Goal: Task Accomplishment & Management: Manage account settings

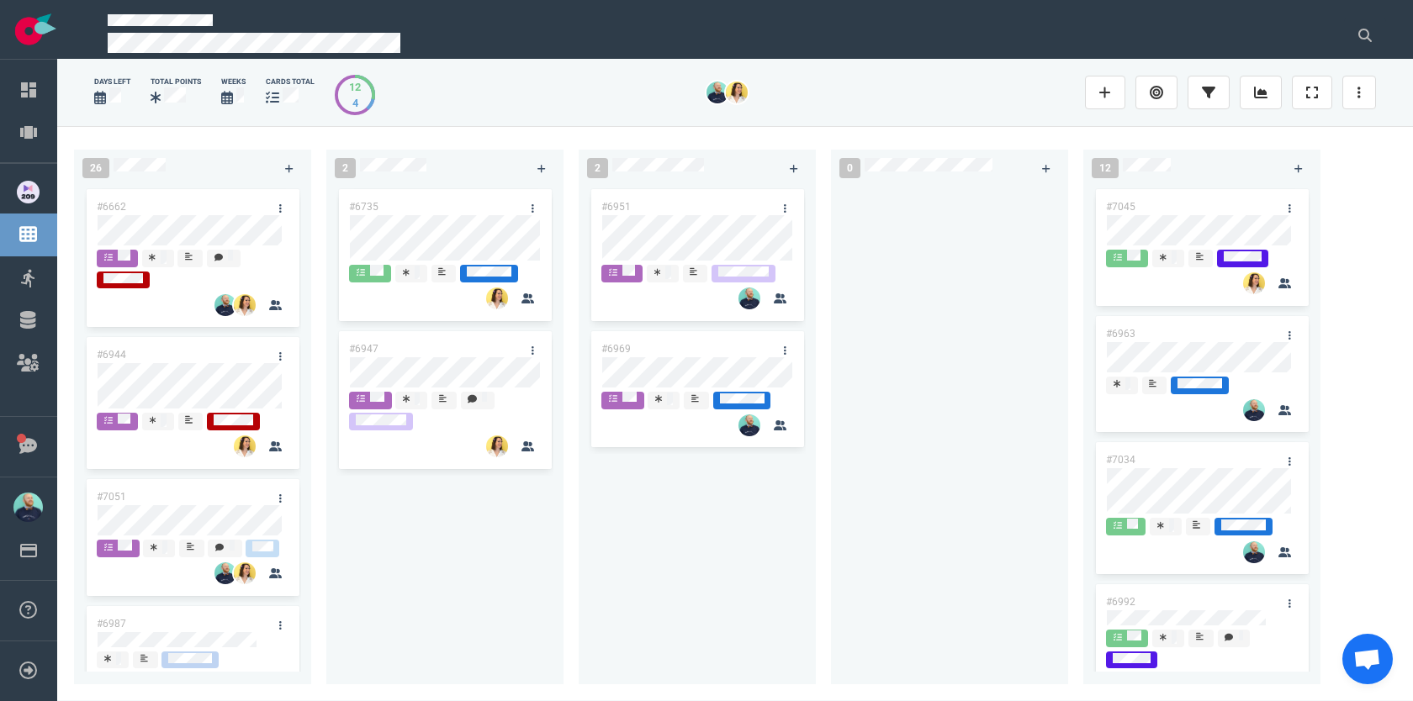
click at [913, 297] on div at bounding box center [949, 425] width 217 height 479
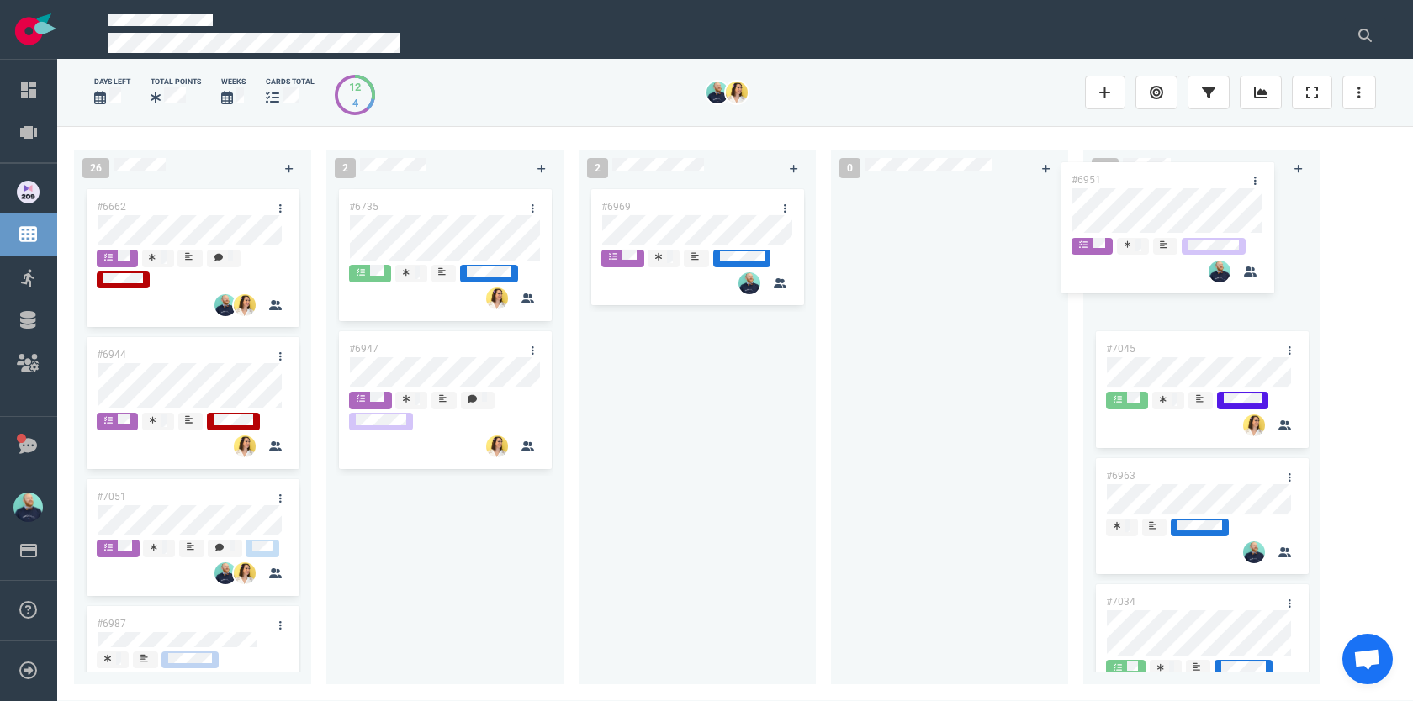
click at [1104, 204] on div "26 #6662 #6944 #7051 #6987 #6767 #6955 #6855 #6985 #7069 #6901 #7008 #6889 2 #6…" at bounding box center [735, 413] width 1356 height 574
click at [846, 357] on div at bounding box center [949, 425] width 217 height 479
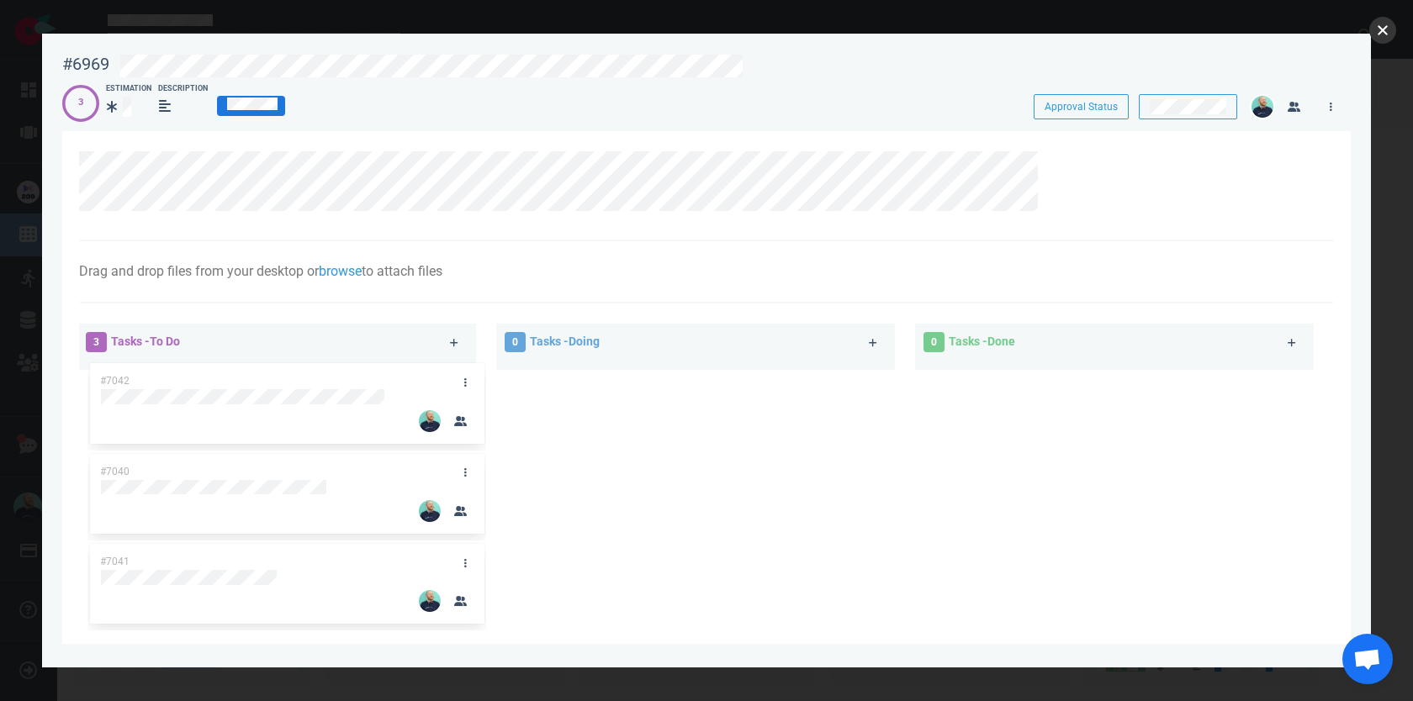
click at [1389, 29] on button "close" at bounding box center [1382, 30] width 27 height 27
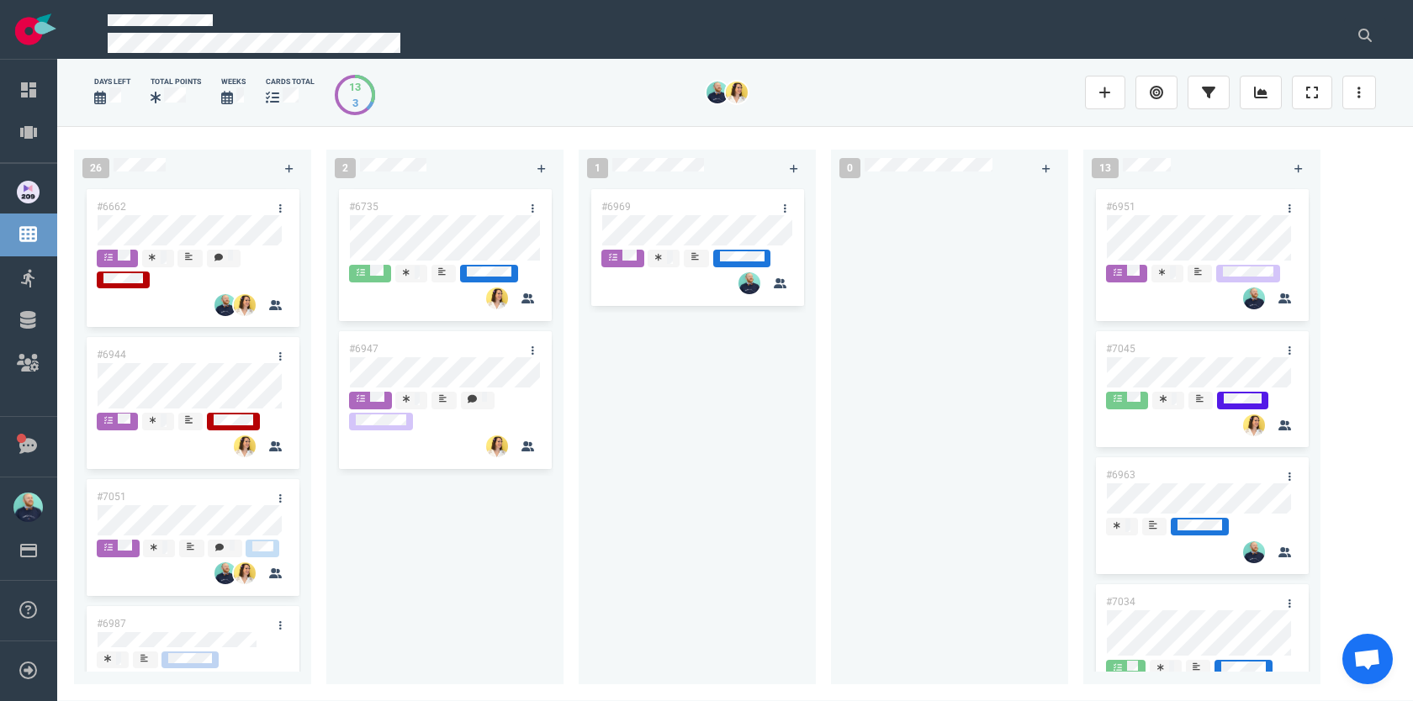
click at [1383, 76] on div at bounding box center [1364, 93] width 44 height 54
click at [1373, 77] on link at bounding box center [1359, 93] width 34 height 34
click at [1267, 139] on link "Sprint Planning" at bounding box center [1292, 132] width 161 height 28
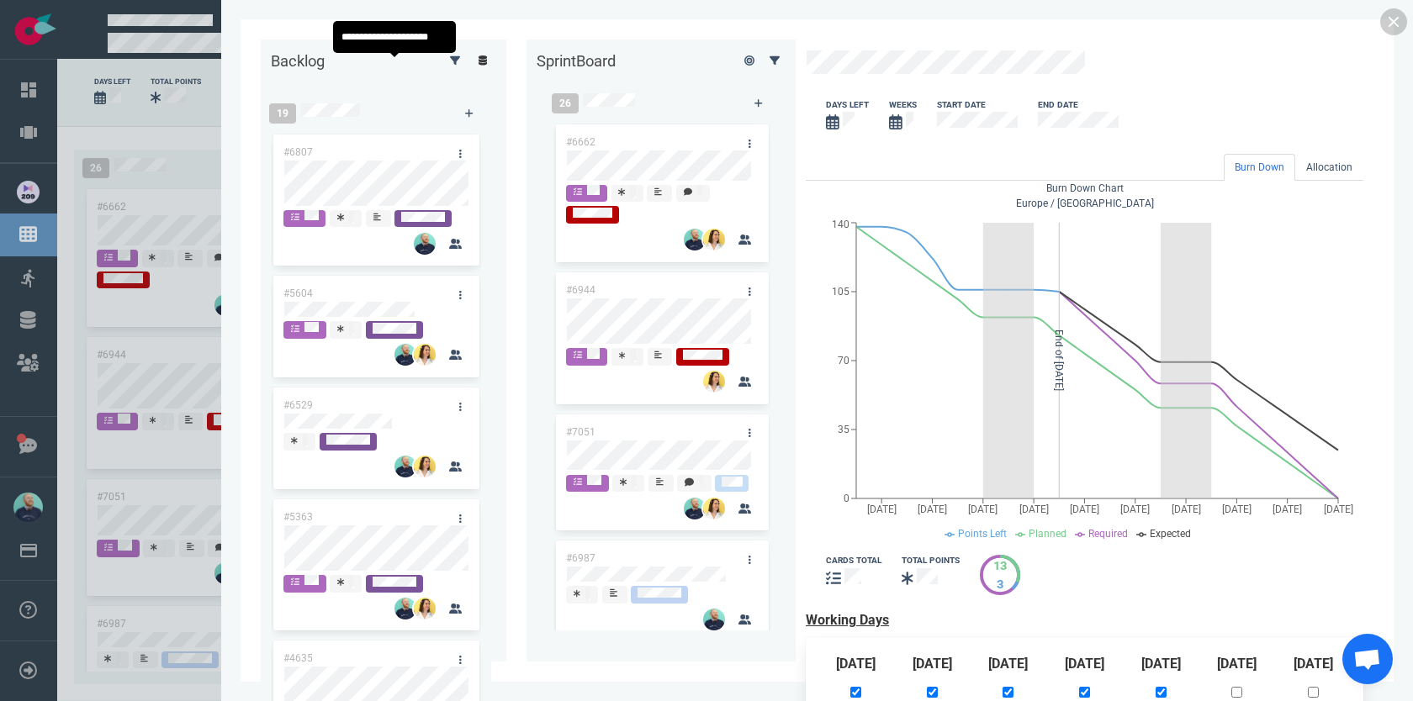
click at [469, 60] on link at bounding box center [482, 60] width 27 height 21
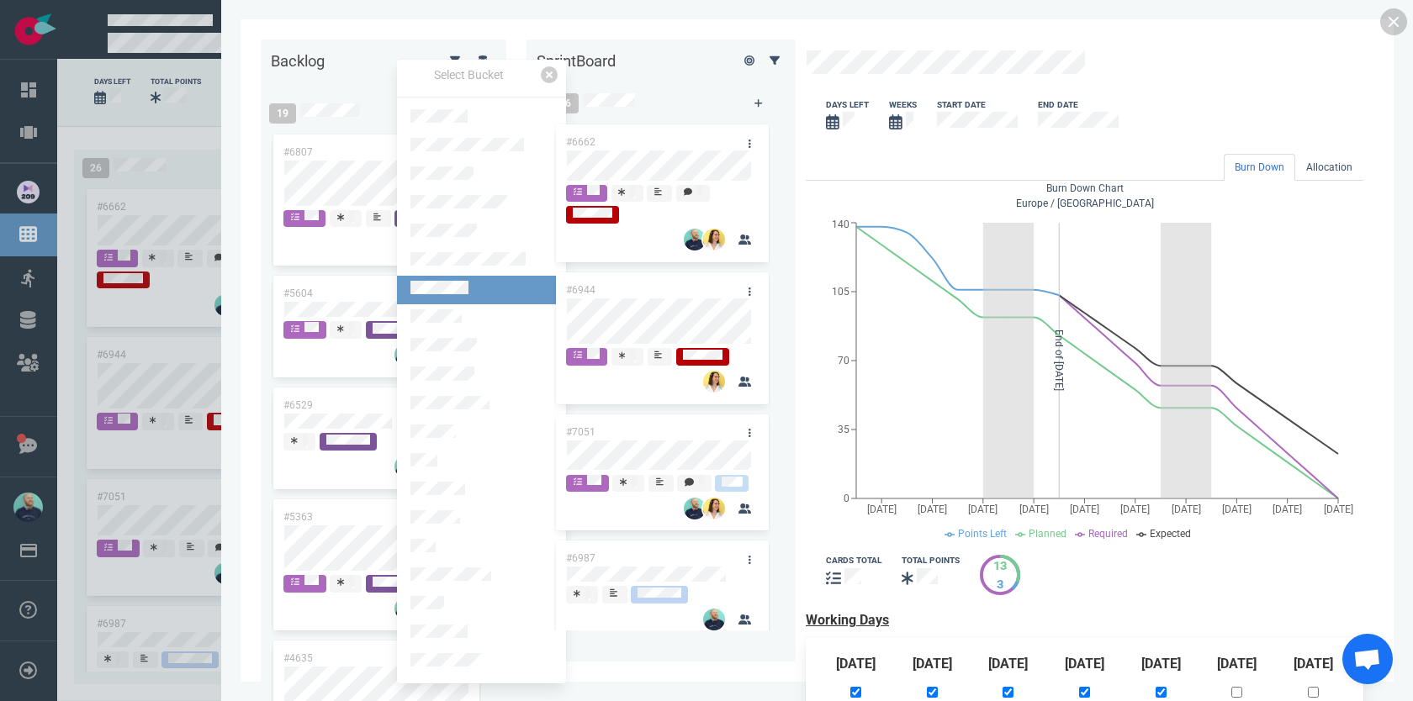
click at [466, 276] on link at bounding box center [481, 290] width 169 height 29
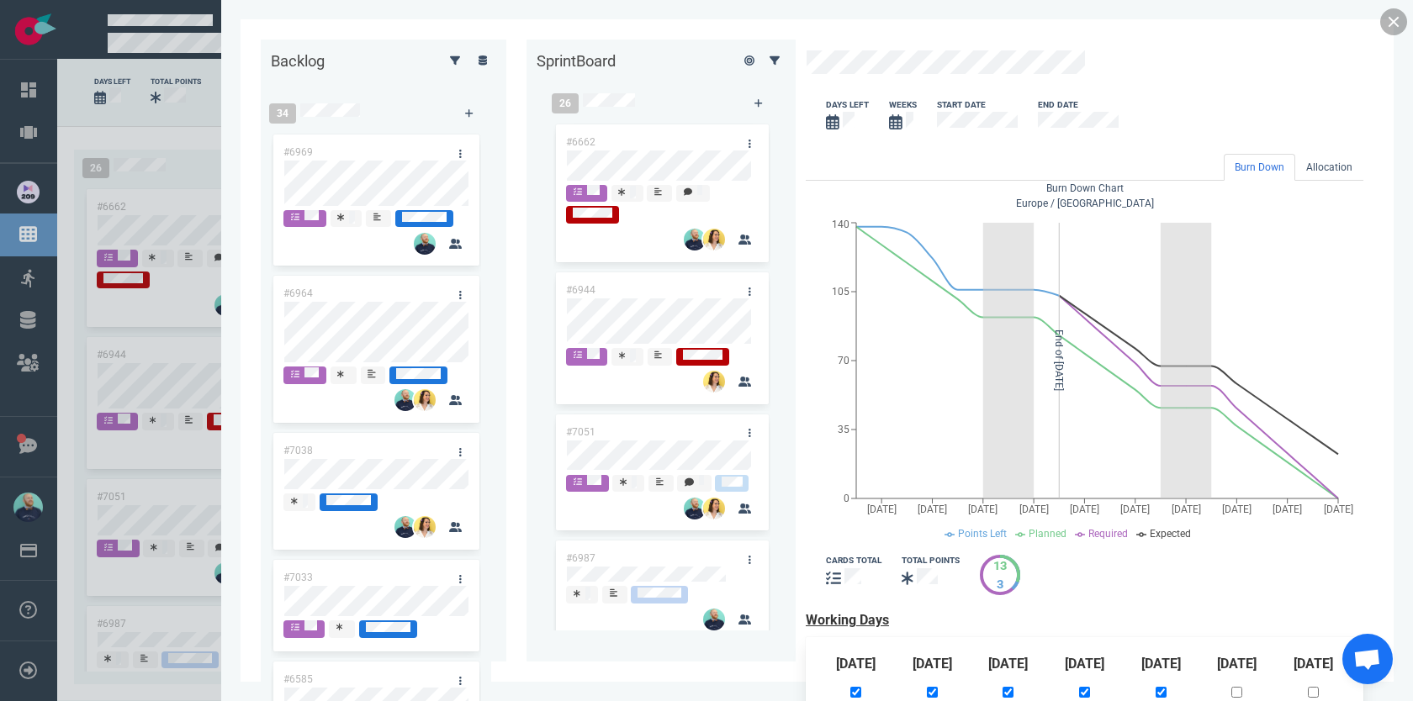
click at [1394, 21] on link at bounding box center [1393, 21] width 27 height 27
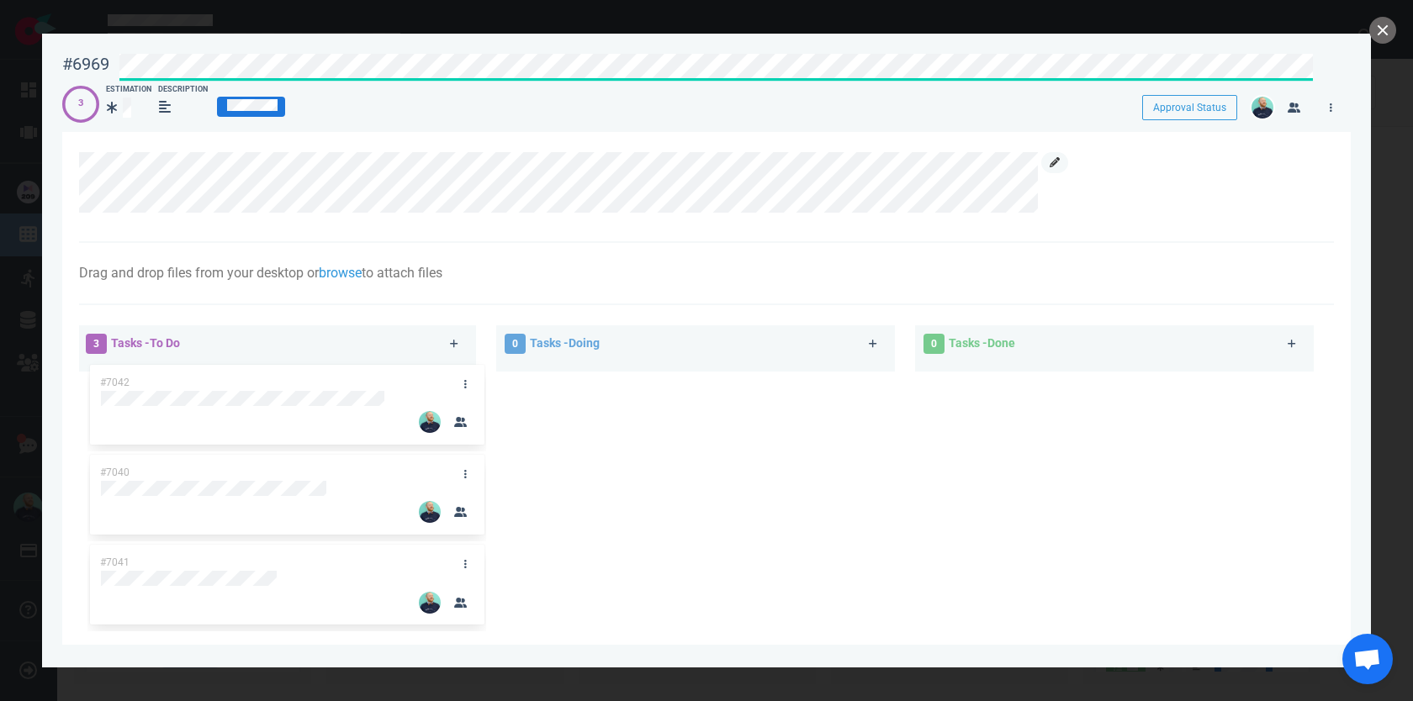
click at [1049, 169] on link at bounding box center [1054, 162] width 27 height 21
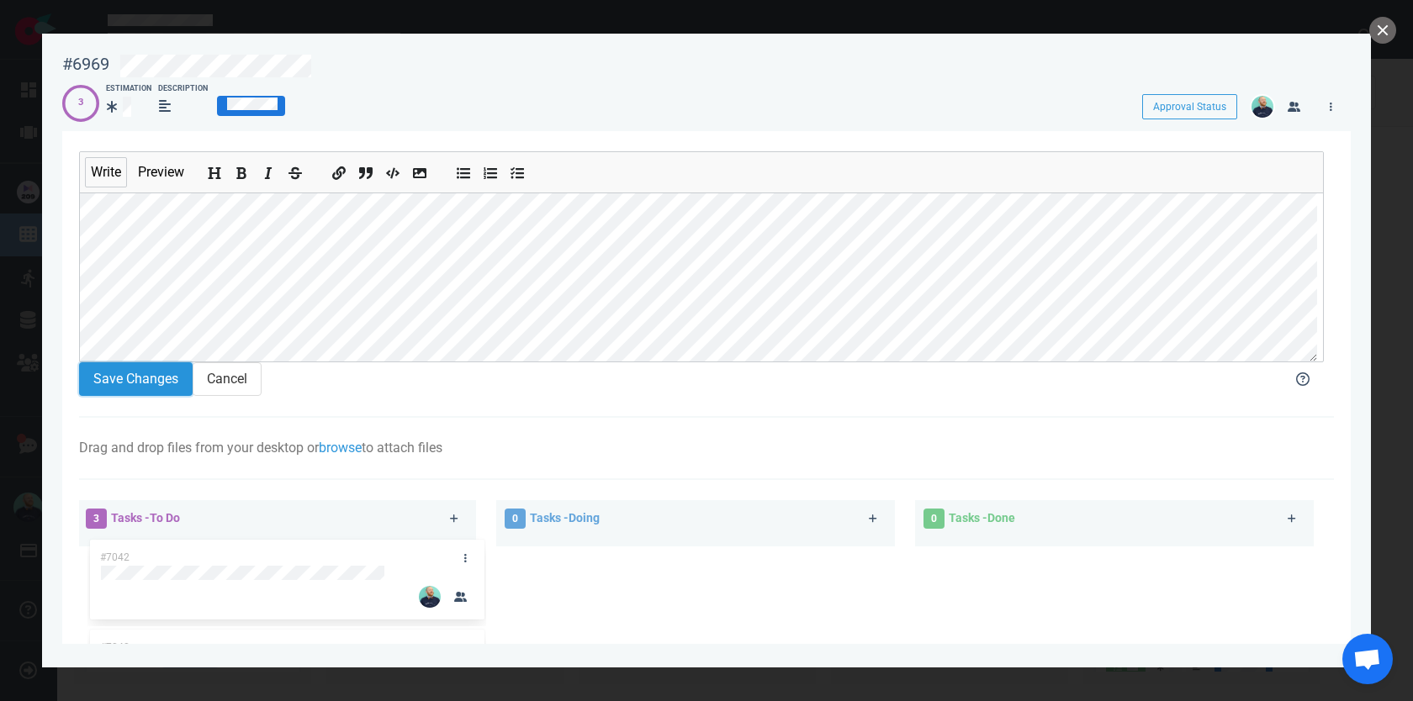
click at [122, 389] on button "Save Changes" at bounding box center [136, 379] width 114 height 34
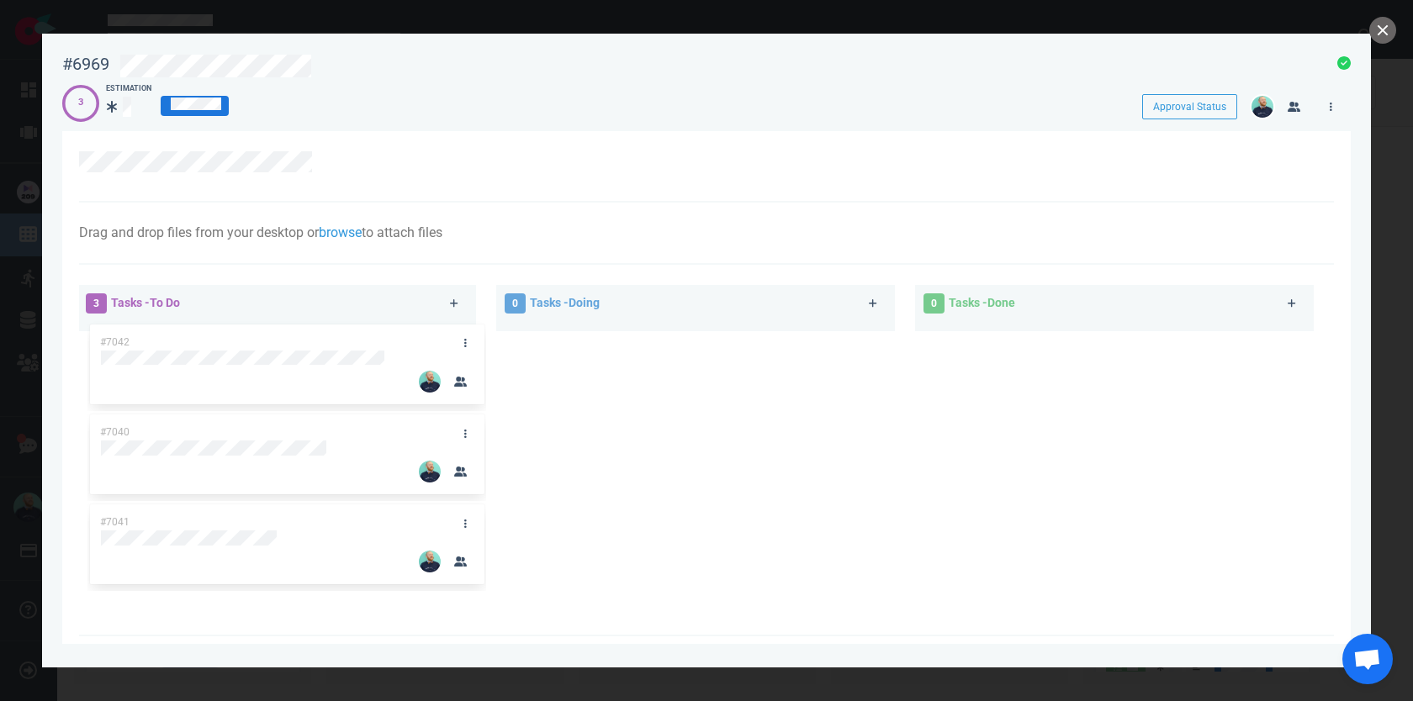
click at [452, 332] on div at bounding box center [468, 342] width 32 height 35
click at [464, 346] on icon at bounding box center [465, 343] width 3 height 10
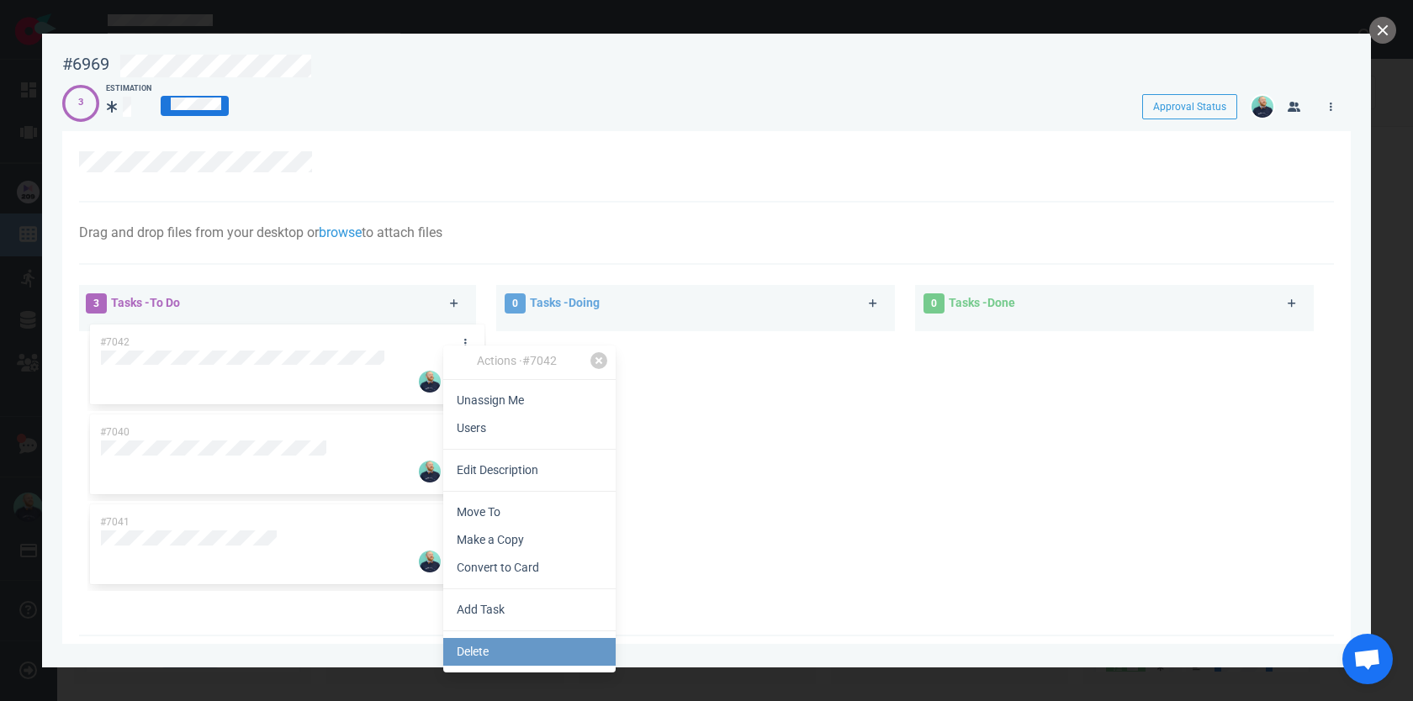
click at [479, 652] on link "Delete" at bounding box center [529, 652] width 172 height 28
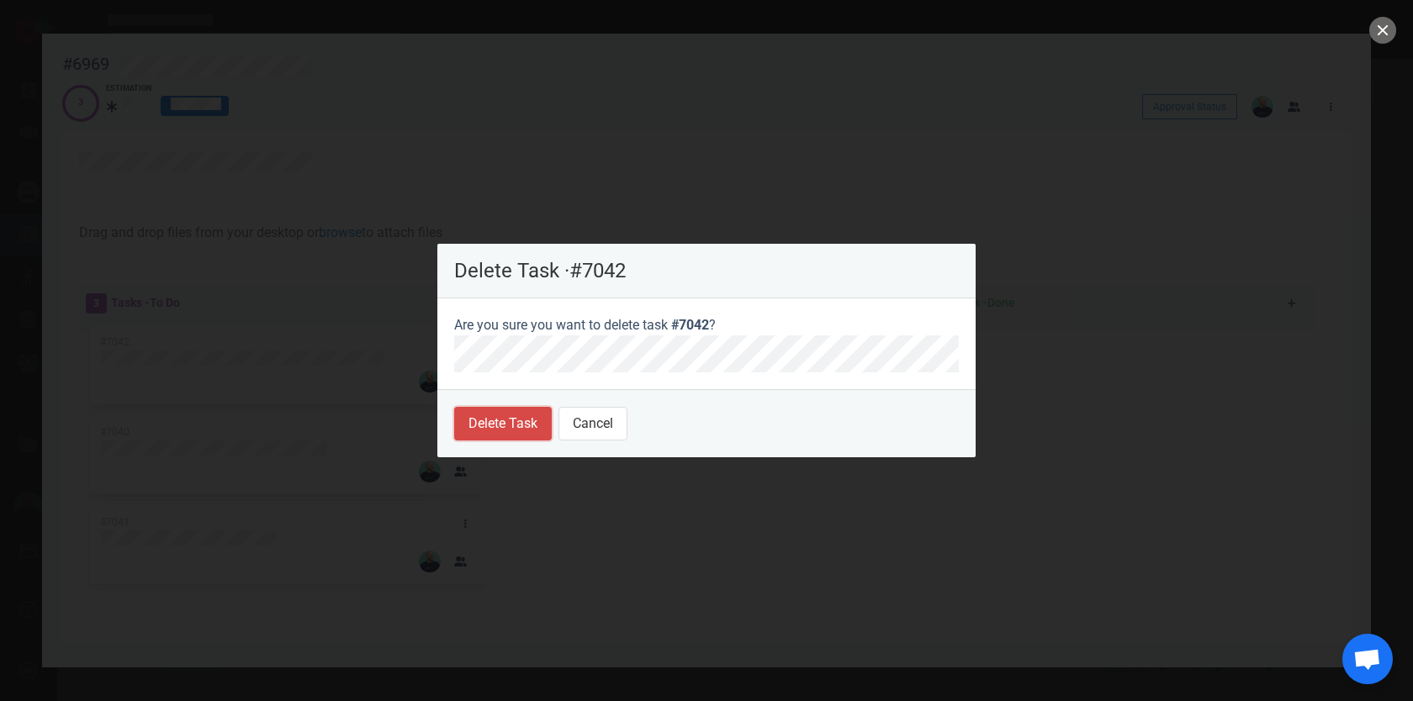
click at [509, 415] on button "Delete Task" at bounding box center [503, 424] width 98 height 34
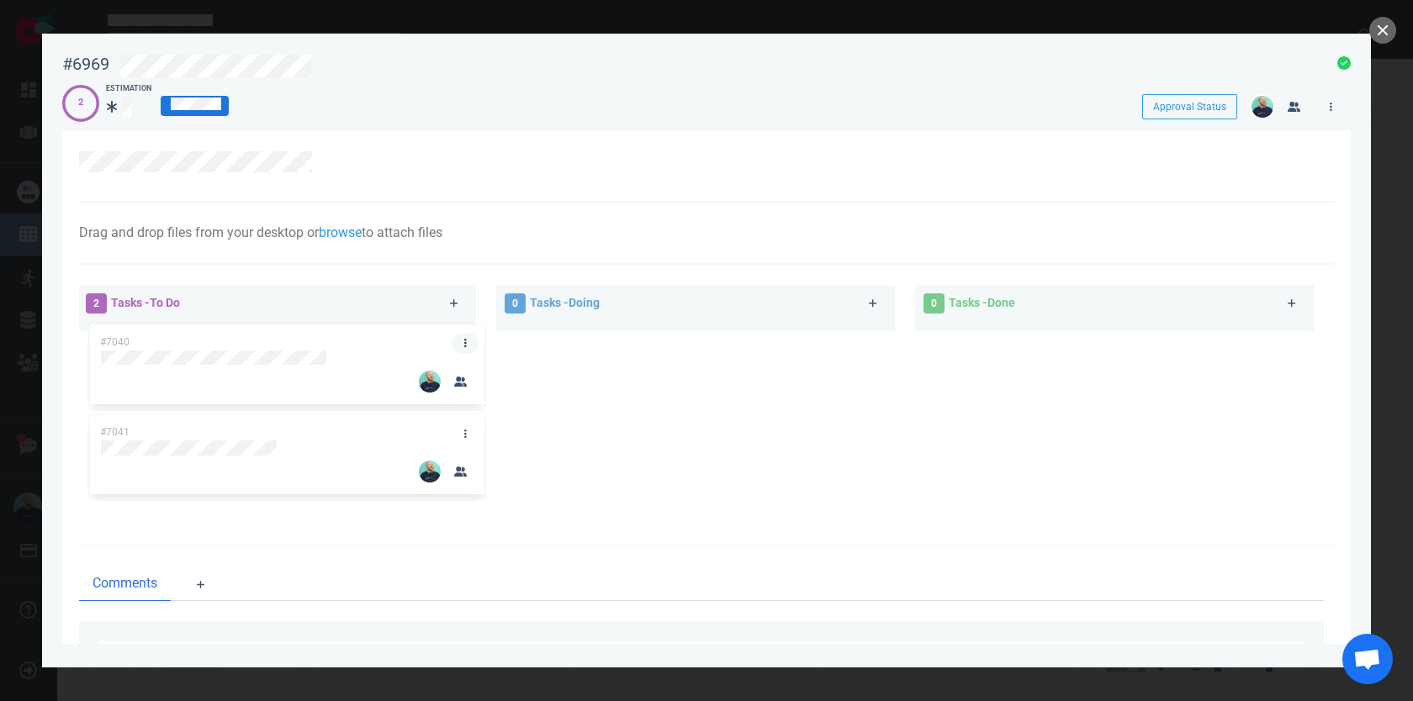
click at [452, 334] on link at bounding box center [465, 343] width 27 height 21
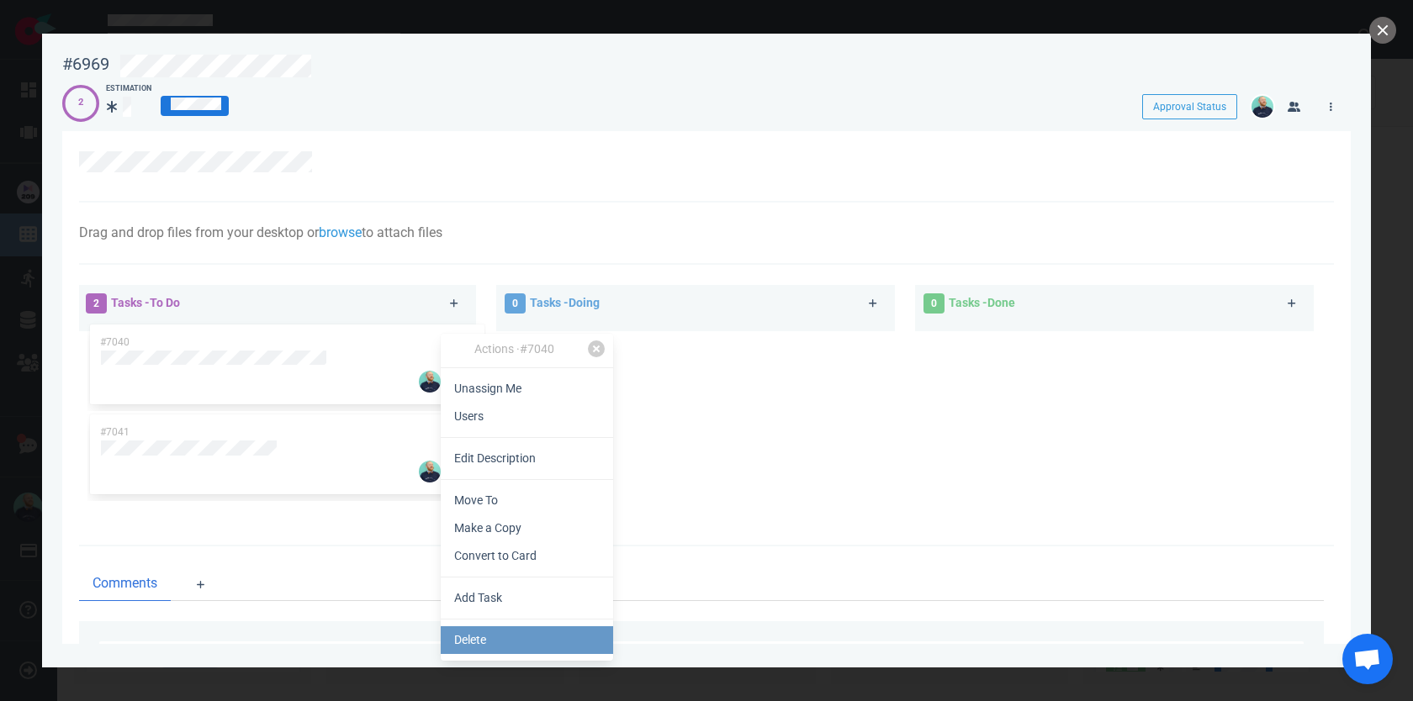
click at [502, 643] on link "Delete" at bounding box center [527, 641] width 172 height 28
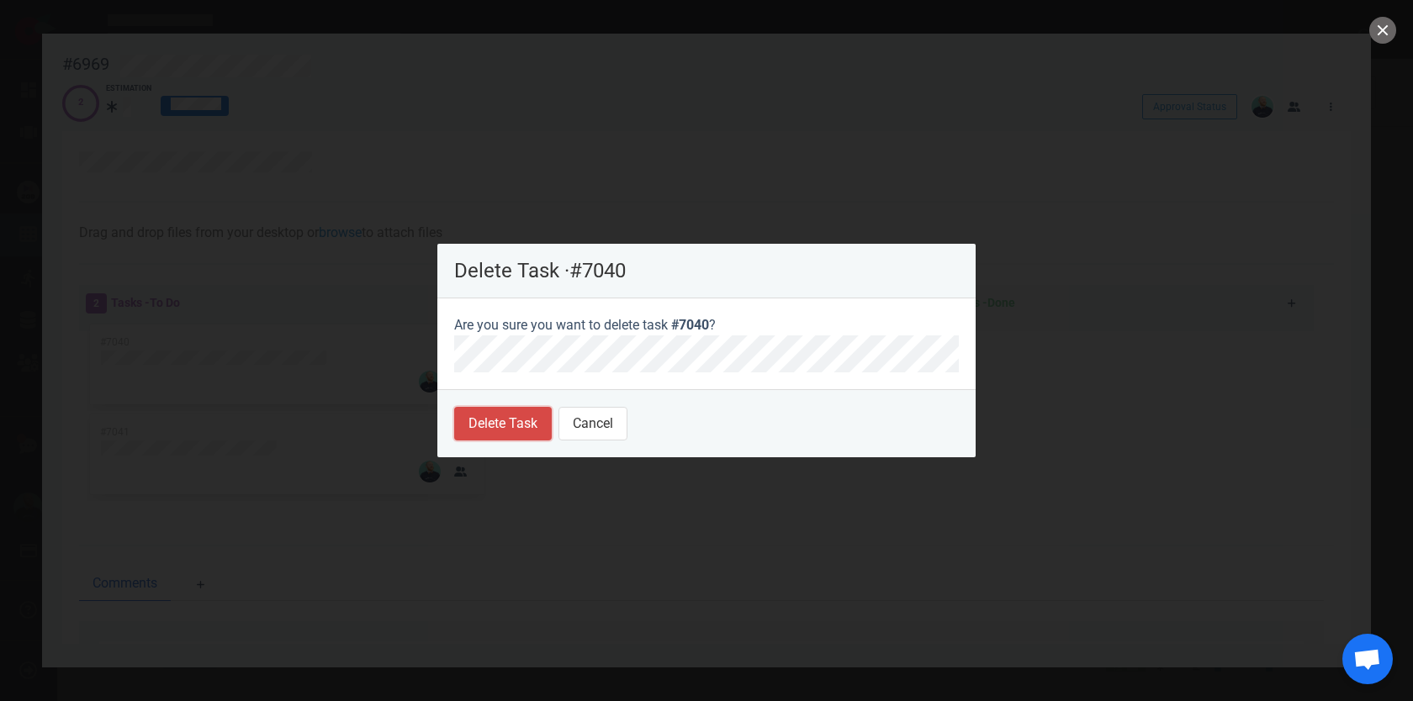
click at [494, 434] on button "Delete Task" at bounding box center [503, 424] width 98 height 34
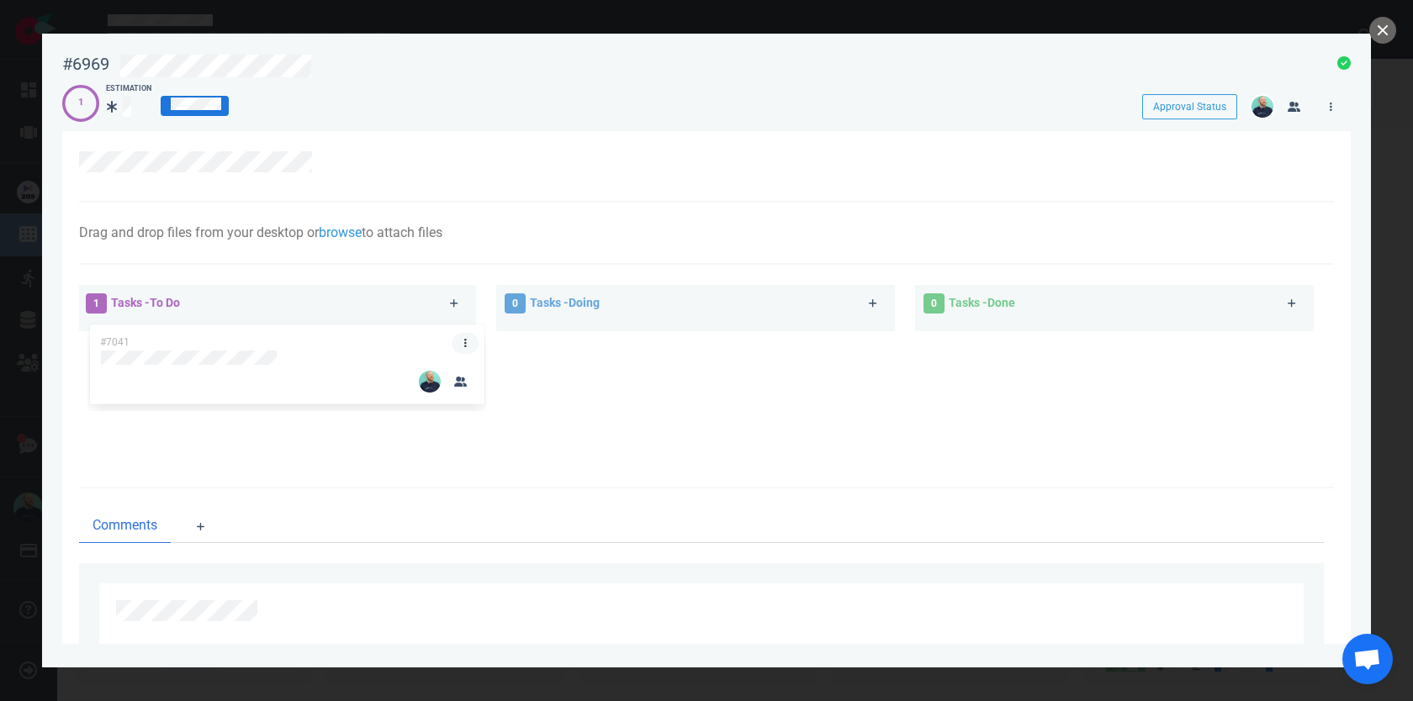
click at [452, 341] on link at bounding box center [465, 343] width 27 height 21
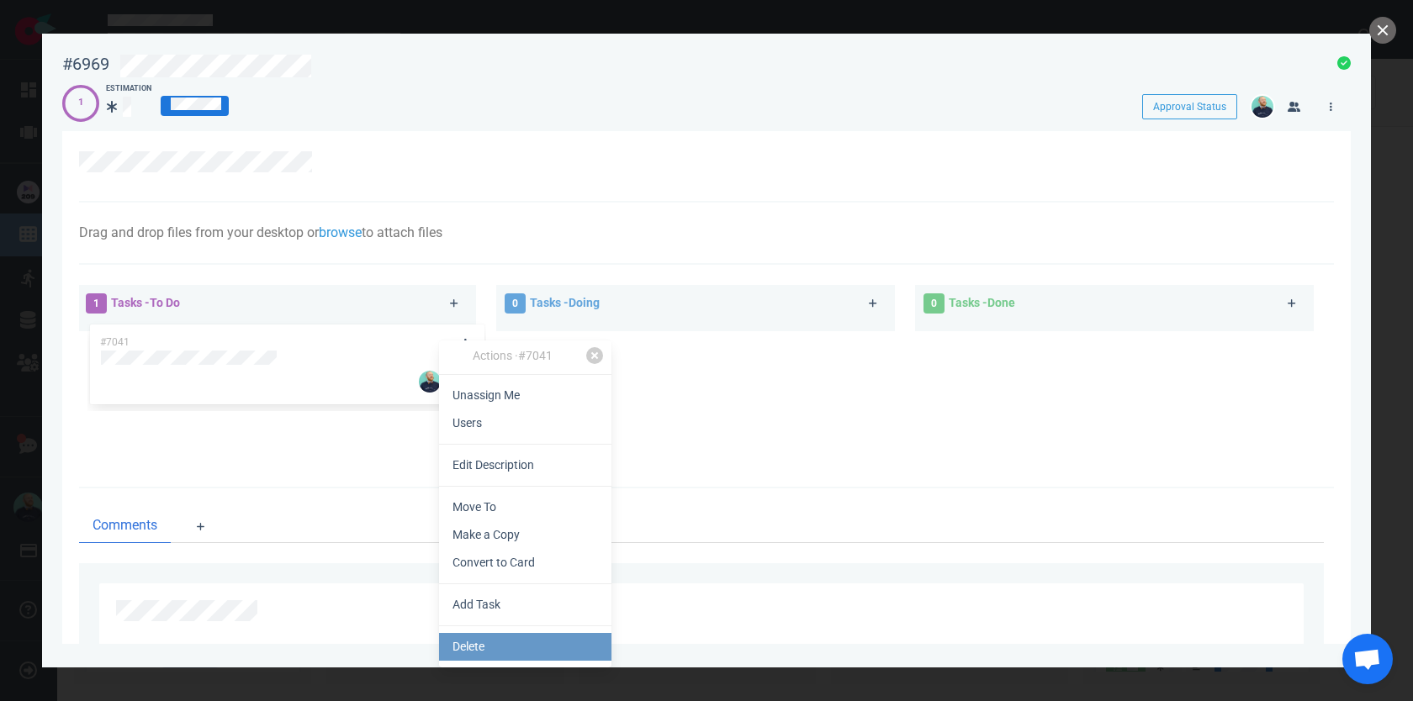
click at [483, 643] on link "Delete" at bounding box center [525, 647] width 172 height 28
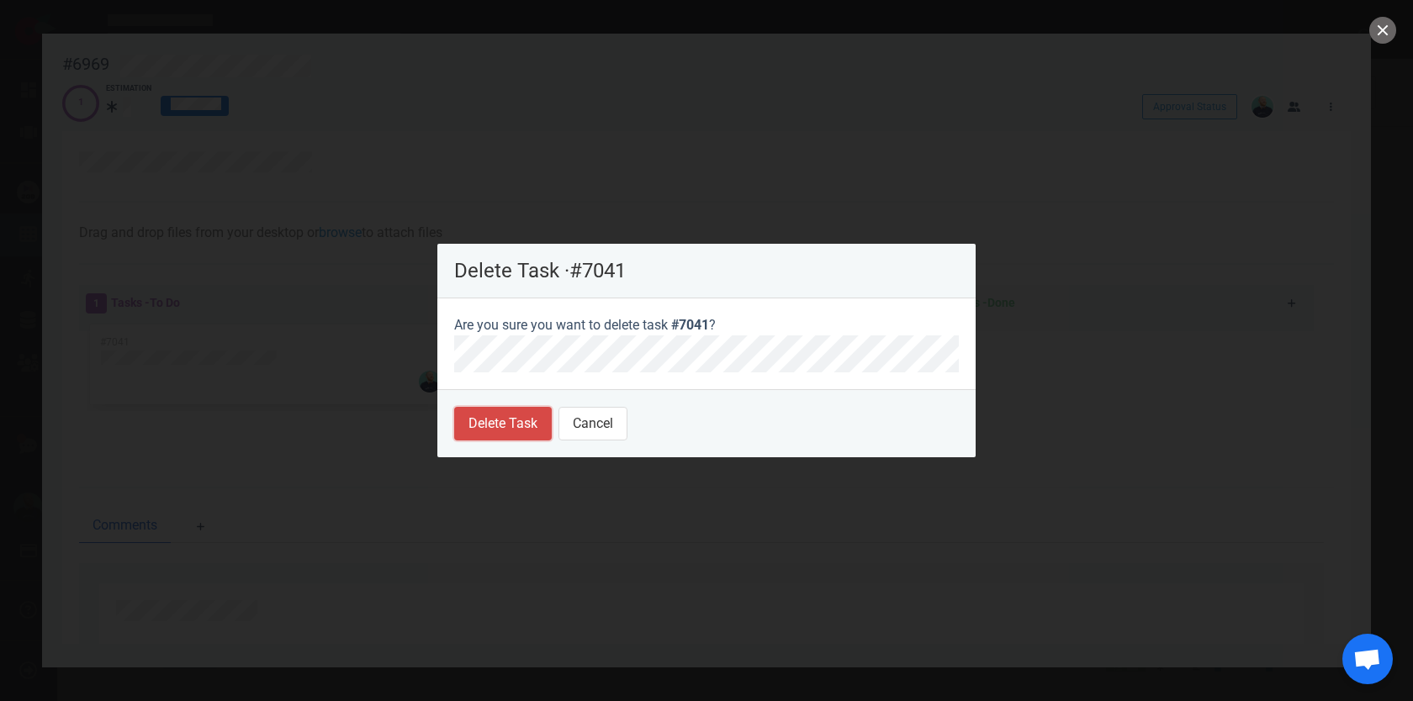
click at [492, 431] on button "Delete Task" at bounding box center [503, 424] width 98 height 34
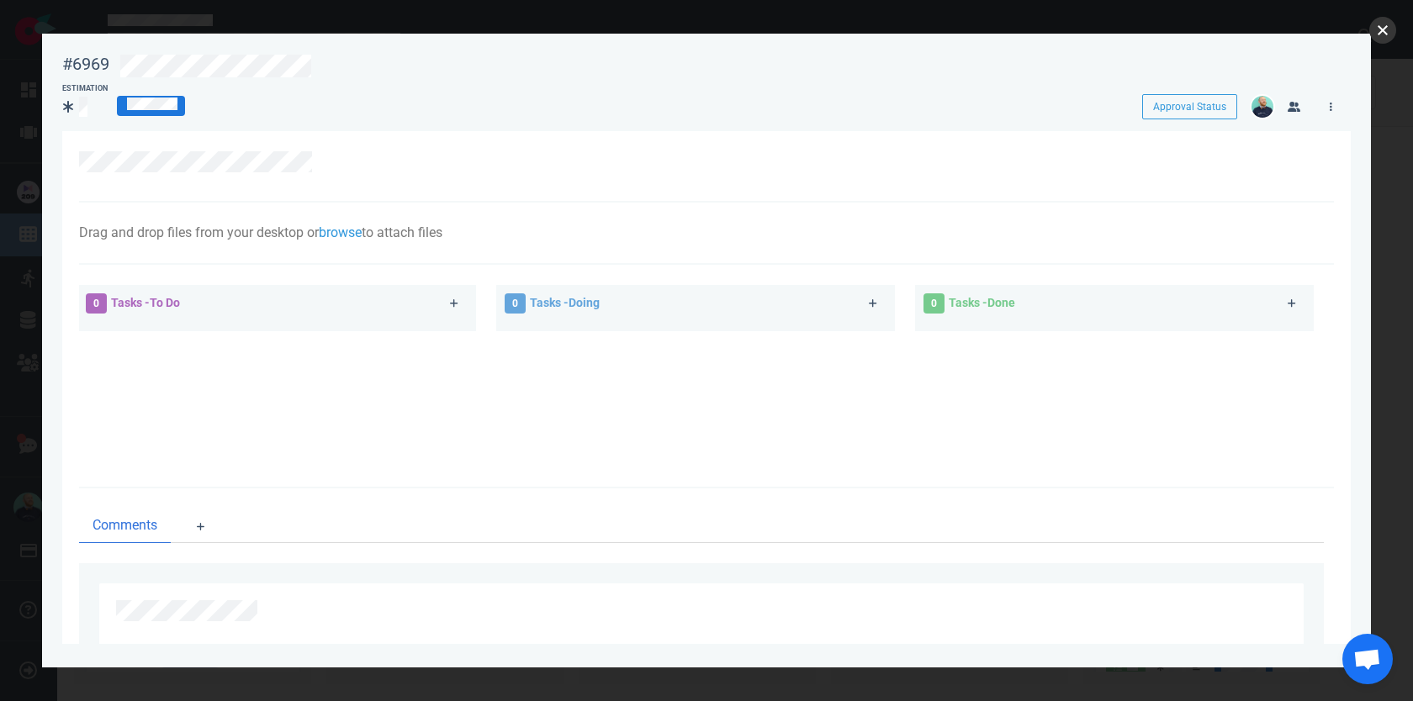
click at [1386, 24] on button "close" at bounding box center [1382, 30] width 27 height 27
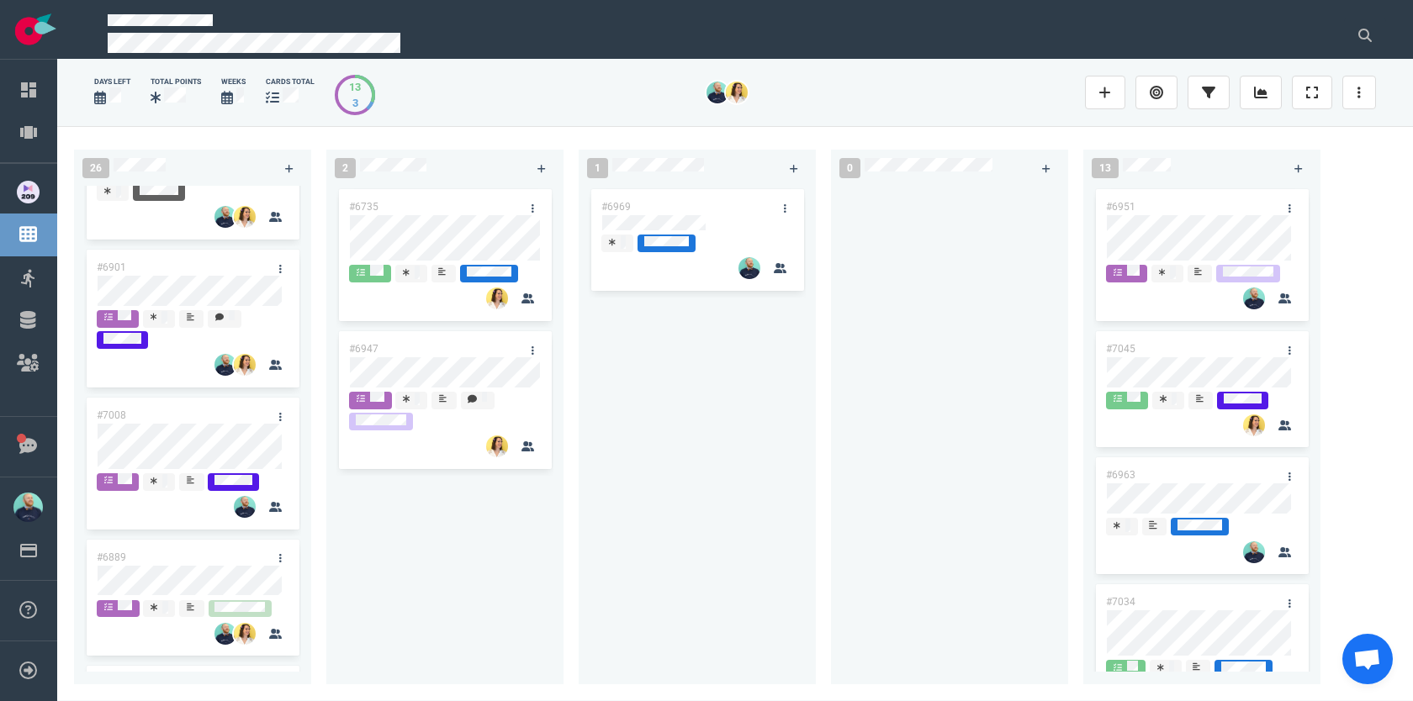
scroll to position [1077, 0]
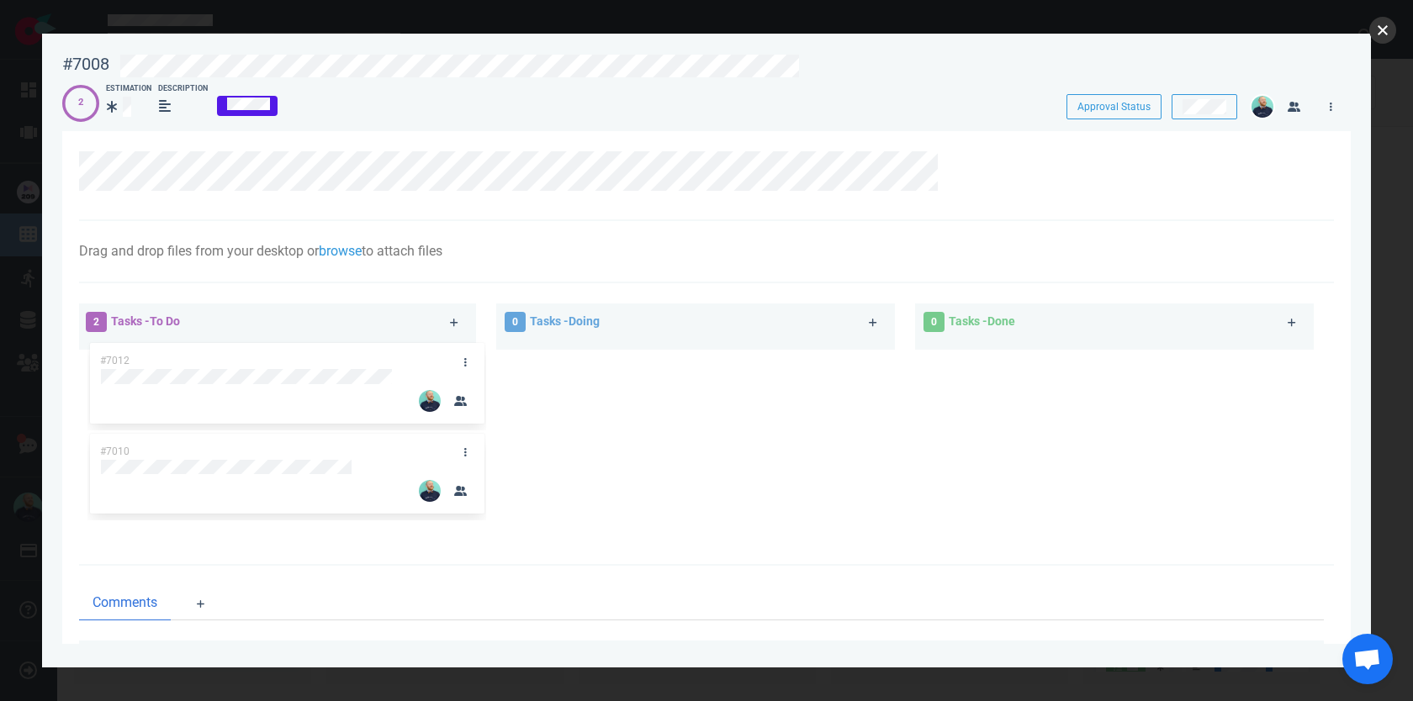
click at [1380, 33] on button "close" at bounding box center [1382, 30] width 27 height 27
click at [1384, 23] on button "close" at bounding box center [1382, 30] width 27 height 27
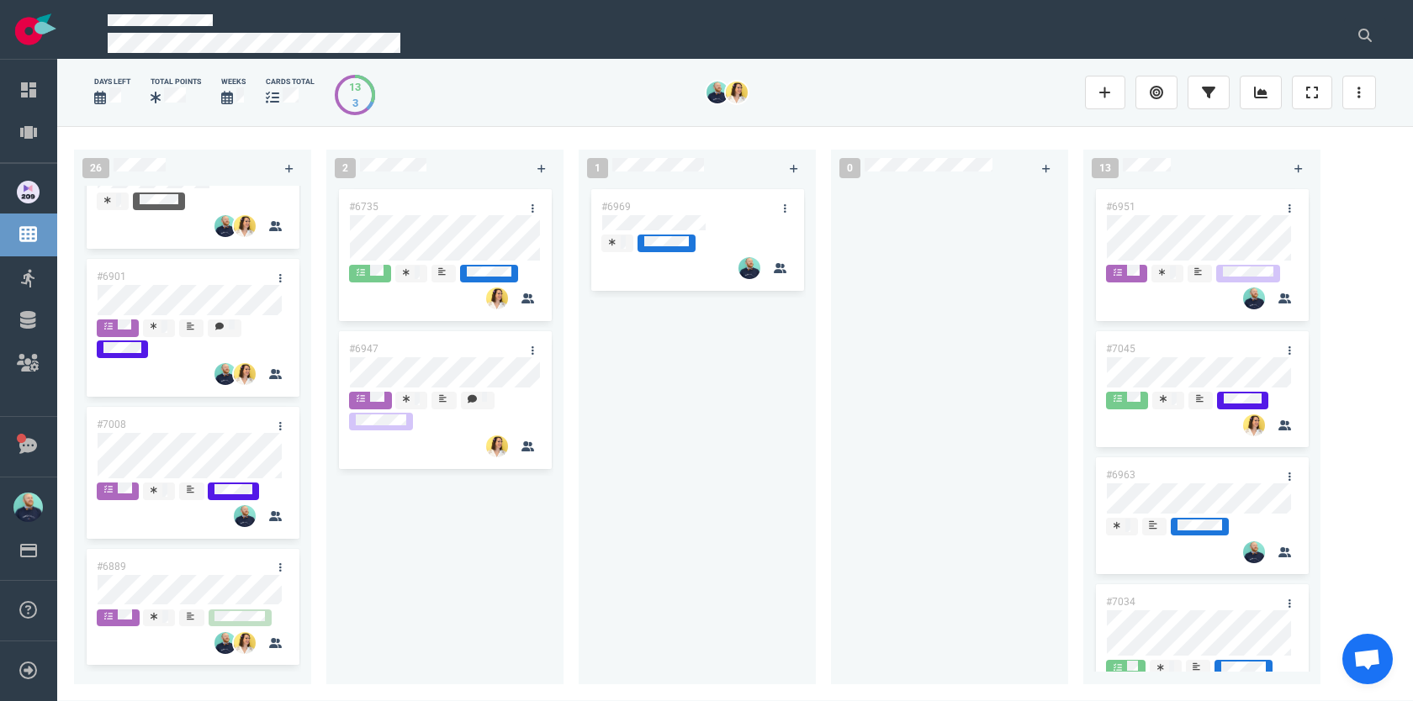
click at [632, 371] on div "#6969" at bounding box center [697, 425] width 217 height 479
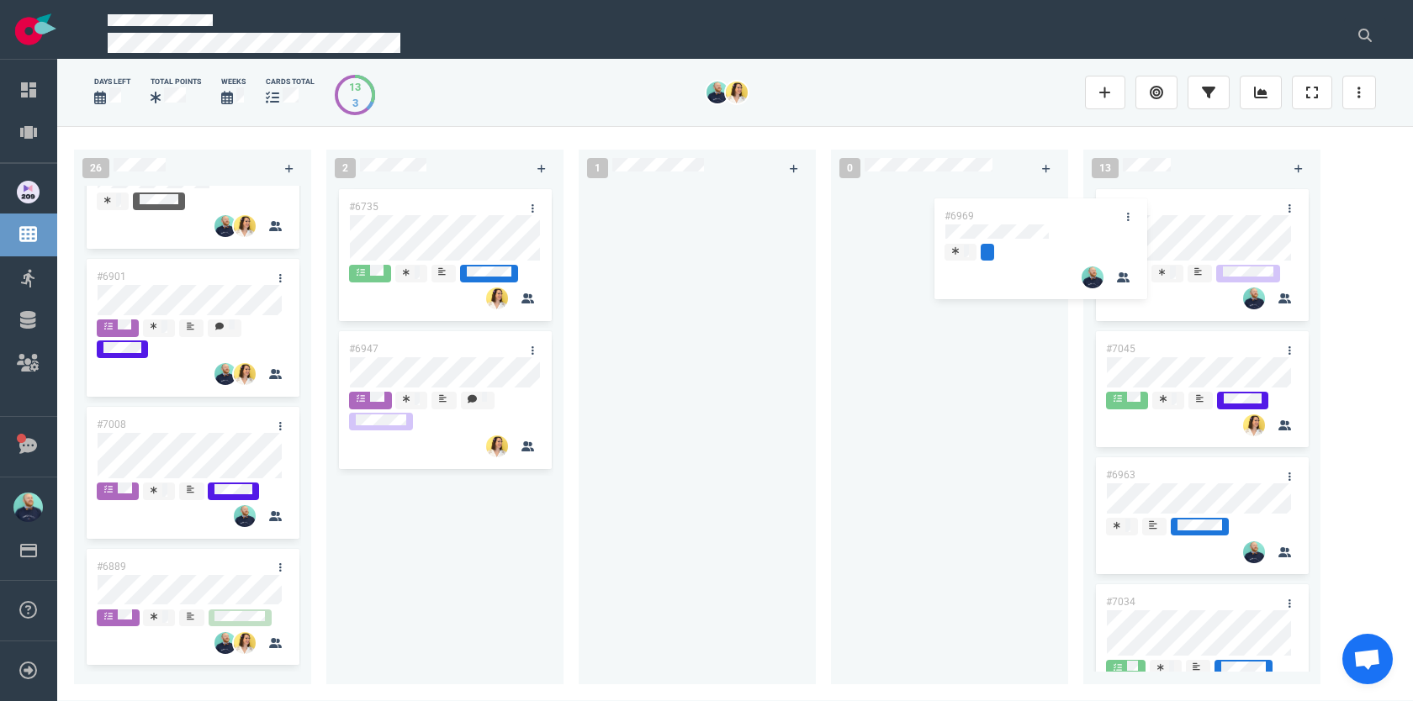
click at [1001, 229] on div "26 #6662 #6944 #7051 #6987 #6767 #6955 #6855 #6985 #7069 #6901 #7008 #6889 #692…" at bounding box center [735, 413] width 1356 height 574
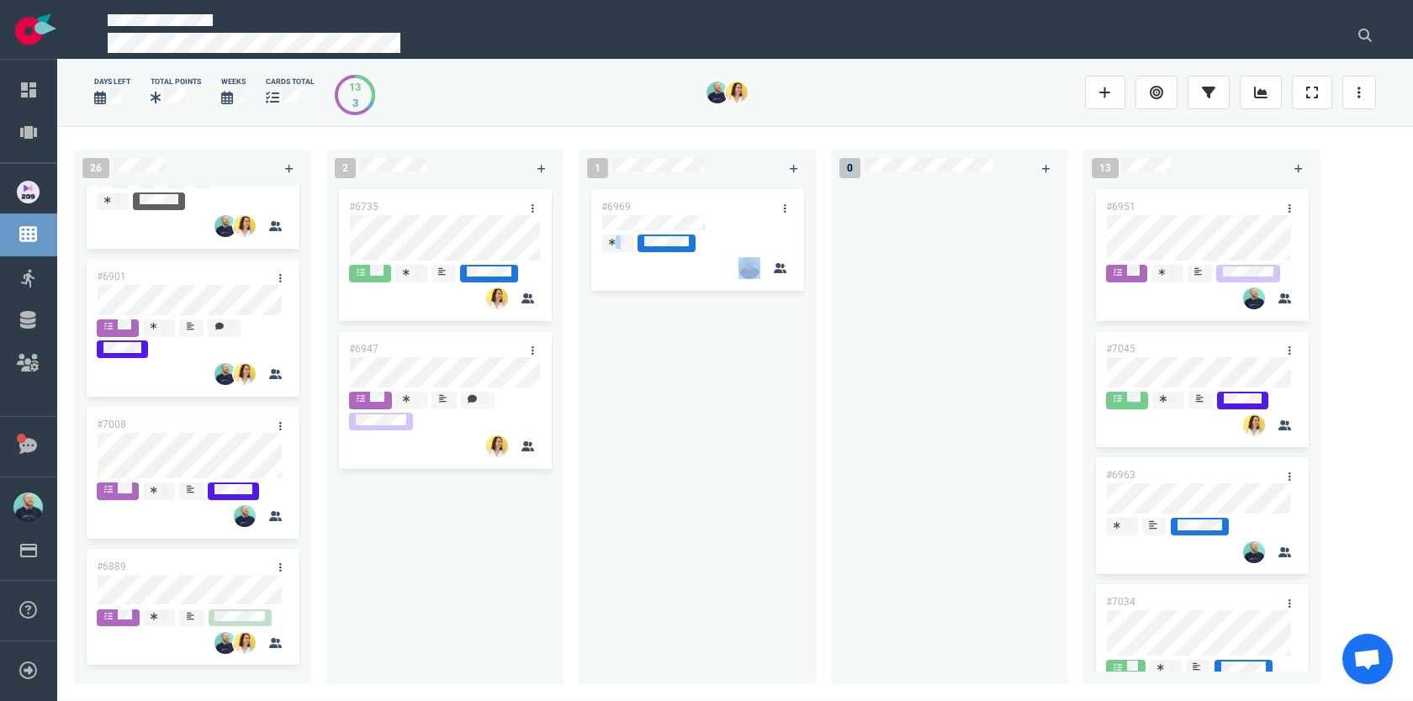
drag, startPoint x: 832, startPoint y: 198, endPoint x: 949, endPoint y: 203, distance: 117.0
click at [949, 203] on div "26 #6662 #6944 #7051 #6987 #6767 #6955 #6855 #6985 #7069 #6901 #7008 #6889 #692…" at bounding box center [735, 413] width 1356 height 574
click at [787, 224] on icon at bounding box center [784, 223] width 10 height 10
drag, startPoint x: 728, startPoint y: 197, endPoint x: 1023, endPoint y: 224, distance: 295.6
click at [1023, 224] on div "26 #6662 #6944 #7051 #6987 #6767 #6955 #6855 #6985 #7069 #6901 #7008 #6889 #692…" at bounding box center [735, 413] width 1356 height 574
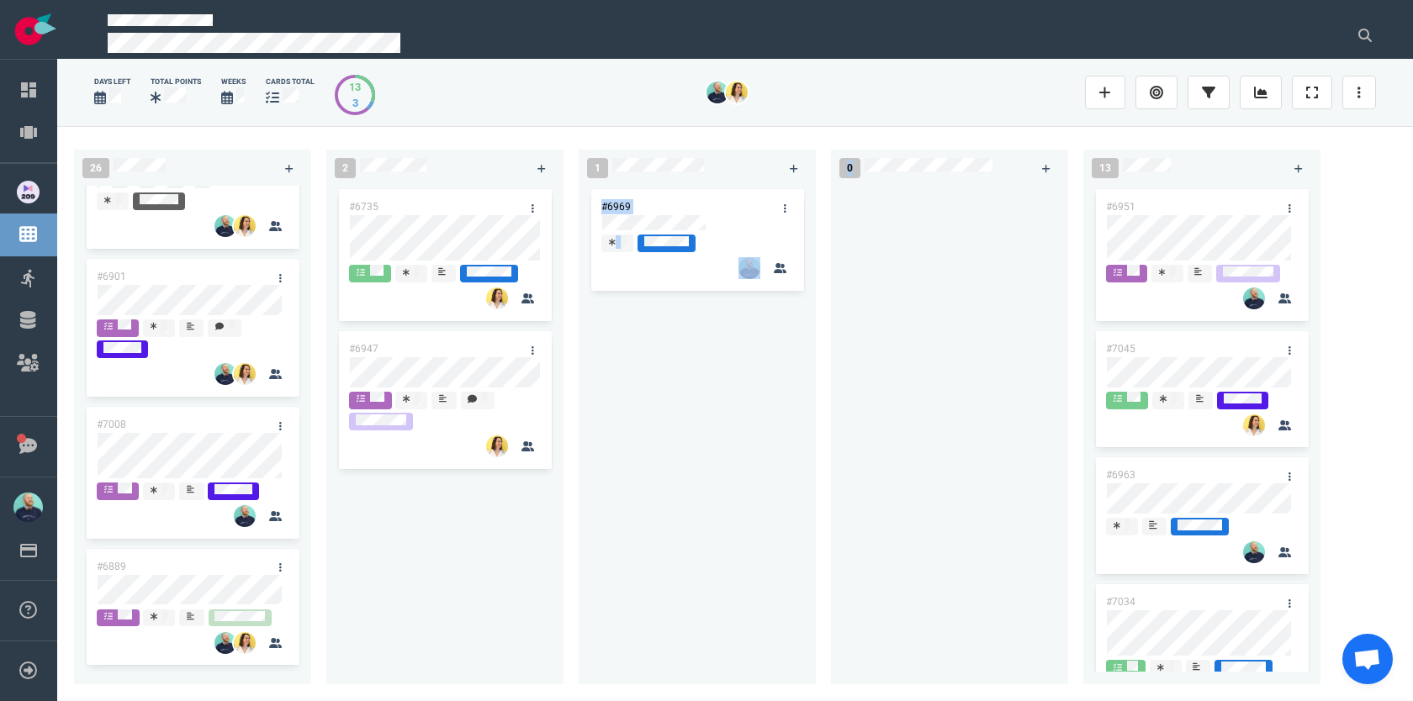
click at [987, 245] on div at bounding box center [949, 425] width 217 height 479
drag, startPoint x: 706, startPoint y: 206, endPoint x: 971, endPoint y: 199, distance: 265.9
click at [973, 200] on div "26 #6662 #6944 #7051 #6987 #6767 #6955 #6855 #6985 #7069 #6901 #7008 #6889 #692…" at bounding box center [735, 413] width 1356 height 574
click at [971, 199] on div at bounding box center [949, 425] width 217 height 479
drag, startPoint x: 724, startPoint y: 197, endPoint x: 964, endPoint y: 213, distance: 240.2
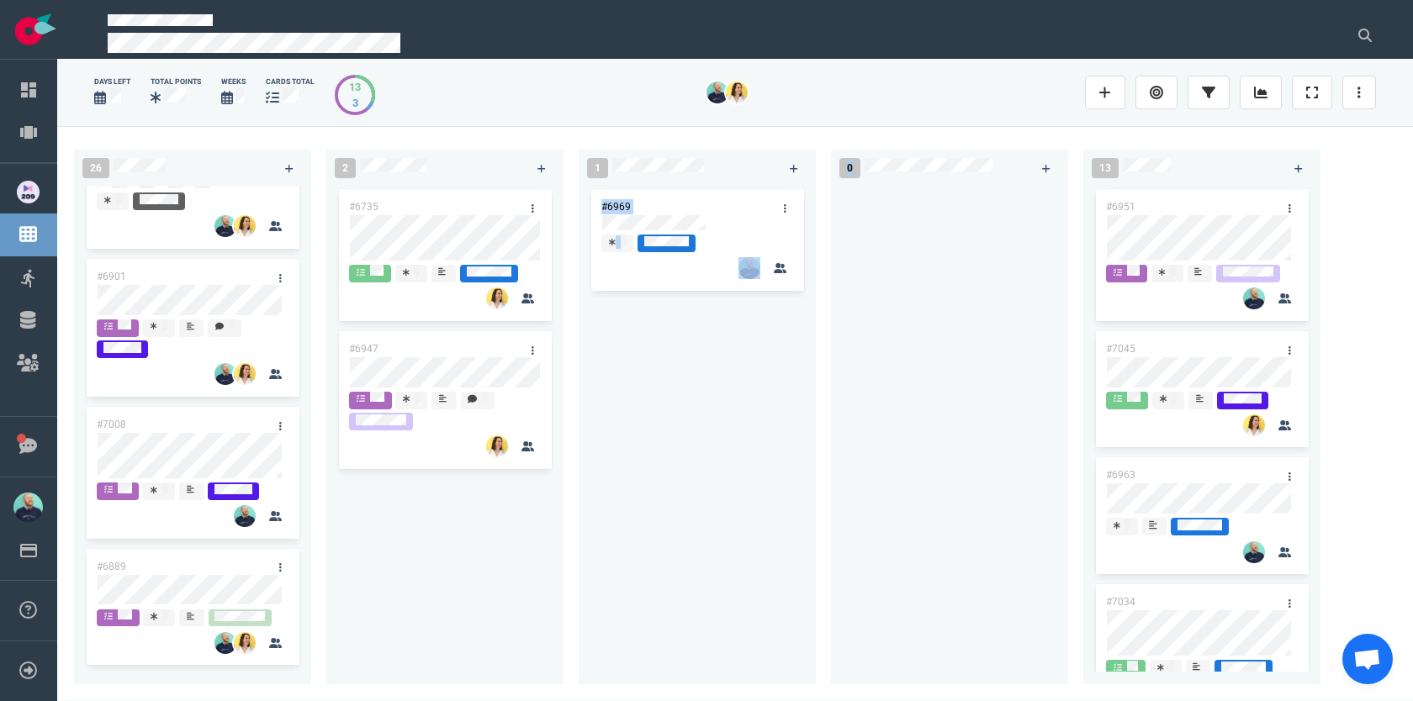
click at [964, 211] on div "26 #6662 #6944 #7051 #6987 #6767 #6955 #6855 #6985 #7069 #6901 #7008 #6889 #692…" at bounding box center [735, 413] width 1356 height 574
click at [908, 282] on div at bounding box center [949, 425] width 217 height 479
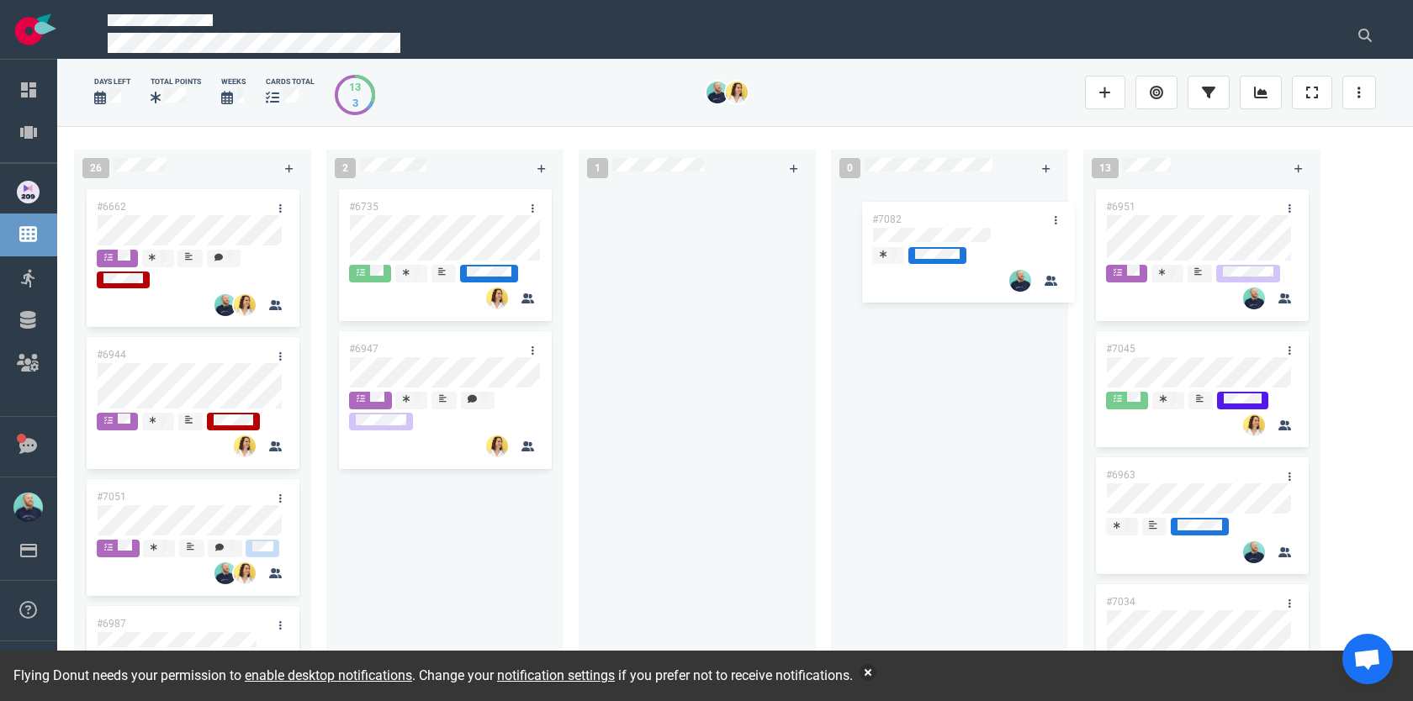
drag, startPoint x: 781, startPoint y: 206, endPoint x: 979, endPoint y: 221, distance: 198.2
click at [979, 220] on div "26 #6662 #6944 #7051 #6987 #6767 #6955 #6855 #6985 #7069 #6901 2 #6735 #6947 1 …" at bounding box center [735, 413] width 1356 height 574
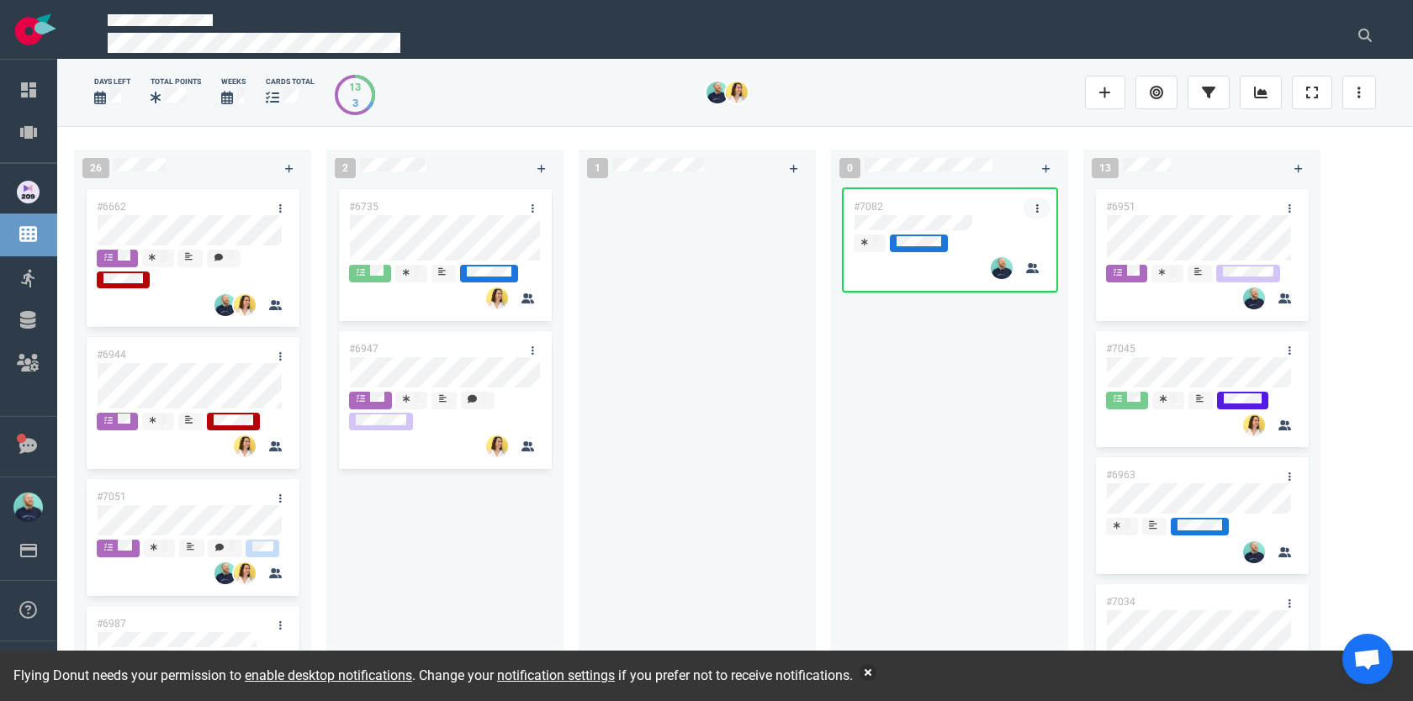
click at [1040, 204] on link at bounding box center [1037, 208] width 27 height 21
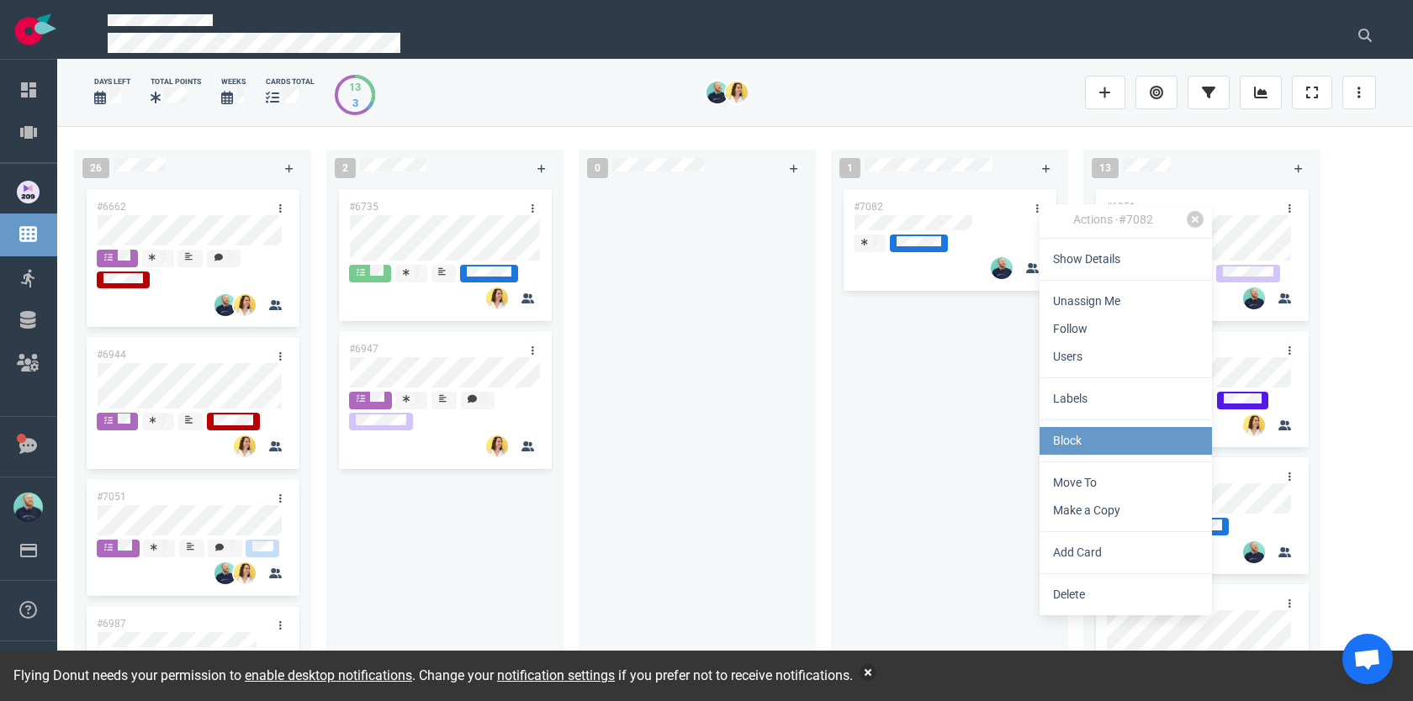
click at [1076, 432] on link "Block" at bounding box center [1126, 441] width 172 height 28
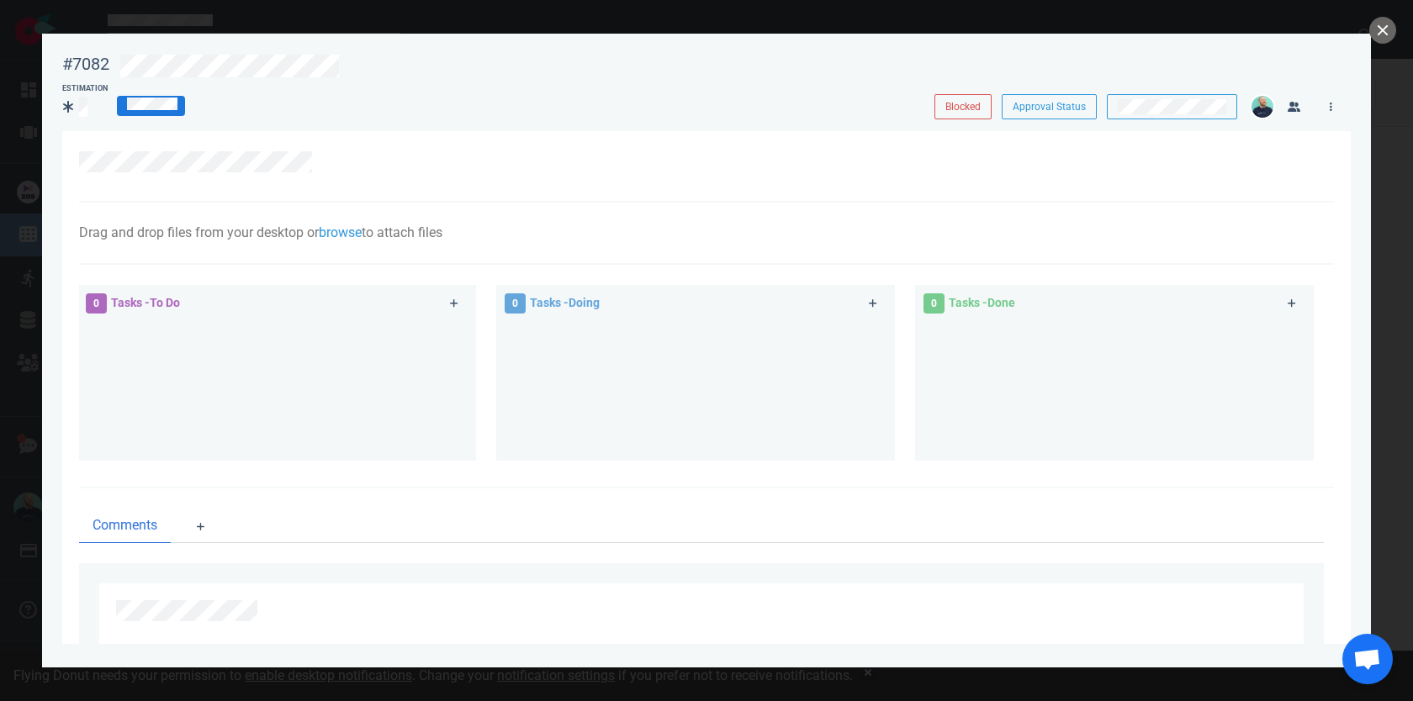
click at [264, 606] on div at bounding box center [697, 611] width 1162 height 21
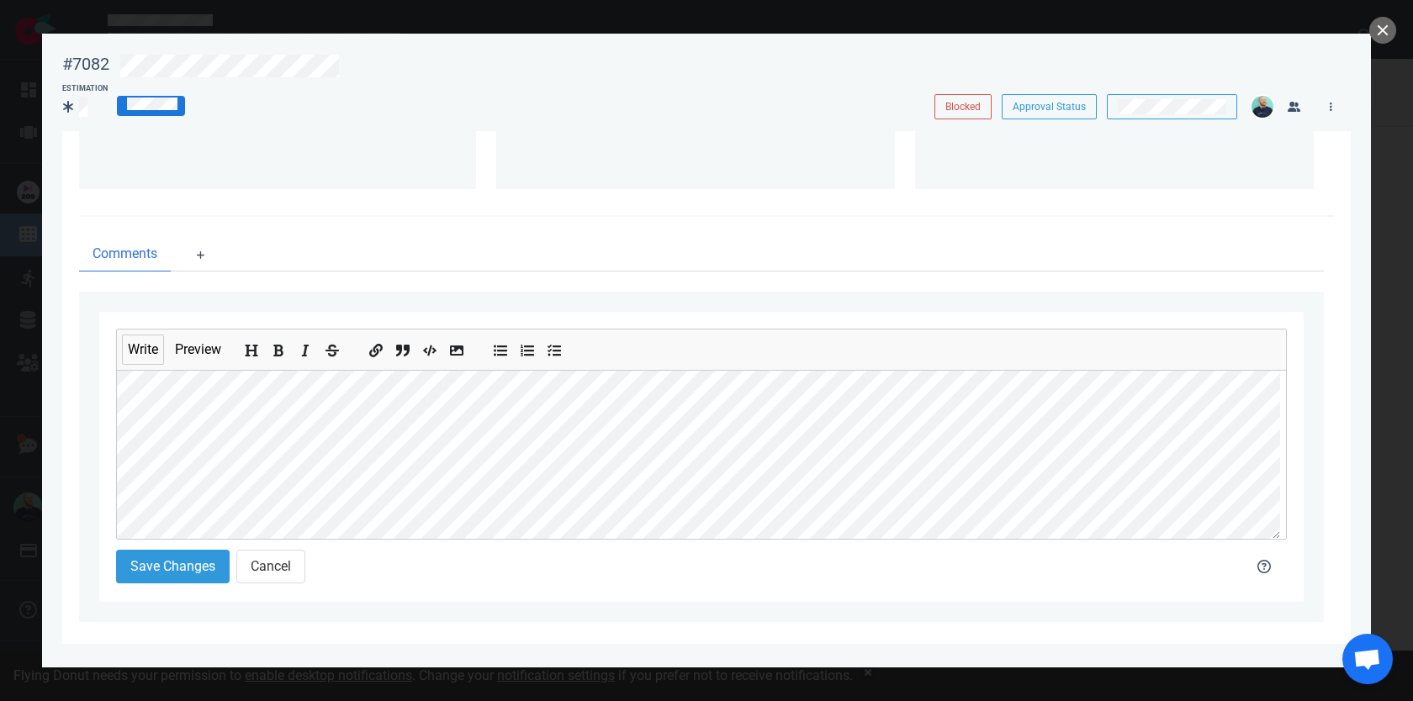
scroll to position [284, 0]
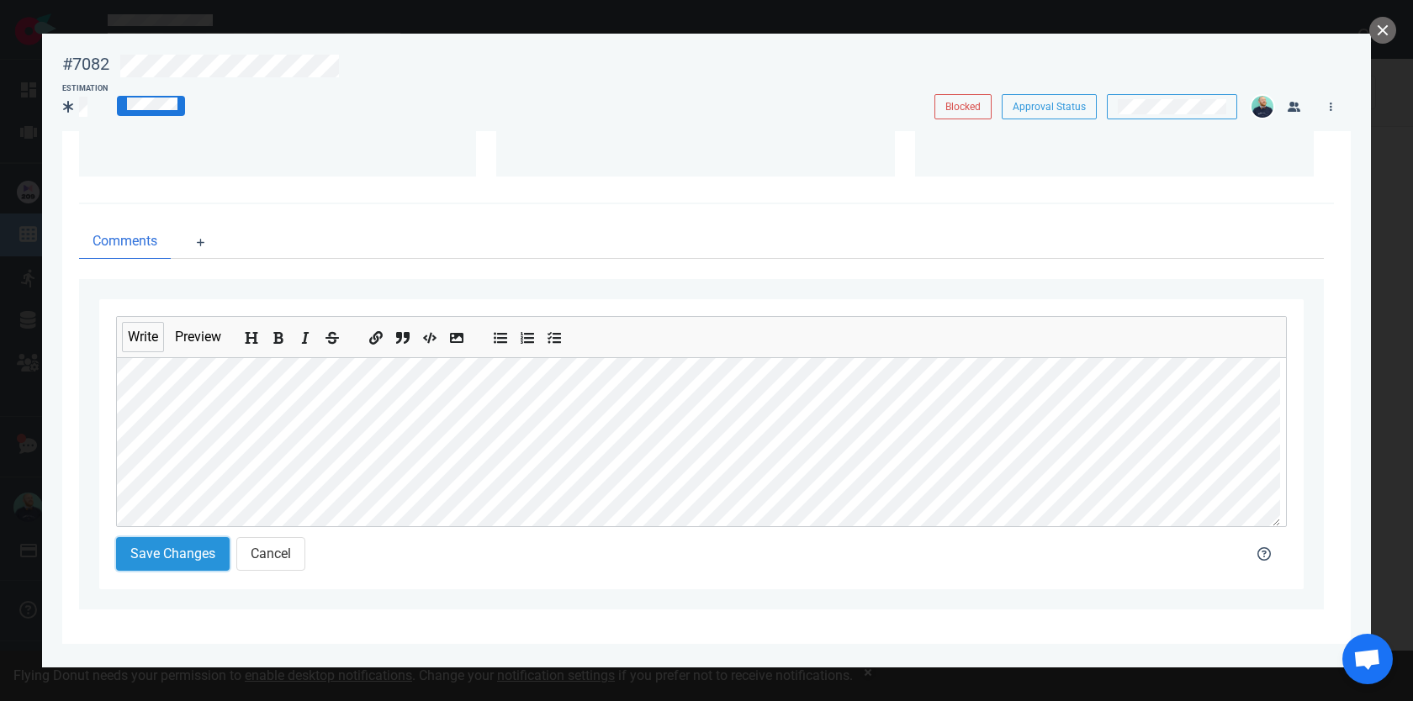
click at [155, 566] on button "Save Changes" at bounding box center [173, 554] width 114 height 34
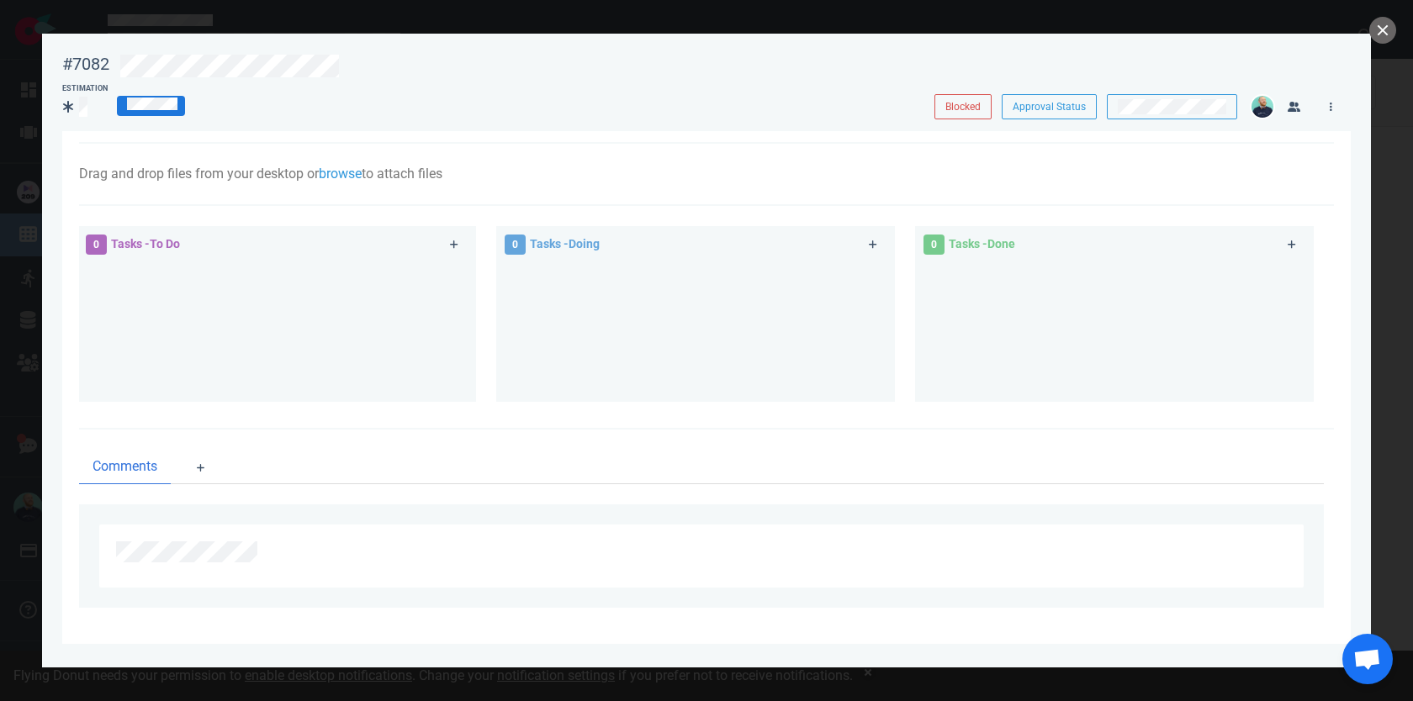
scroll to position [235, 0]
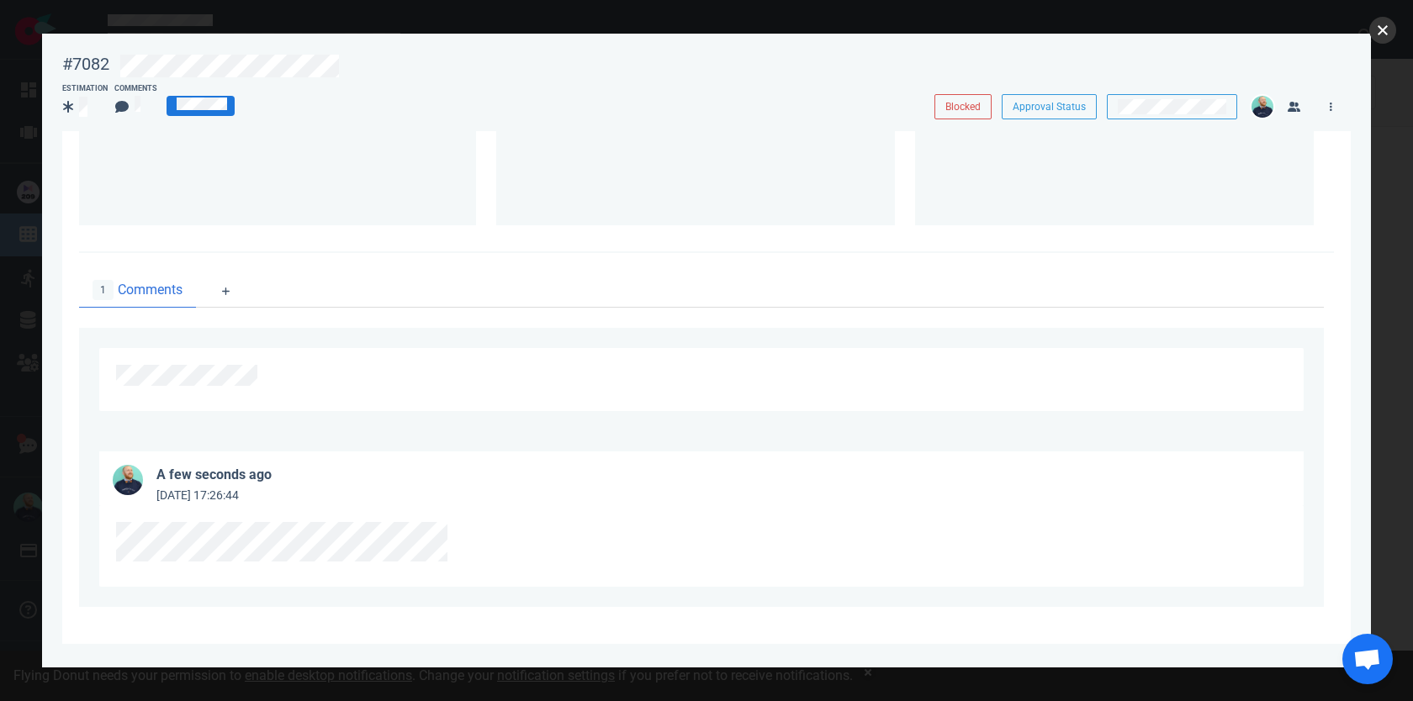
click at [1379, 34] on button "close" at bounding box center [1382, 30] width 27 height 27
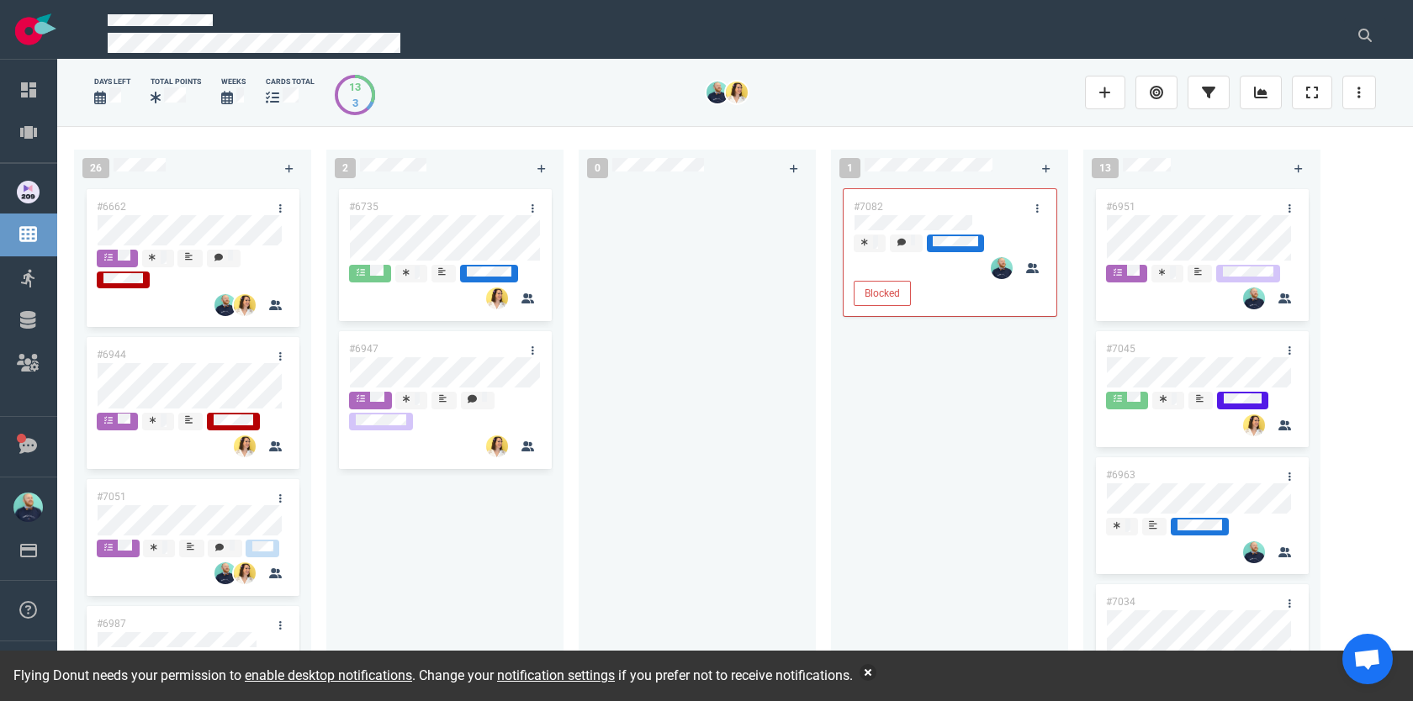
click at [776, 378] on div at bounding box center [697, 425] width 217 height 479
click at [876, 671] on button "button" at bounding box center [868, 672] width 17 height 17
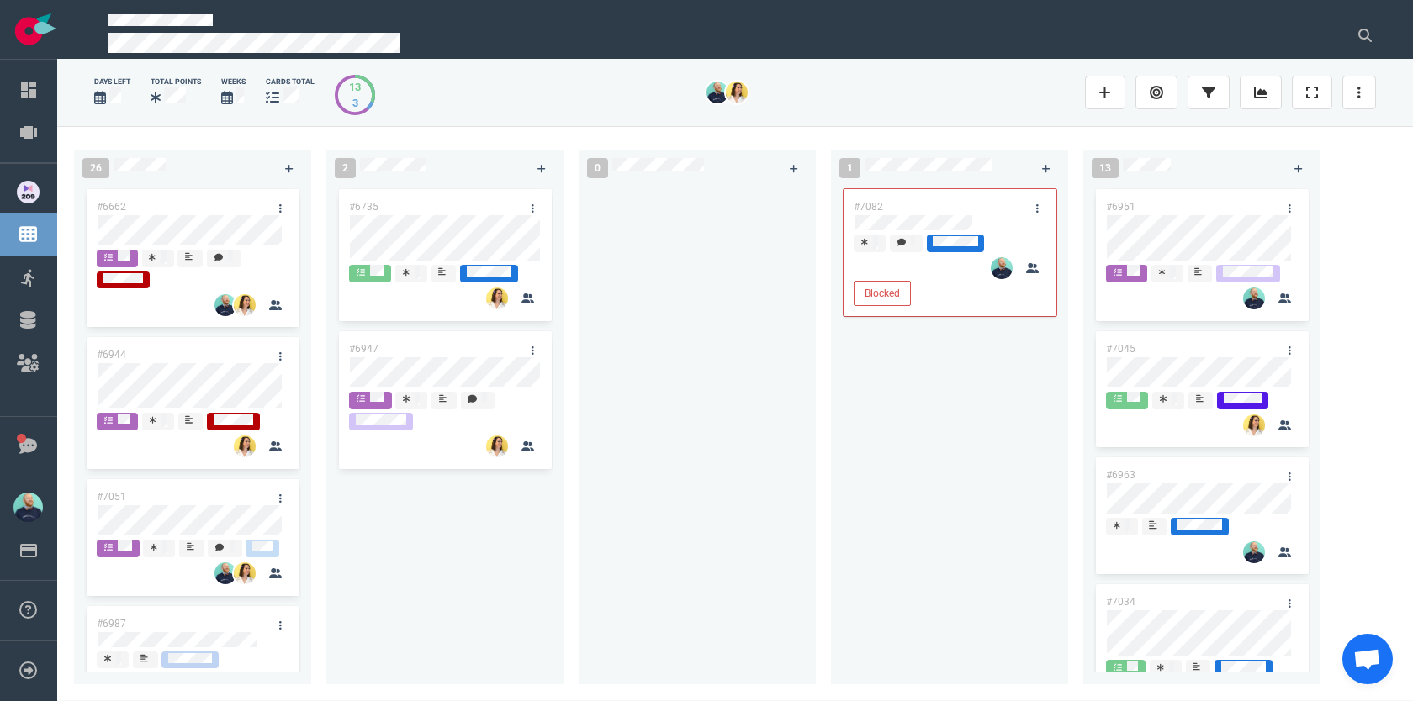
click at [699, 442] on div at bounding box center [697, 425] width 217 height 479
click at [405, 360] on div "#6735 #6947 #6947" at bounding box center [444, 425] width 217 height 479
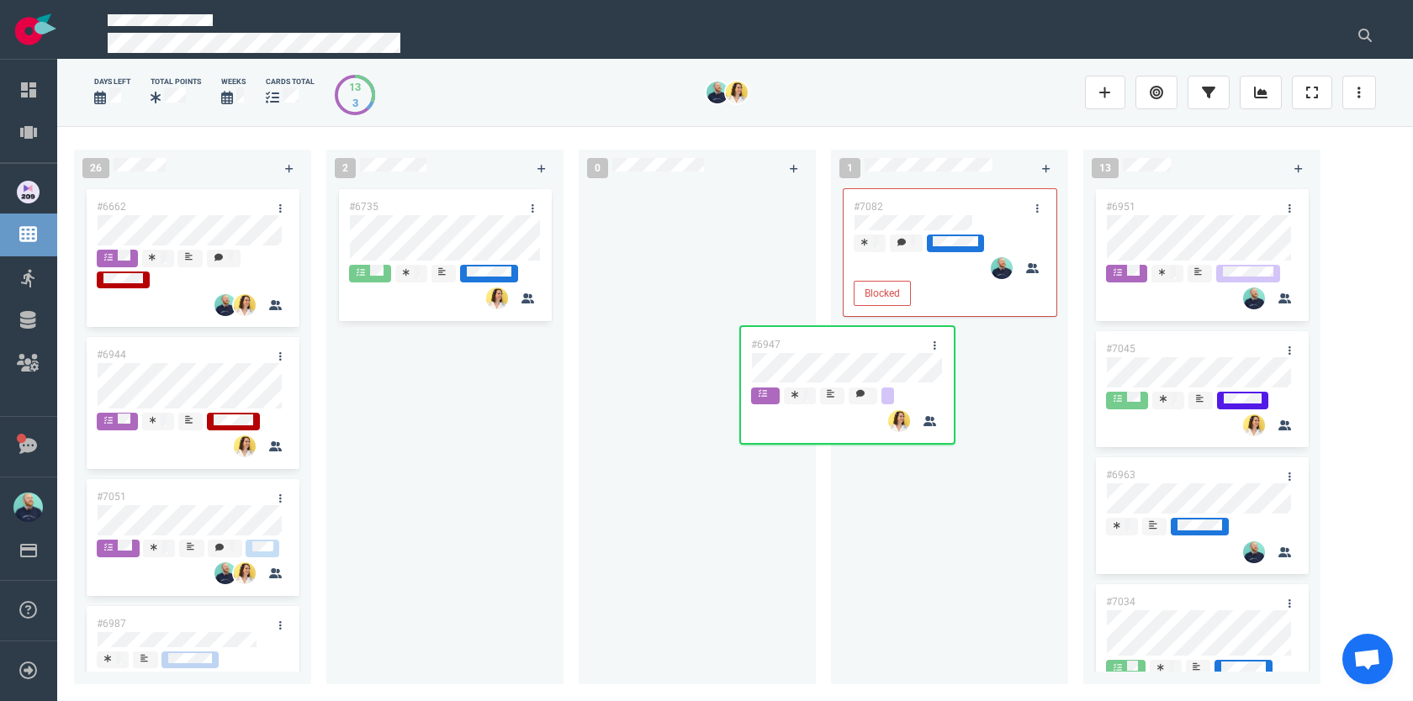
click at [943, 373] on div "26 #6662 #6944 #7051 #6987 #6767 #6955 #6855 #6985 #7069 #6901 2 #6735 #6947 #6…" at bounding box center [735, 413] width 1356 height 574
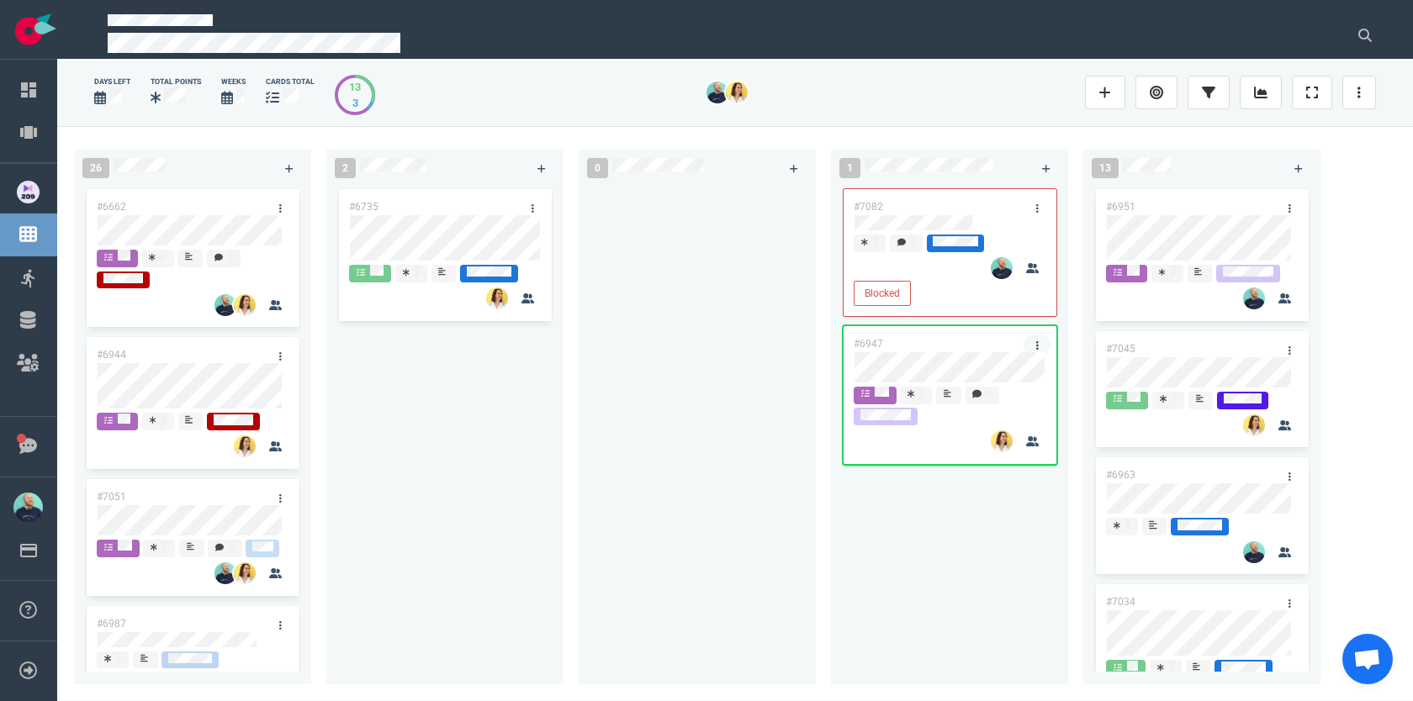
click at [1032, 345] on link at bounding box center [1037, 345] width 27 height 21
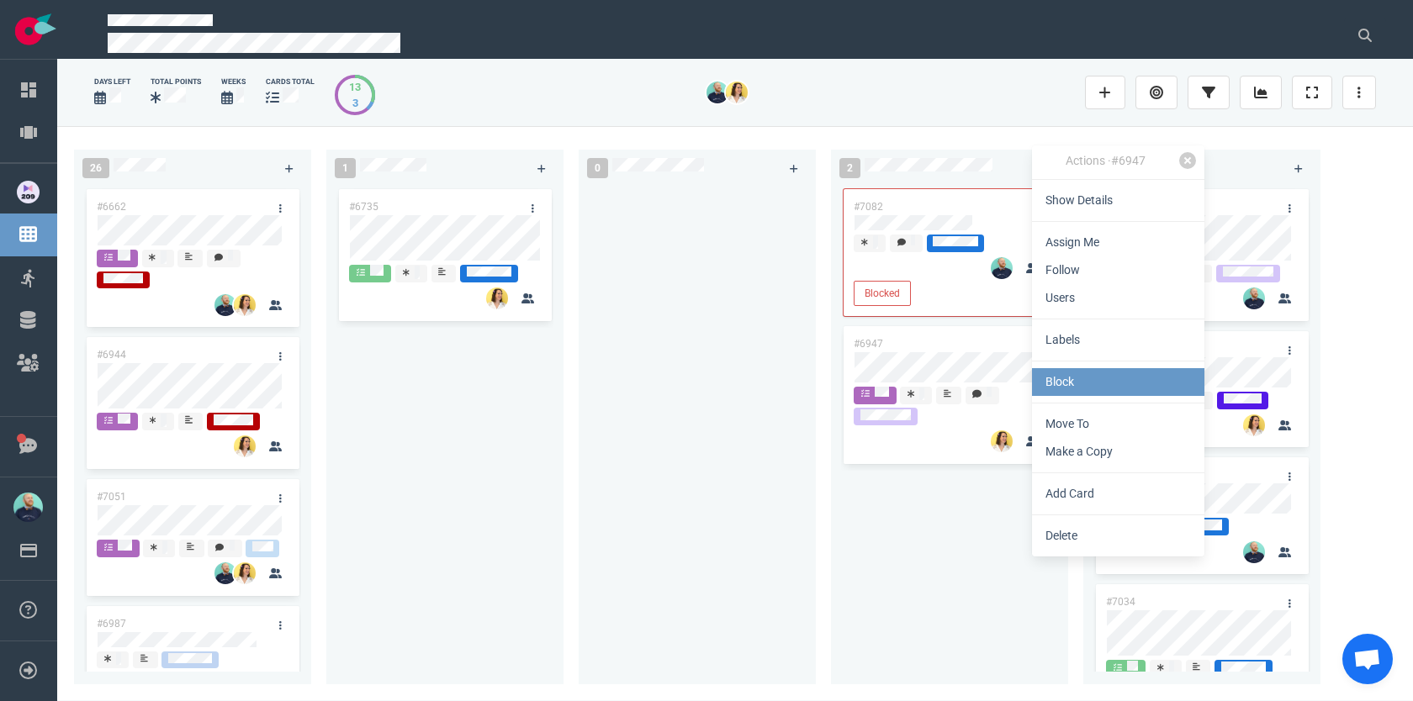
click at [1075, 390] on link "Block" at bounding box center [1118, 382] width 172 height 28
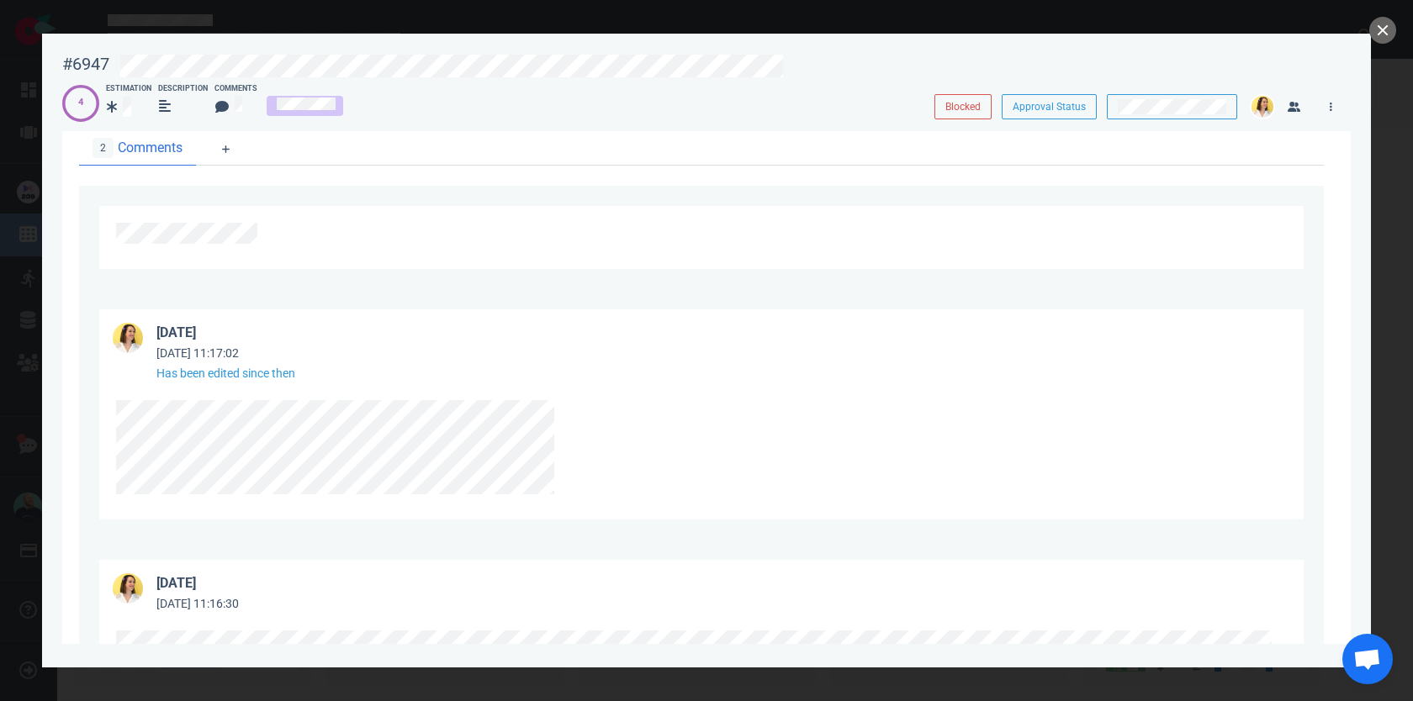
scroll to position [495, 0]
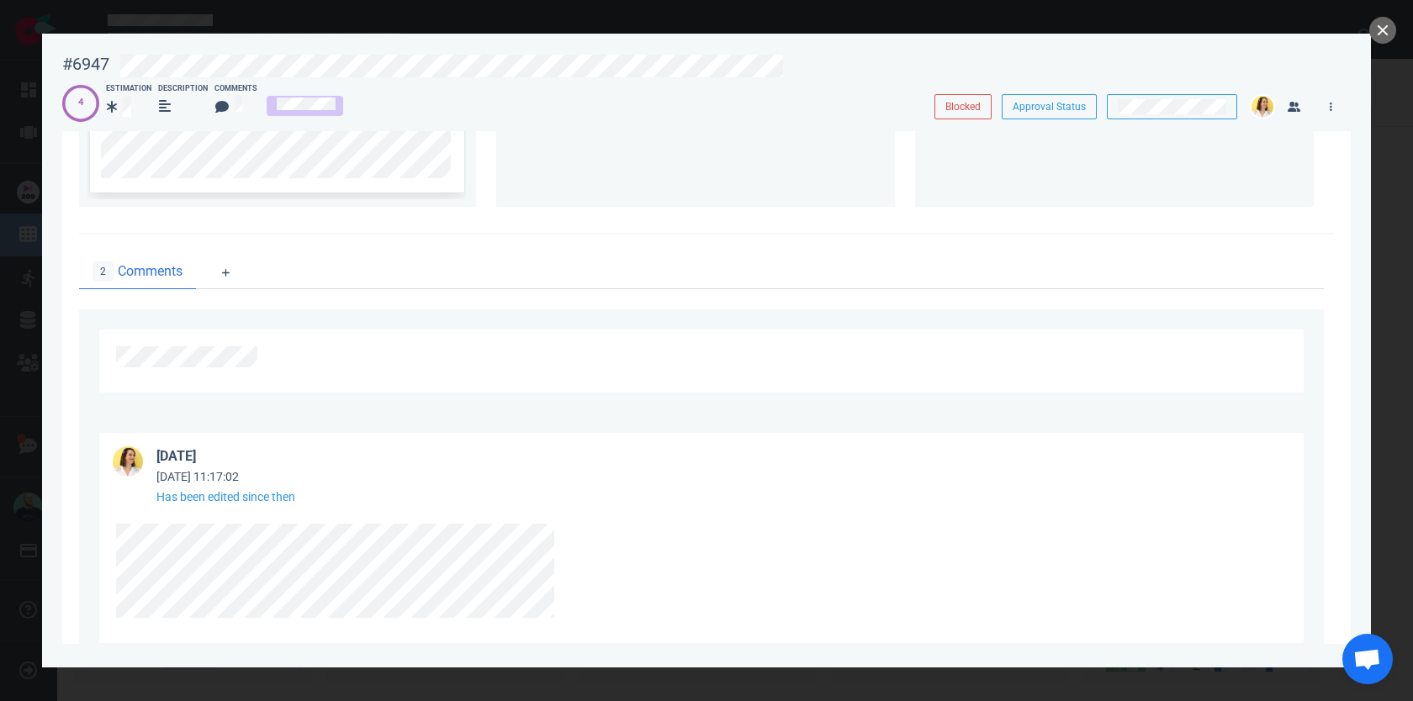
click at [254, 342] on div at bounding box center [701, 361] width 1204 height 63
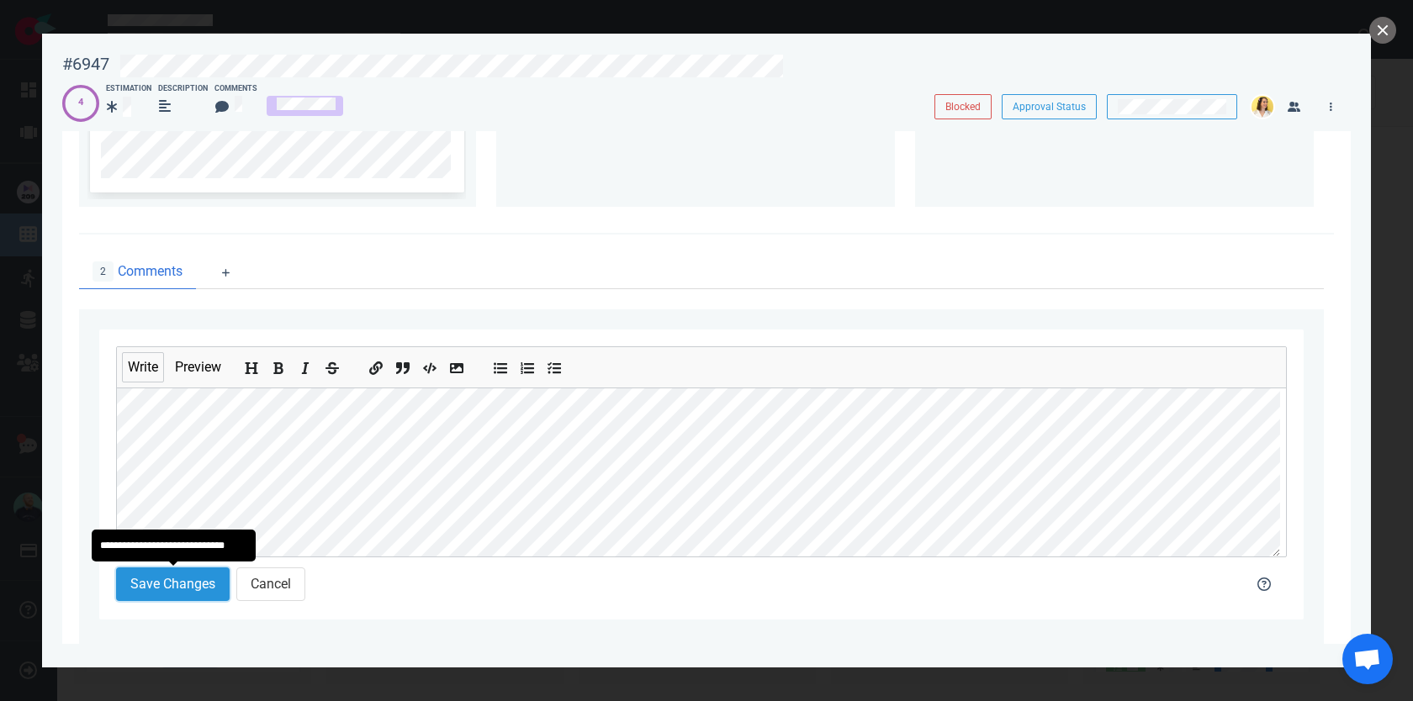
click at [153, 579] on button "Save Changes" at bounding box center [173, 585] width 114 height 34
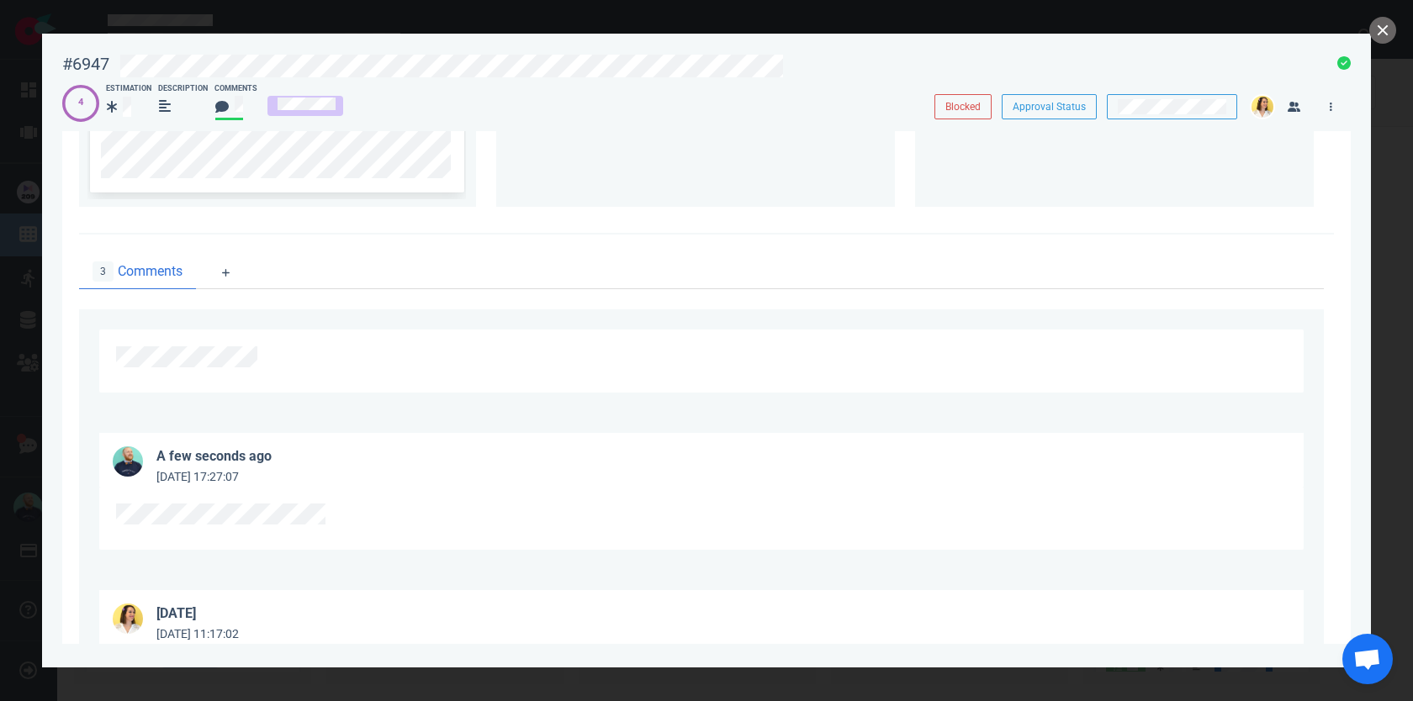
click at [1372, 43] on div at bounding box center [706, 350] width 1413 height 701
click at [1398, 31] on div at bounding box center [706, 350] width 1413 height 701
click at [1390, 31] on button "close" at bounding box center [1382, 30] width 27 height 27
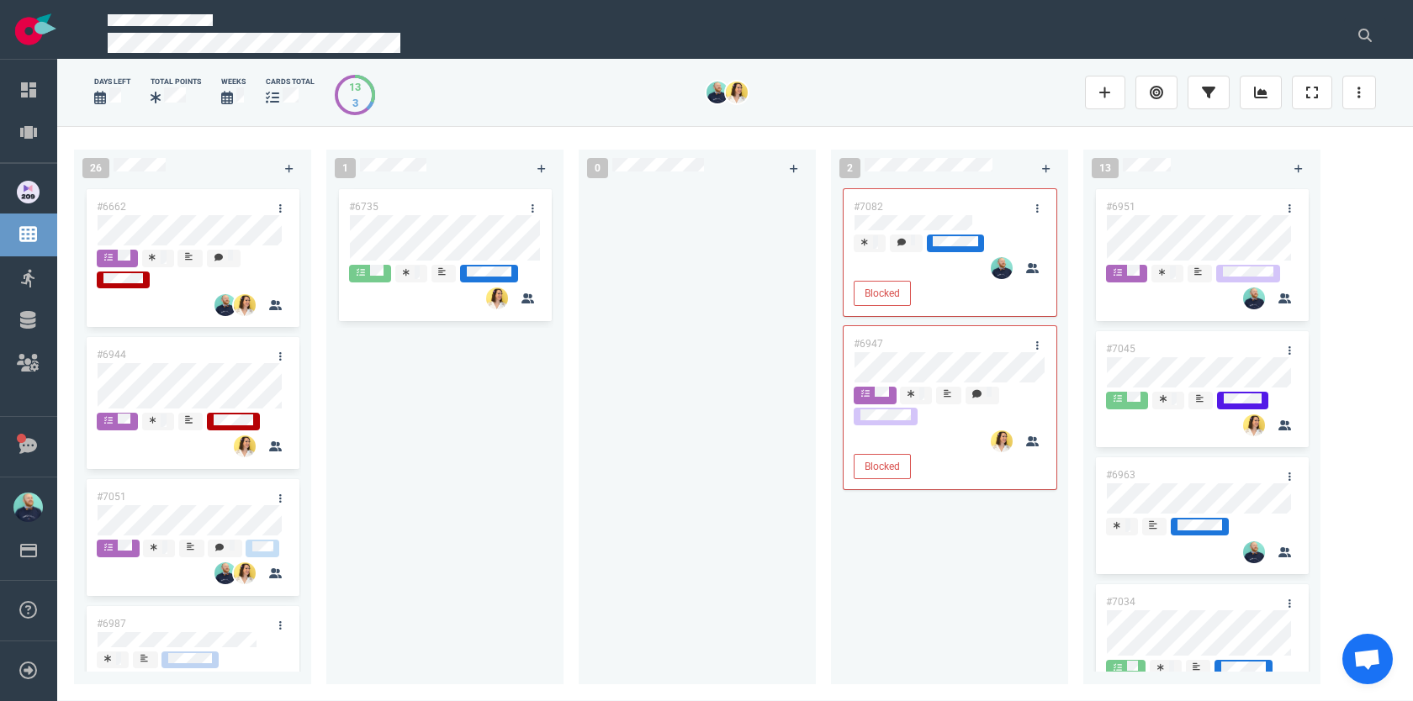
click at [528, 410] on div "#6735" at bounding box center [444, 425] width 217 height 479
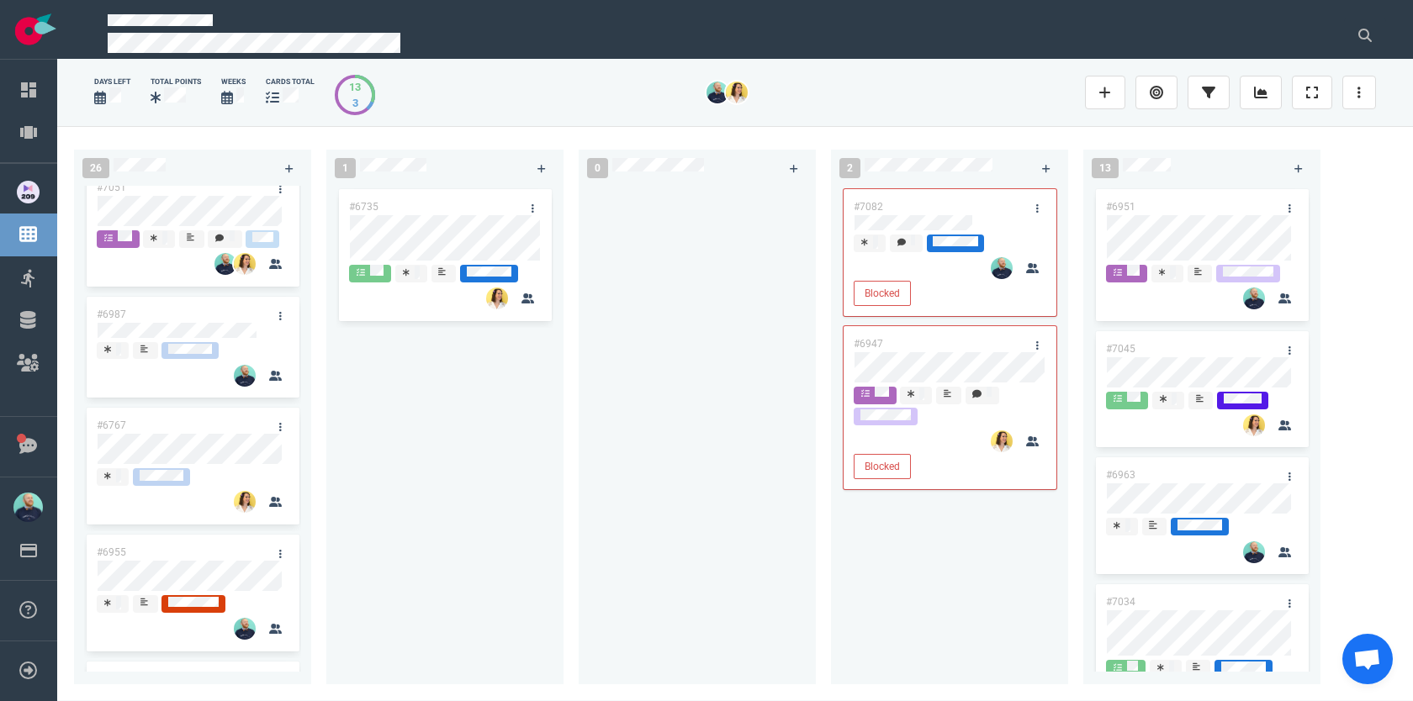
scroll to position [343, 0]
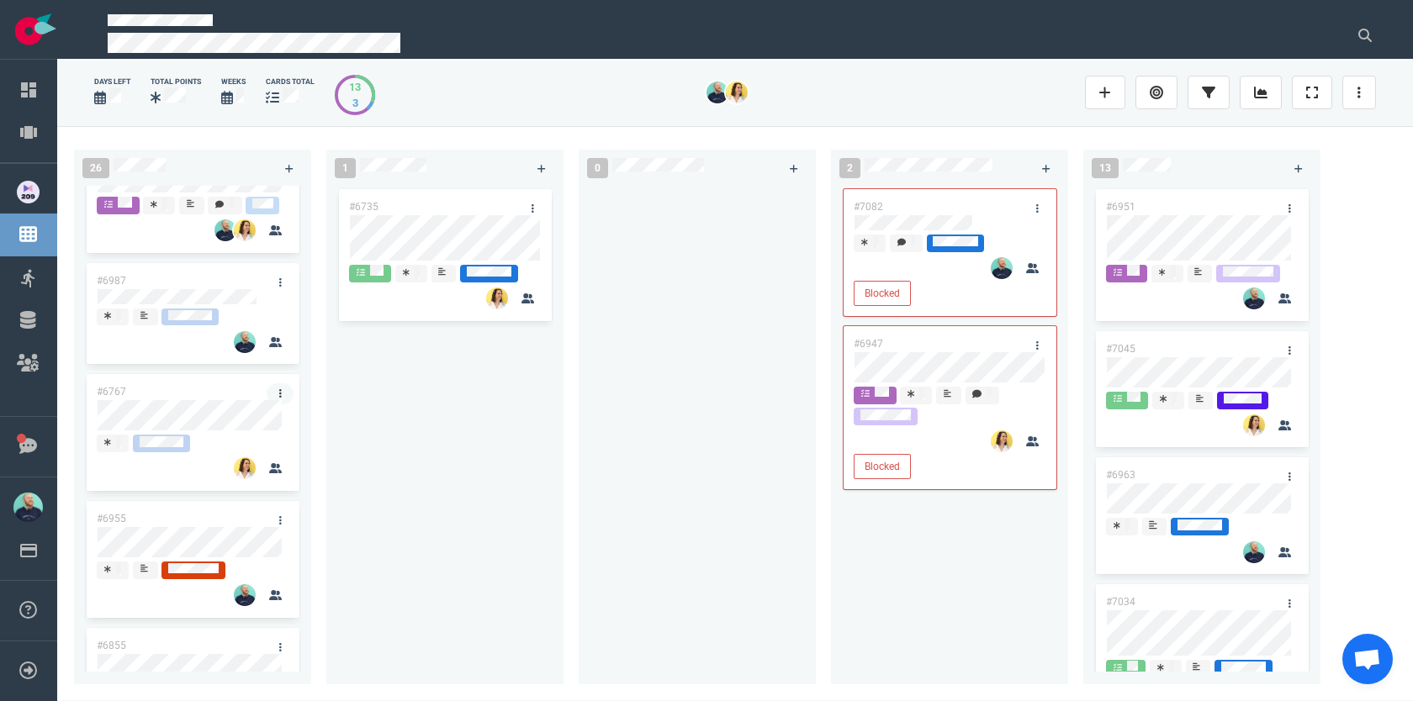
click at [275, 405] on link at bounding box center [280, 394] width 27 height 21
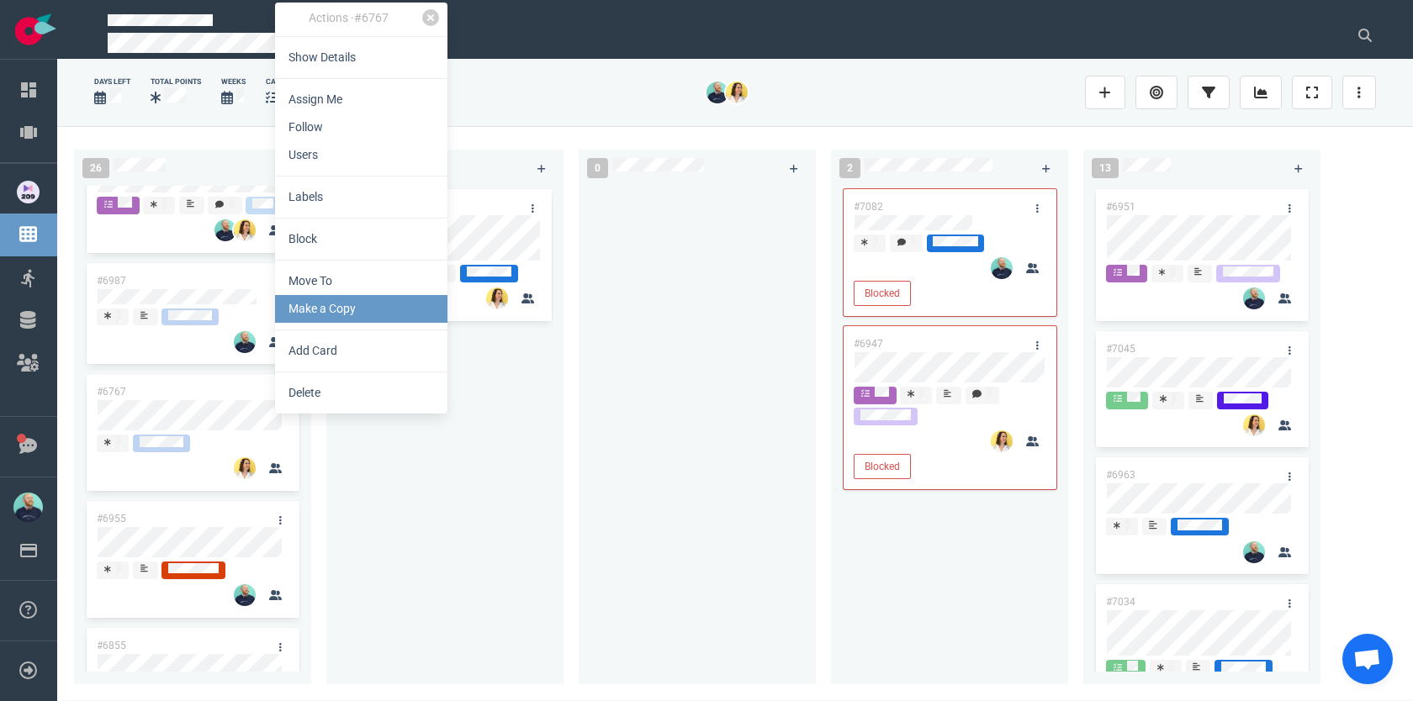
click at [315, 307] on link "Make a Copy" at bounding box center [361, 309] width 172 height 28
select select "sprint"
select select "after"
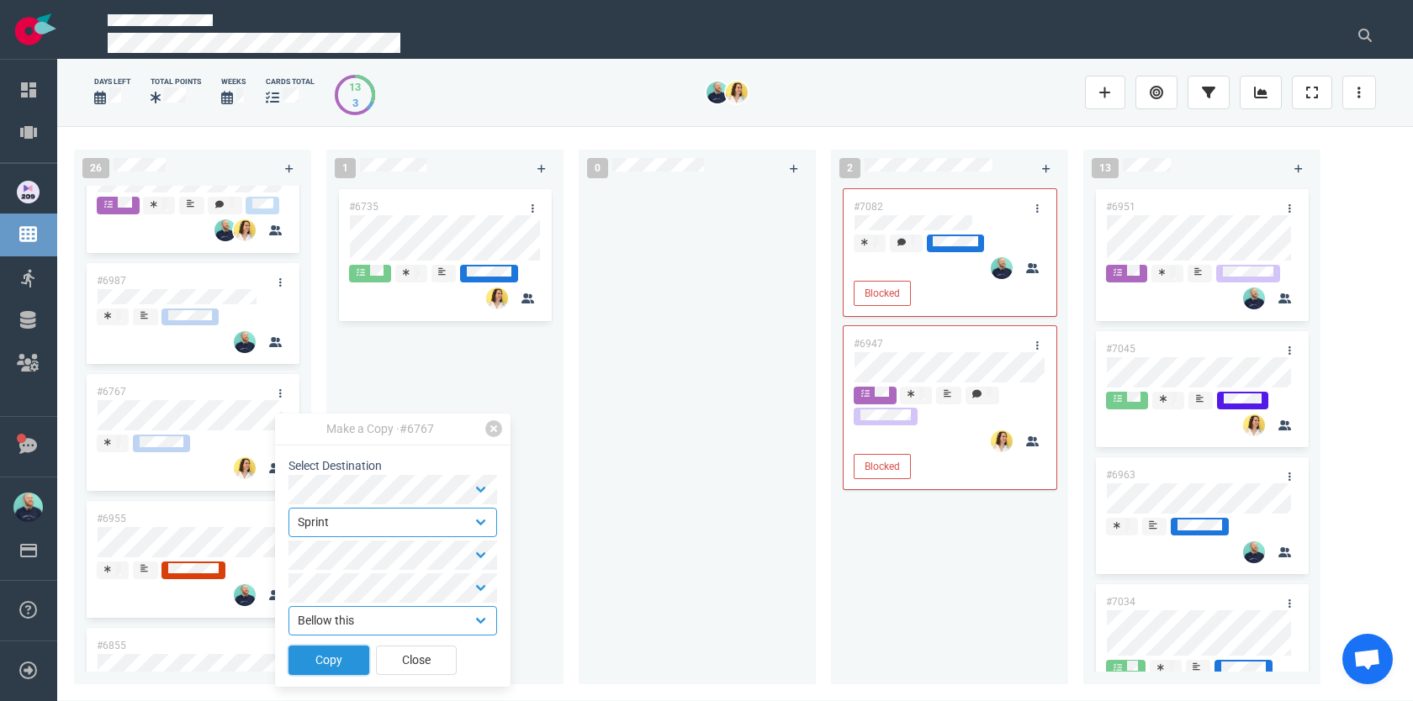
click at [347, 659] on button "Copy" at bounding box center [328, 660] width 81 height 29
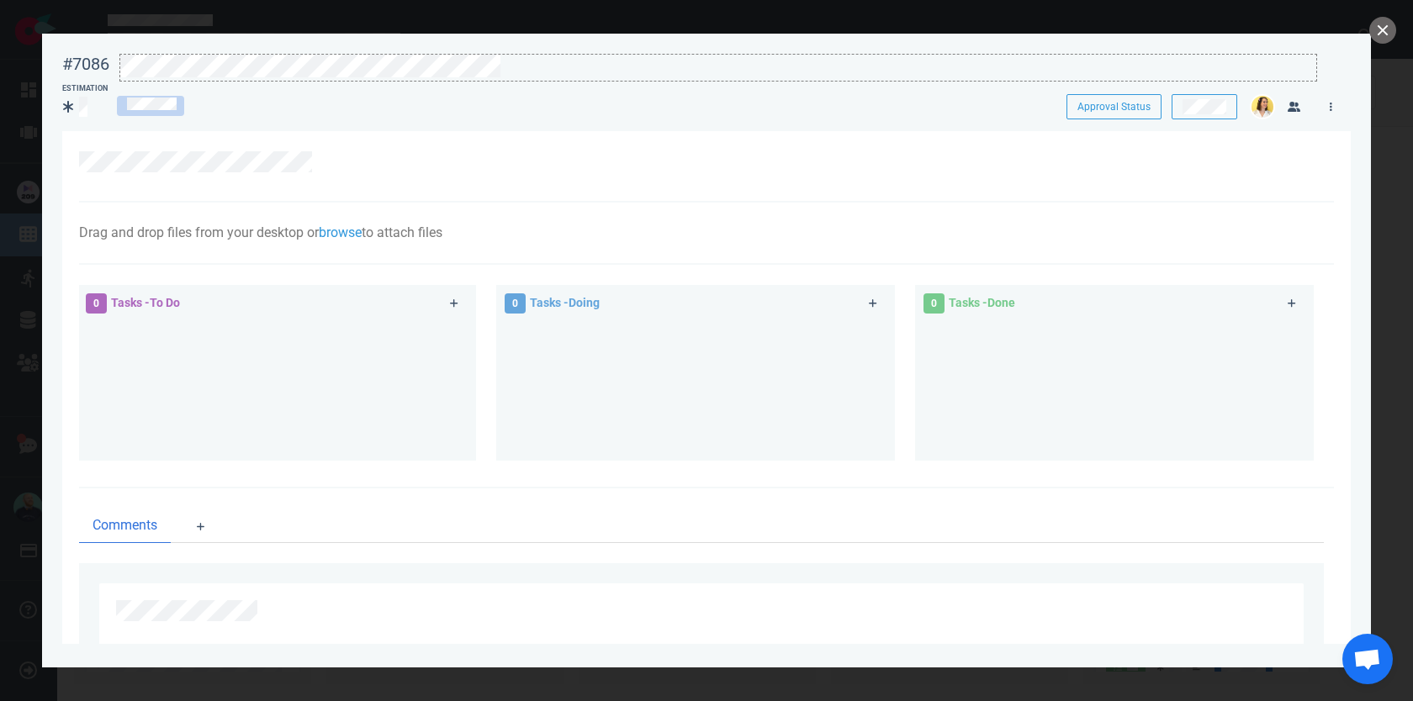
click at [517, 66] on div at bounding box center [718, 66] width 1196 height 23
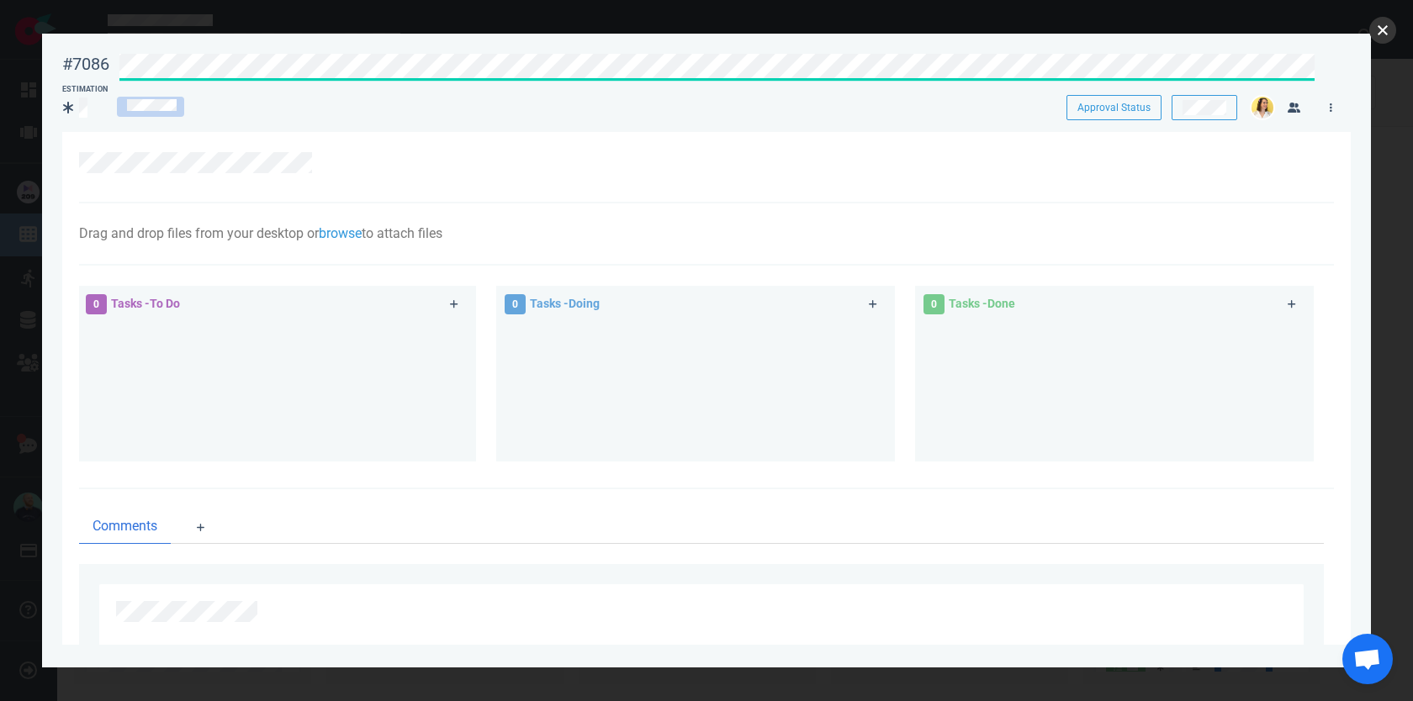
click at [1381, 35] on button "close" at bounding box center [1382, 30] width 27 height 27
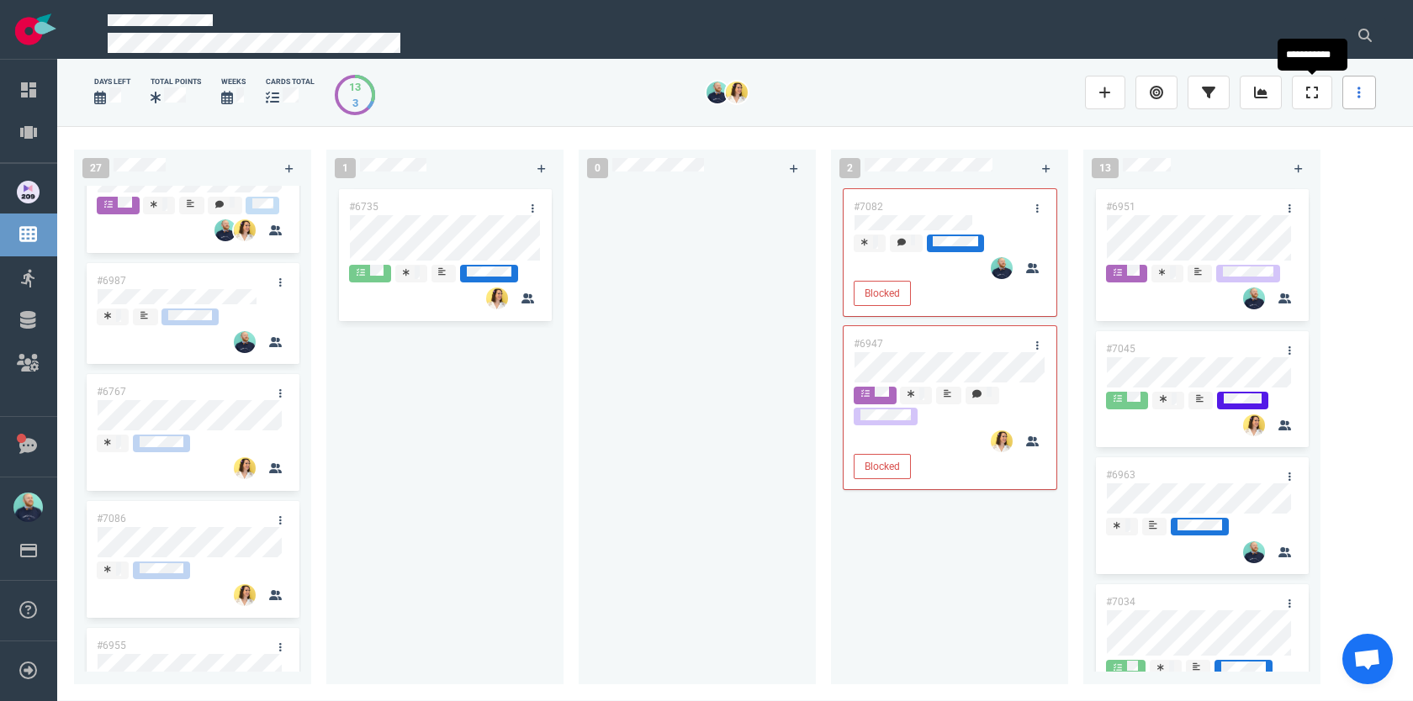
click at [1357, 89] on icon at bounding box center [1358, 92] width 3 height 13
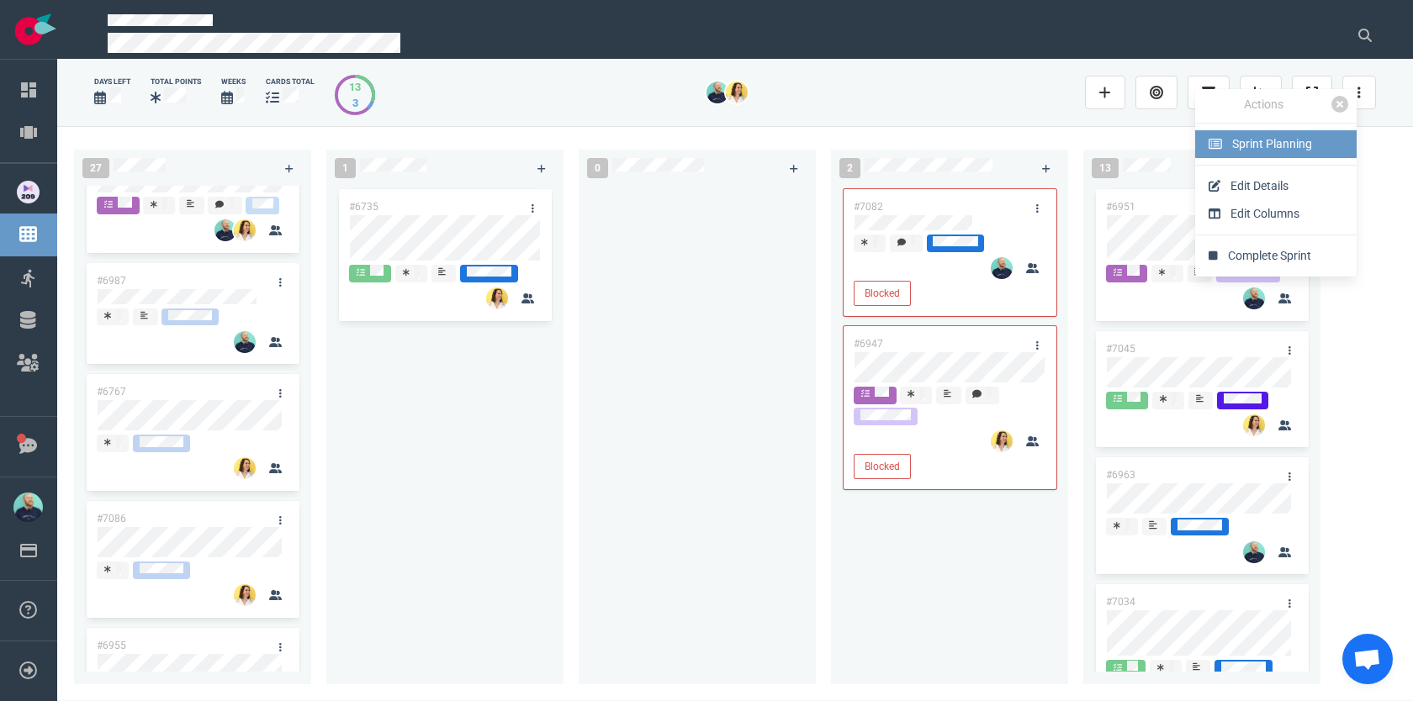
click at [1268, 151] on link "Sprint Planning" at bounding box center [1275, 144] width 161 height 28
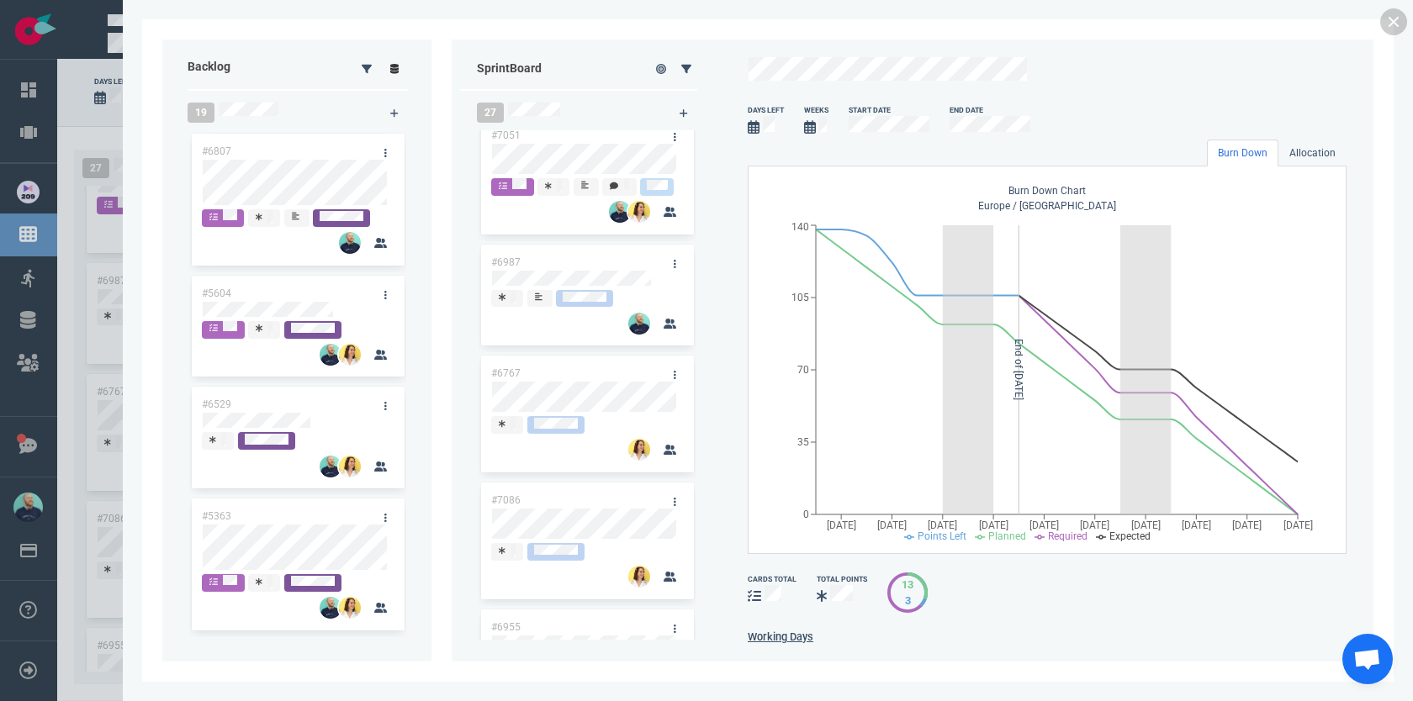
click at [393, 70] on icon at bounding box center [394, 69] width 9 height 10
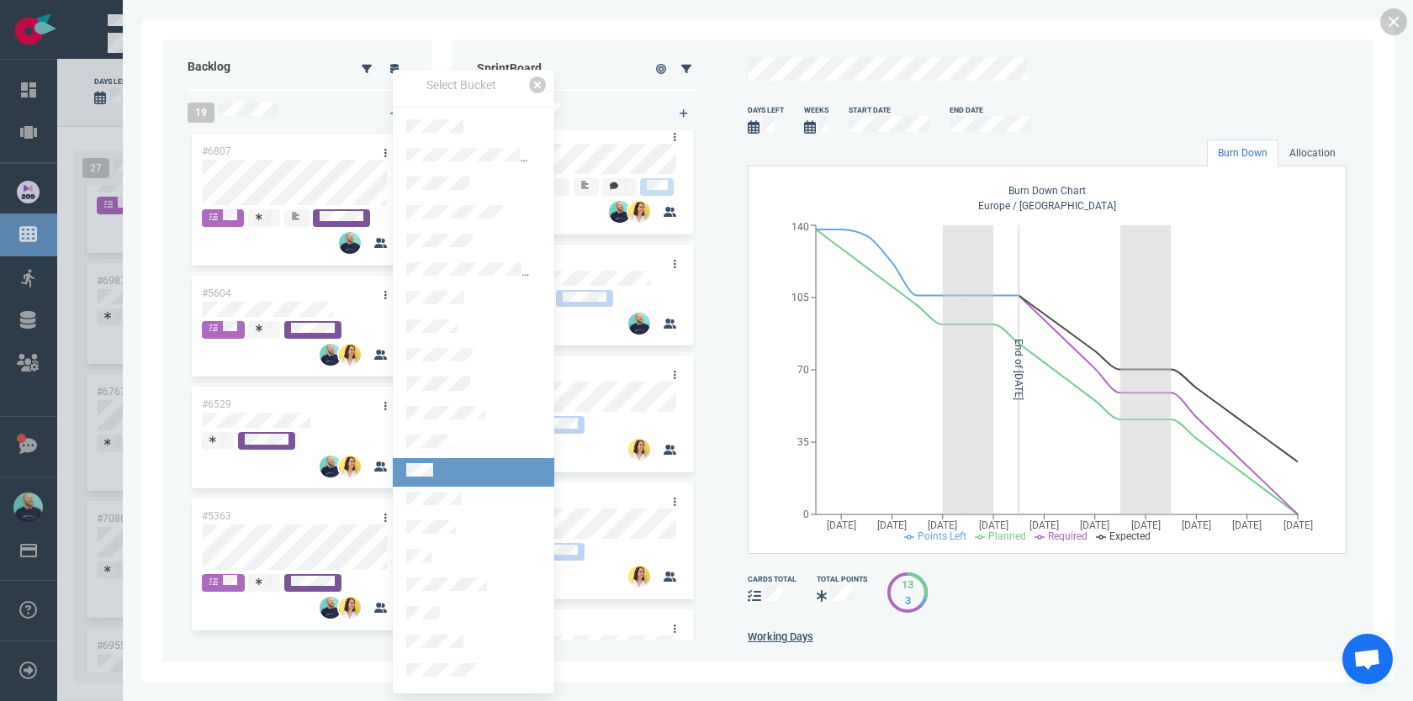
click at [438, 463] on link at bounding box center [473, 472] width 161 height 29
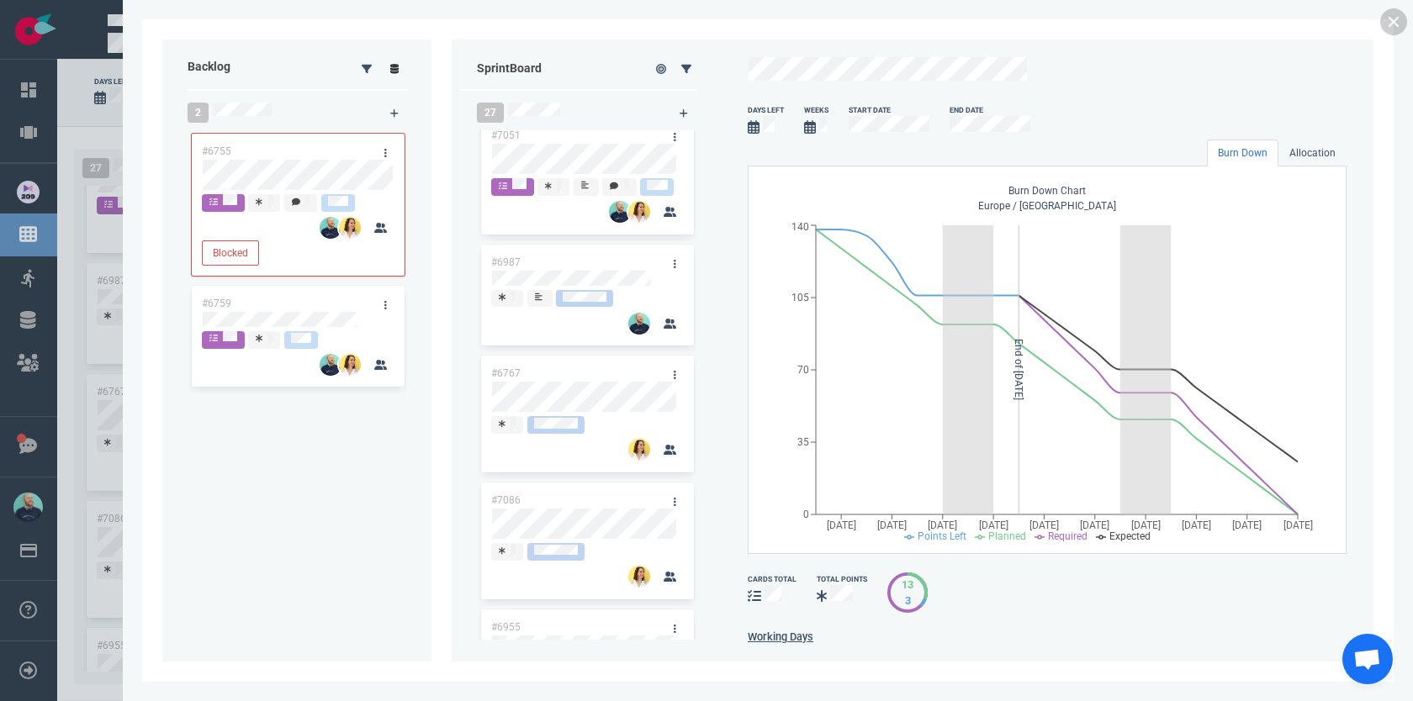
click at [394, 64] on icon at bounding box center [394, 69] width 9 height 10
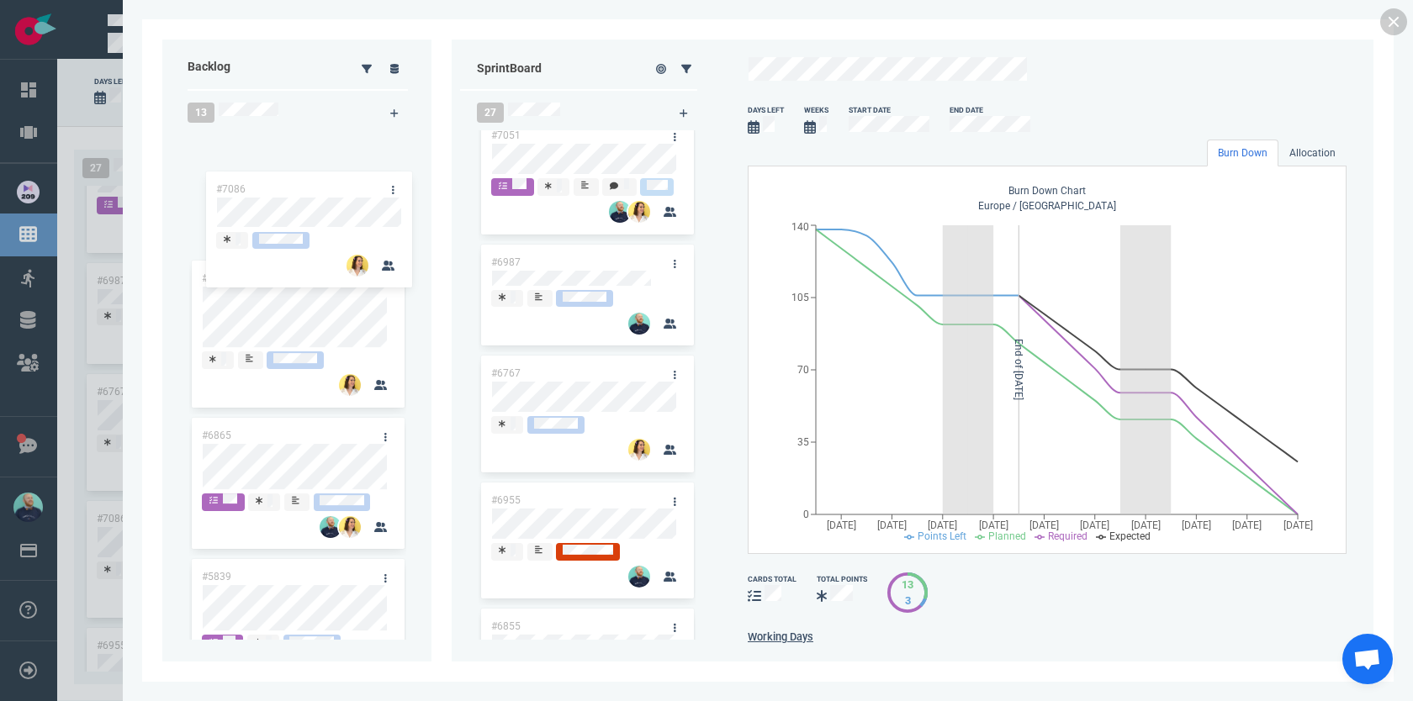
drag, startPoint x: 556, startPoint y: 517, endPoint x: 280, endPoint y: 154, distance: 456.2
click at [280, 154] on div "Backlog 13 #7043 #6865 #5839 #5840 #5843 #5844 #5845 #5846 #5847 #5849 #5851 Sp…" at bounding box center [767, 351] width 1211 height 622
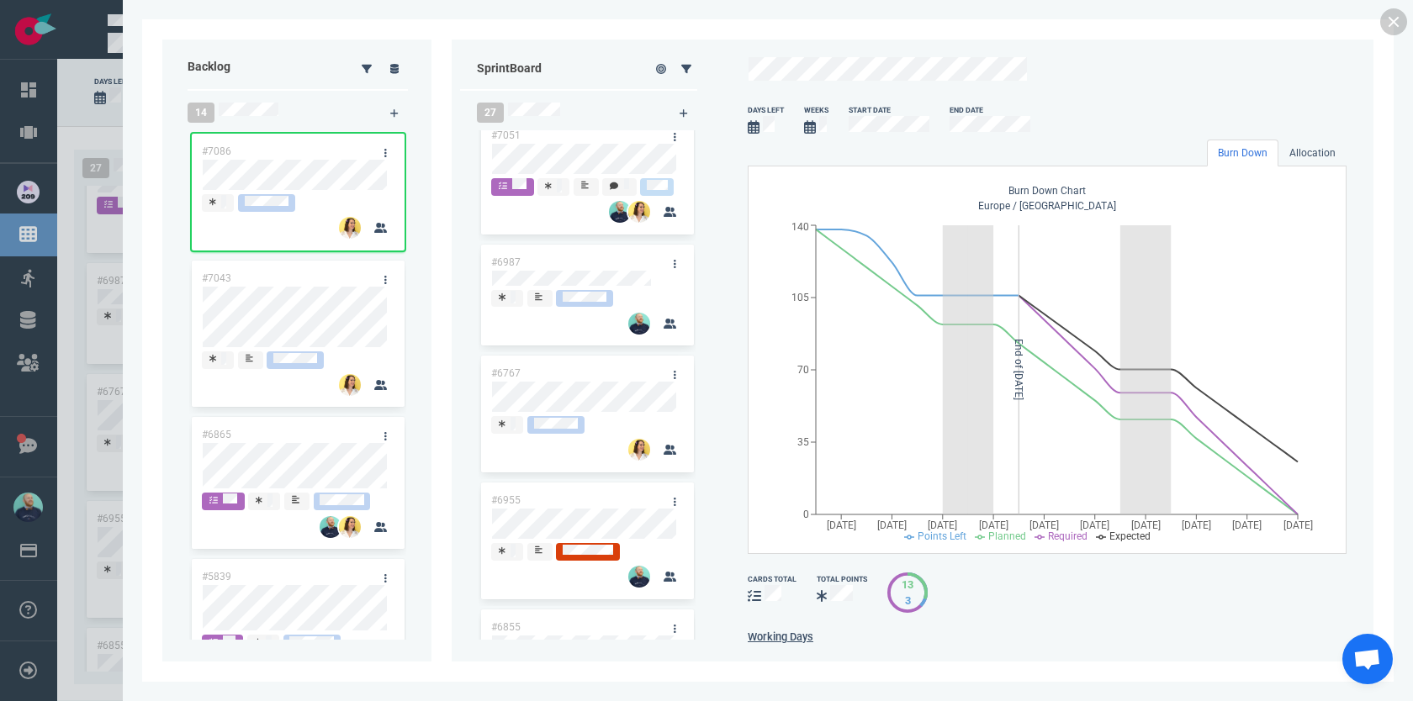
click at [1407, 24] on div "Backlog 14 #7086 #7043 #6865 #5839 #5840 #5843 #5844 #5845 #5846 #5847 #5849 #5…" at bounding box center [768, 350] width 1290 height 701
click at [1396, 23] on link at bounding box center [1393, 21] width 27 height 27
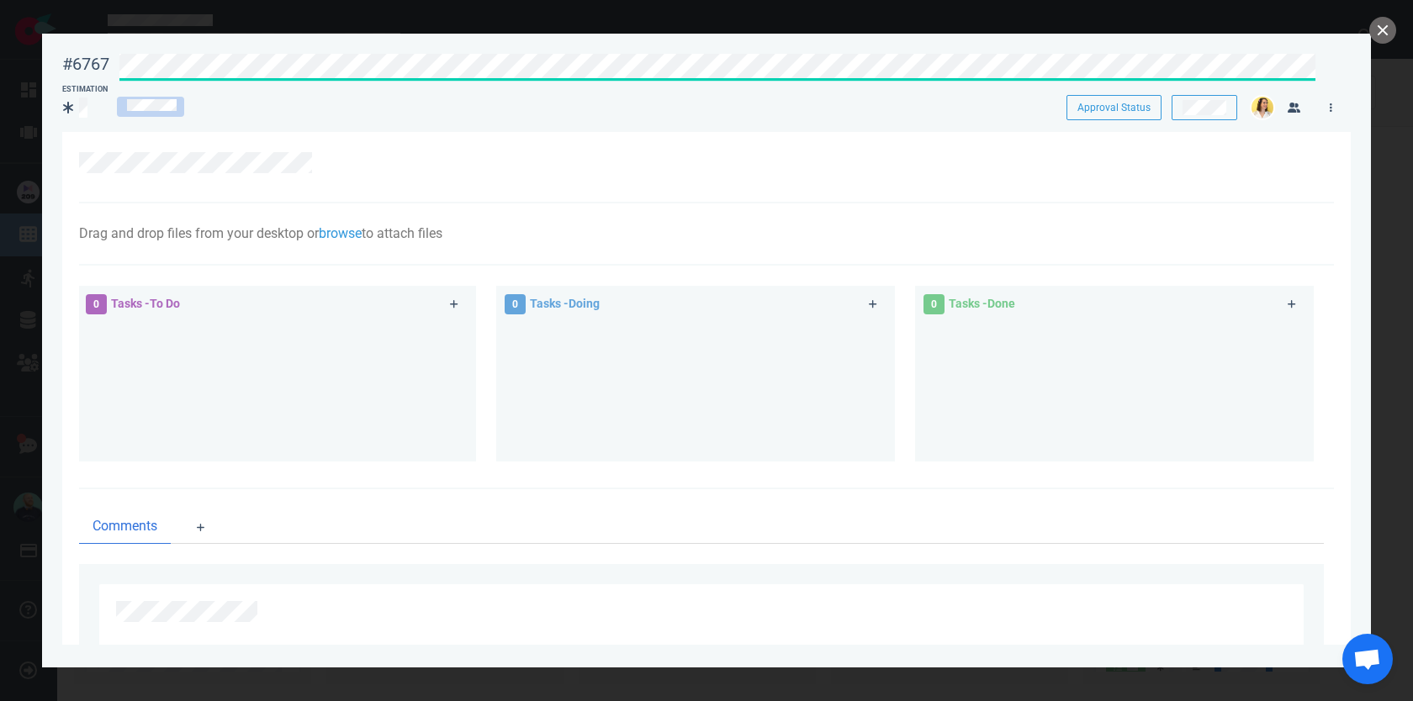
click at [89, 54] on div "#6767 Approval Status" at bounding box center [706, 64] width 1309 height 40
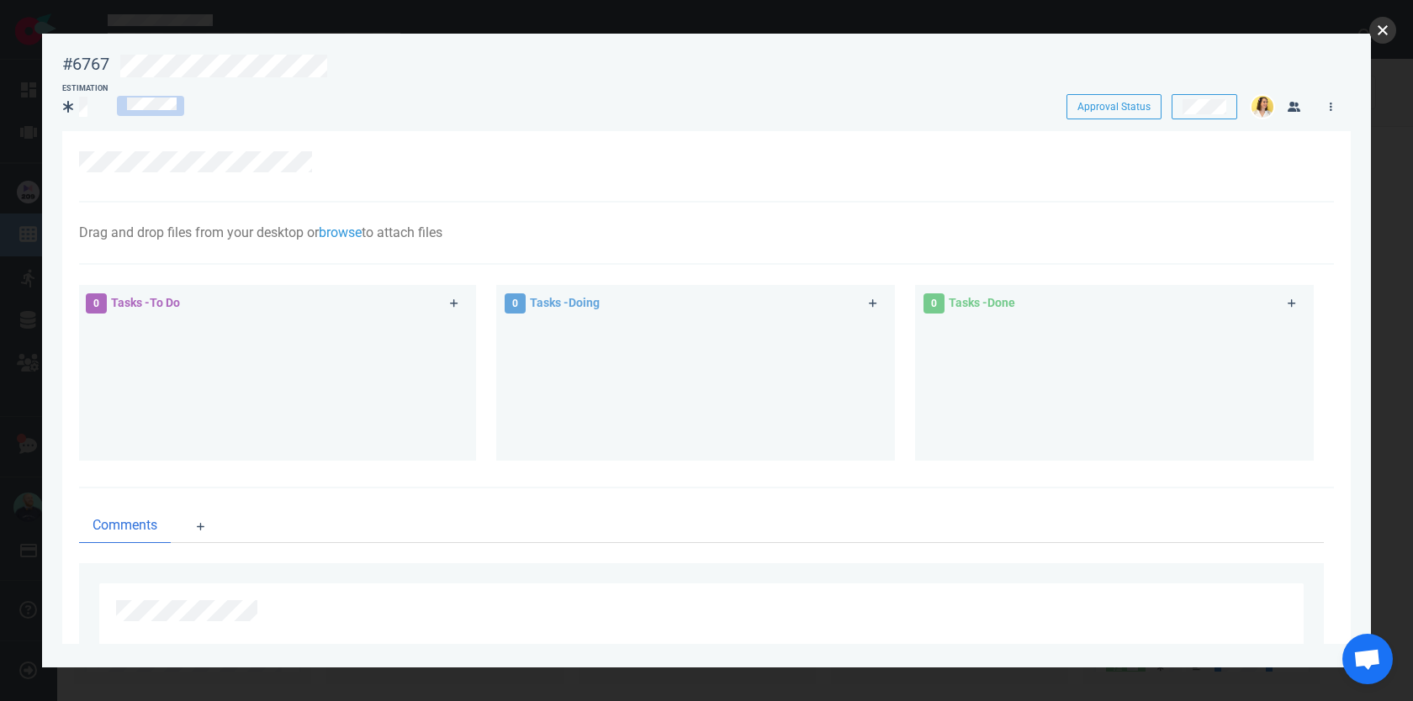
click at [1382, 35] on button "close" at bounding box center [1382, 30] width 27 height 27
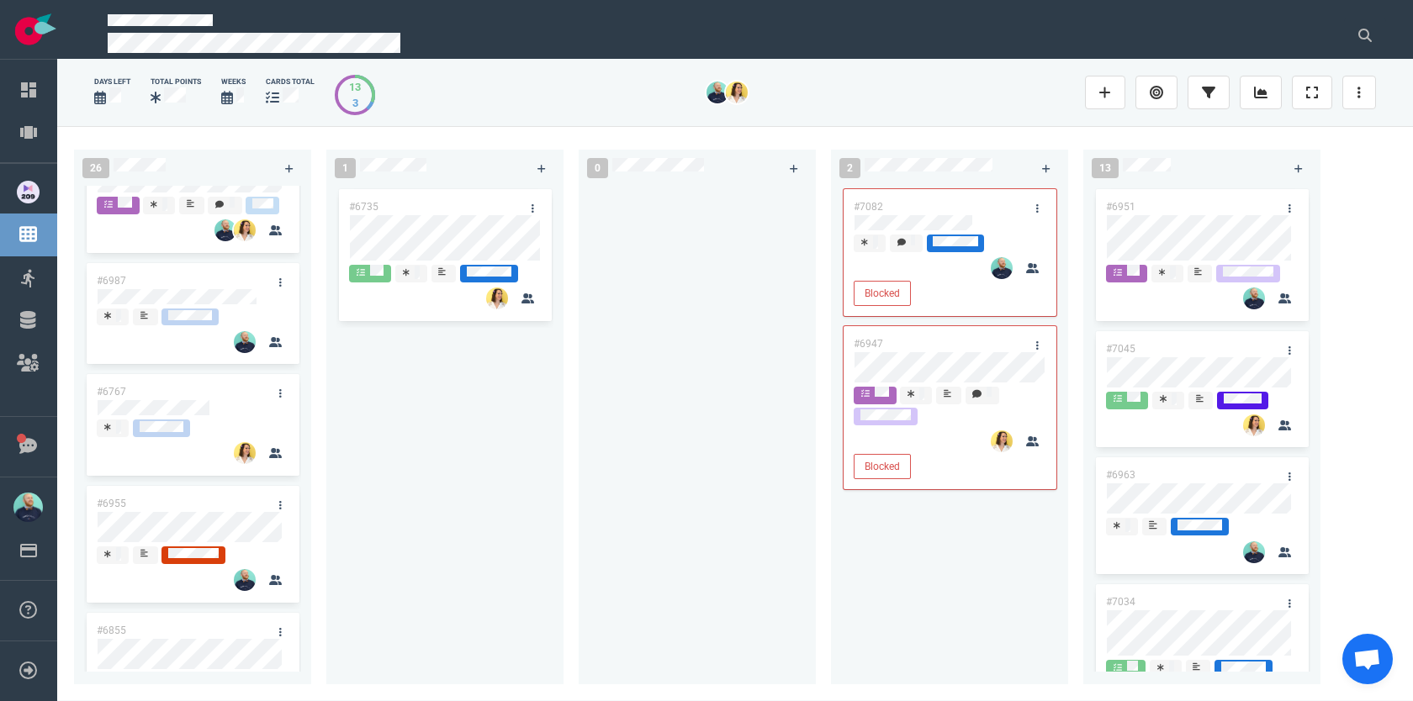
click at [355, 476] on div "#6735" at bounding box center [444, 425] width 217 height 479
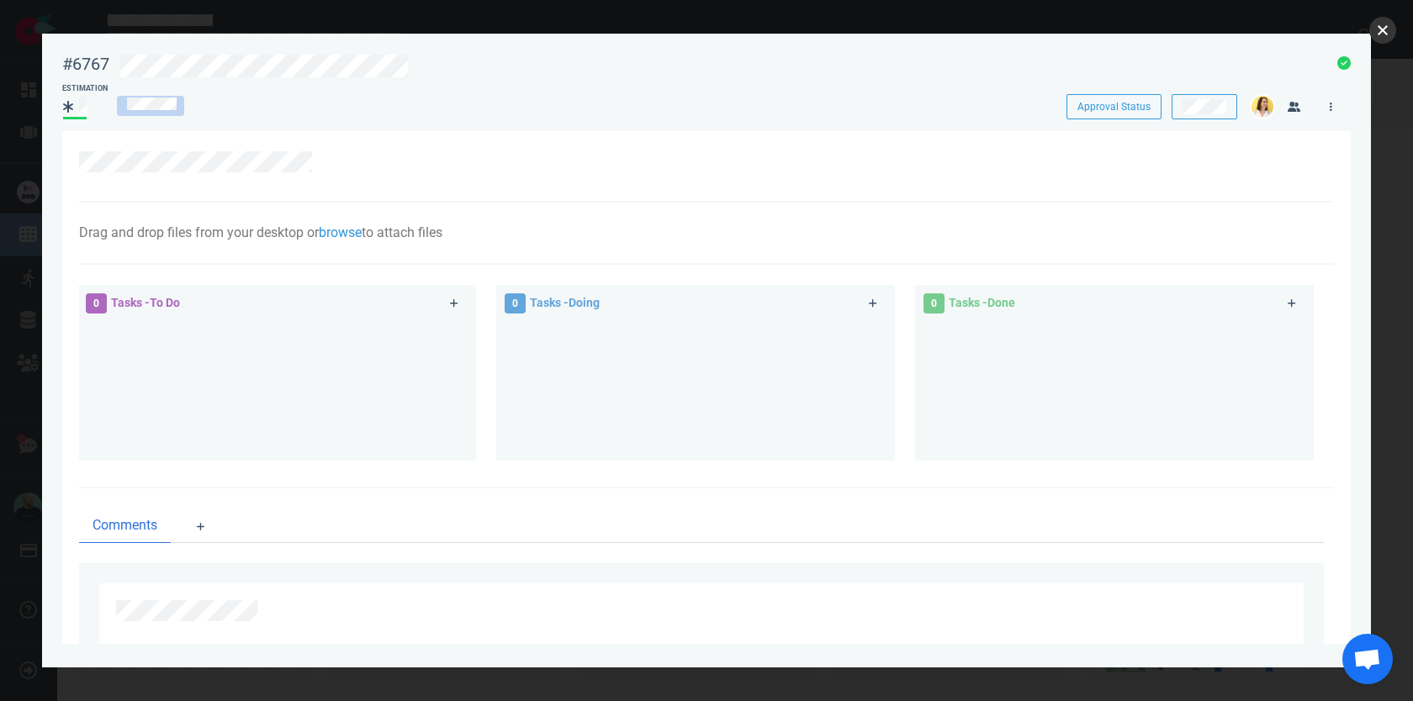
click at [1388, 31] on button "close" at bounding box center [1382, 30] width 27 height 27
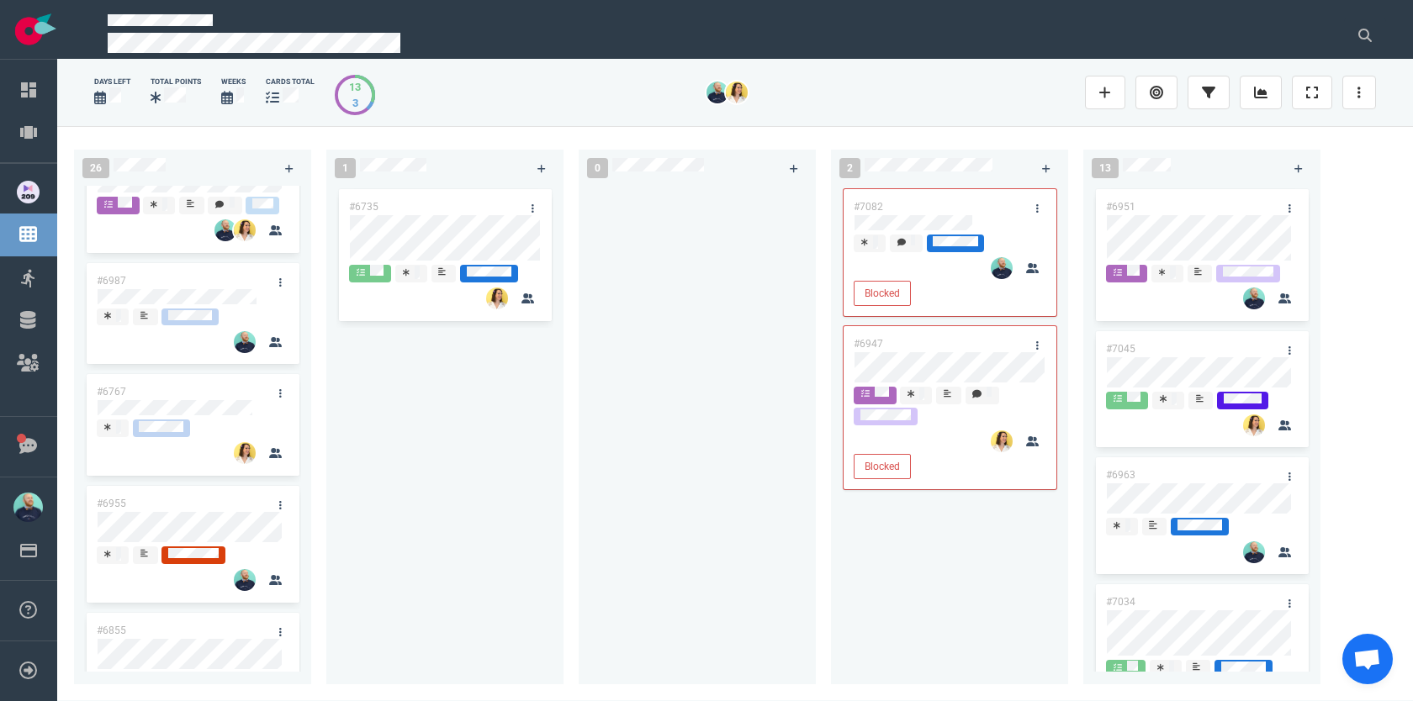
click at [342, 475] on div "#6735" at bounding box center [444, 425] width 217 height 479
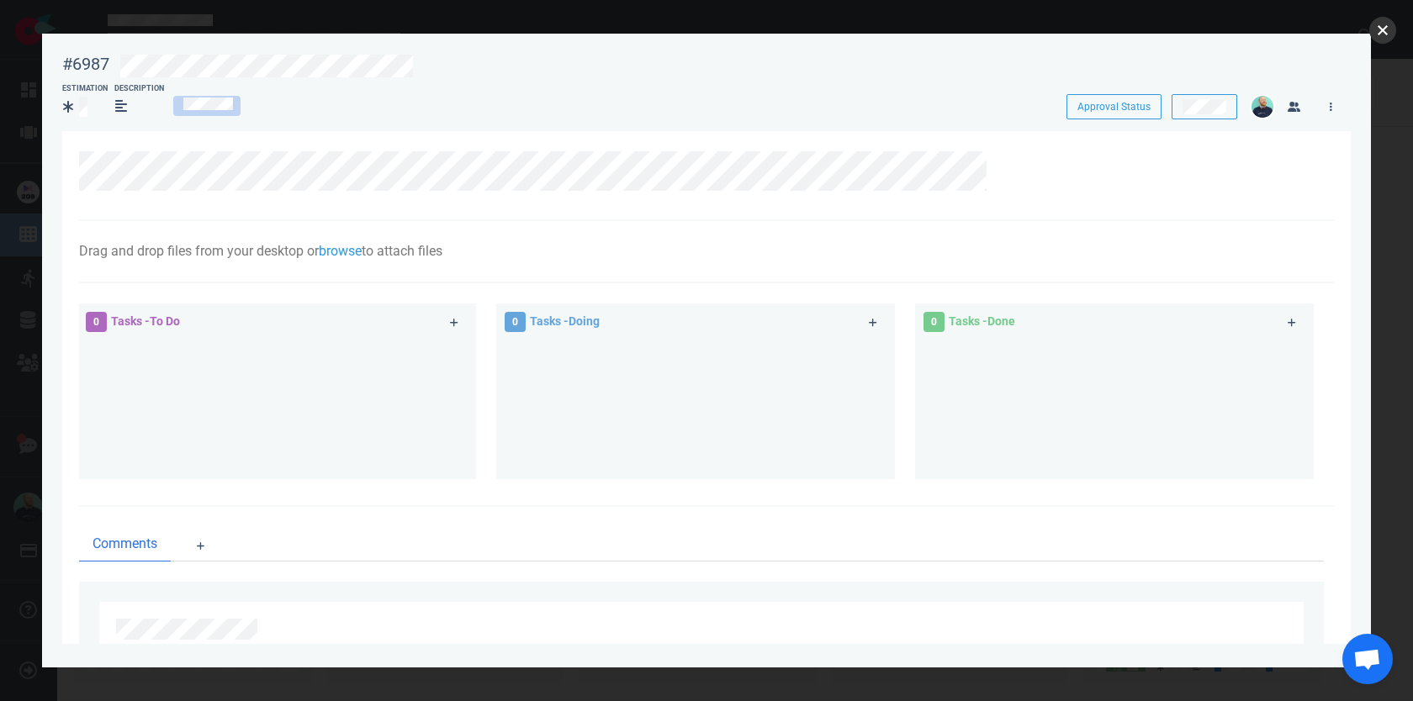
click at [1383, 36] on button "close" at bounding box center [1382, 30] width 27 height 27
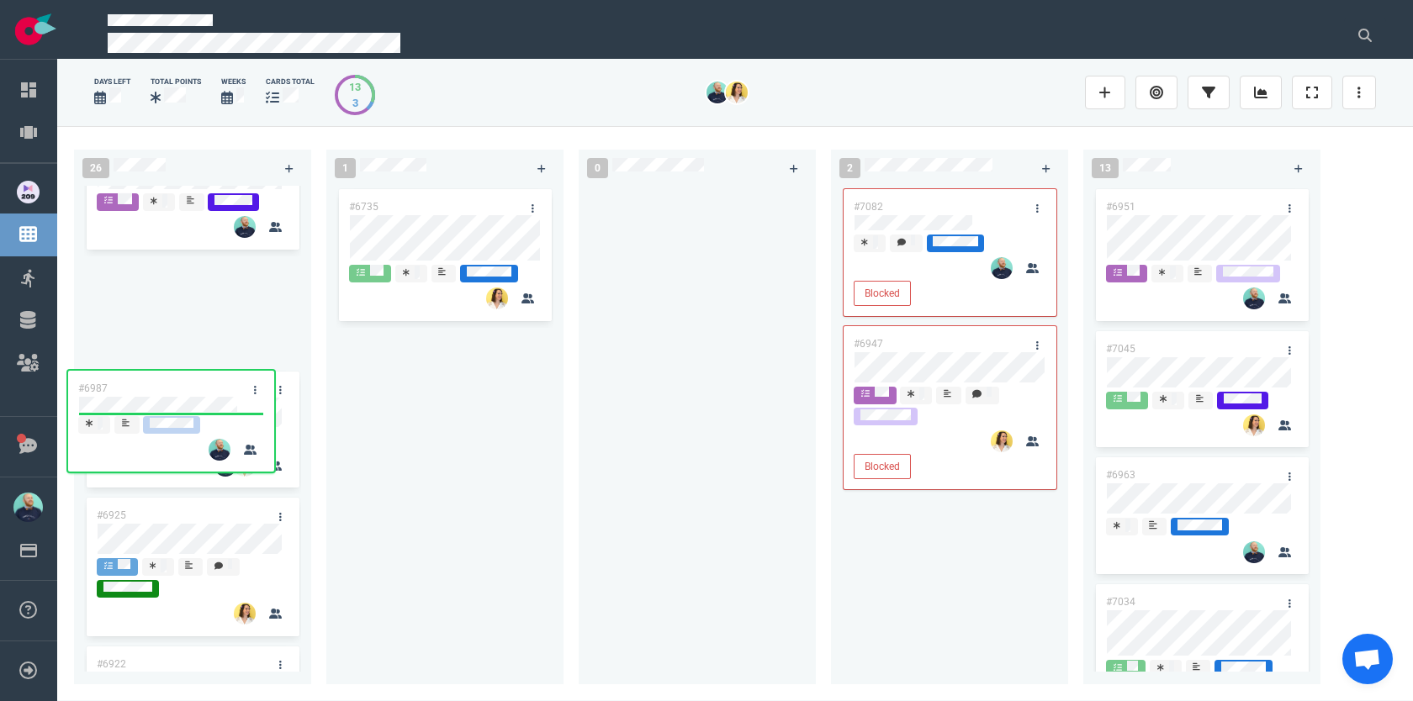
scroll to position [1275, 0]
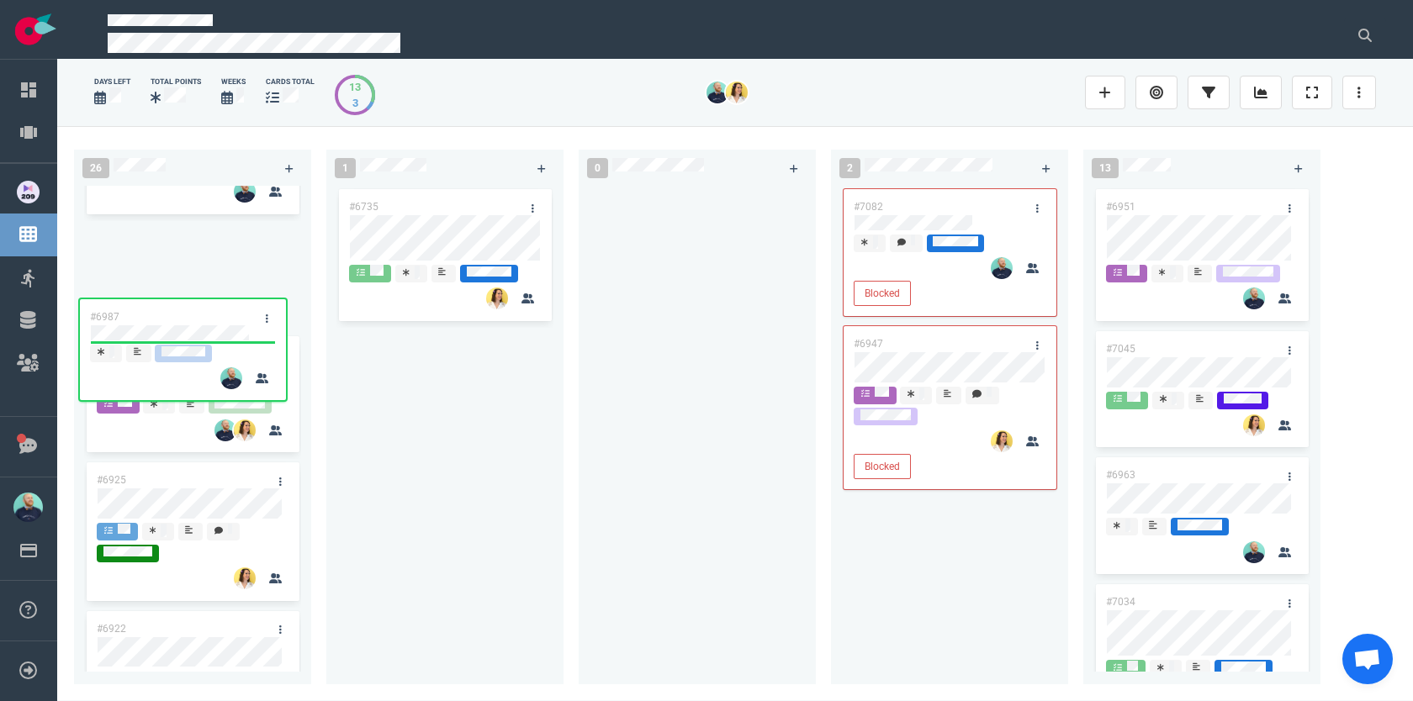
drag, startPoint x: 200, startPoint y: 357, endPoint x: 214, endPoint y: 304, distance: 54.9
click at [214, 304] on div "#6662 #6944 #7051 #6987 #6767 #6955 #6855 #6985 #7069 #6901 #7008 #6889 #6925 #…" at bounding box center [192, 429] width 237 height 486
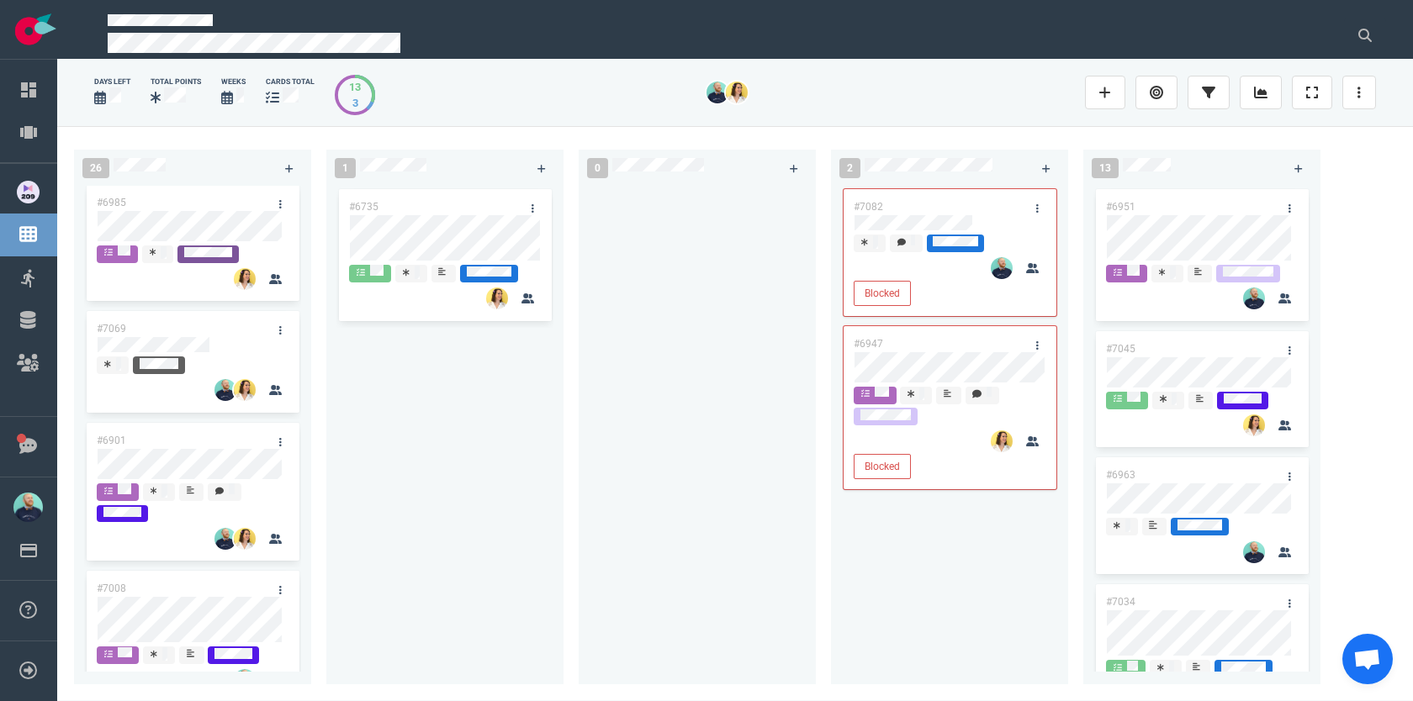
scroll to position [788, 0]
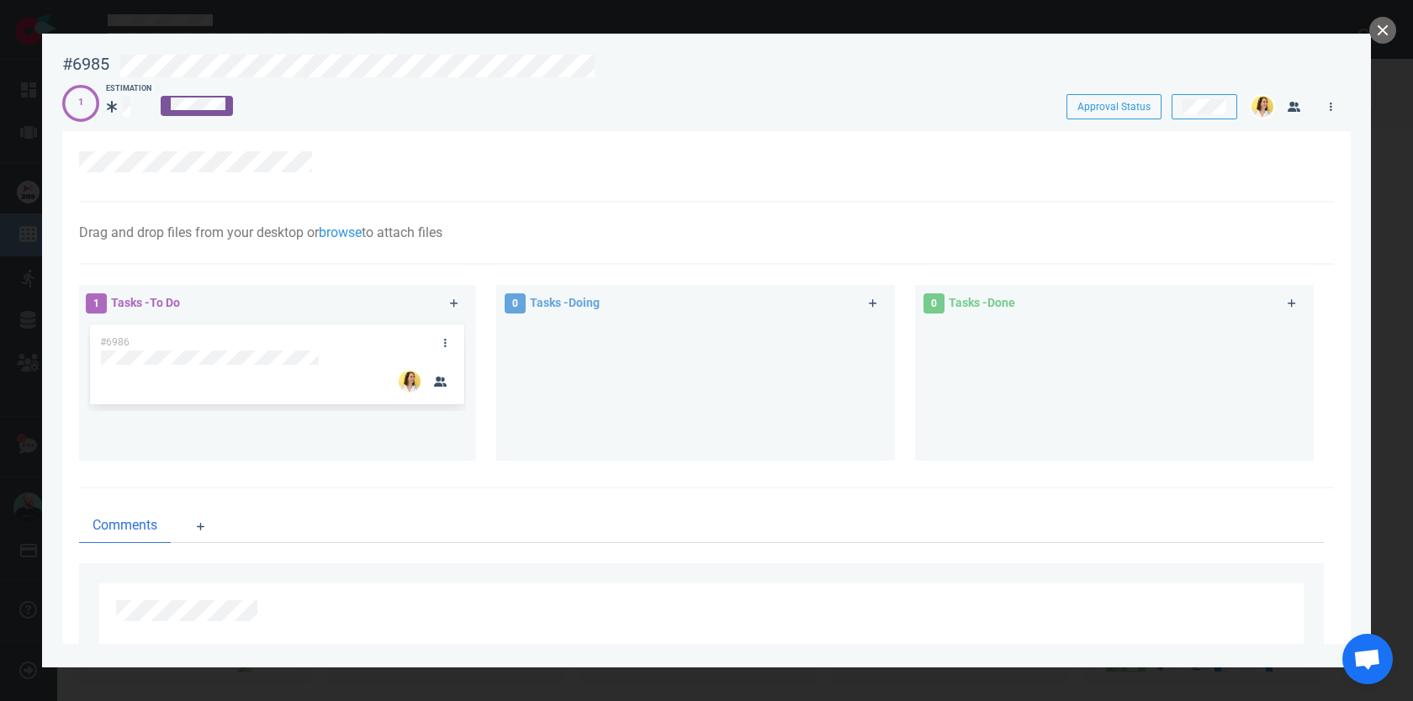
click at [574, 53] on div at bounding box center [713, 64] width 1208 height 40
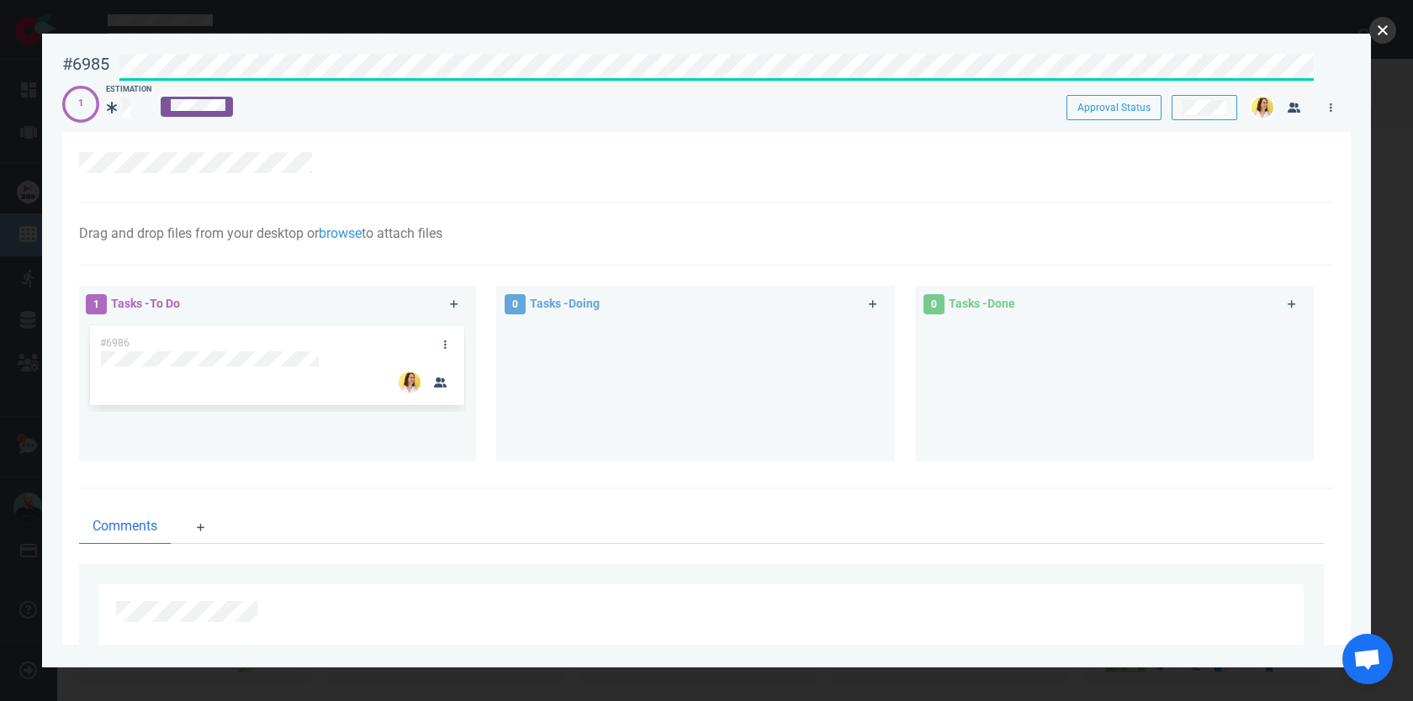
click at [1383, 32] on button "close" at bounding box center [1382, 30] width 27 height 27
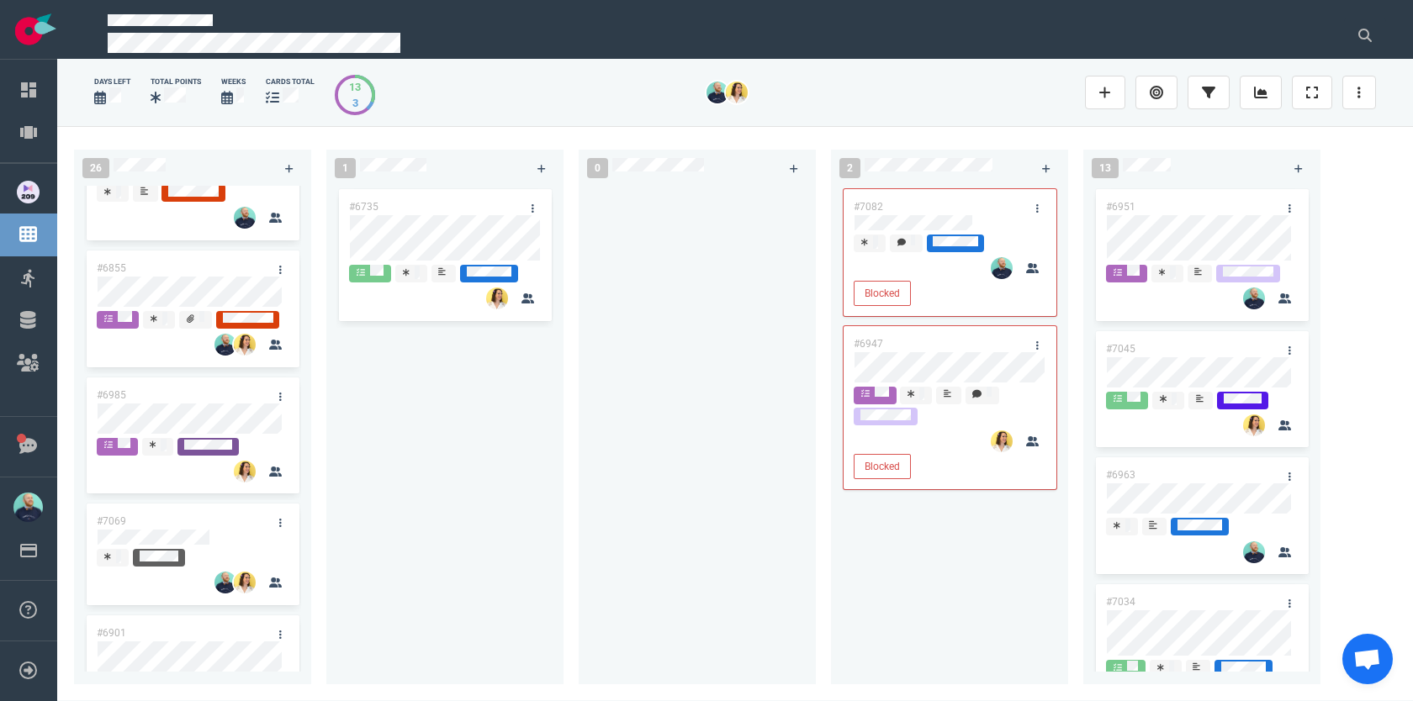
scroll to position [591, 0]
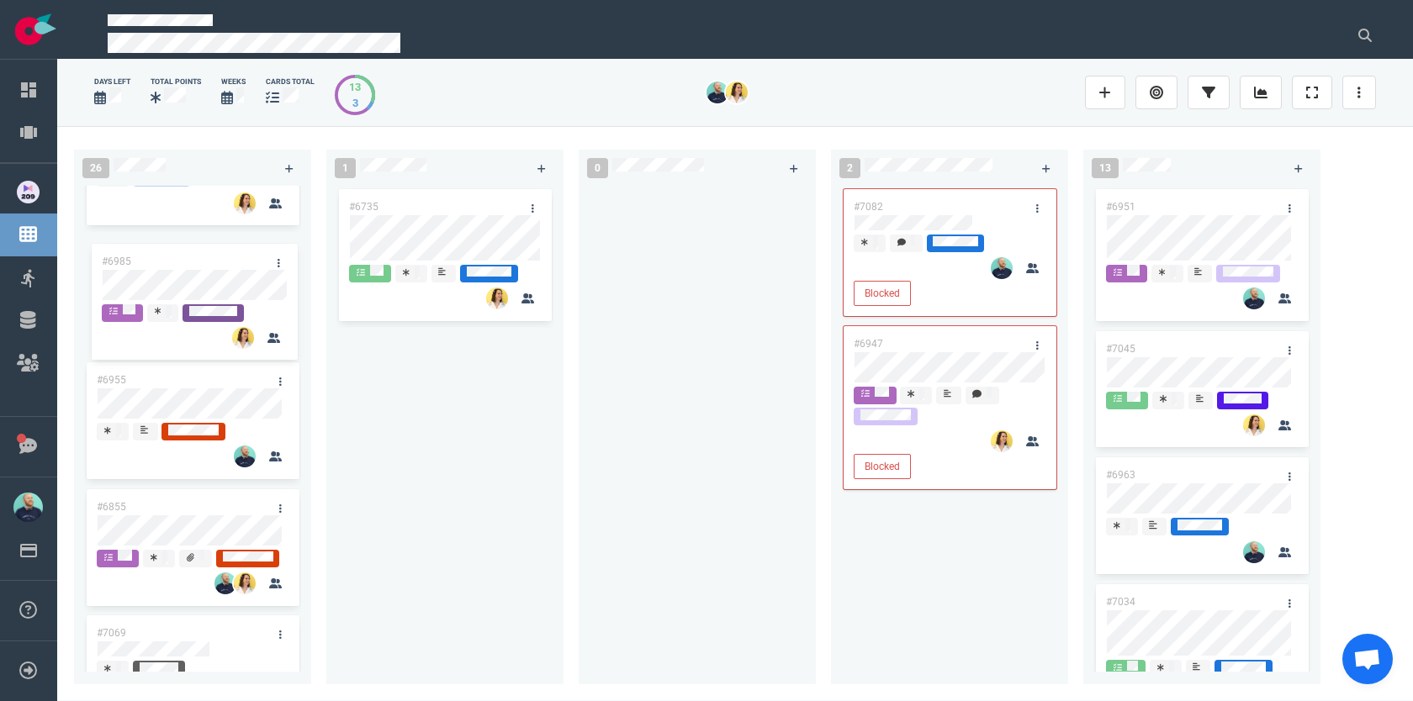
drag, startPoint x: 187, startPoint y: 442, endPoint x: 192, endPoint y: 262, distance: 180.1
click at [192, 262] on div "#6662 #6944 #7051 #6767 #6955 #6855 #6985 #7069 #6901 #7008 #6987 #6889 #6925 #…" at bounding box center [192, 429] width 237 height 486
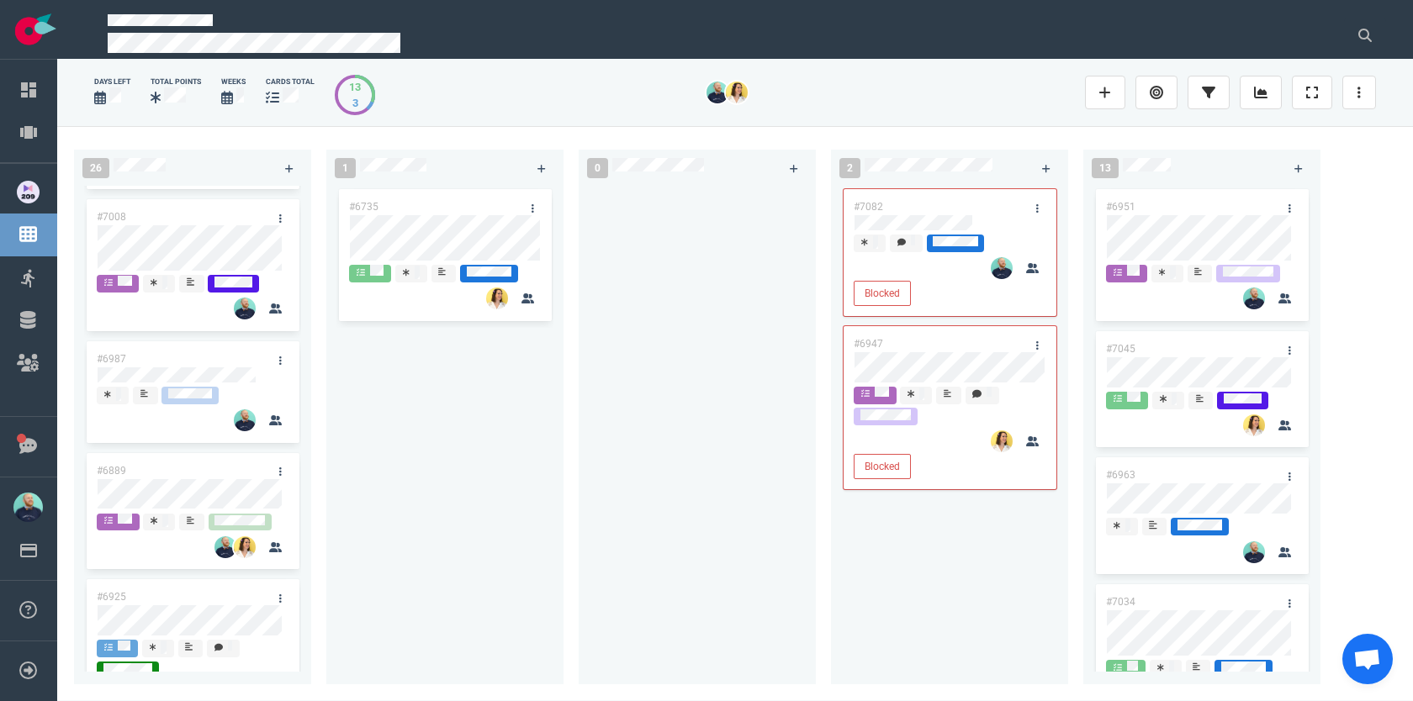
scroll to position [1195, 0]
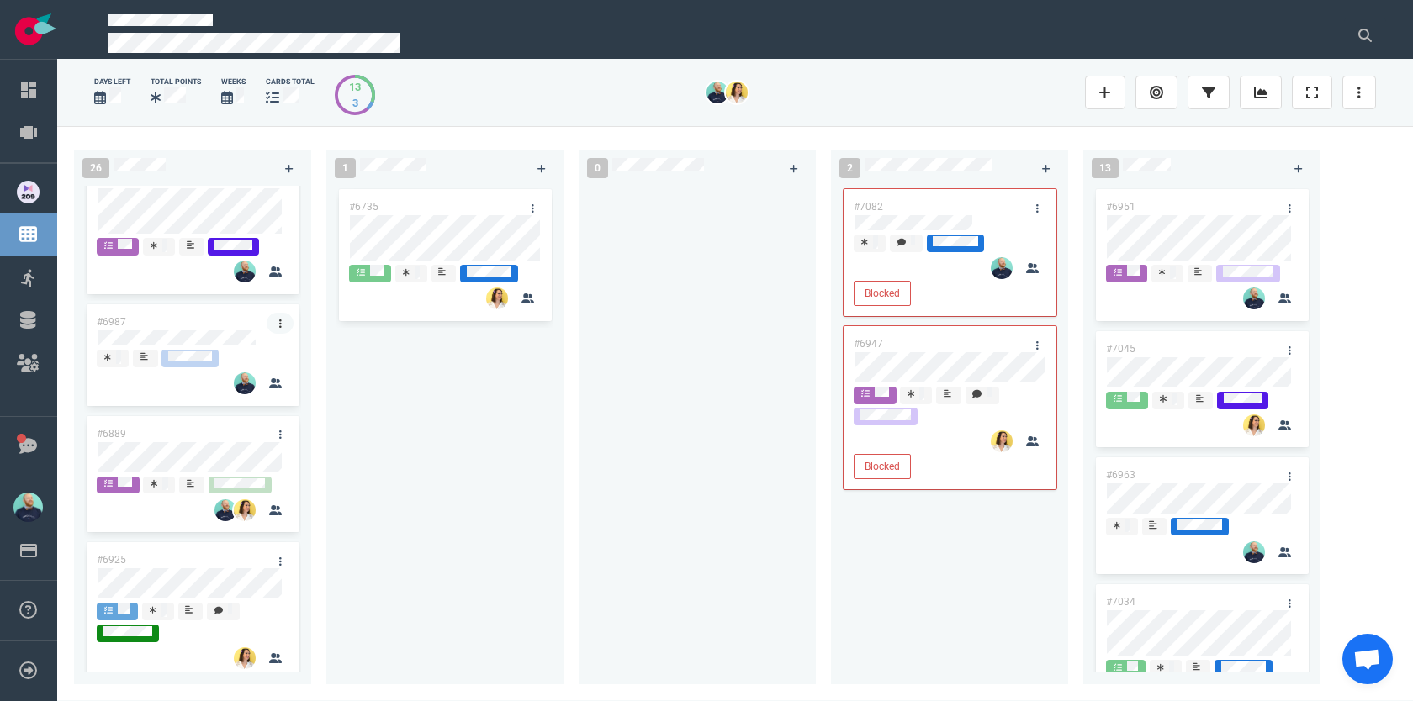
click at [276, 334] on link at bounding box center [280, 323] width 27 height 21
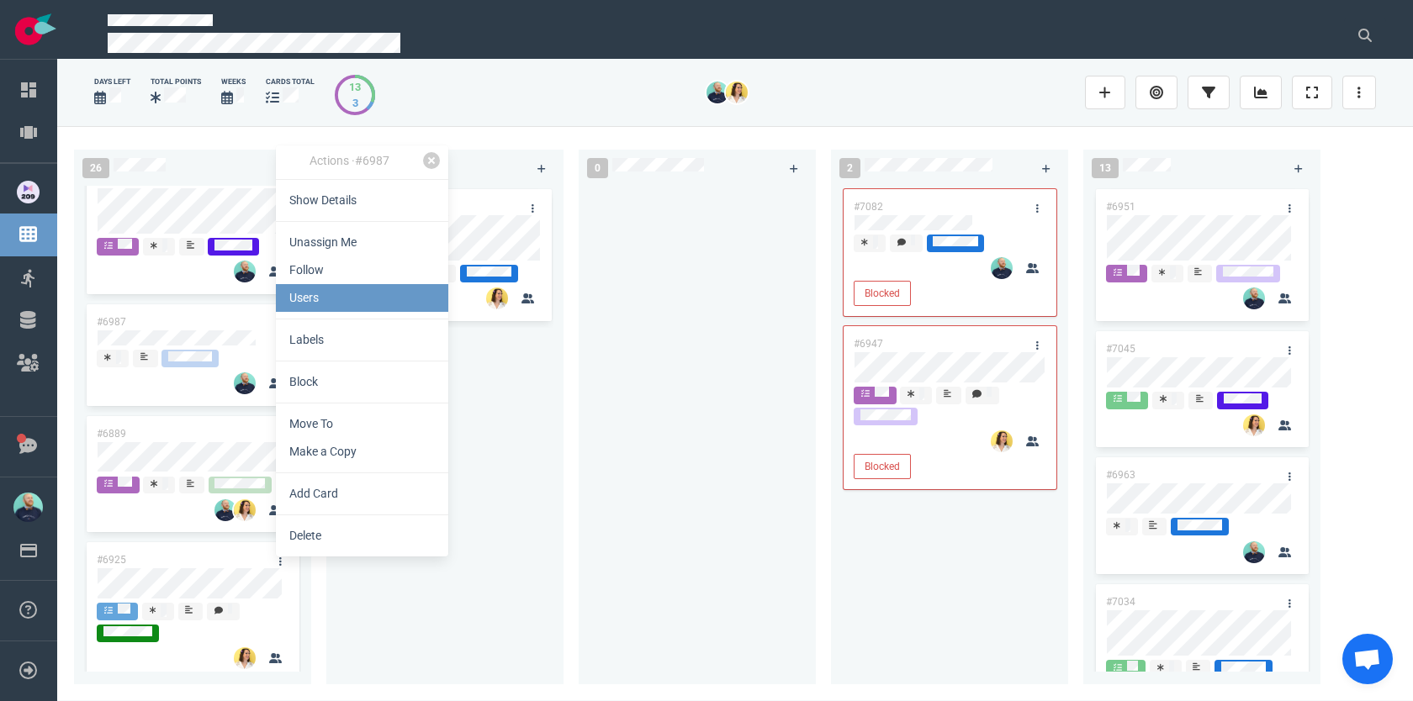
click at [333, 301] on link "Users" at bounding box center [362, 298] width 172 height 28
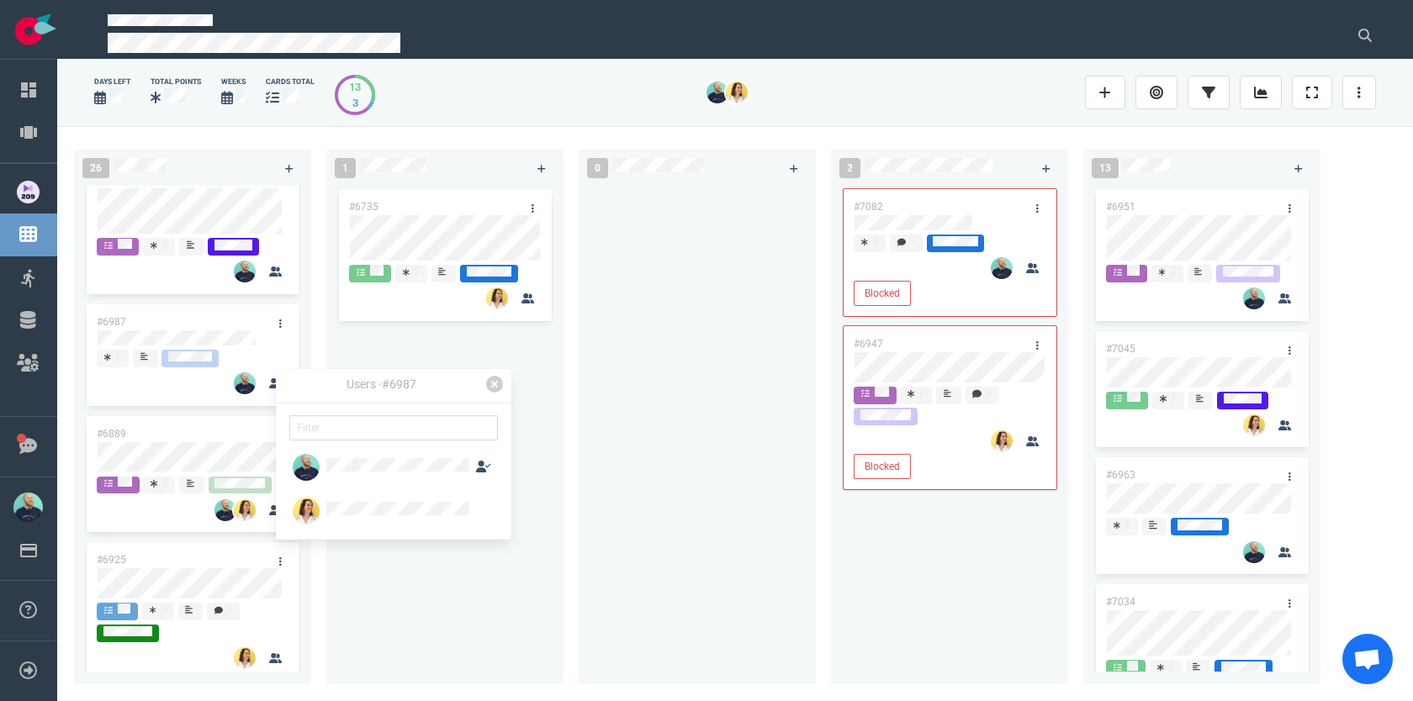
click at [589, 509] on div at bounding box center [697, 425] width 217 height 479
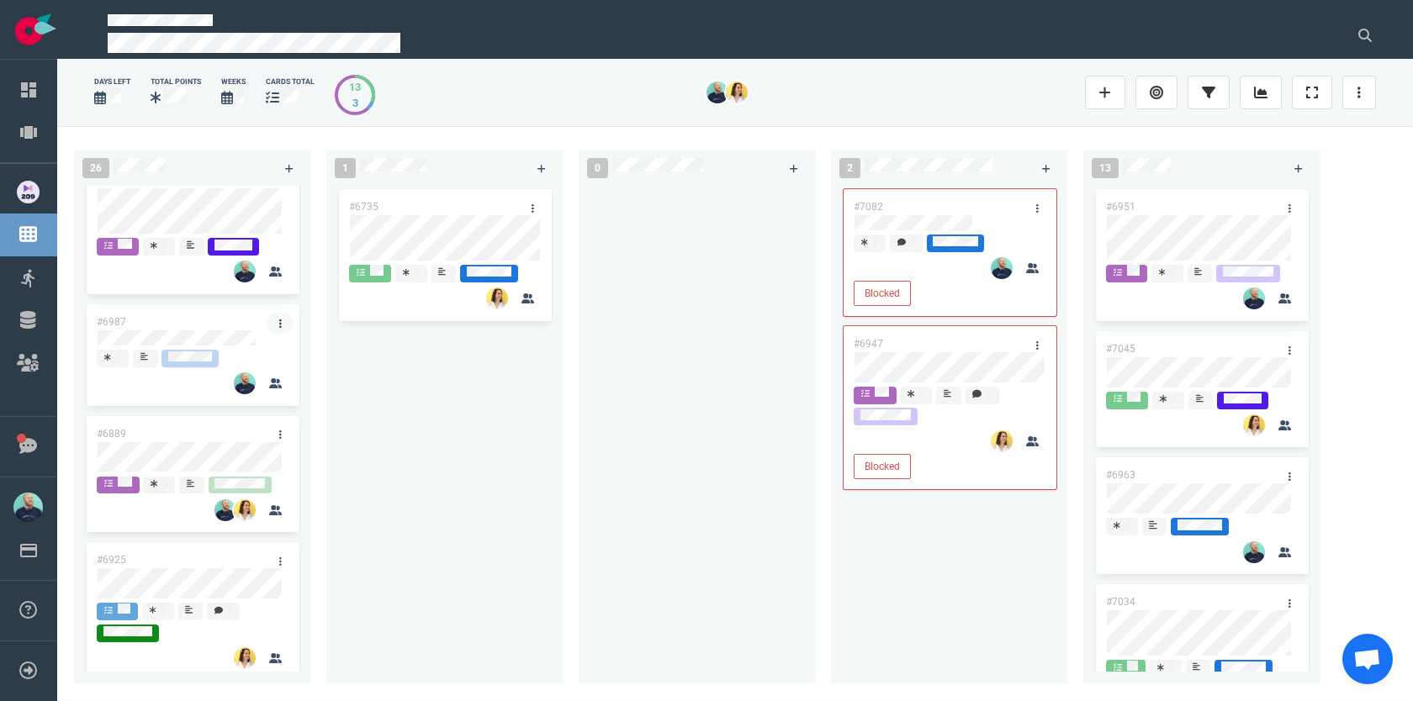
click at [274, 334] on link at bounding box center [280, 323] width 27 height 21
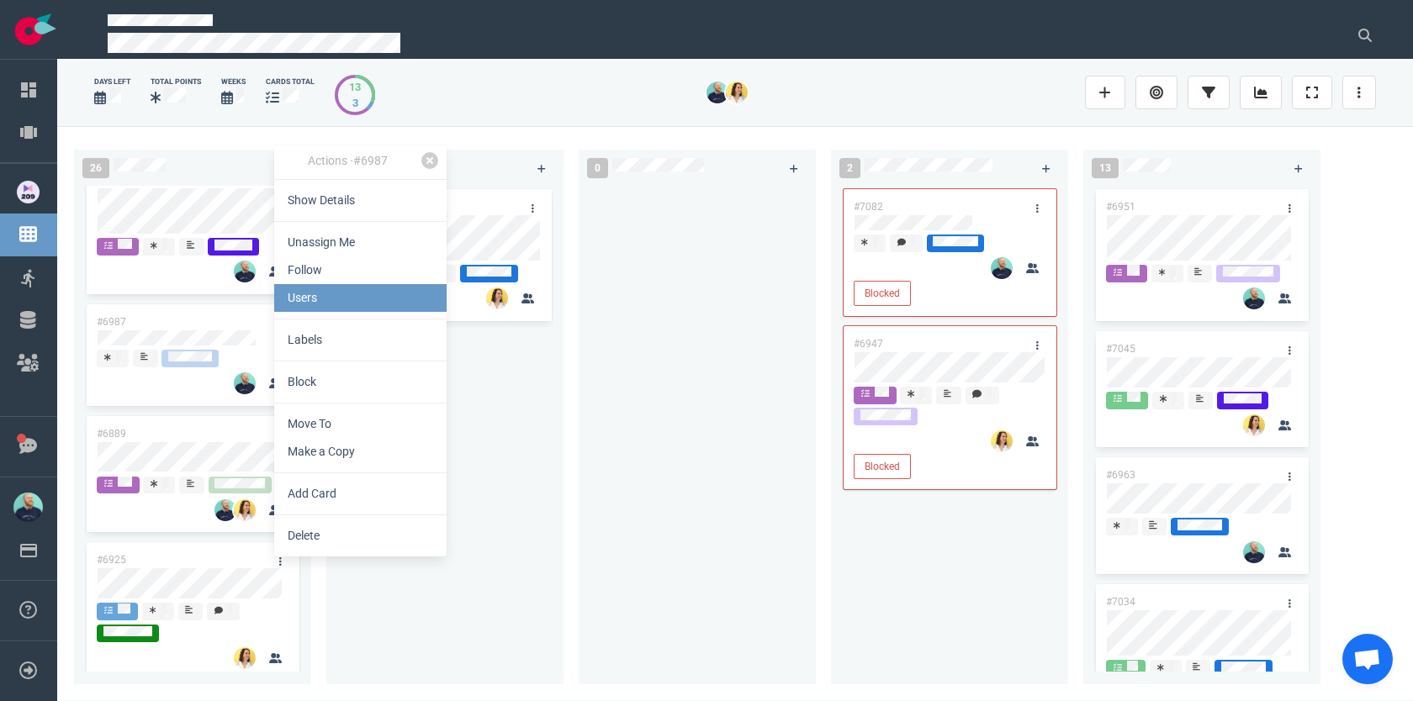
click at [327, 297] on link "Users" at bounding box center [360, 298] width 172 height 28
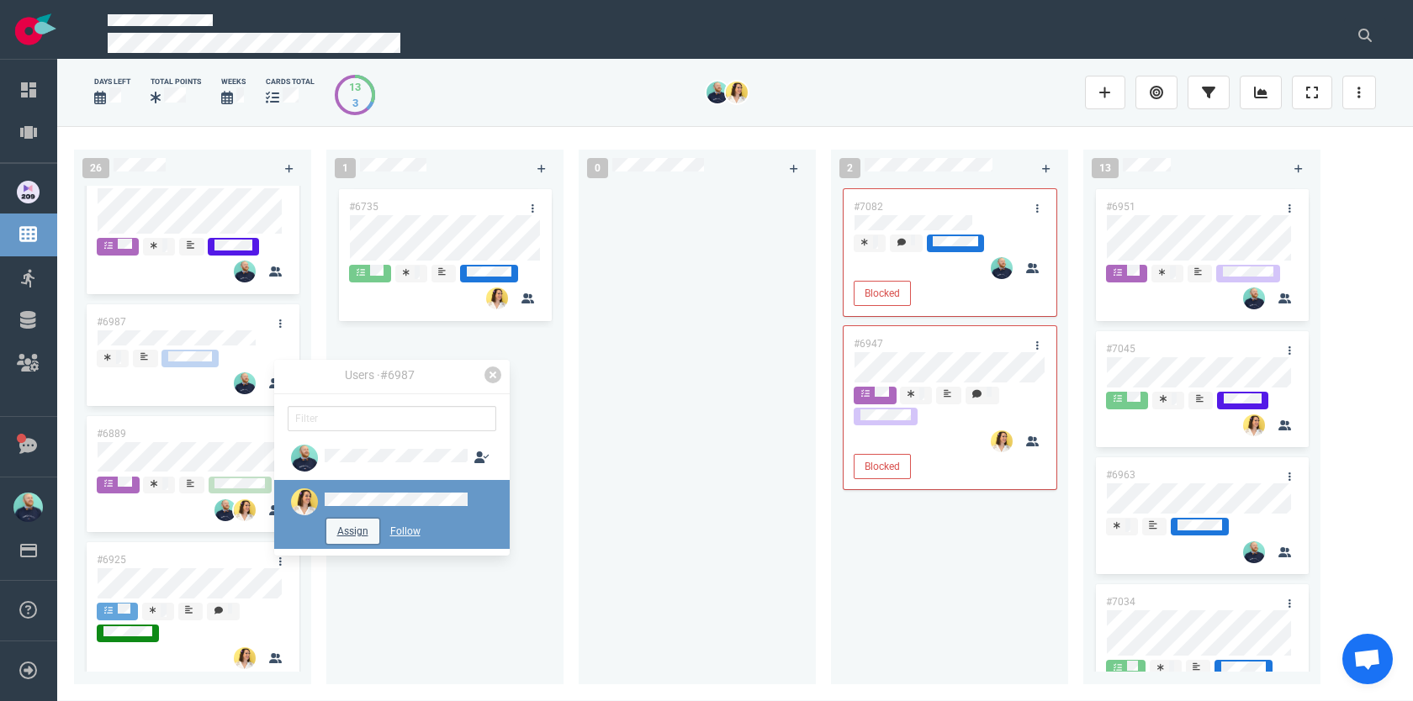
click at [366, 525] on button "Assign" at bounding box center [352, 531] width 53 height 25
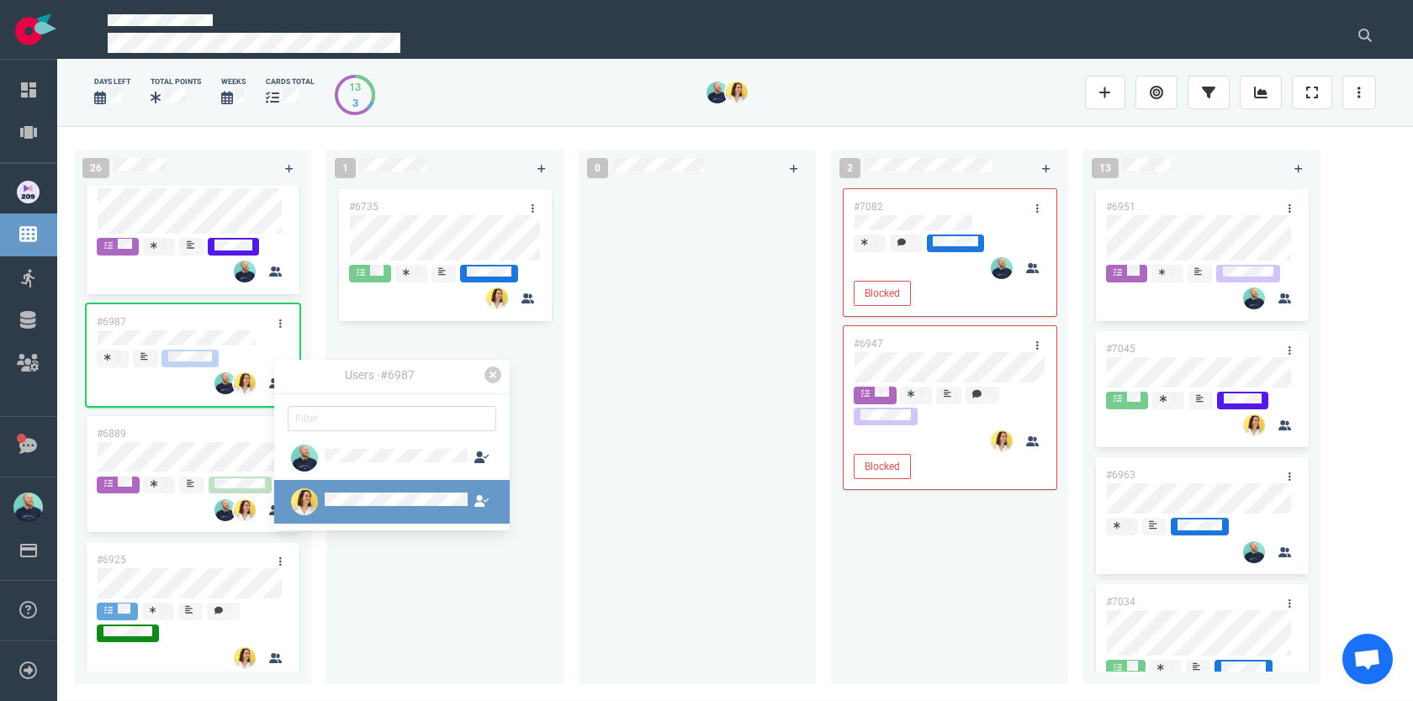
click at [681, 469] on div at bounding box center [697, 425] width 217 height 479
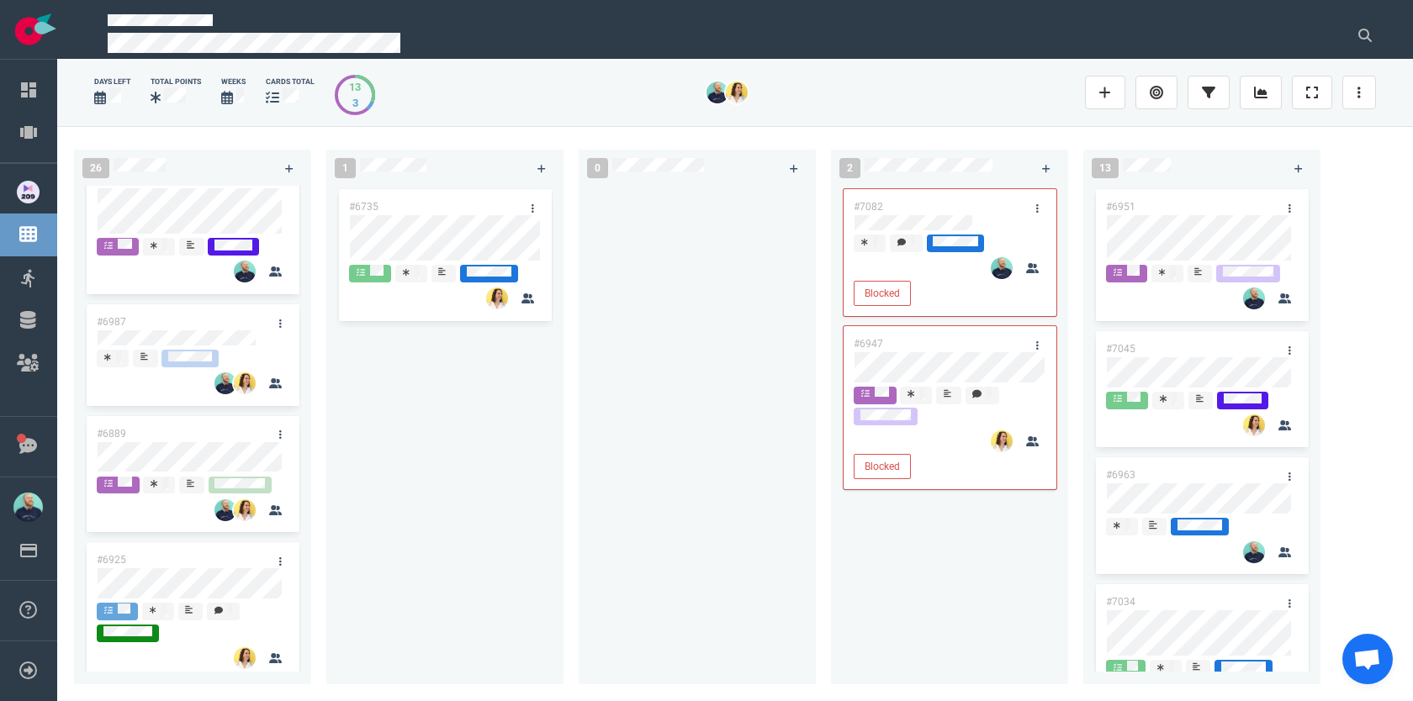
scroll to position [1242, 0]
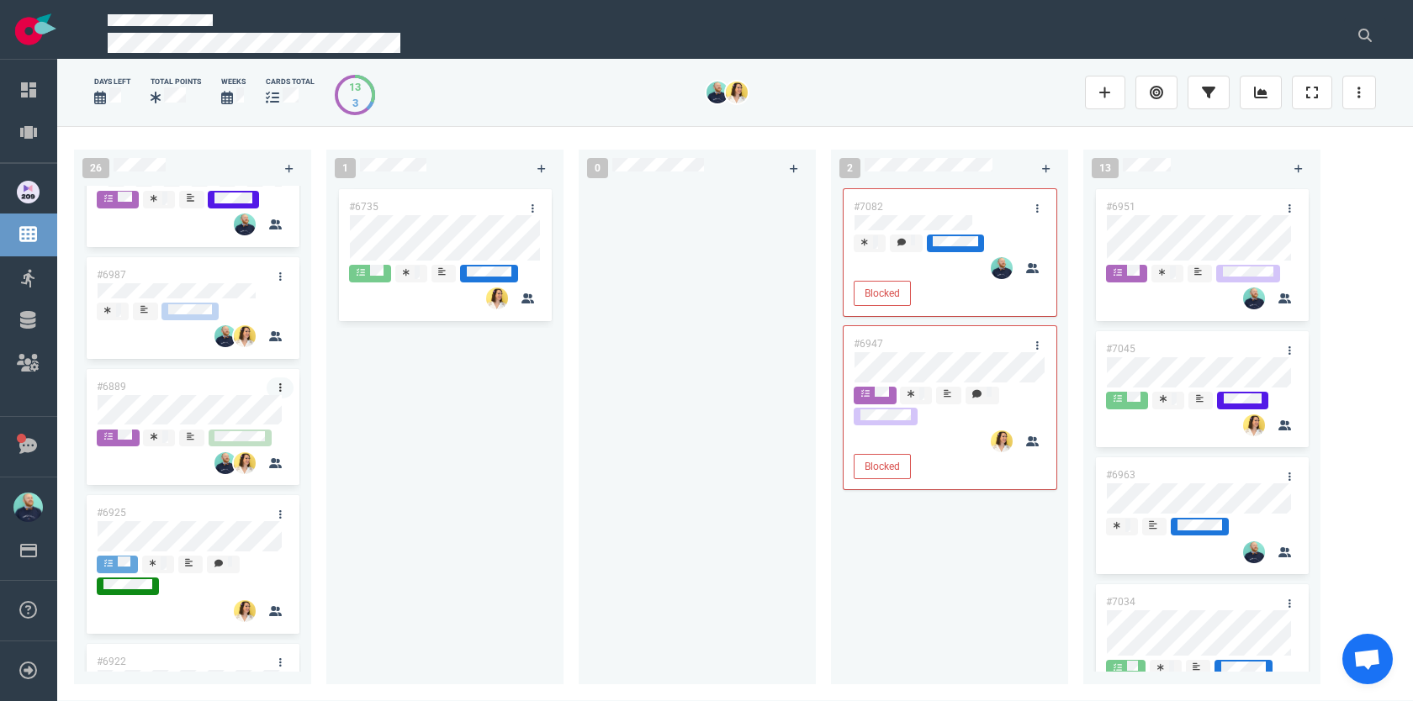
click at [268, 399] on link at bounding box center [280, 388] width 27 height 21
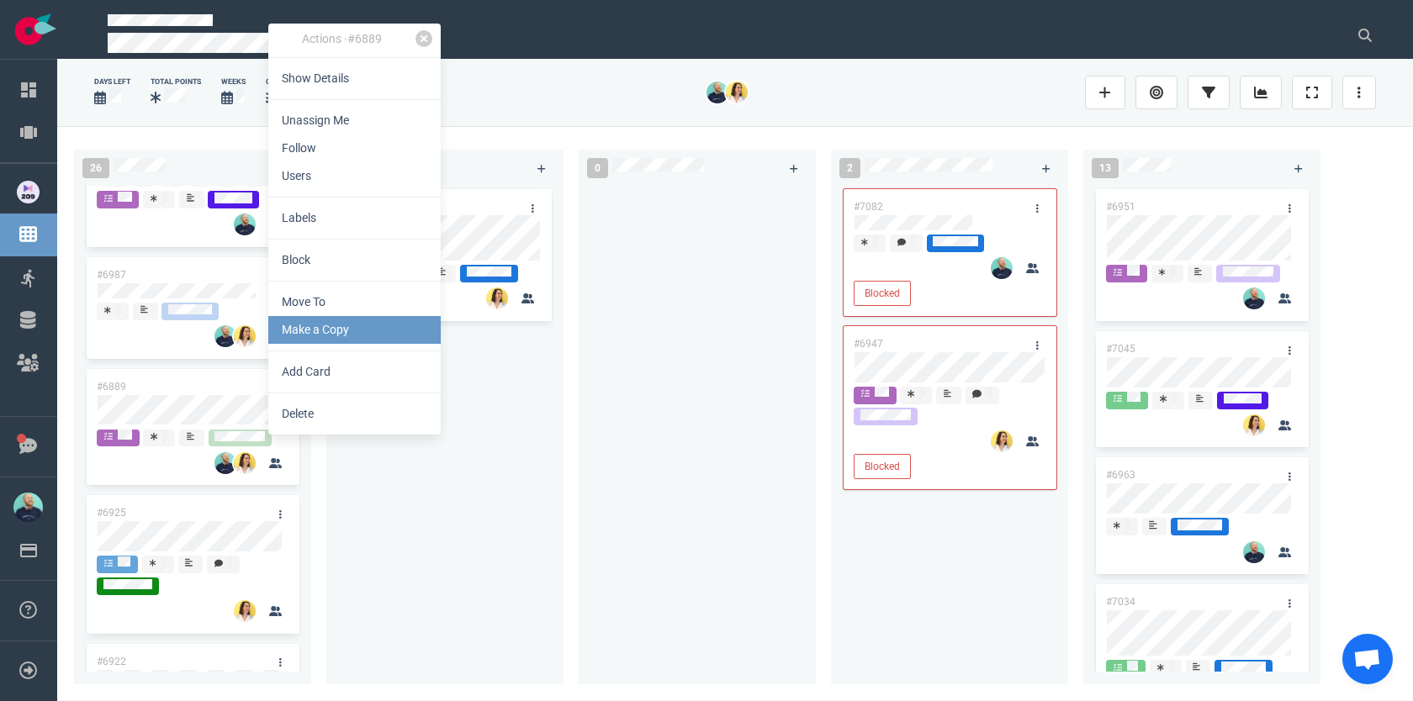
click at [310, 332] on link "Make a Copy" at bounding box center [354, 330] width 172 height 28
select select "sprint"
select select "after"
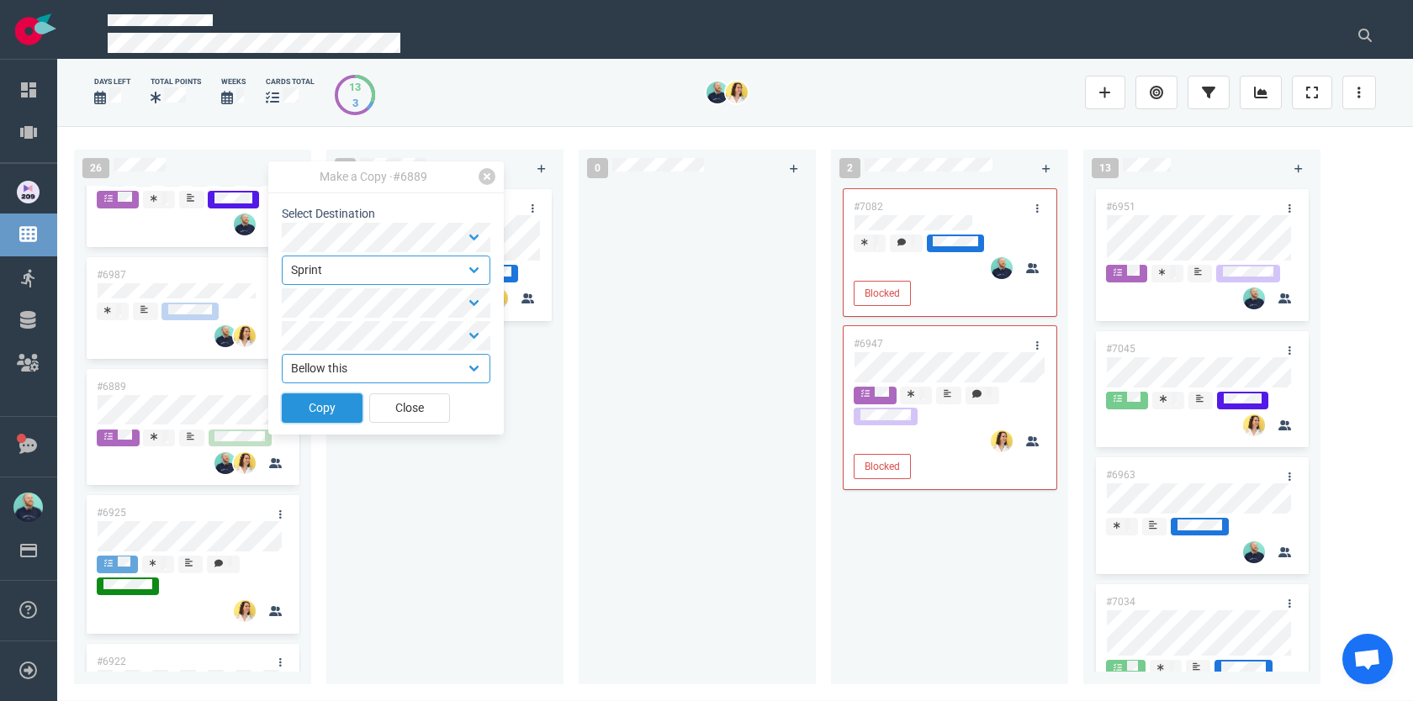
click at [324, 412] on button "Copy" at bounding box center [322, 408] width 81 height 29
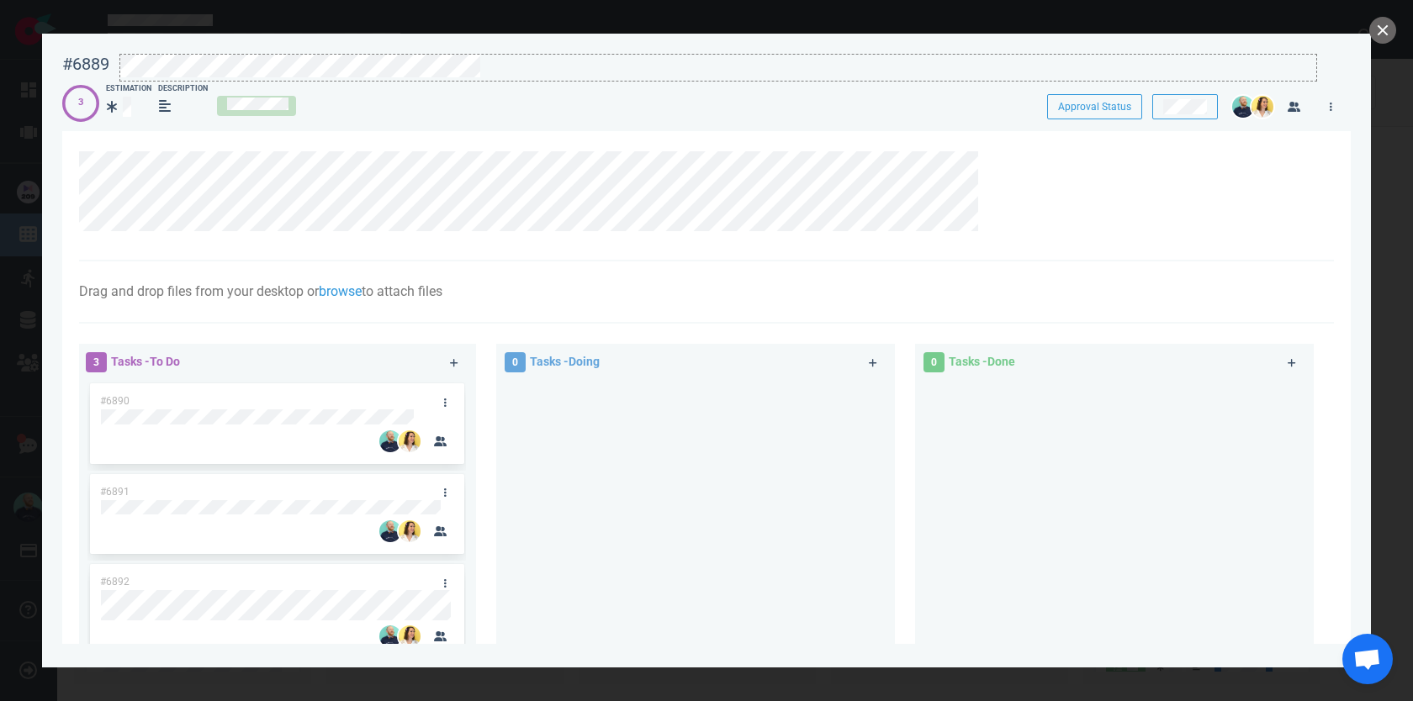
click at [504, 62] on div at bounding box center [718, 66] width 1196 height 23
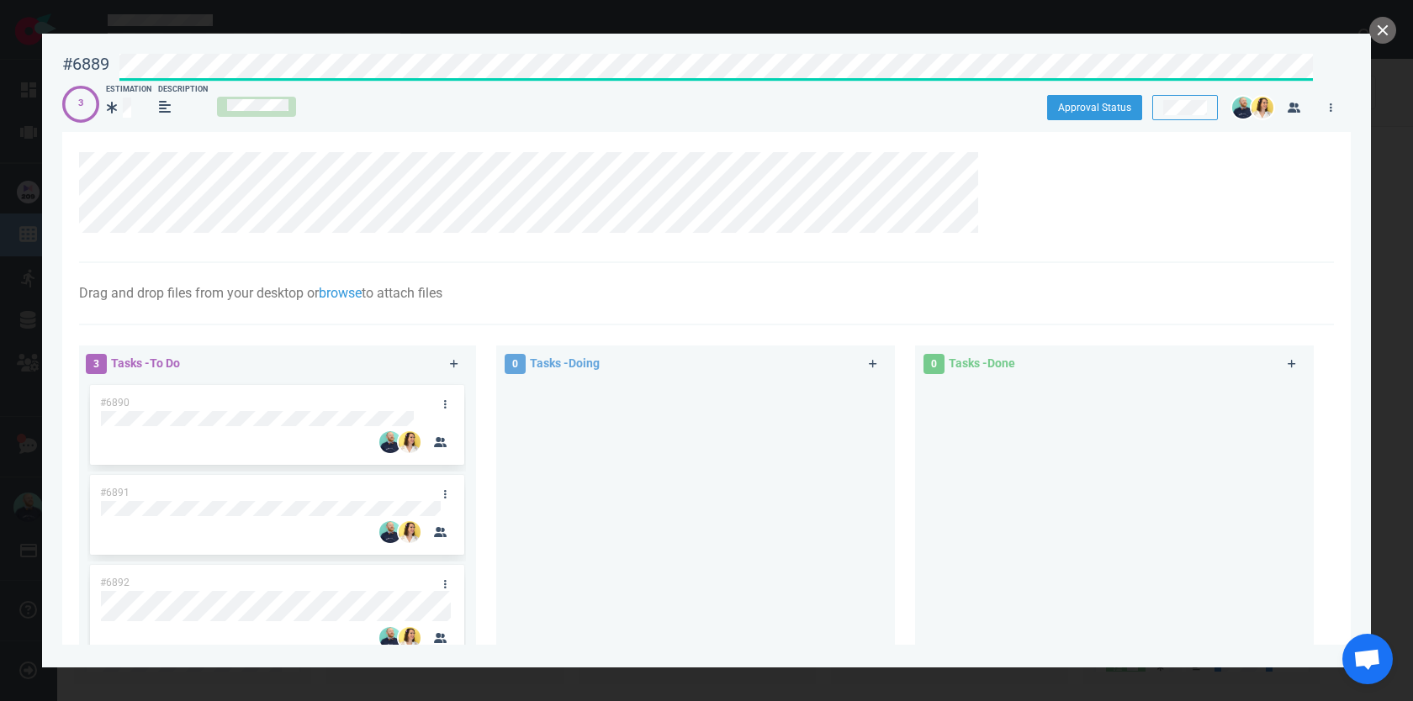
click at [1049, 106] on div "#6889 Approval Status 3 Estimation Description Approval Status" at bounding box center [706, 81] width 1288 height 75
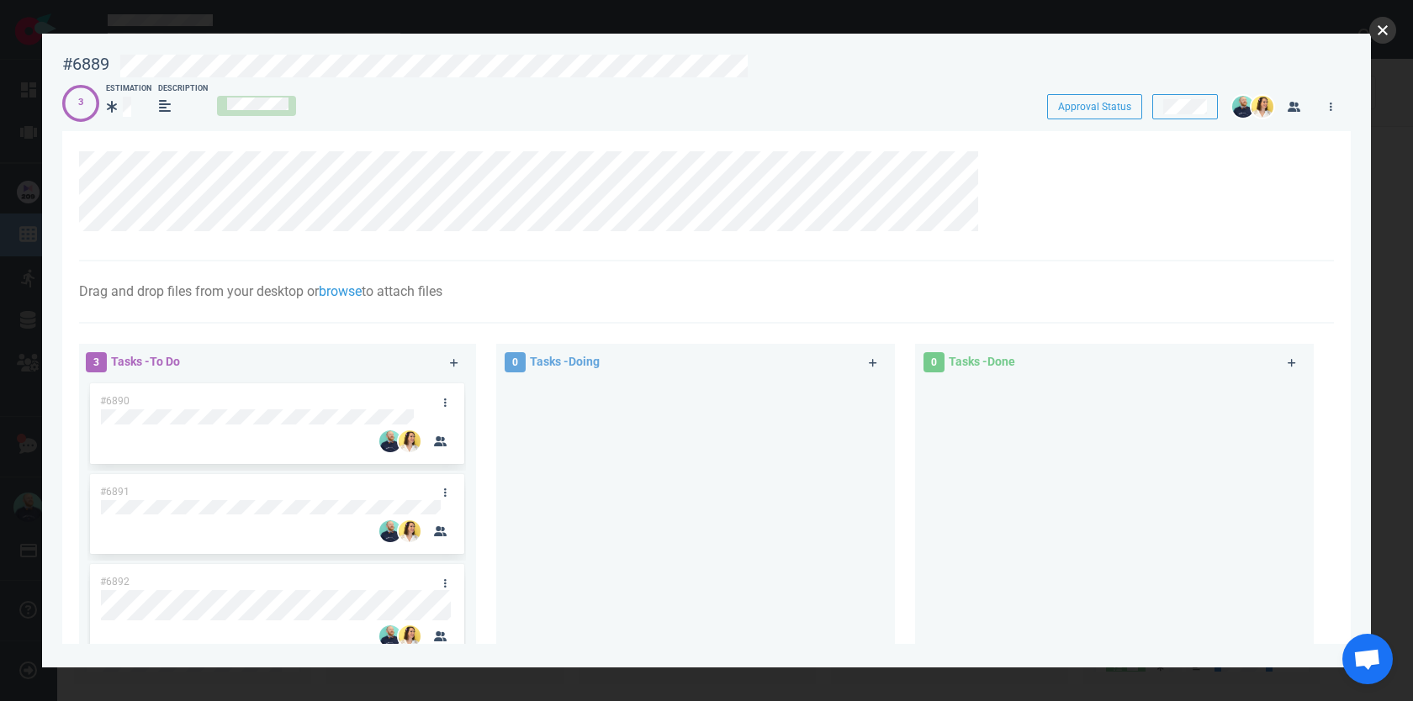
click at [1384, 41] on button "close" at bounding box center [1382, 30] width 27 height 27
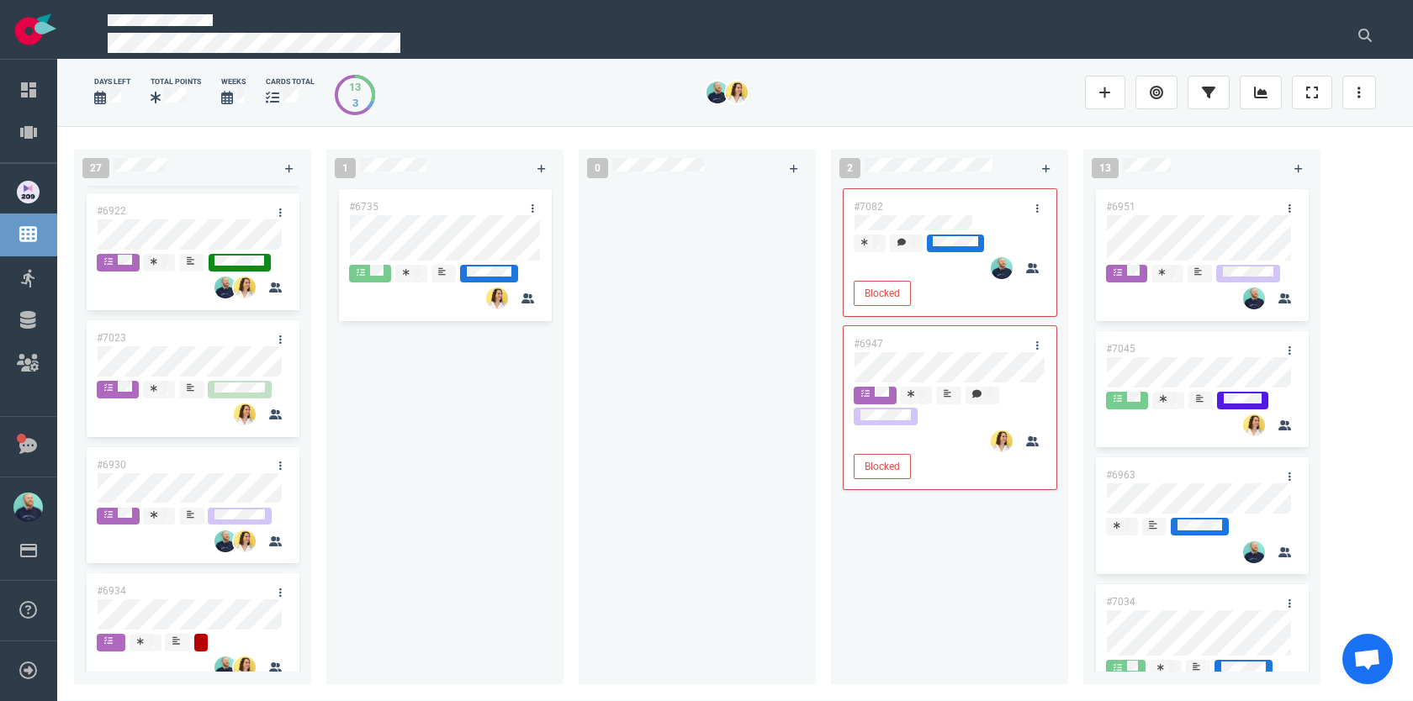
scroll to position [1824, 0]
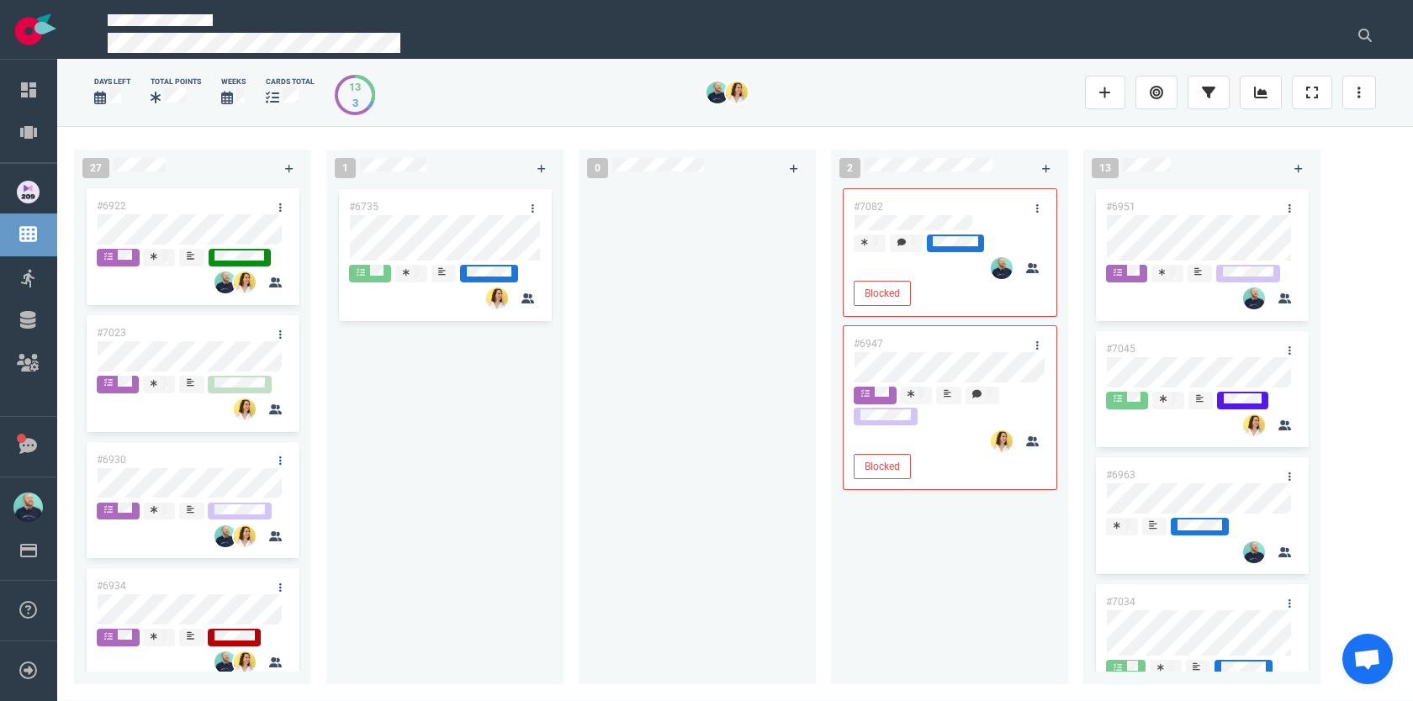
click at [176, 351] on div "#7023" at bounding box center [177, 332] width 180 height 35
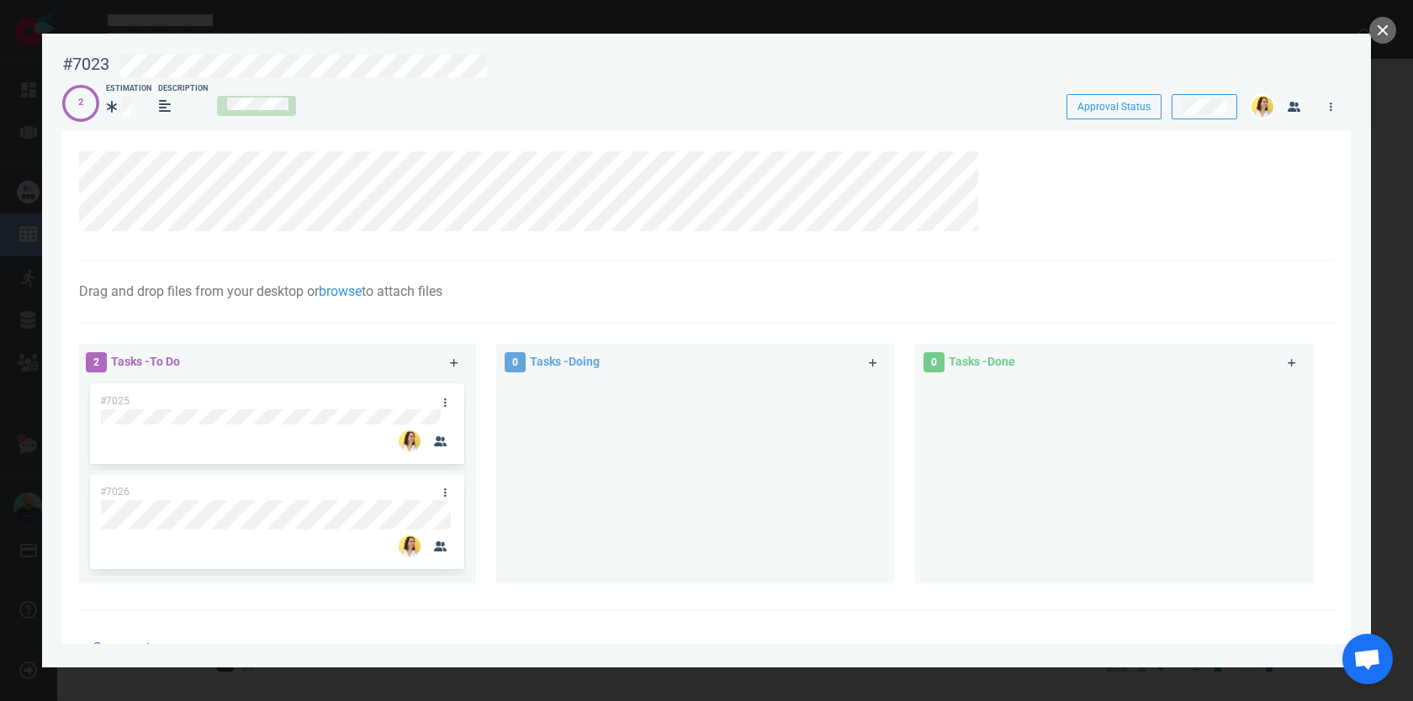
click at [502, 50] on div at bounding box center [713, 64] width 1208 height 40
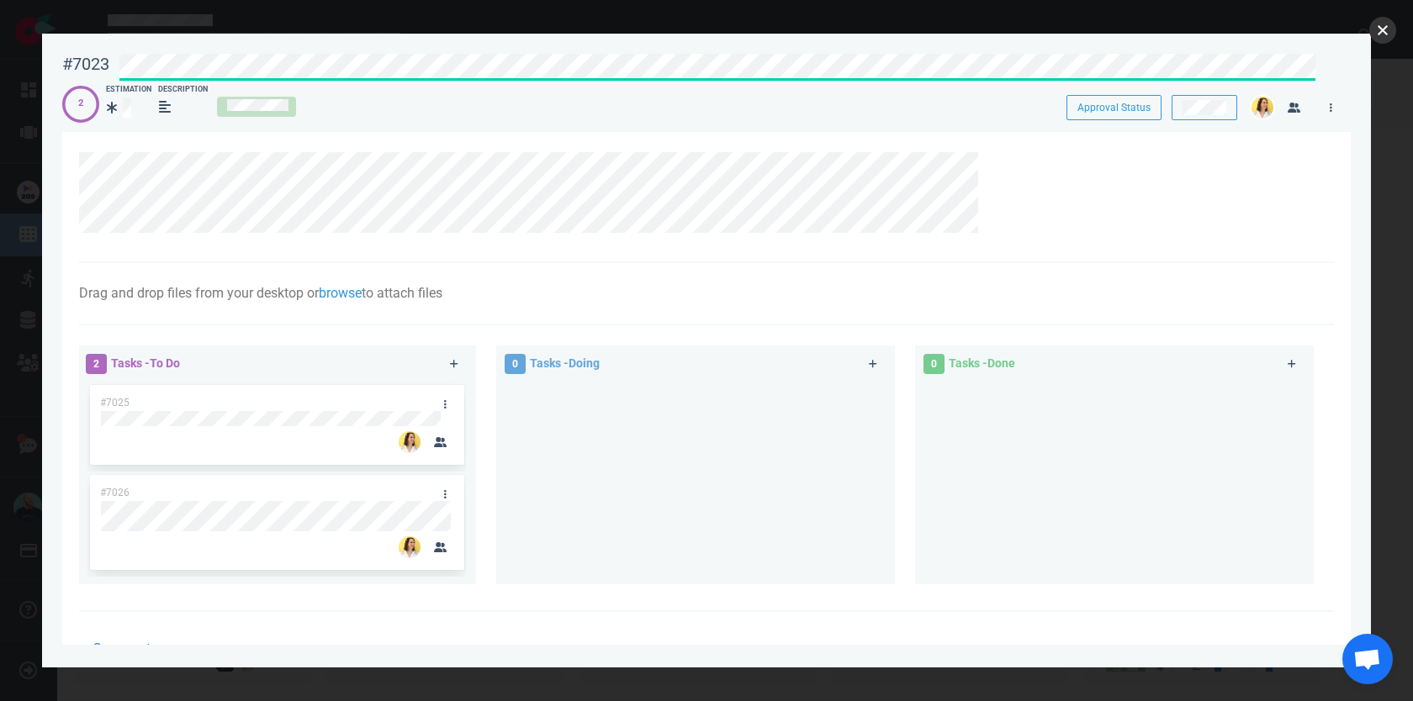
click at [1383, 38] on button "close" at bounding box center [1382, 30] width 27 height 27
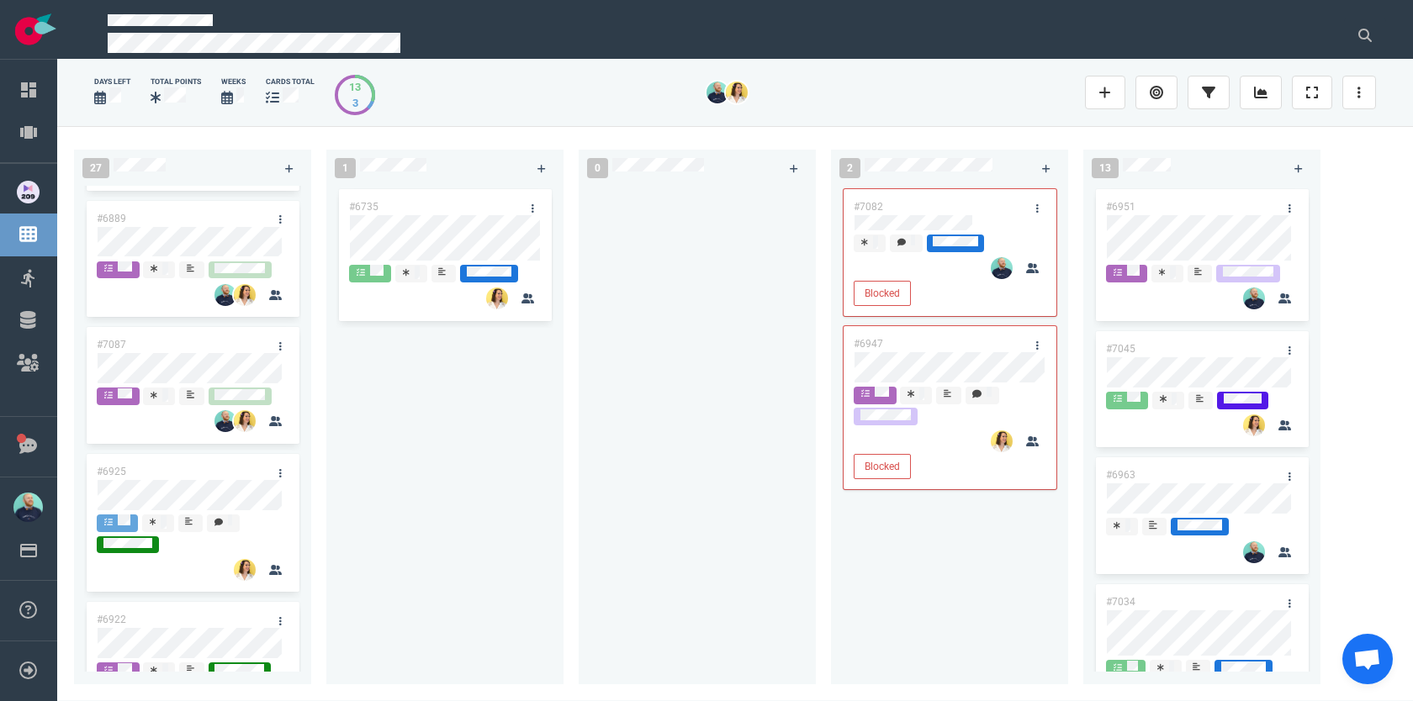
scroll to position [1398, 0]
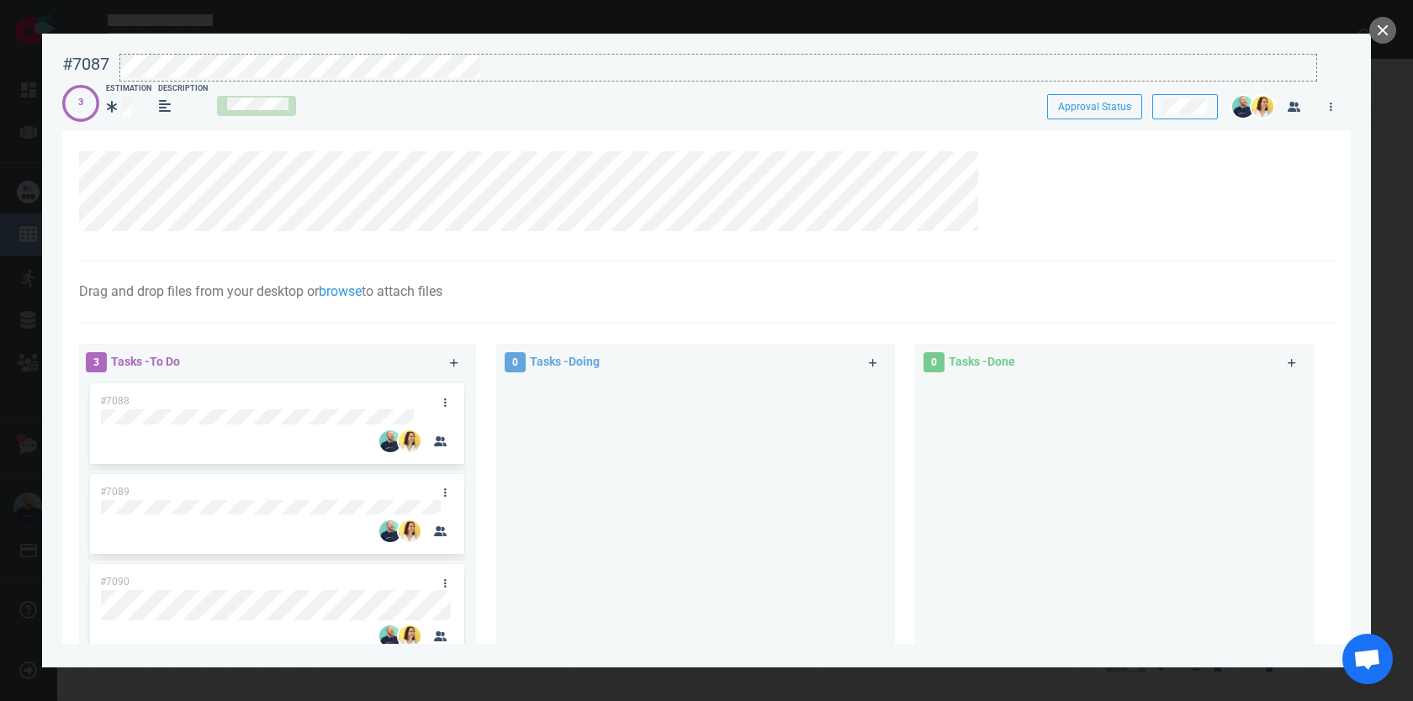
click at [373, 78] on div at bounding box center [718, 79] width 1196 height 3
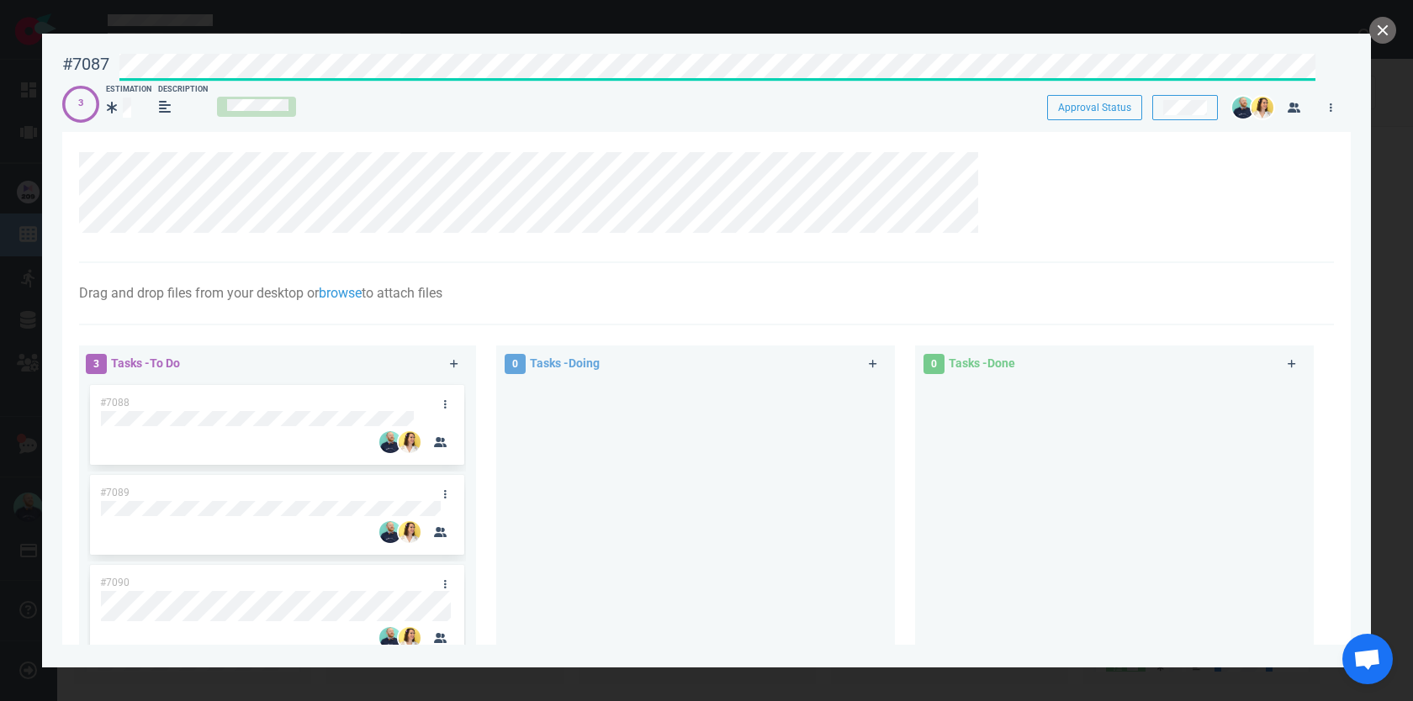
click at [80, 48] on div "#7087 Approval Status" at bounding box center [706, 64] width 1309 height 40
click at [444, 400] on icon at bounding box center [445, 404] width 3 height 8
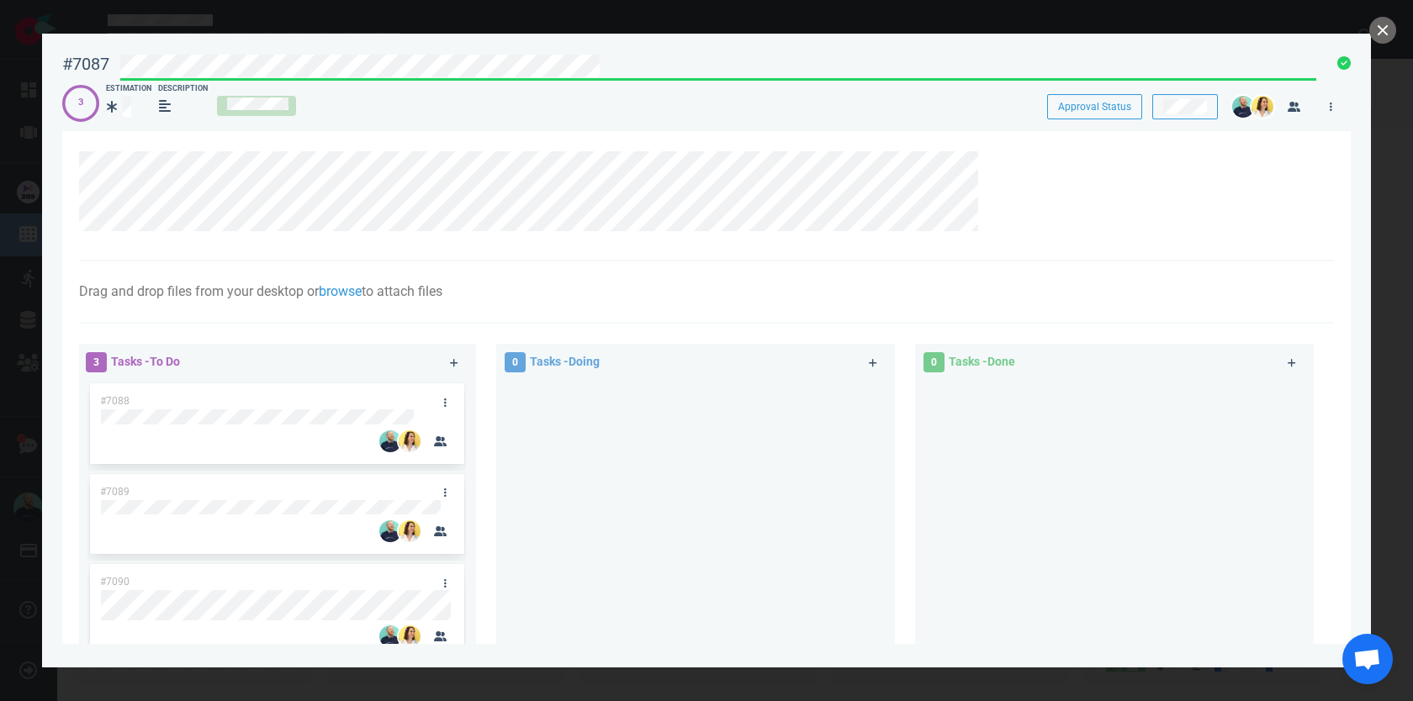
click at [484, 436] on div "3 Tasks - To Do #7088 #7089 #7090" at bounding box center [286, 511] width 419 height 355
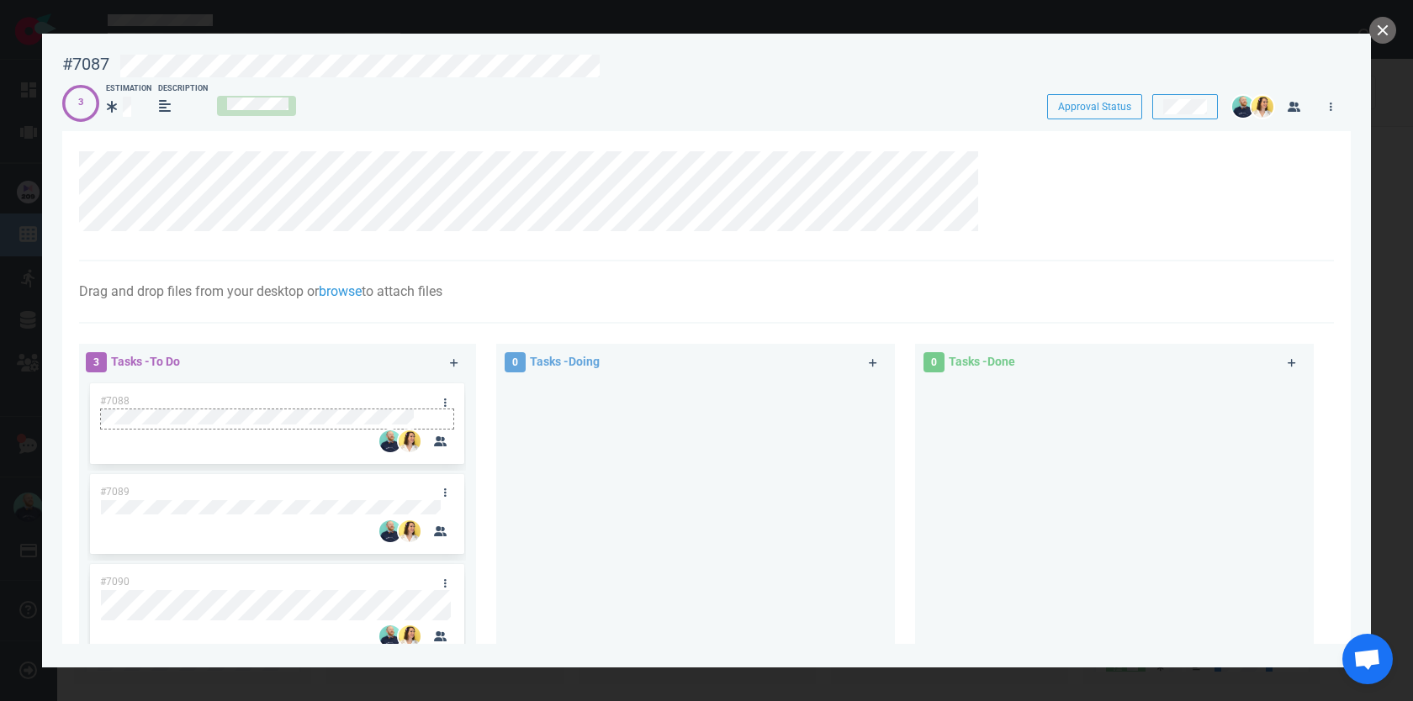
click at [347, 427] on div at bounding box center [277, 427] width 352 height 3
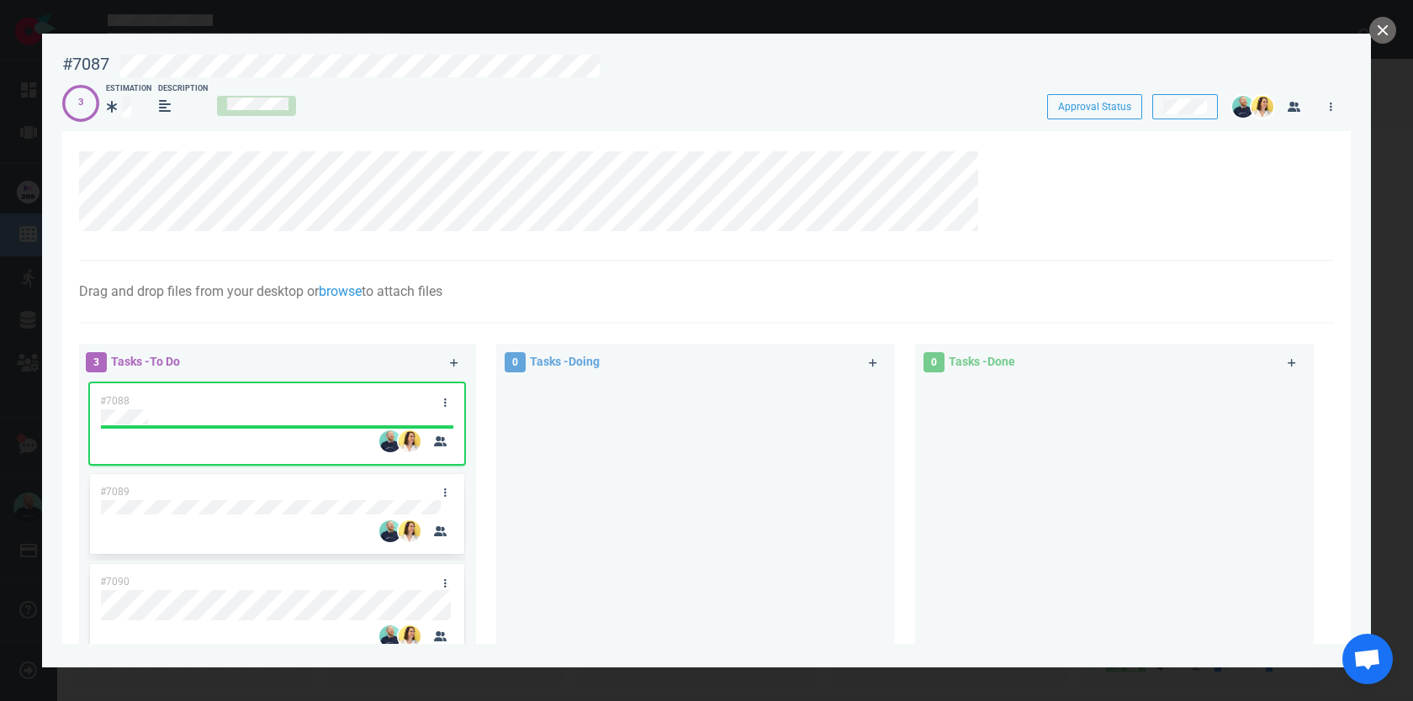
click at [527, 73] on div "#7087 Approval Status 3 Estimation Description Approval Status" at bounding box center [706, 81] width 1288 height 74
click at [524, 51] on div at bounding box center [713, 64] width 1208 height 40
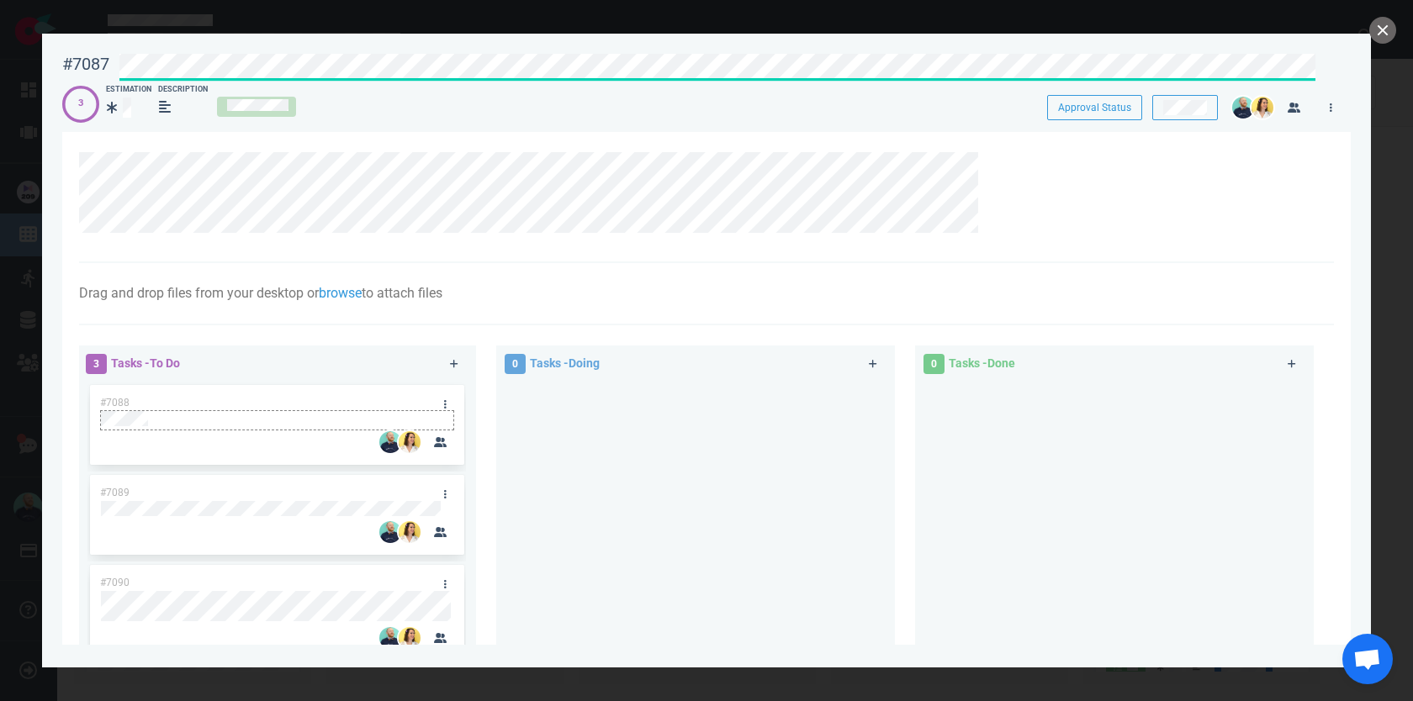
click at [164, 415] on div at bounding box center [277, 418] width 352 height 15
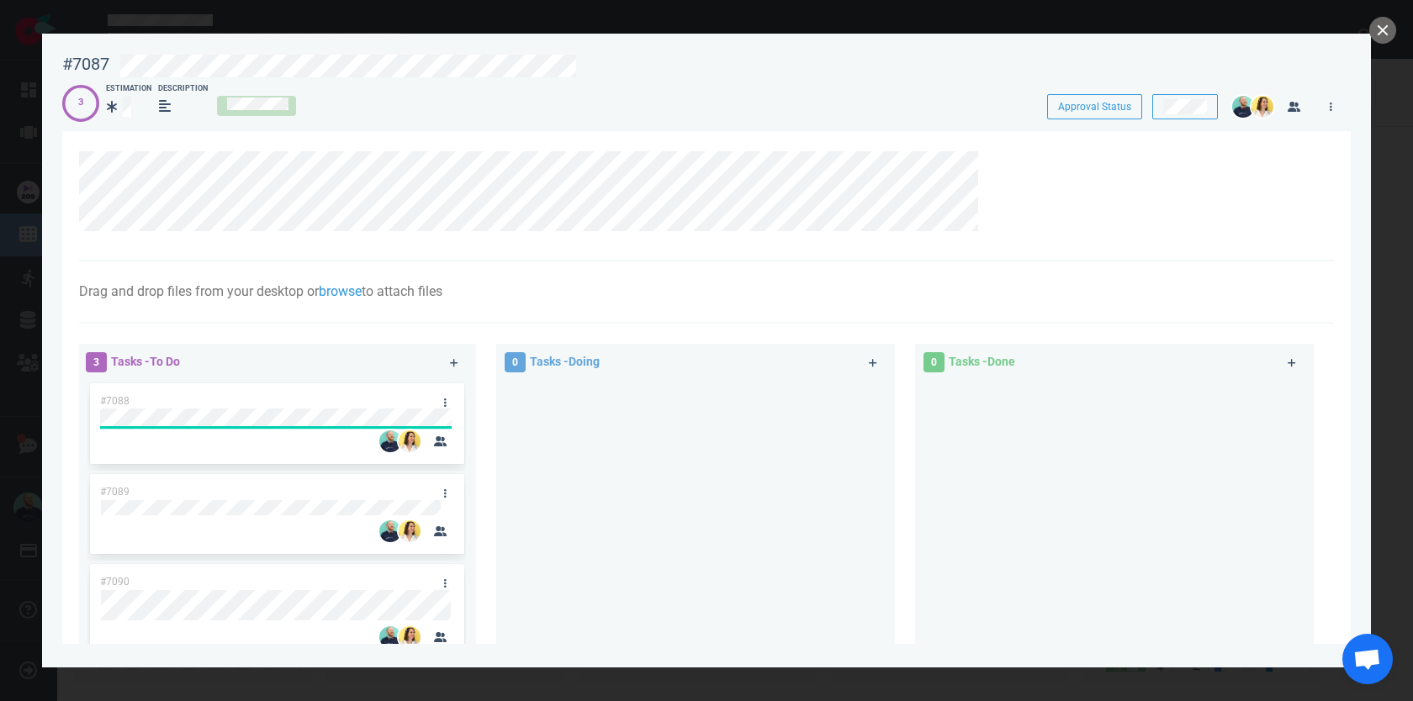
click at [546, 516] on div at bounding box center [695, 520] width 378 height 280
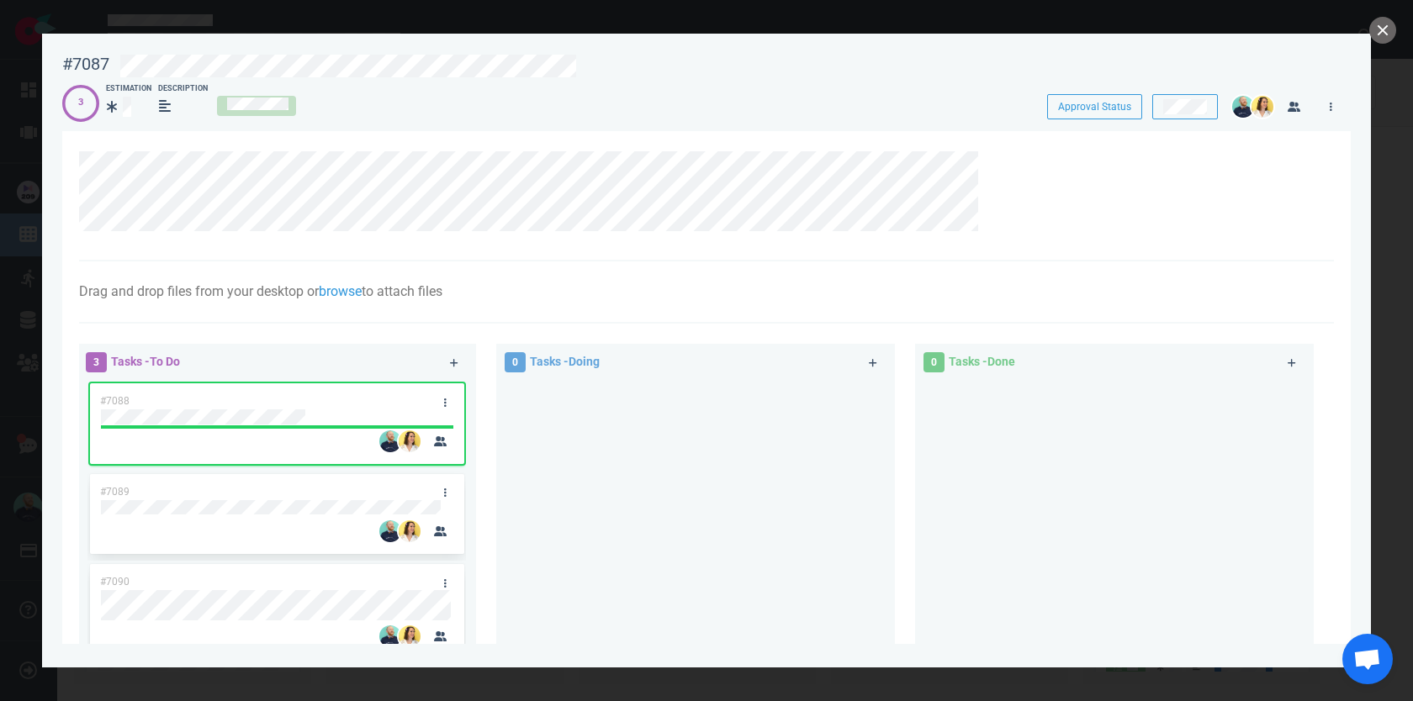
click at [257, 494] on div "#7089" at bounding box center [260, 491] width 341 height 35
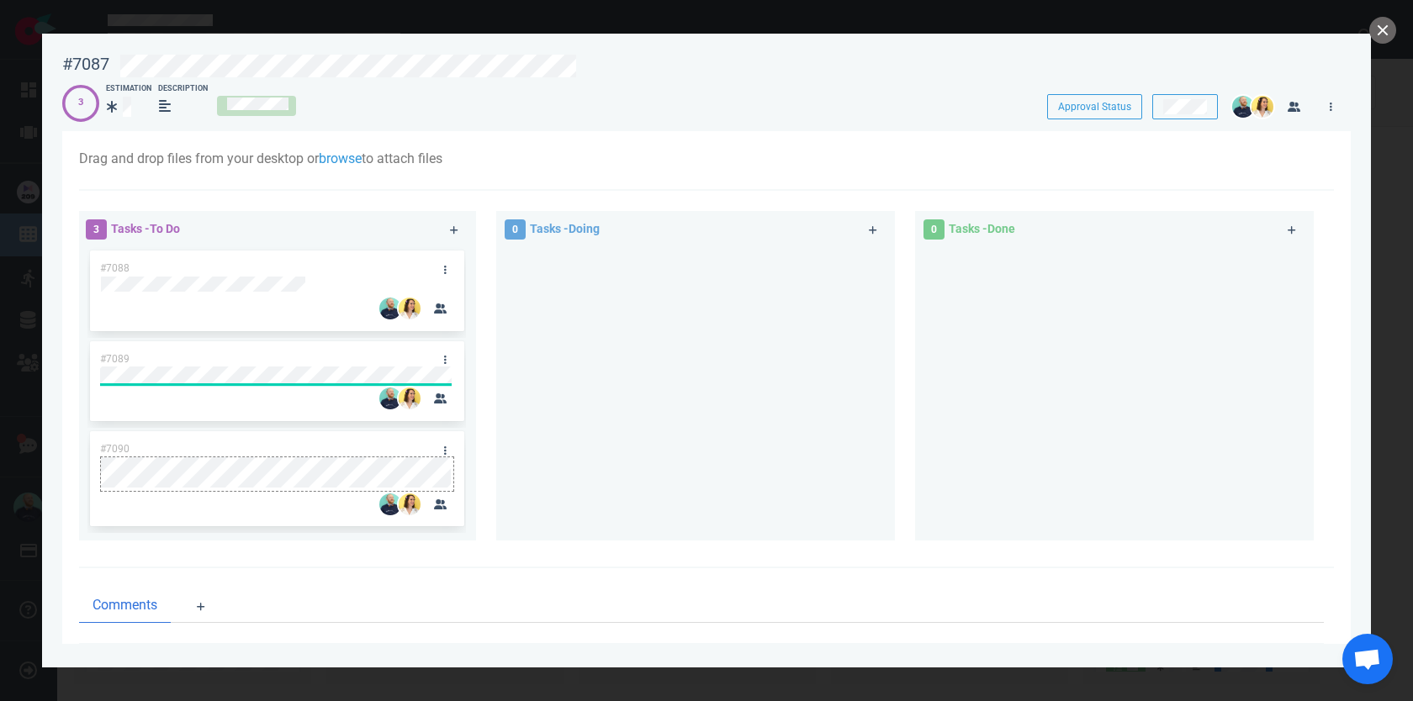
scroll to position [140, 0]
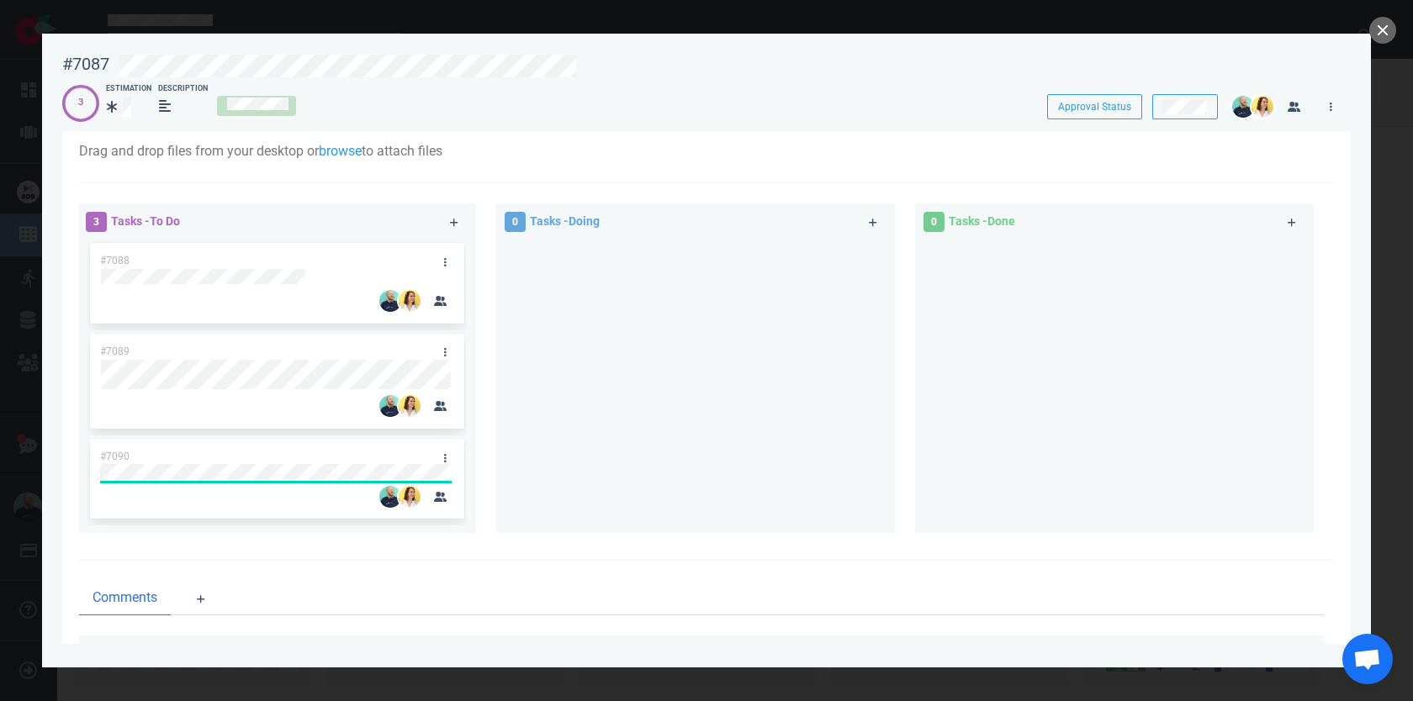
click at [502, 463] on div at bounding box center [695, 387] width 399 height 294
click at [1380, 28] on button "close" at bounding box center [1382, 30] width 27 height 27
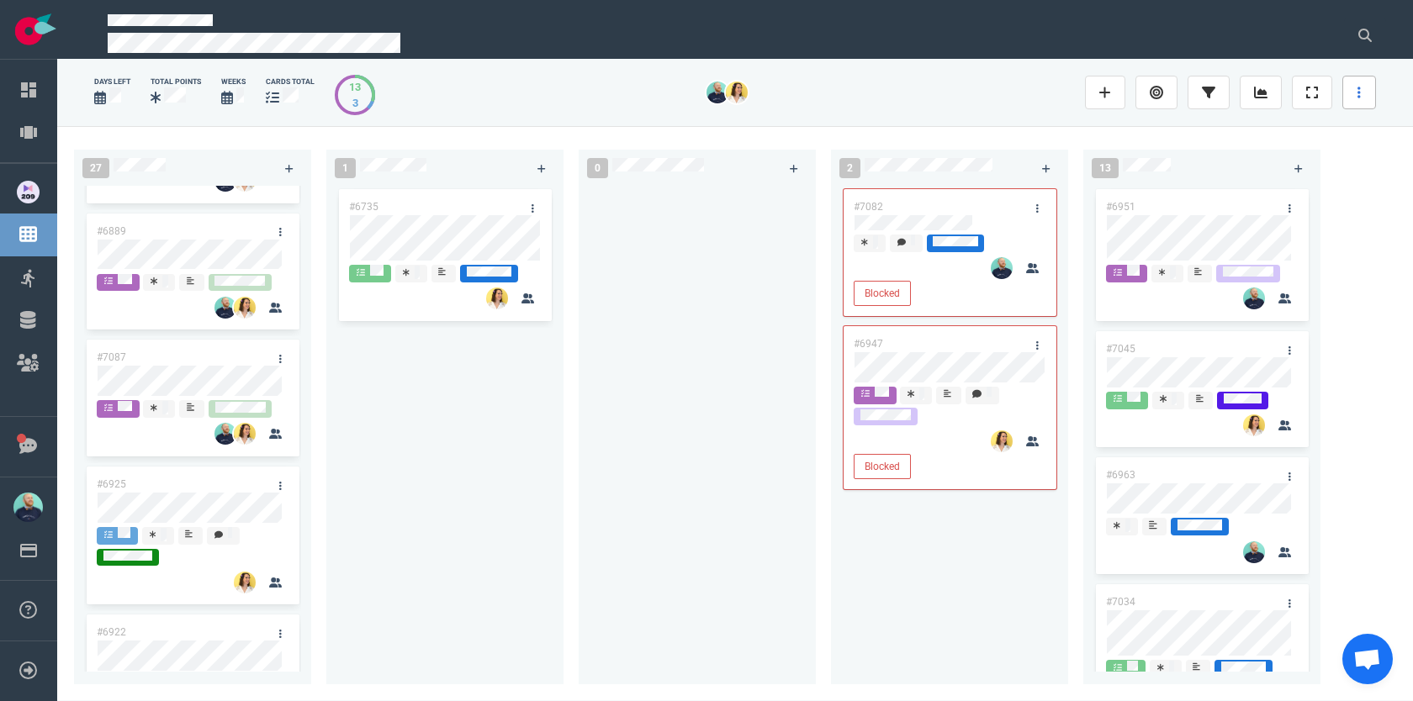
click at [1361, 87] on link at bounding box center [1359, 93] width 34 height 34
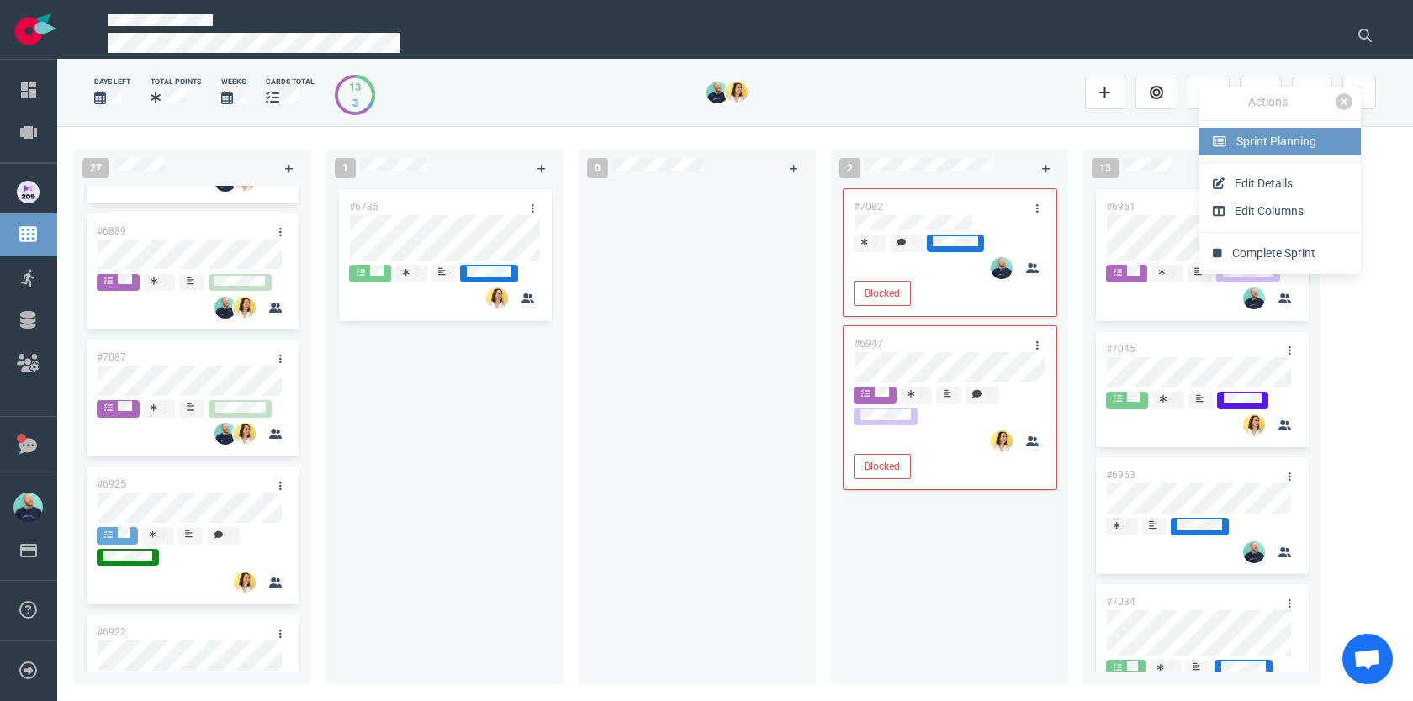
click at [1258, 141] on span "Sprint Planning" at bounding box center [1276, 141] width 80 height 13
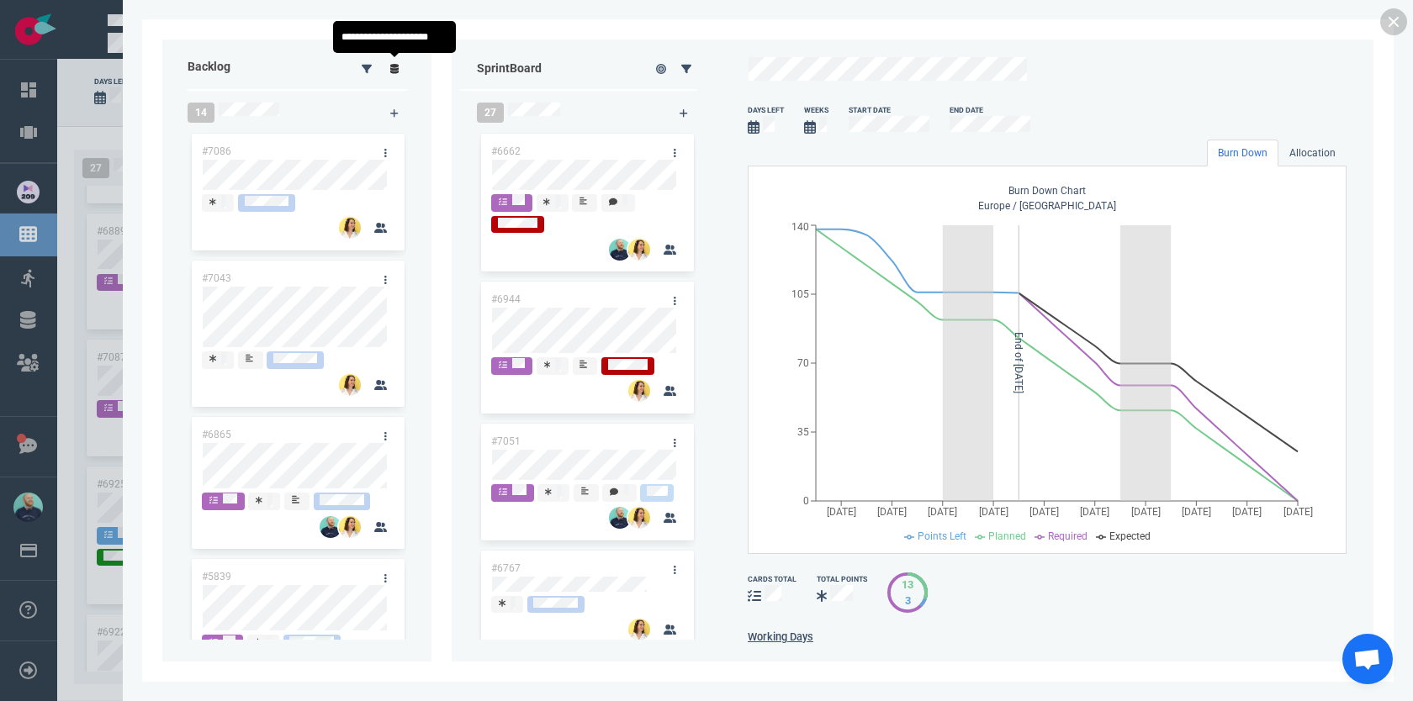
click at [405, 73] on link at bounding box center [394, 68] width 27 height 21
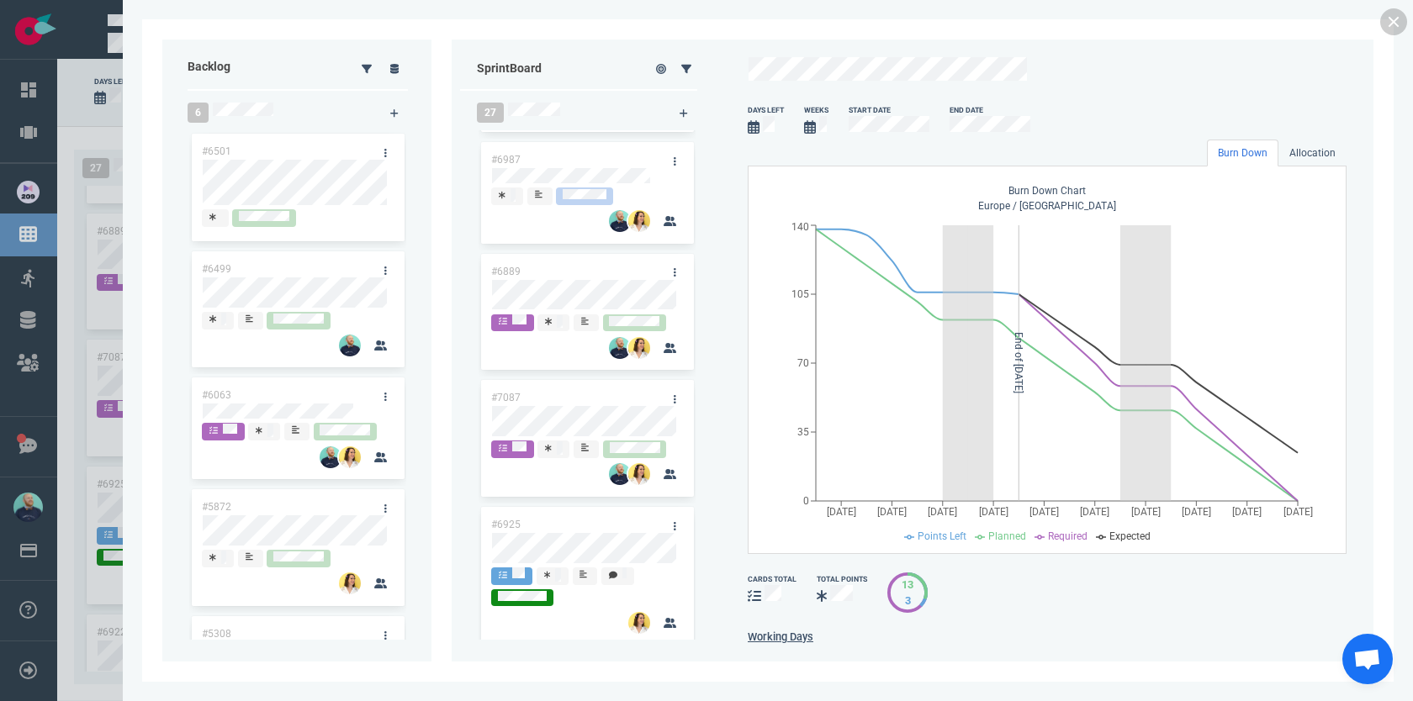
scroll to position [1304, 0]
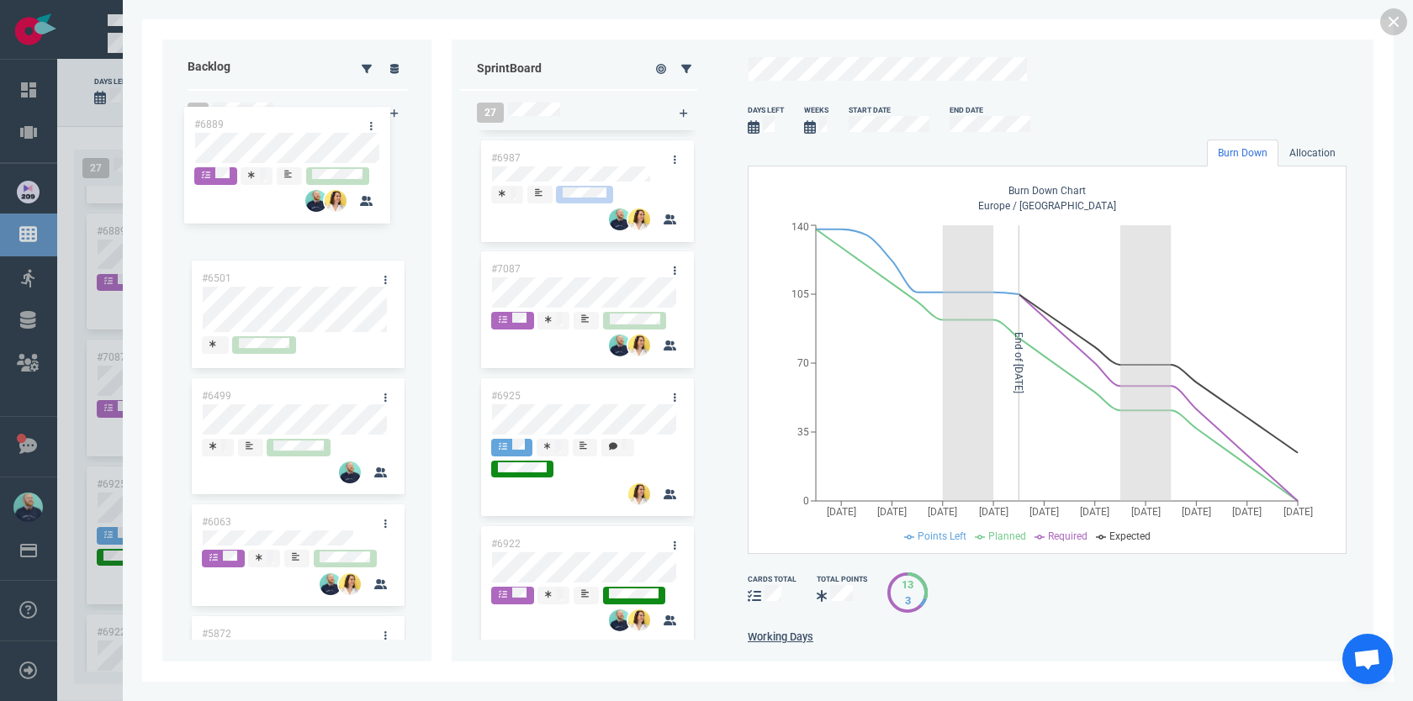
drag, startPoint x: 582, startPoint y: 314, endPoint x: 285, endPoint y: 123, distance: 353.0
click at [285, 123] on div "Backlog 6 #6501 #6499 #6063 #5872 #5308 #5176 Sprint Board 27 #6662 #6944 #7051…" at bounding box center [767, 351] width 1211 height 622
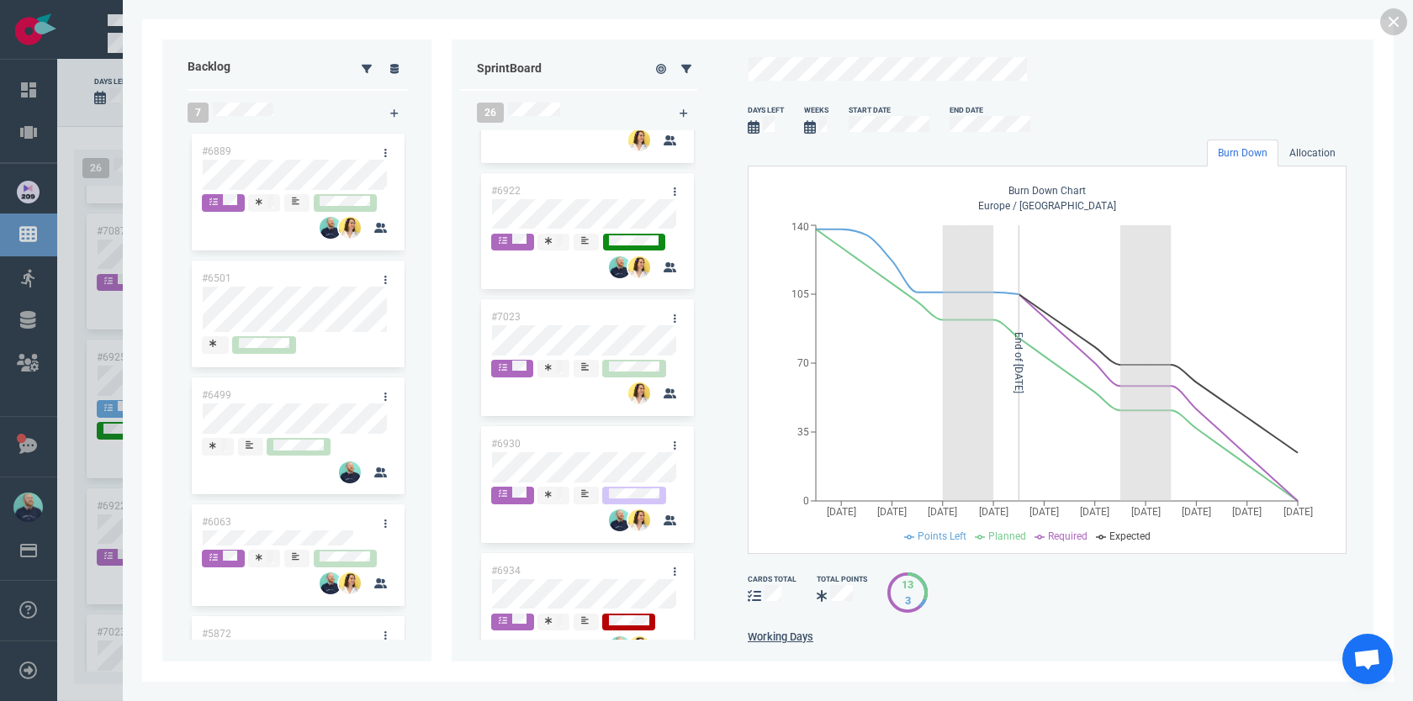
scroll to position [1647, 0]
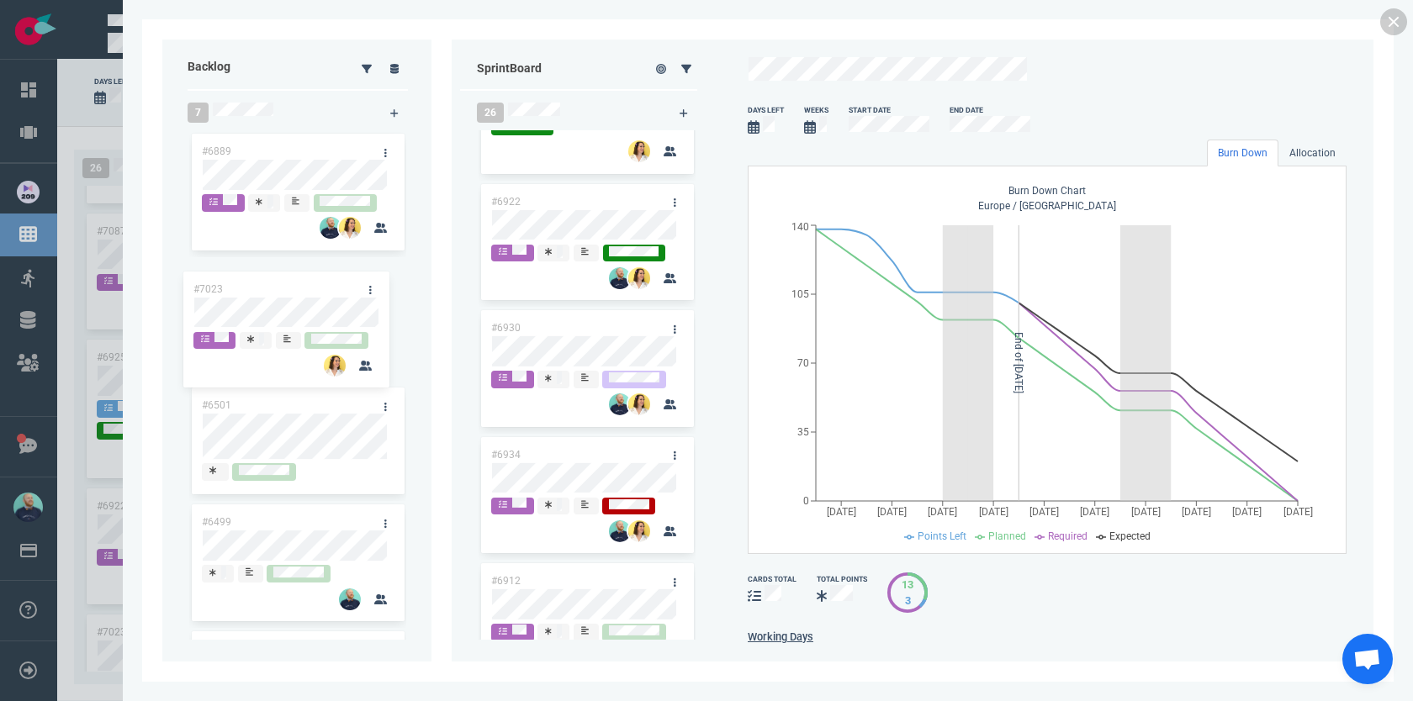
drag, startPoint x: 413, startPoint y: 267, endPoint x: 262, endPoint y: 294, distance: 152.9
click at [262, 294] on div "Backlog 7 #6889 #6501 #6499 #6063 #5872 #5308 #5176 Sprint Board 26 #6662 #6944…" at bounding box center [767, 351] width 1211 height 622
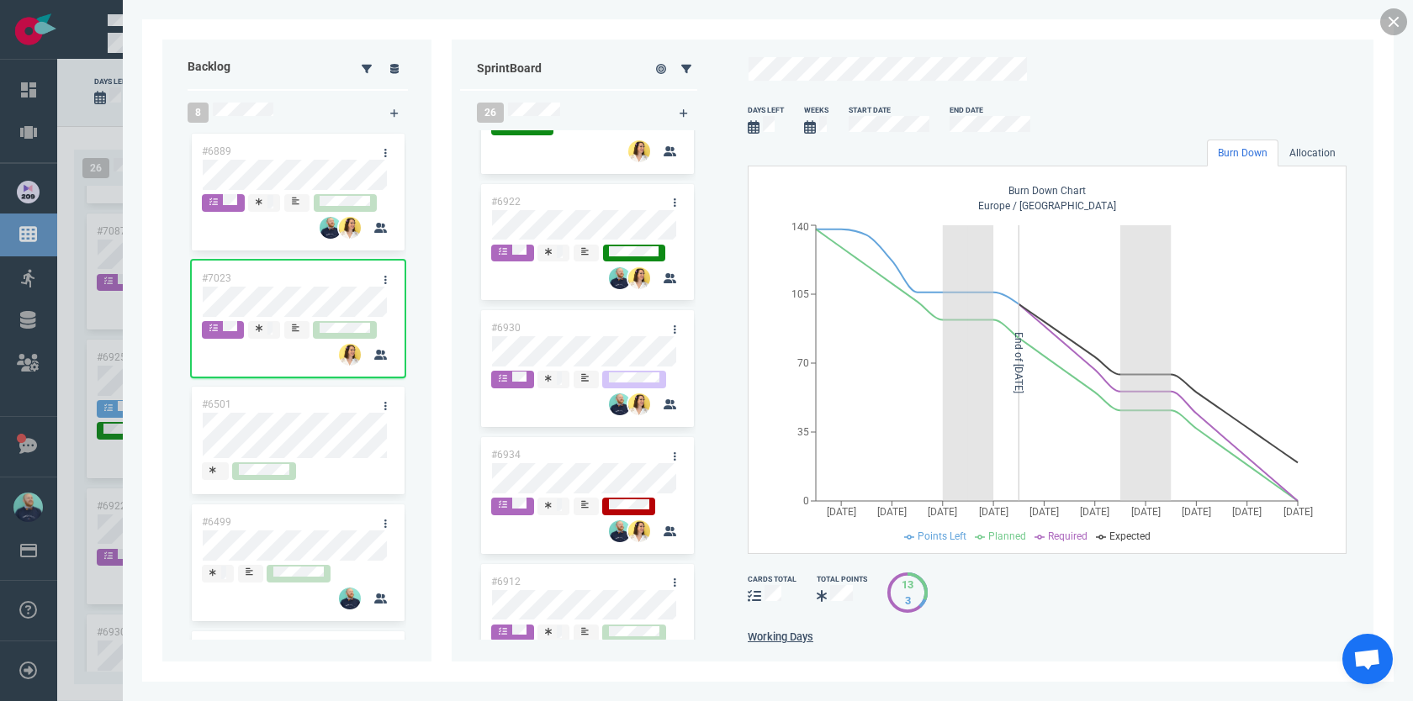
click at [1392, 22] on link at bounding box center [1393, 21] width 27 height 27
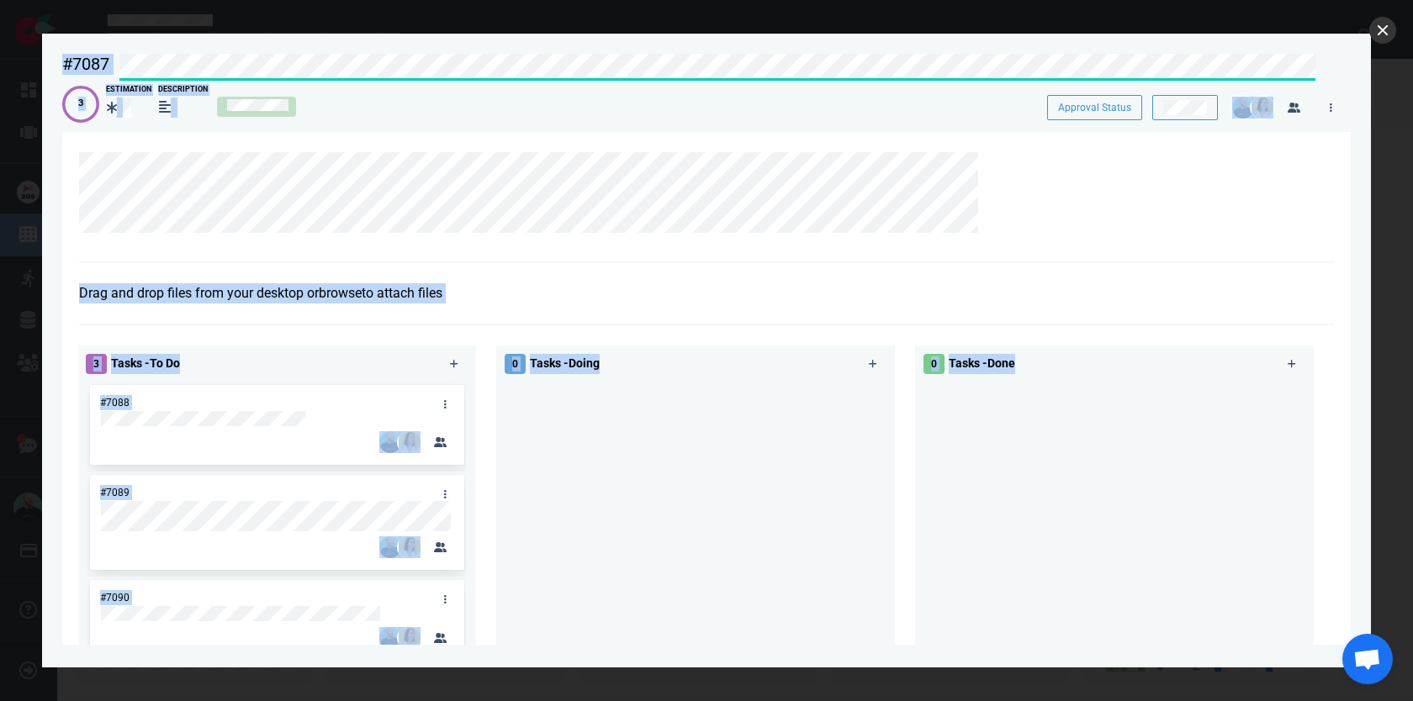
click at [1392, 39] on div "#7087 Approval Status 3 Estimation Description Approval Status Drag and drop fi…" at bounding box center [706, 350] width 1413 height 701
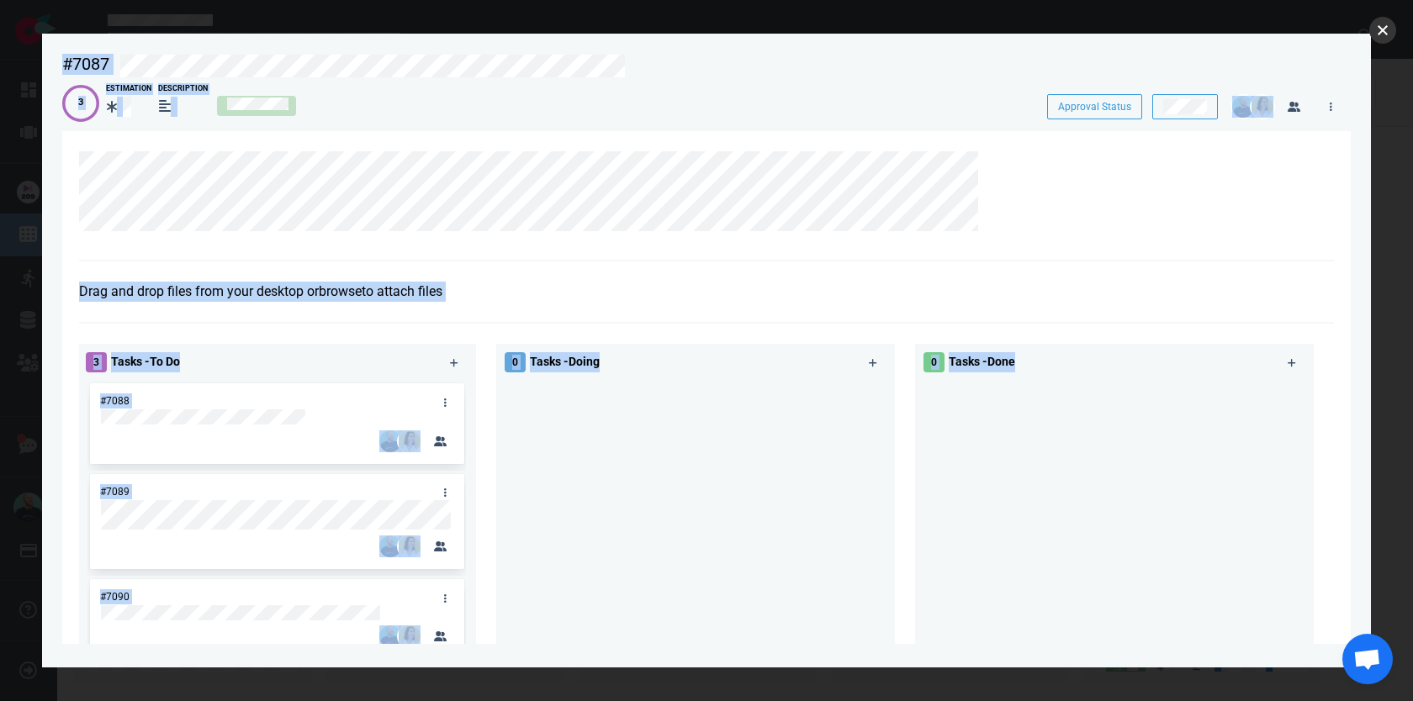
click at [1390, 32] on button "close" at bounding box center [1382, 30] width 27 height 27
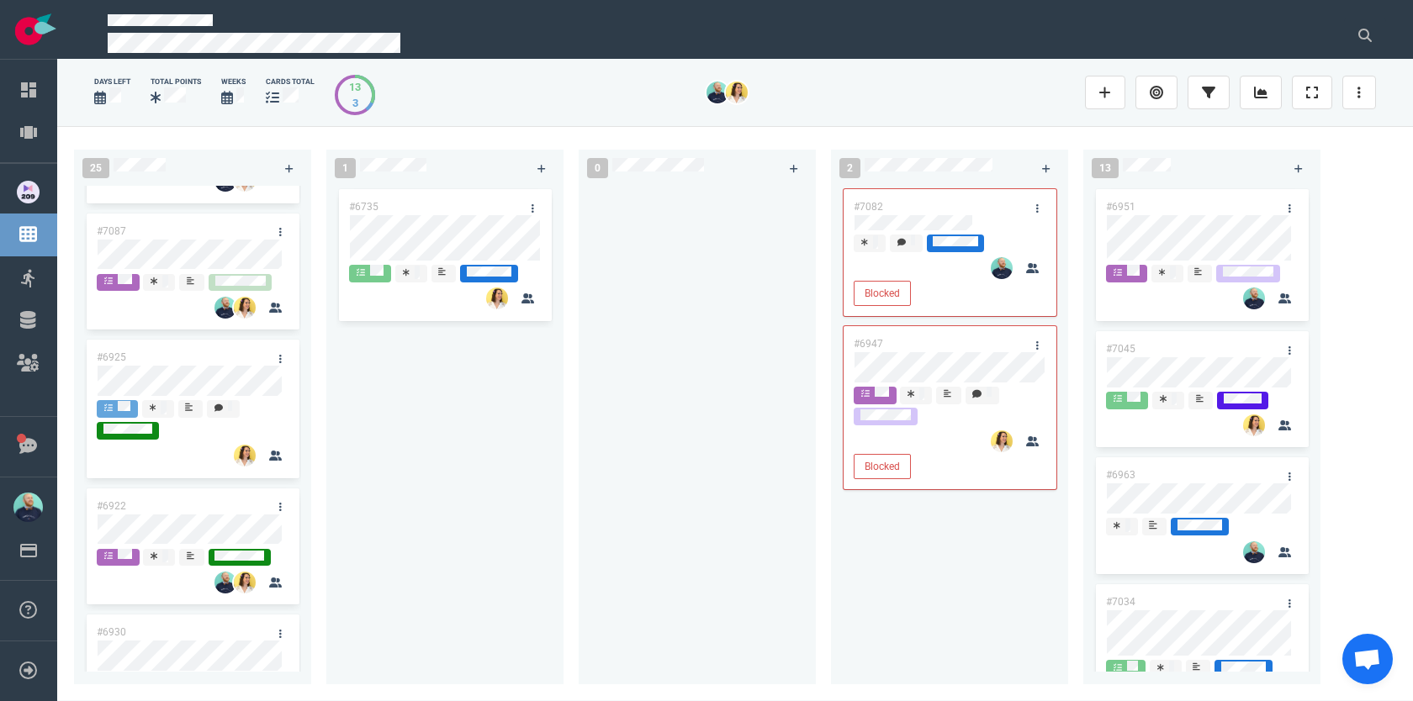
click at [494, 412] on div "#6735" at bounding box center [444, 425] width 217 height 479
click at [275, 243] on link at bounding box center [280, 232] width 27 height 21
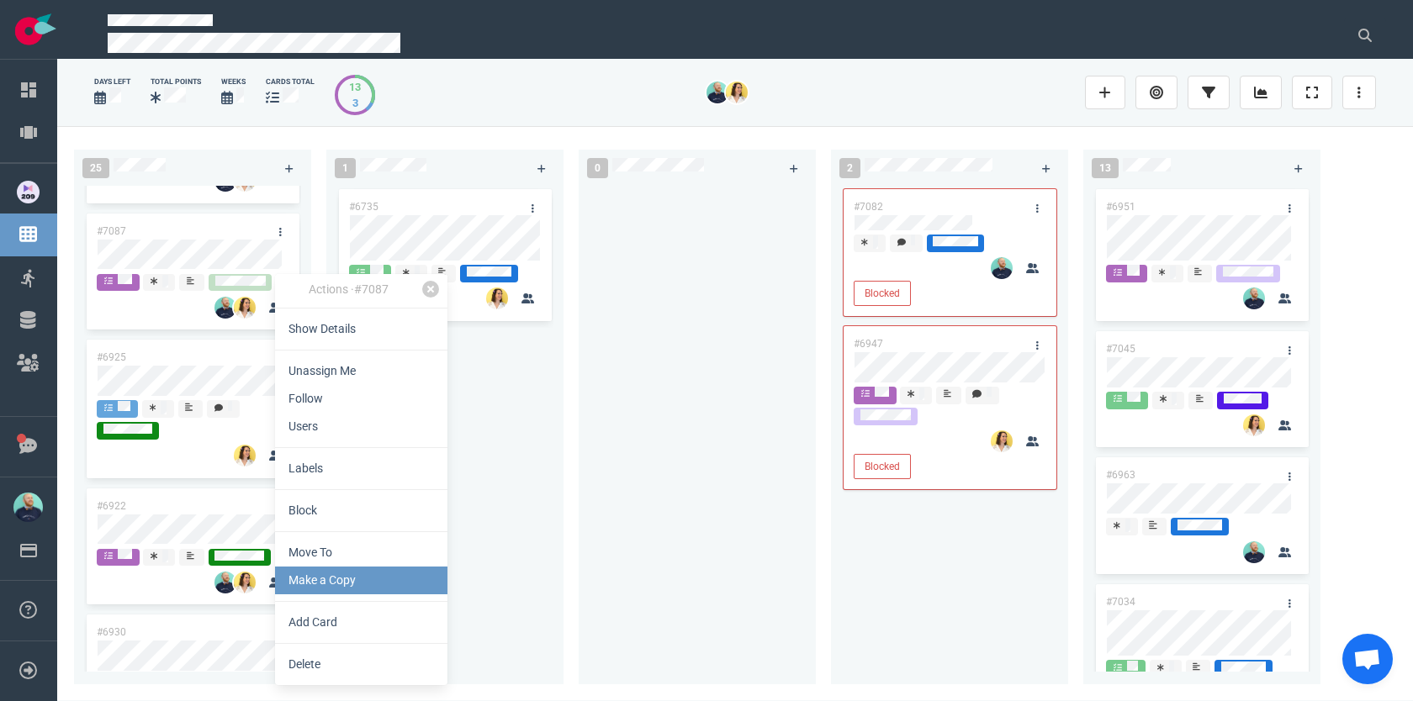
click at [299, 584] on link "Make a Copy" at bounding box center [361, 581] width 172 height 28
select select "sprint"
select select "after"
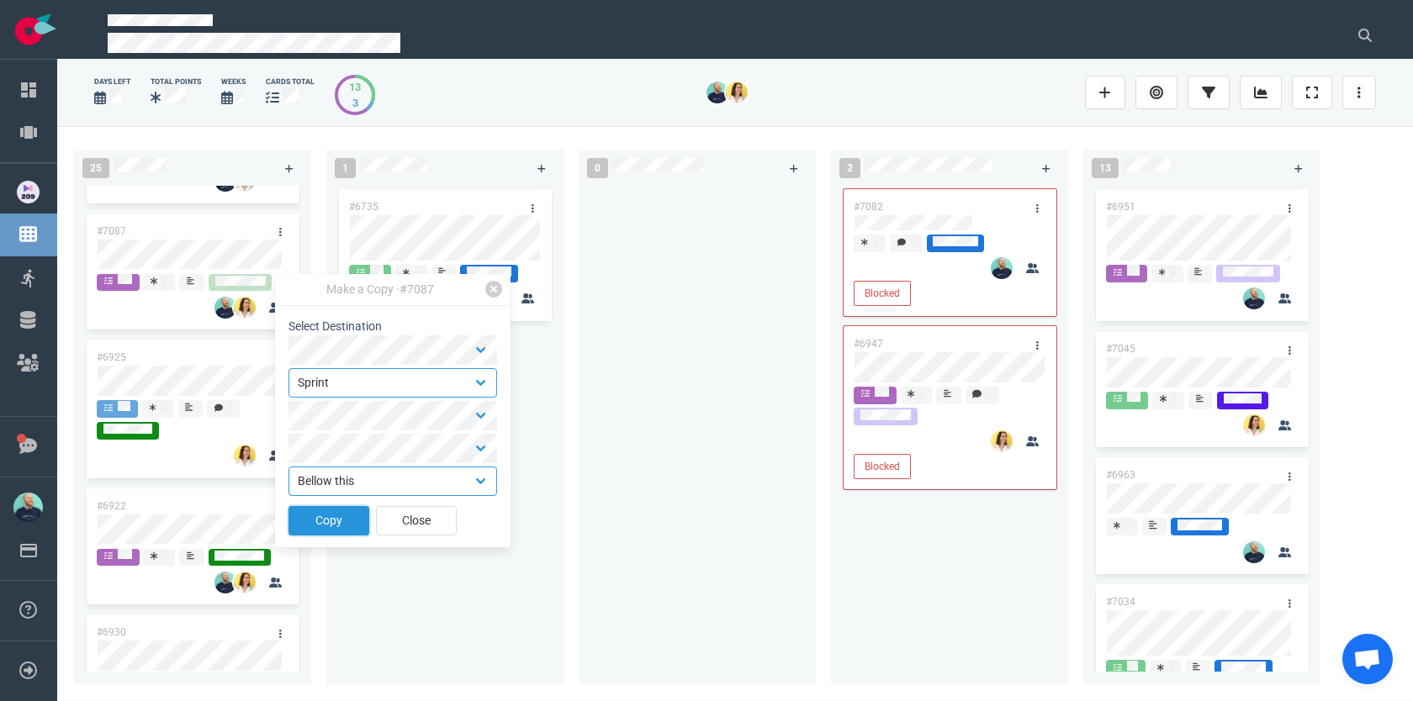
click at [323, 528] on button "Copy" at bounding box center [328, 520] width 81 height 29
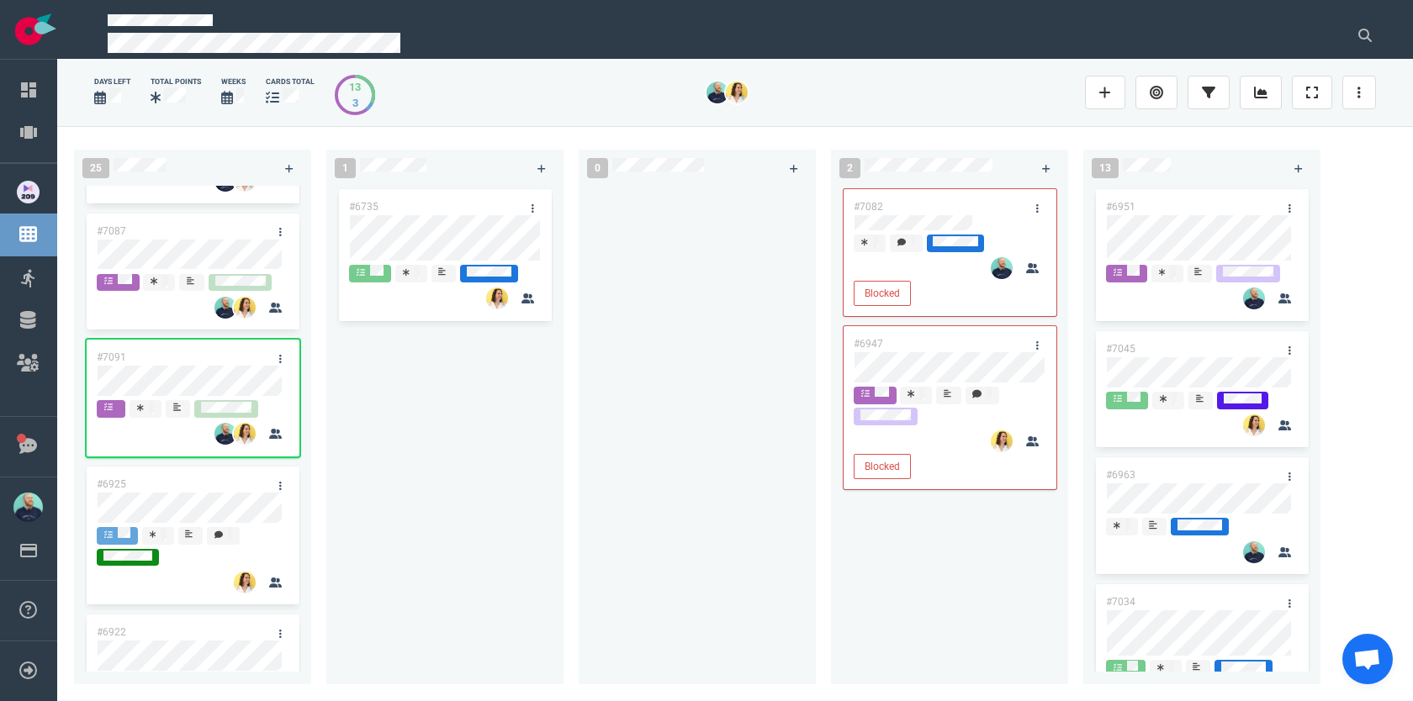
click at [116, 415] on div at bounding box center [110, 407] width 13 height 13
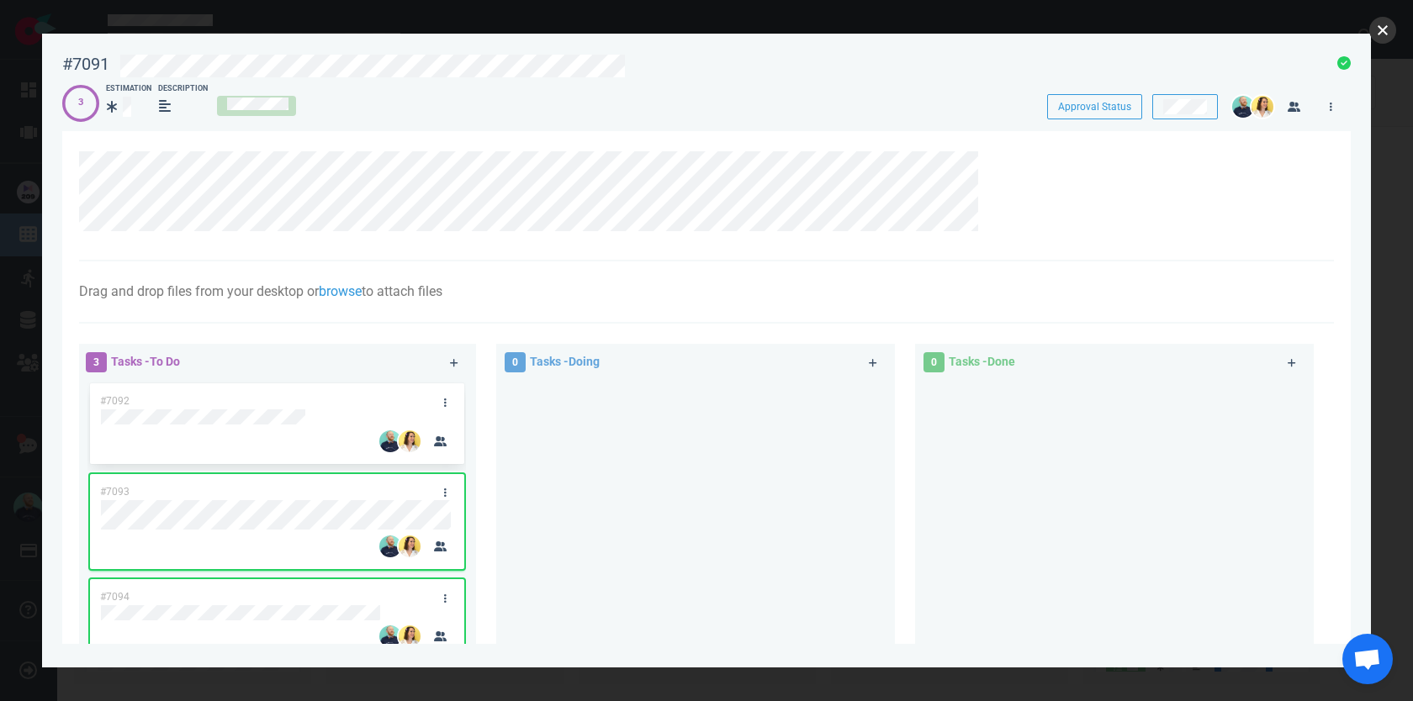
click at [1389, 38] on button "close" at bounding box center [1382, 30] width 27 height 27
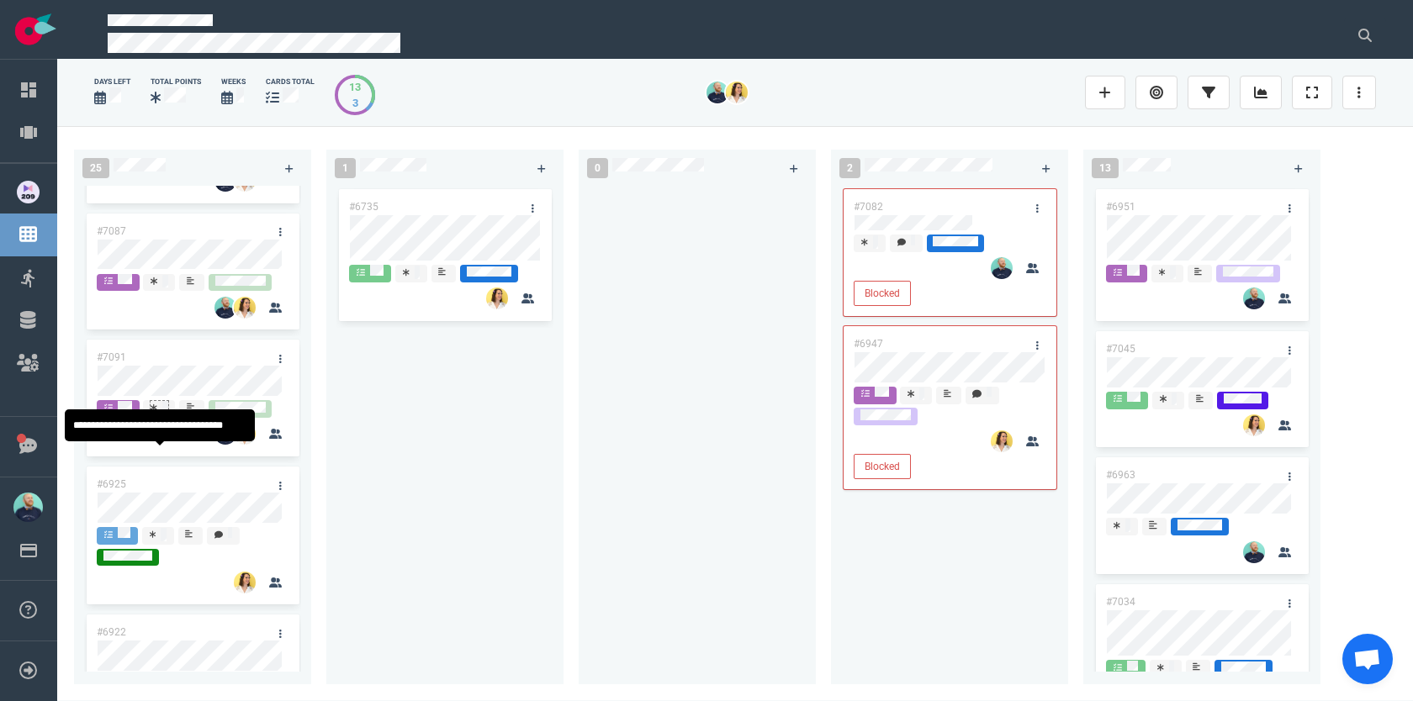
click at [157, 415] on div at bounding box center [159, 407] width 17 height 13
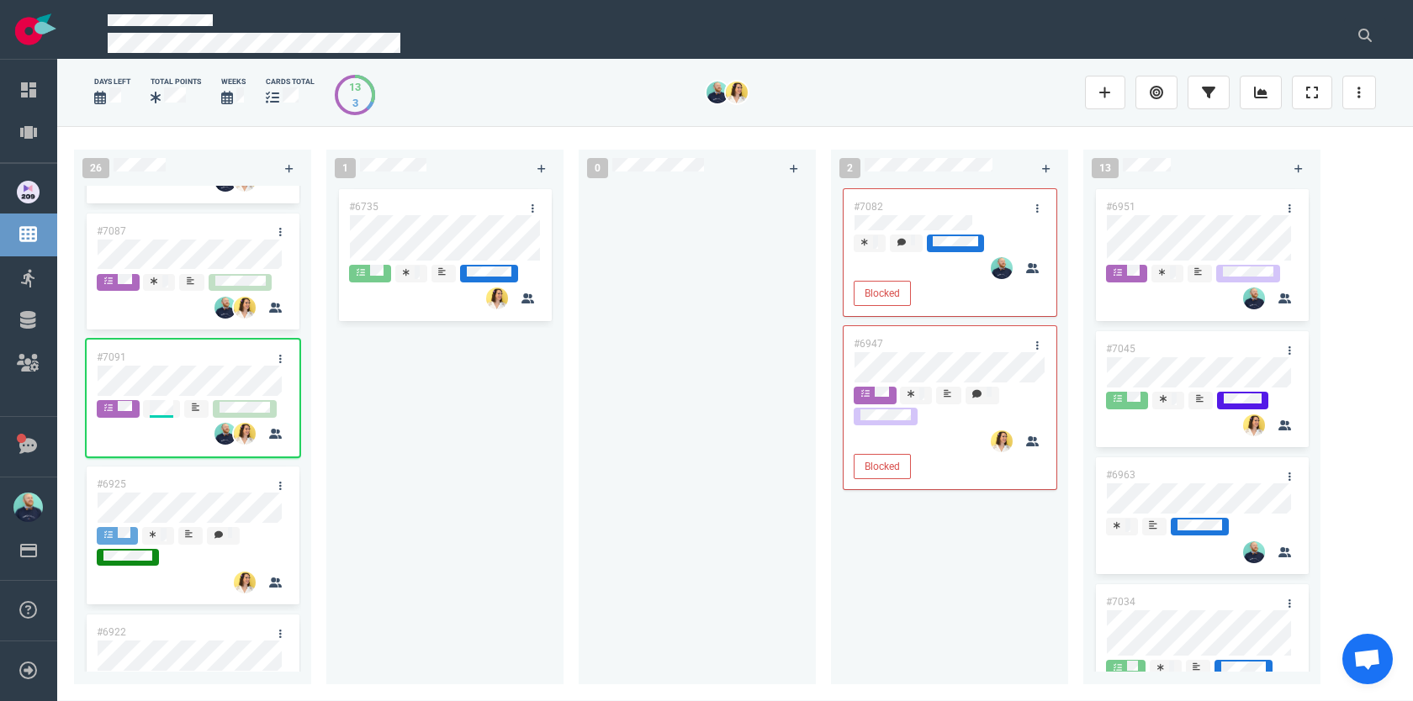
click at [116, 415] on div at bounding box center [118, 408] width 28 height 14
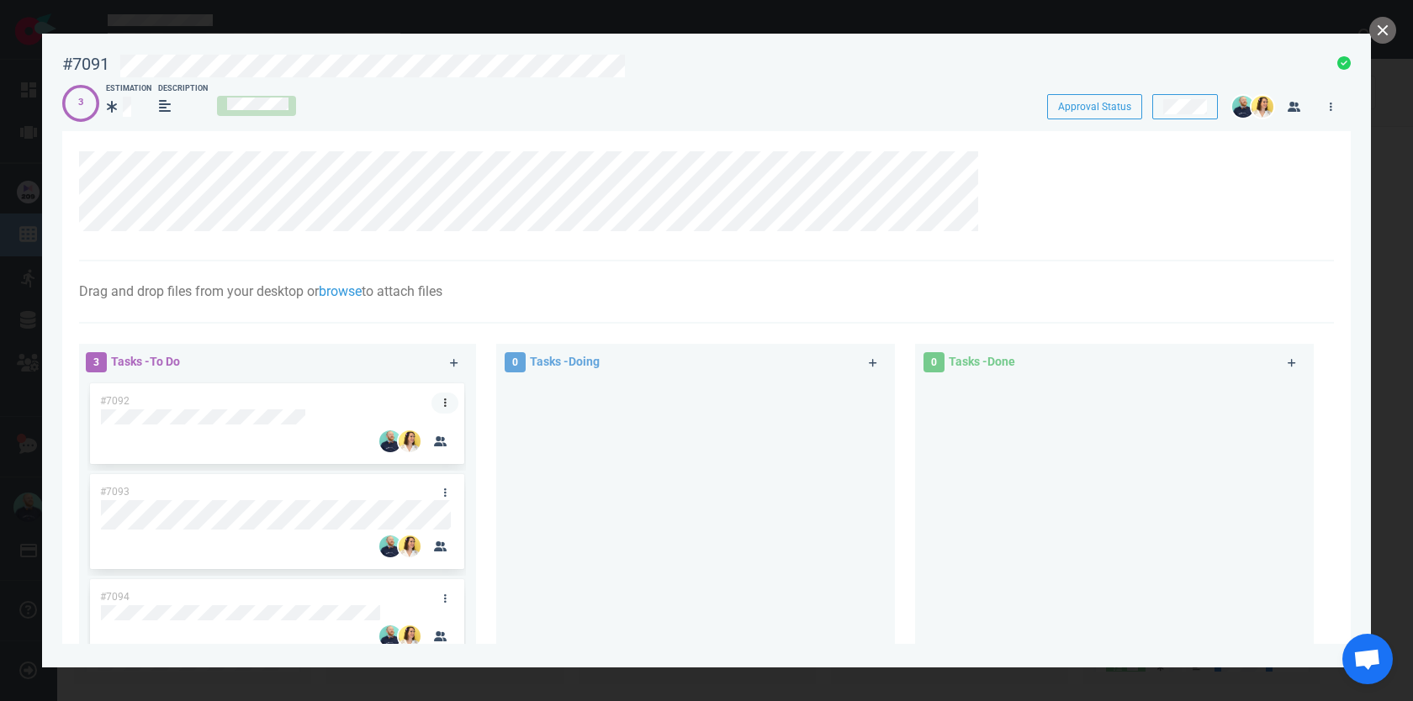
click at [437, 404] on link at bounding box center [444, 403] width 27 height 21
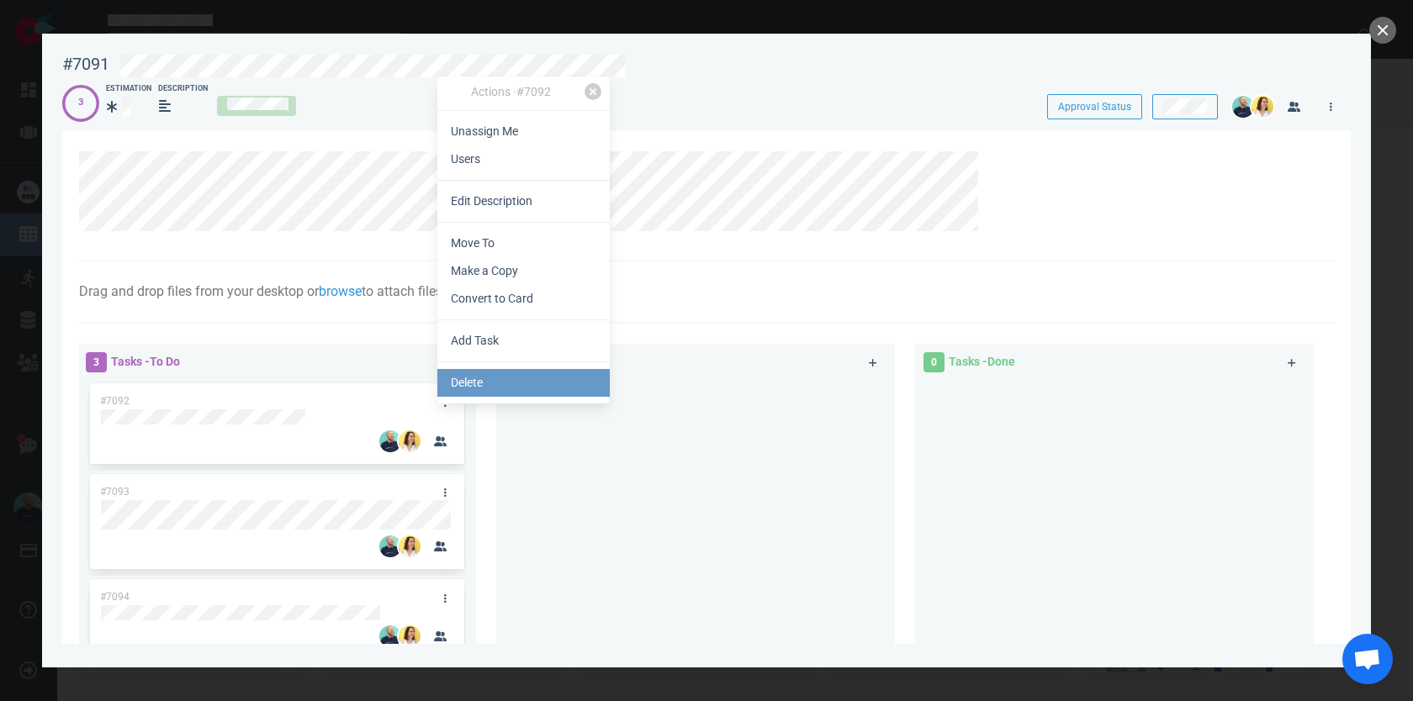
click at [491, 380] on link "Delete" at bounding box center [523, 383] width 172 height 28
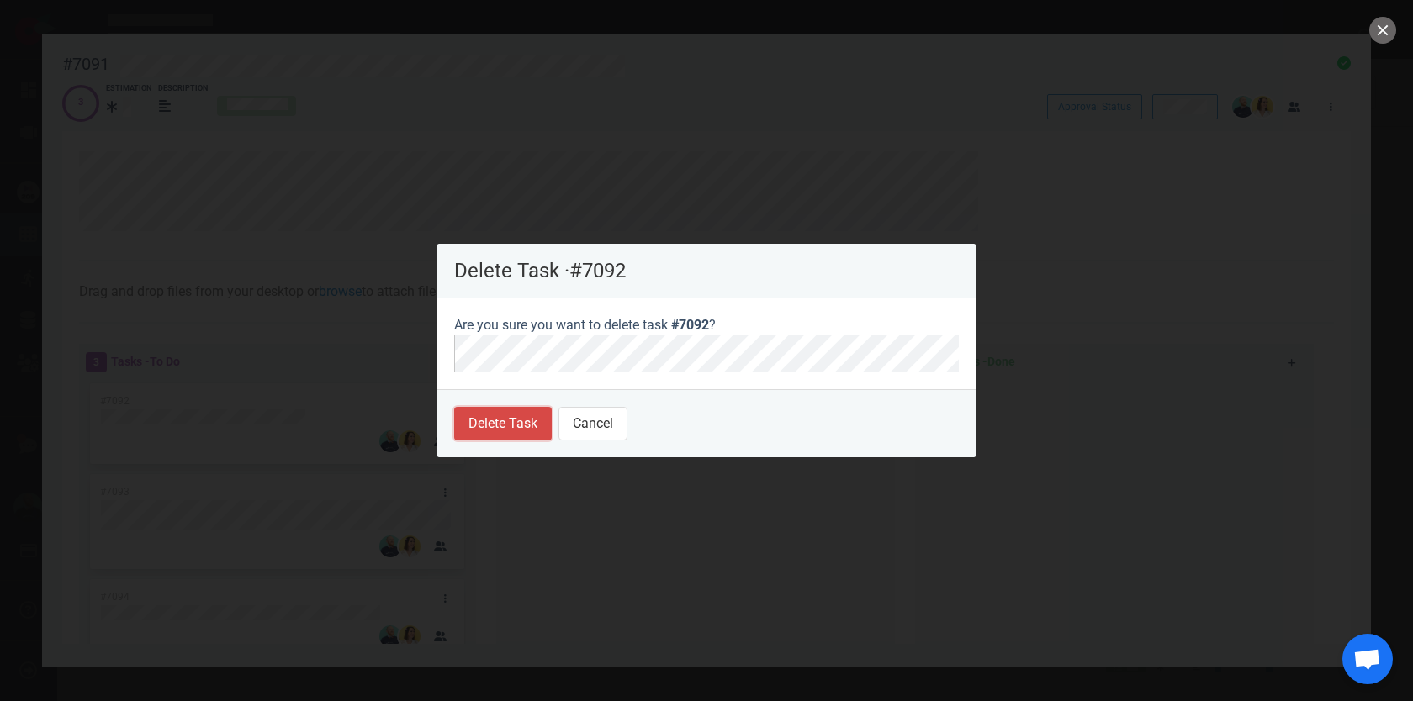
click at [505, 439] on button "Delete Task" at bounding box center [503, 424] width 98 height 34
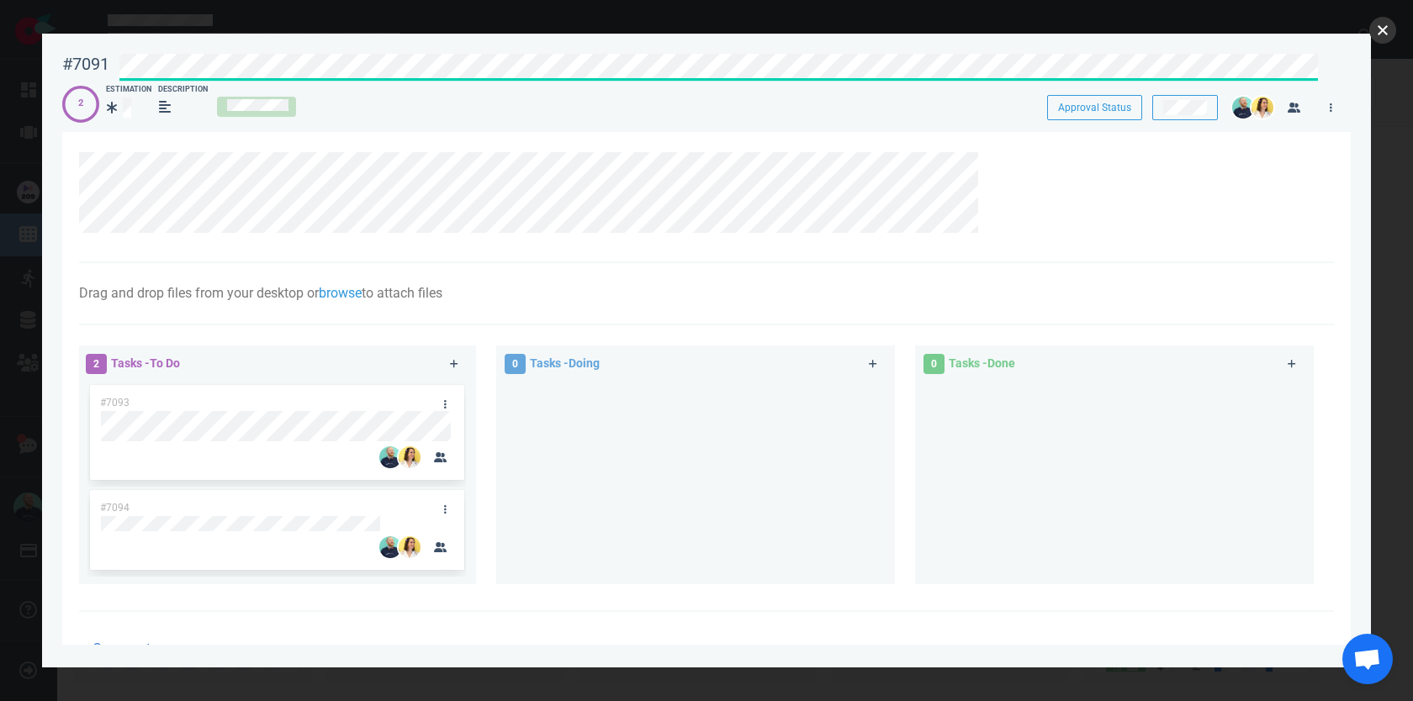
click at [1382, 19] on button "close" at bounding box center [1382, 30] width 27 height 27
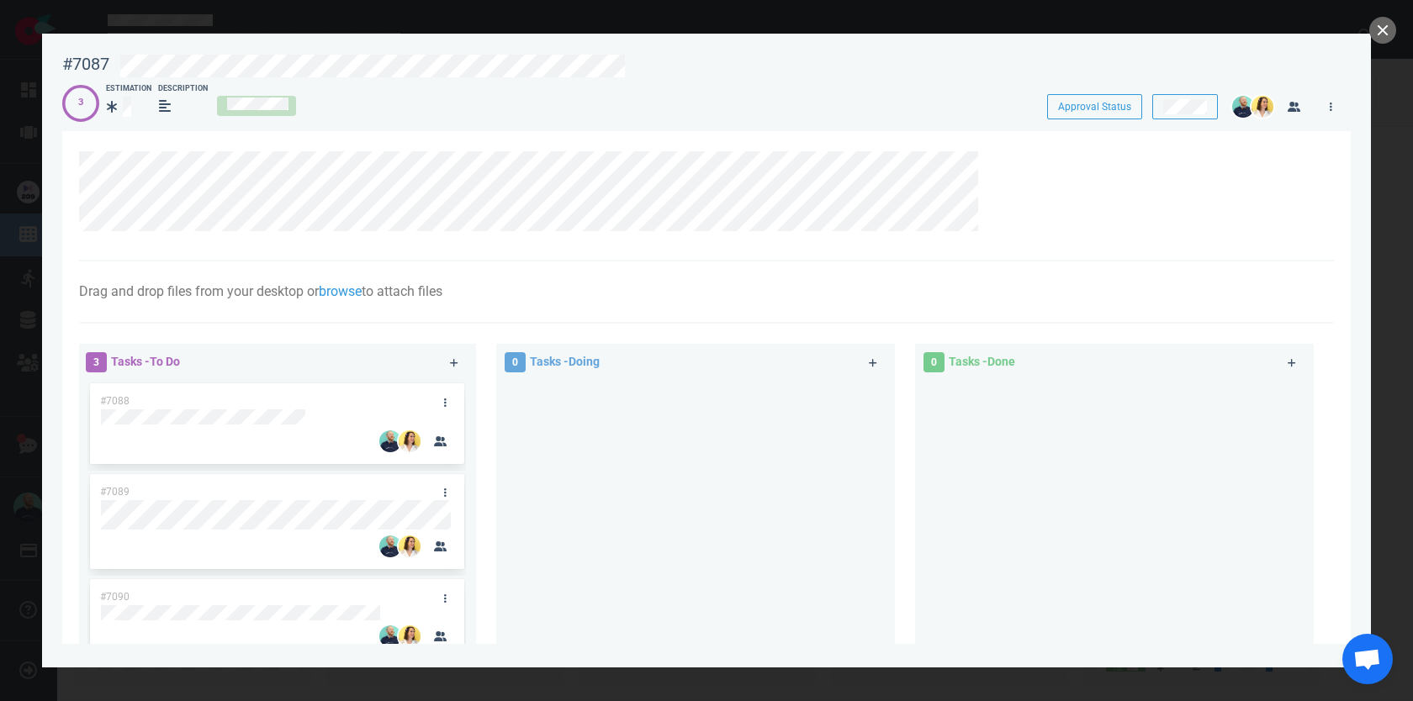
click at [437, 481] on div at bounding box center [447, 491] width 32 height 35
click at [437, 498] on link at bounding box center [444, 493] width 27 height 21
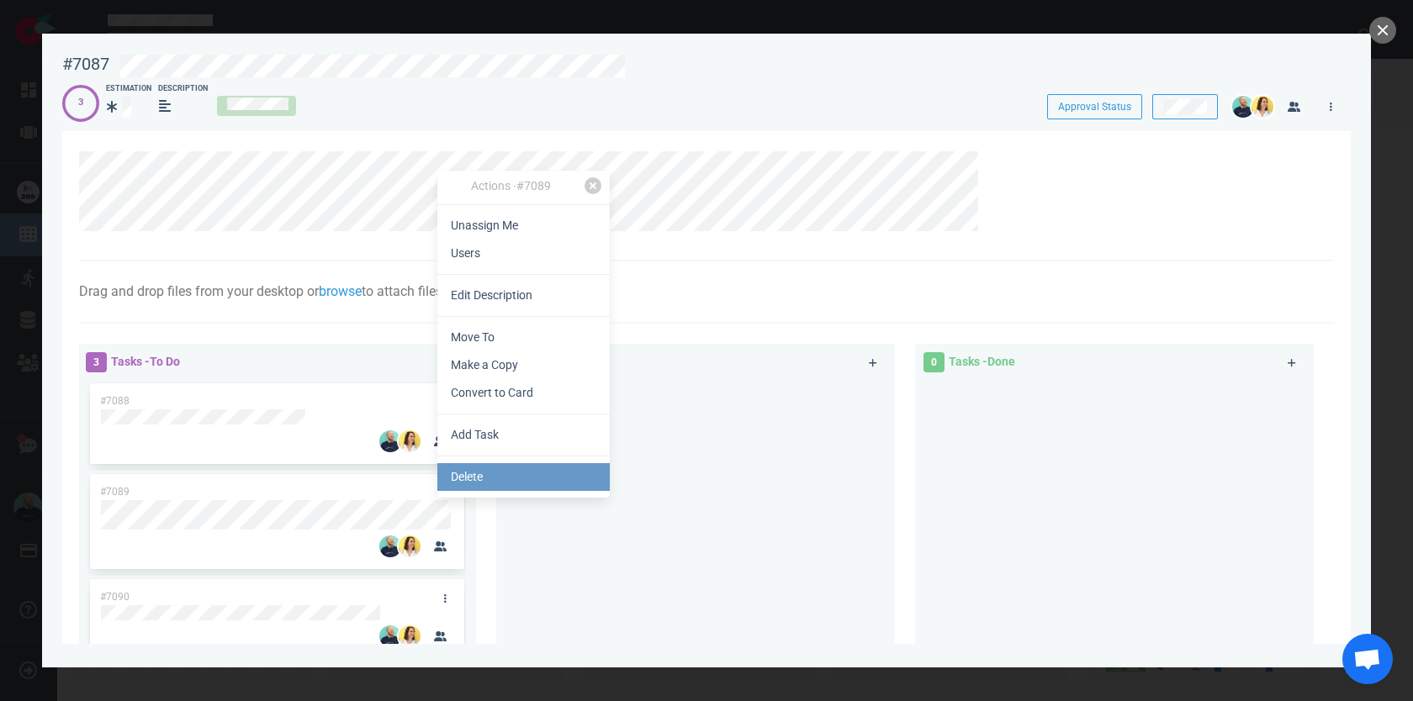
click at [453, 481] on link "Delete" at bounding box center [523, 477] width 172 height 28
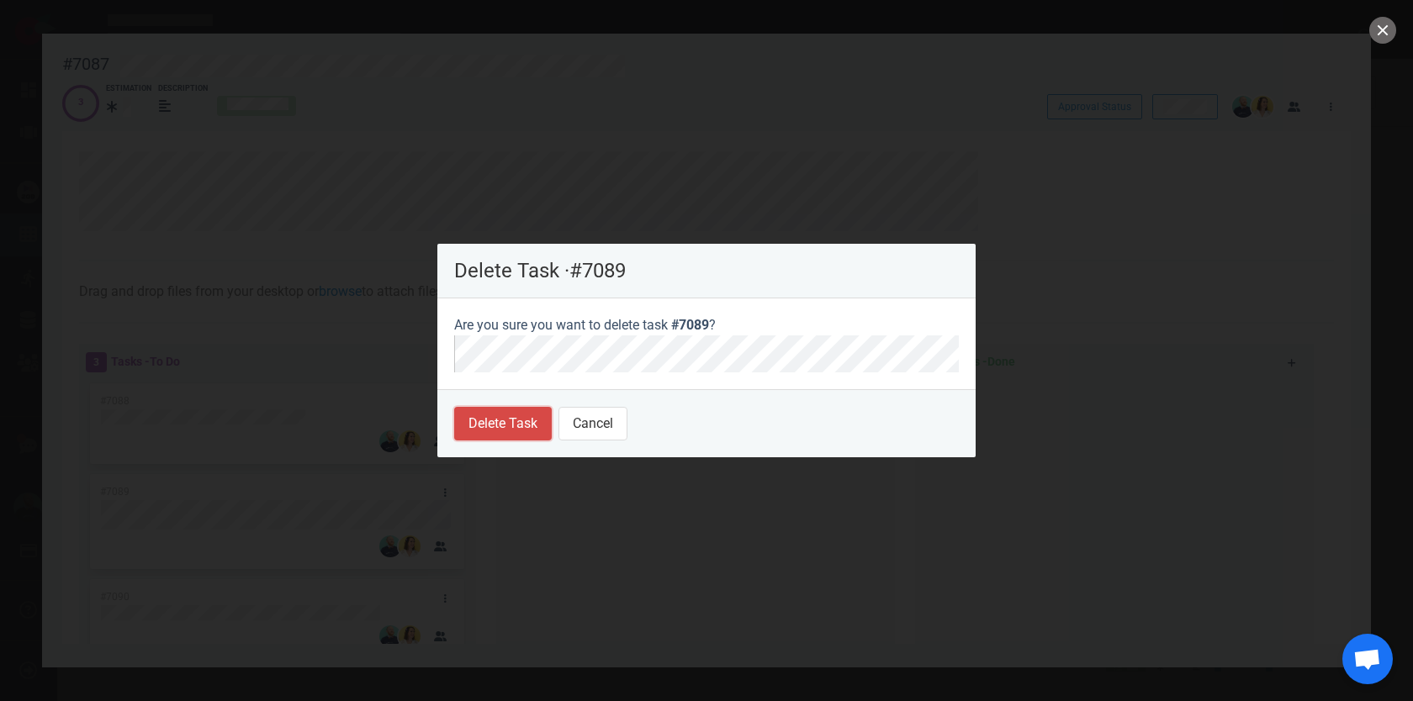
click at [490, 429] on button "Delete Task" at bounding box center [503, 424] width 98 height 34
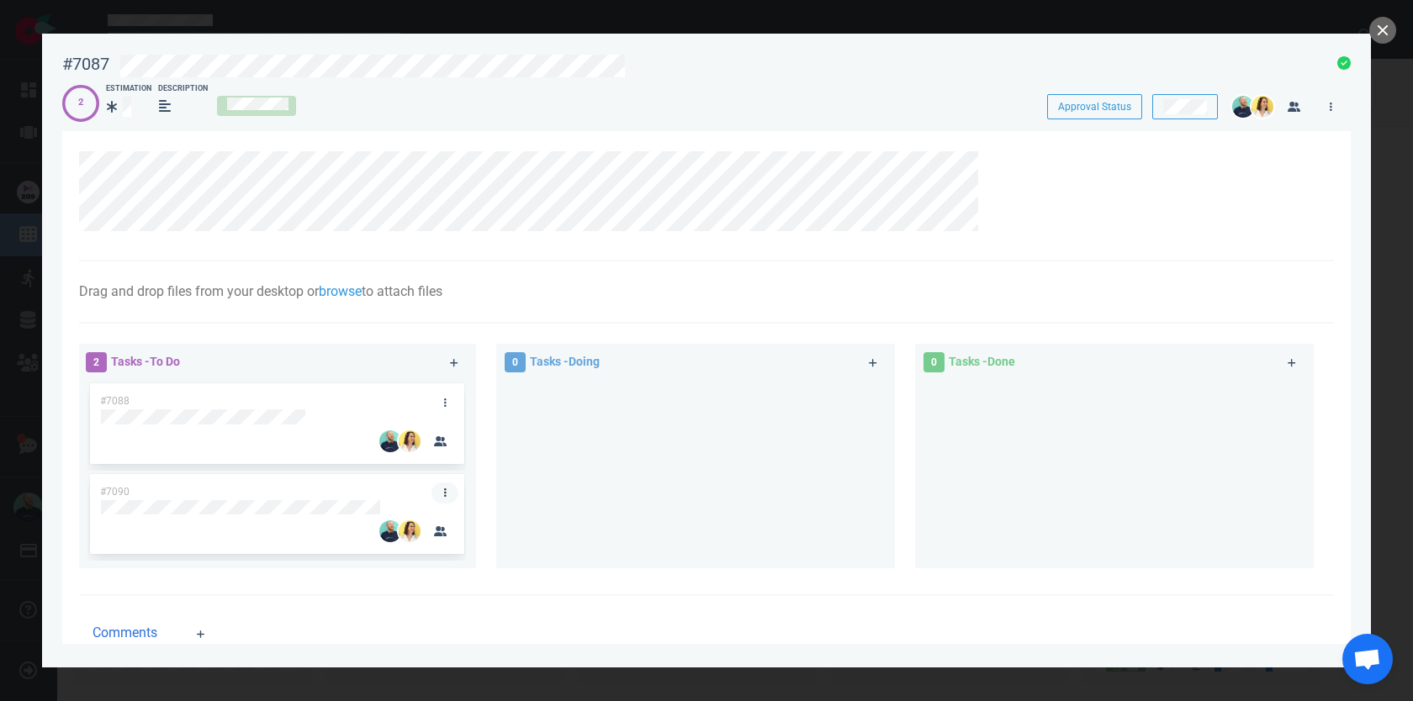
click at [443, 494] on div "#7088 #7090" at bounding box center [276, 467] width 378 height 174
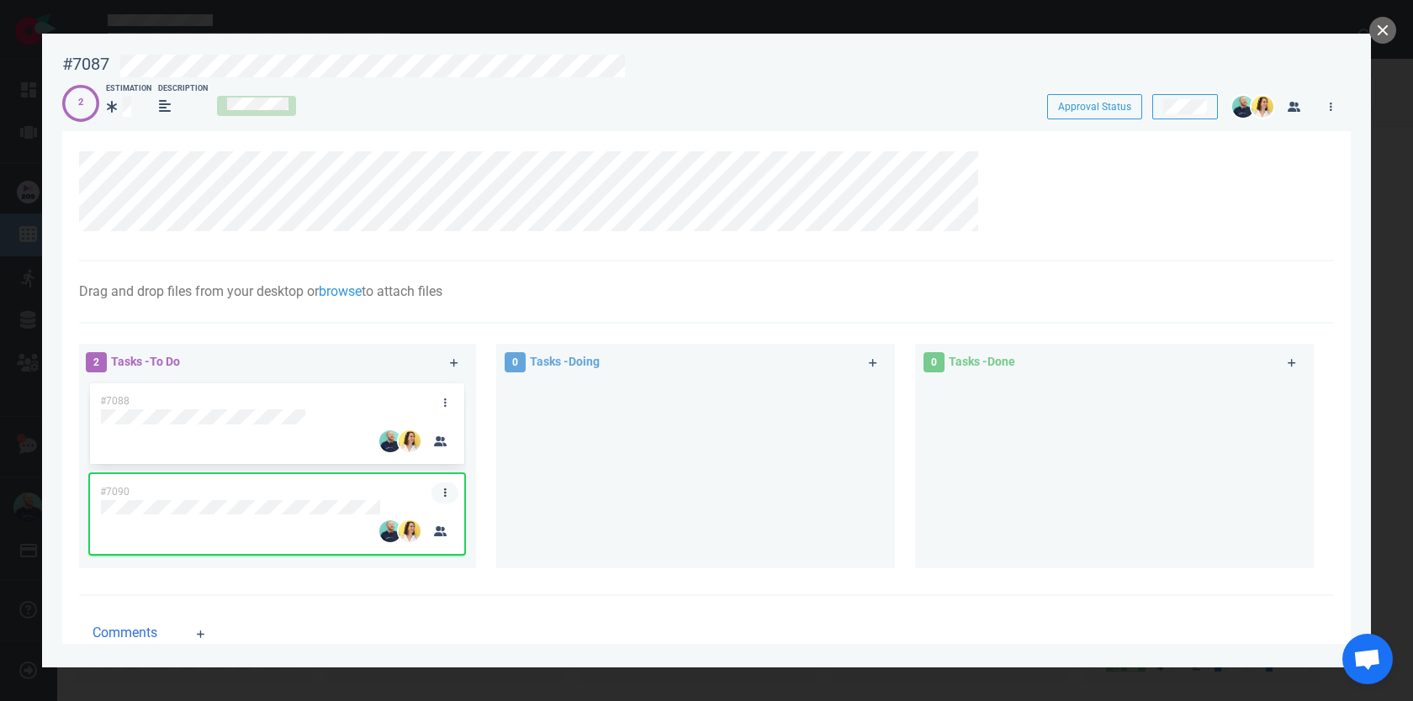
click at [433, 492] on link at bounding box center [444, 493] width 27 height 21
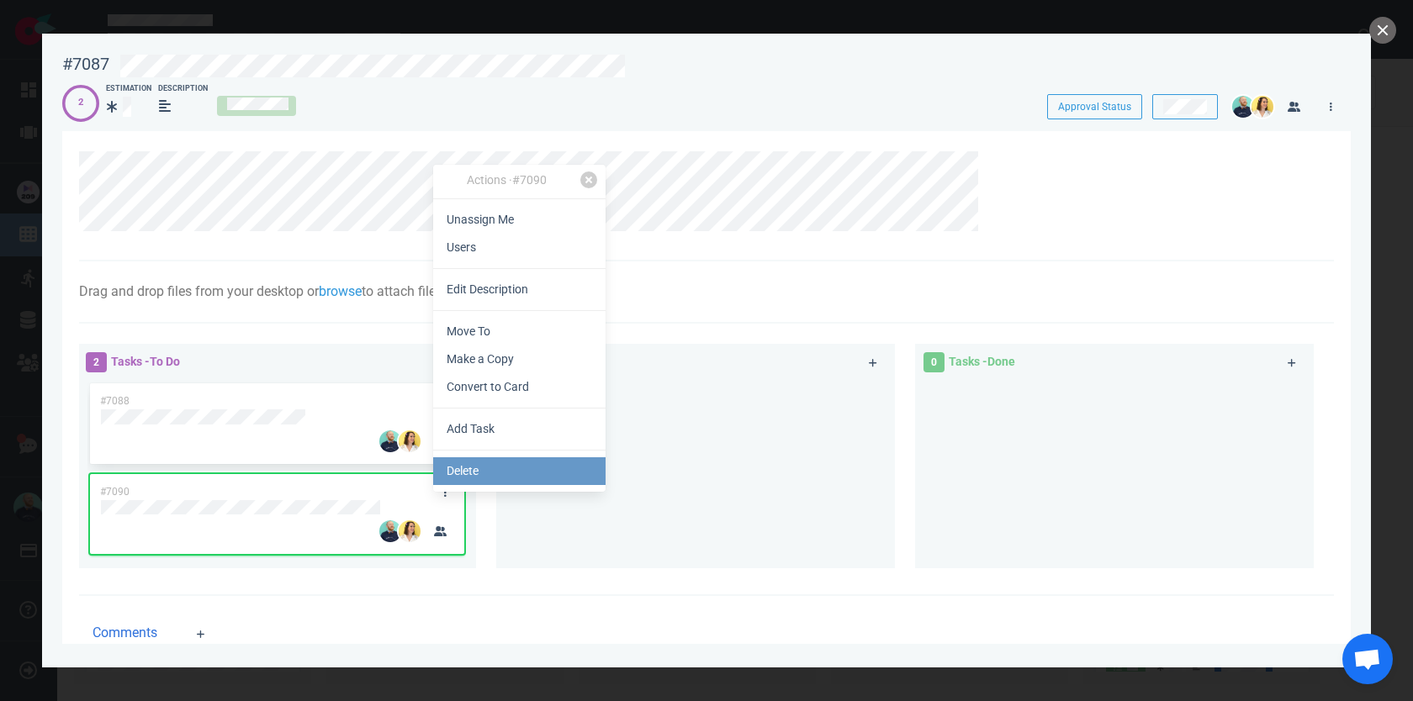
click at [468, 468] on link "Delete" at bounding box center [519, 472] width 172 height 28
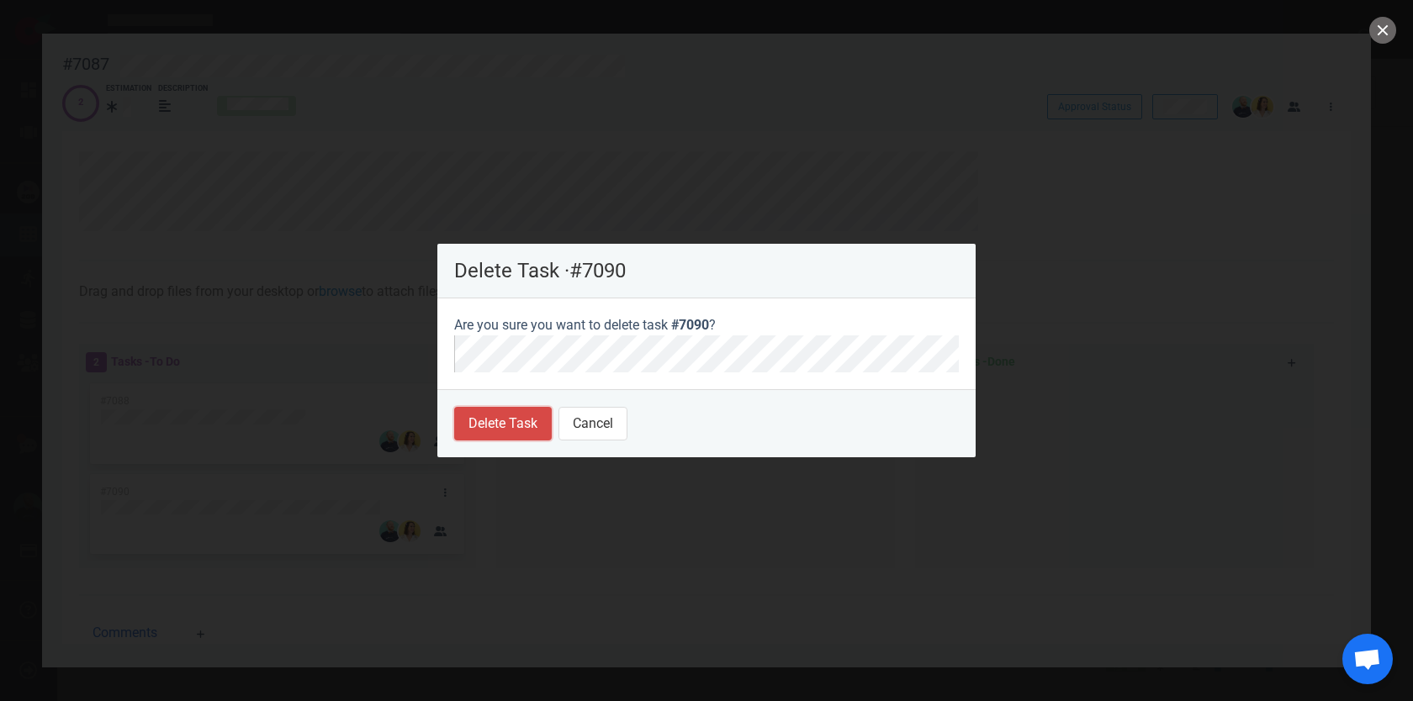
click at [466, 423] on button "Delete Task" at bounding box center [503, 424] width 98 height 34
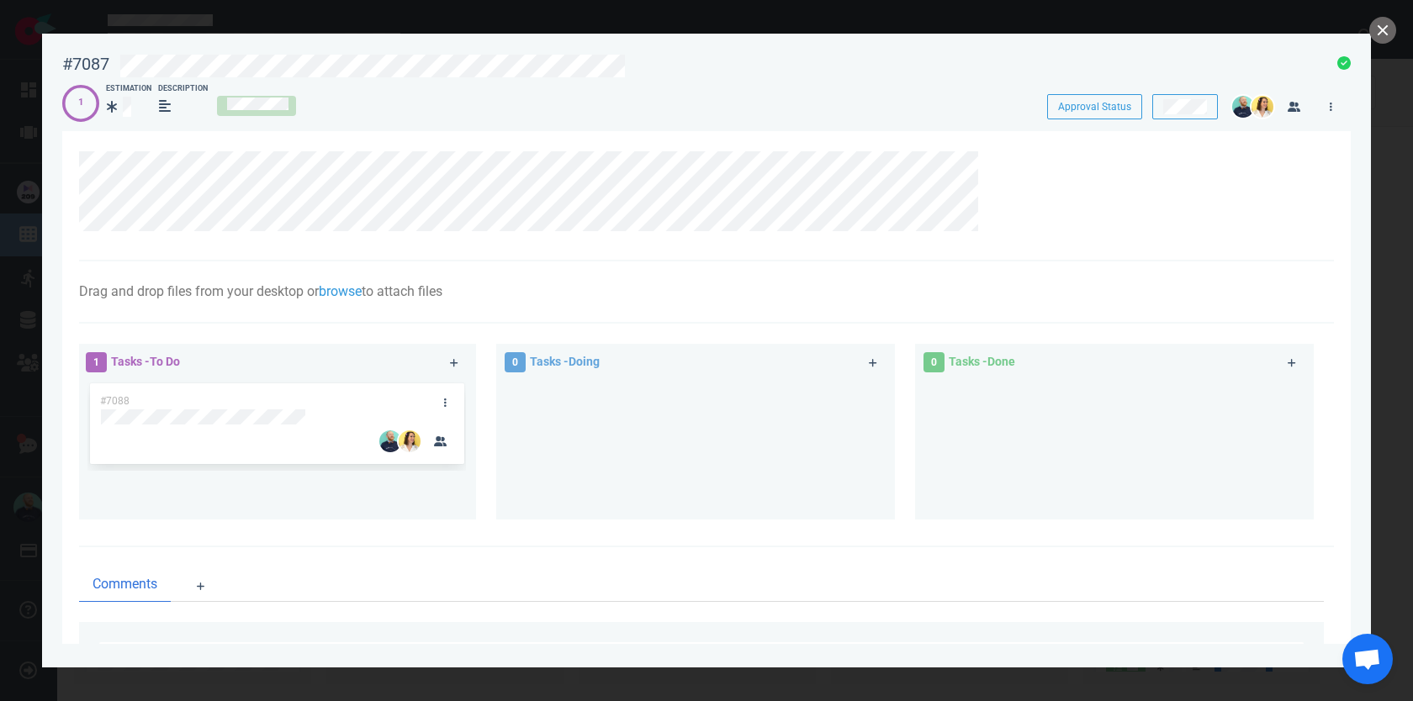
click at [1367, 26] on div at bounding box center [706, 350] width 1413 height 701
click at [1399, 25] on div at bounding box center [706, 350] width 1413 height 701
click at [1369, 31] on button "close" at bounding box center [1382, 30] width 27 height 27
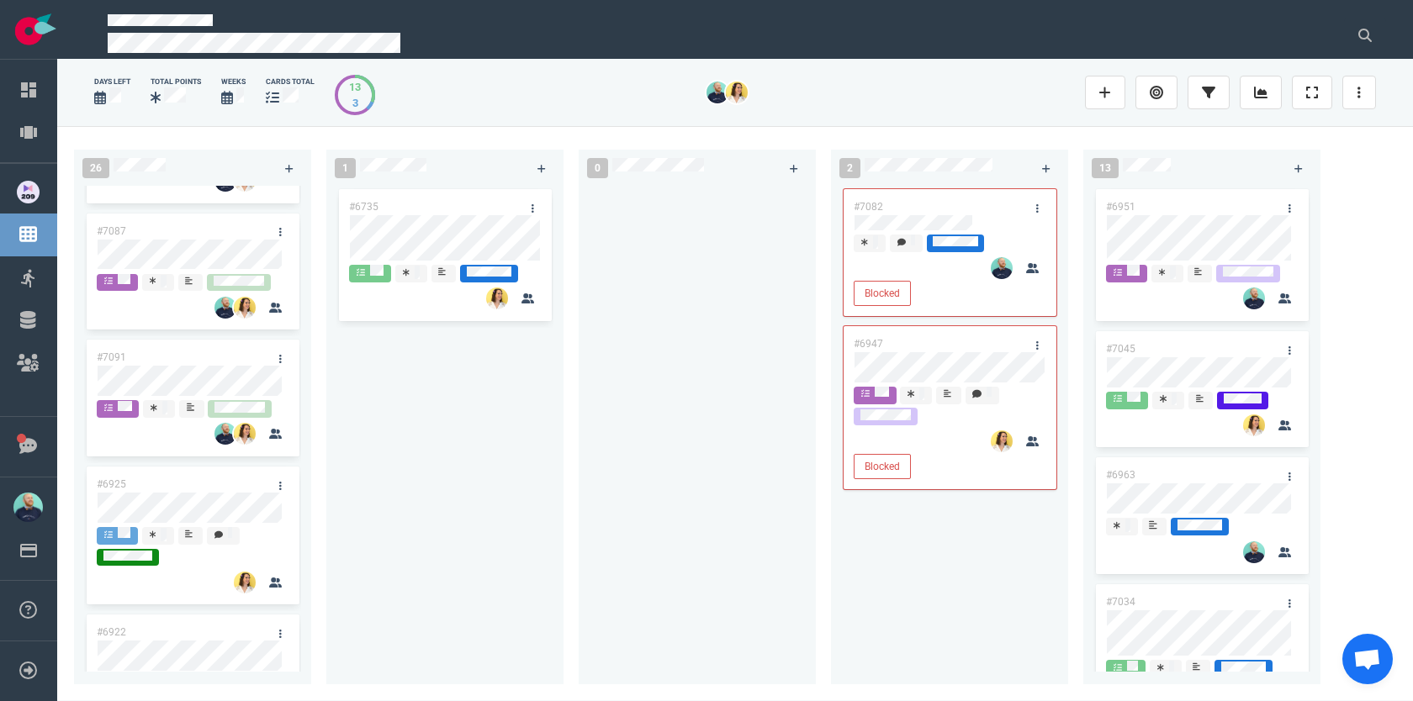
click at [433, 494] on div "#6735" at bounding box center [444, 425] width 217 height 479
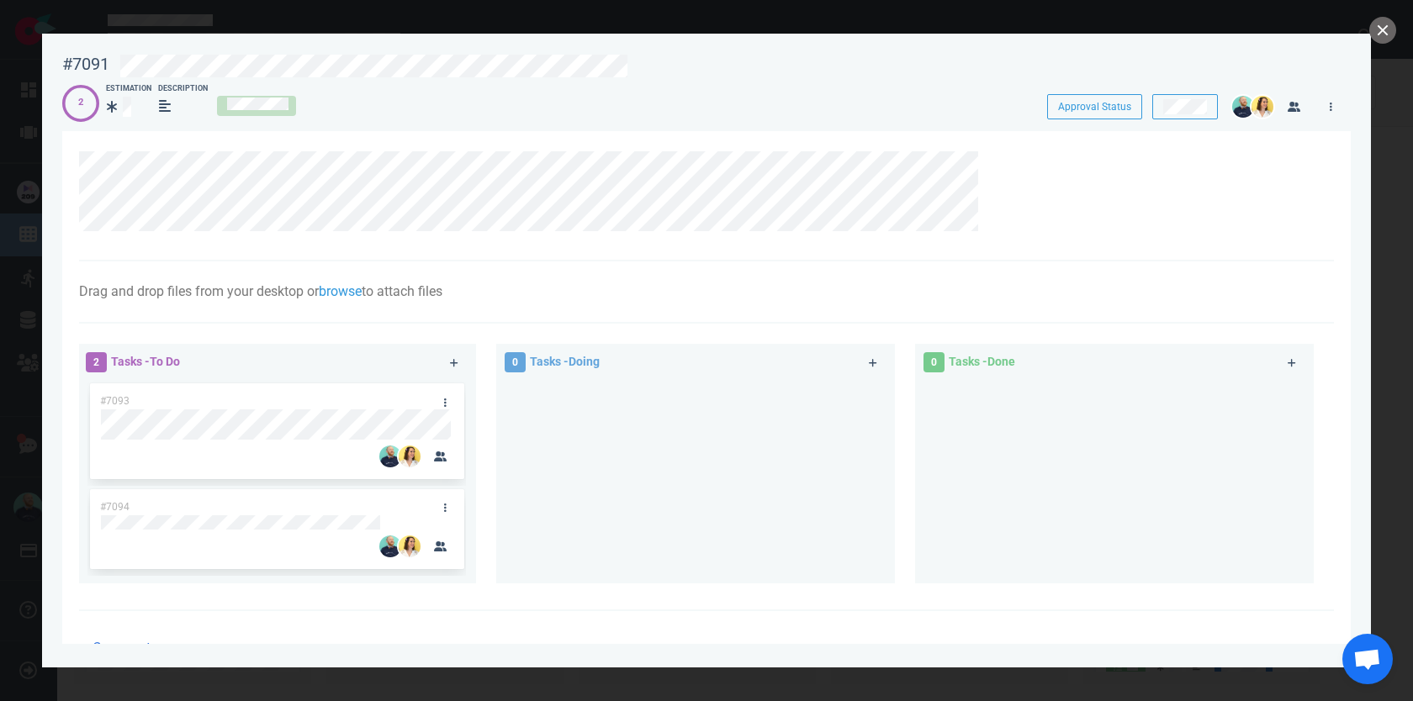
click at [601, 86] on div "2 Estimation Description" at bounding box center [539, 102] width 955 height 39
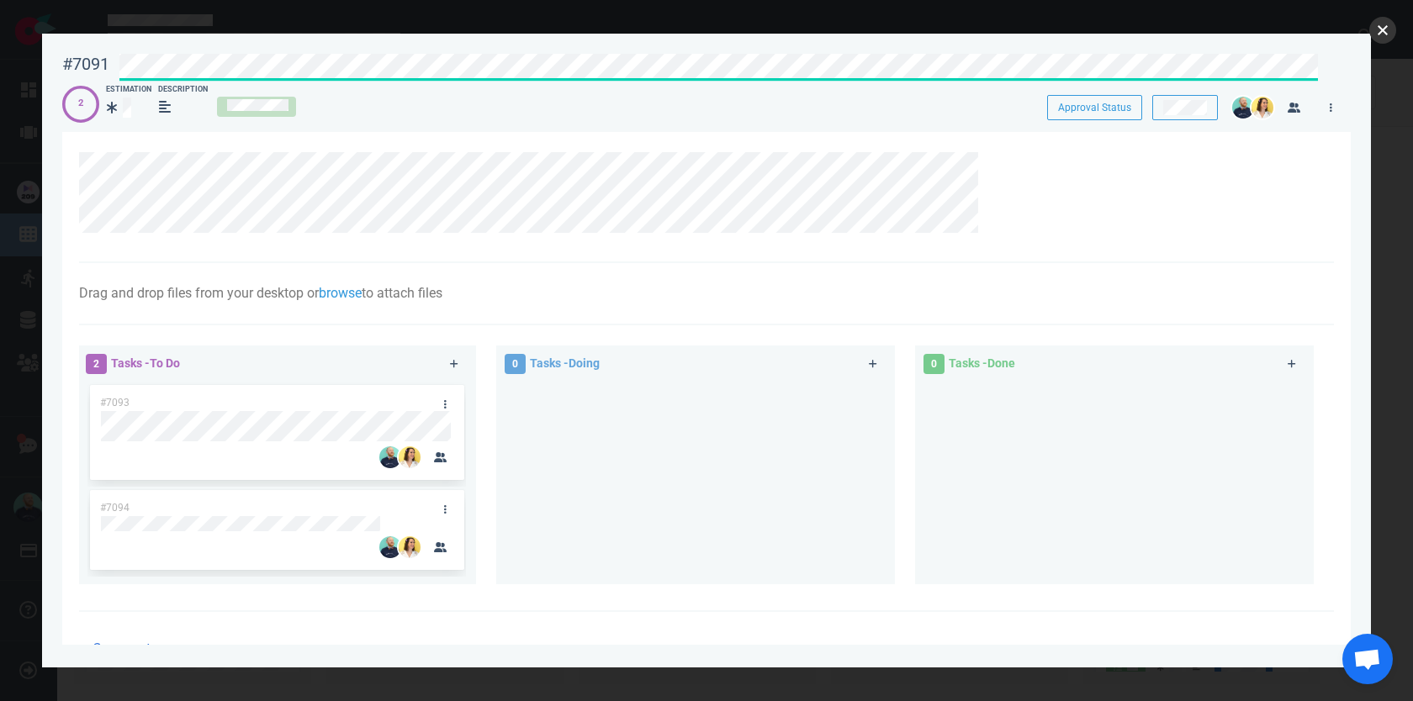
click at [1384, 34] on button "close" at bounding box center [1382, 30] width 27 height 27
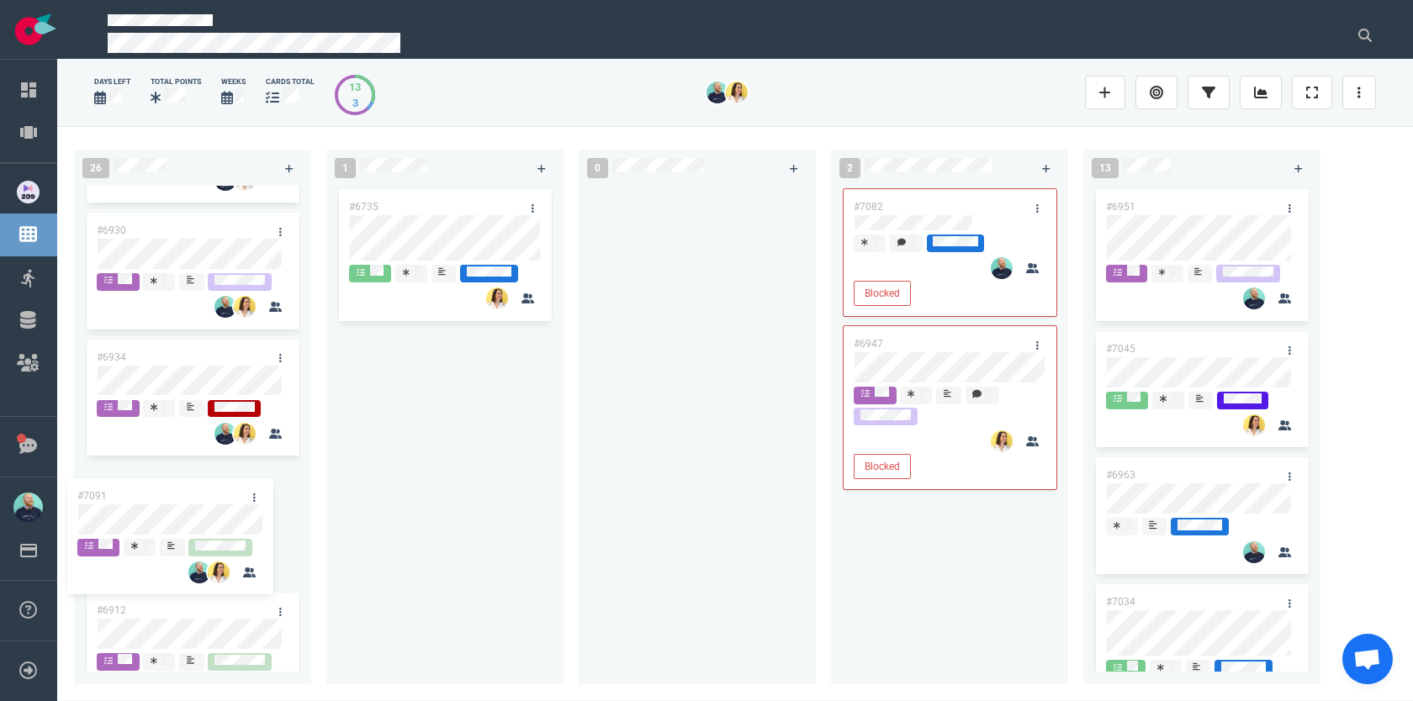
scroll to position [1791, 0]
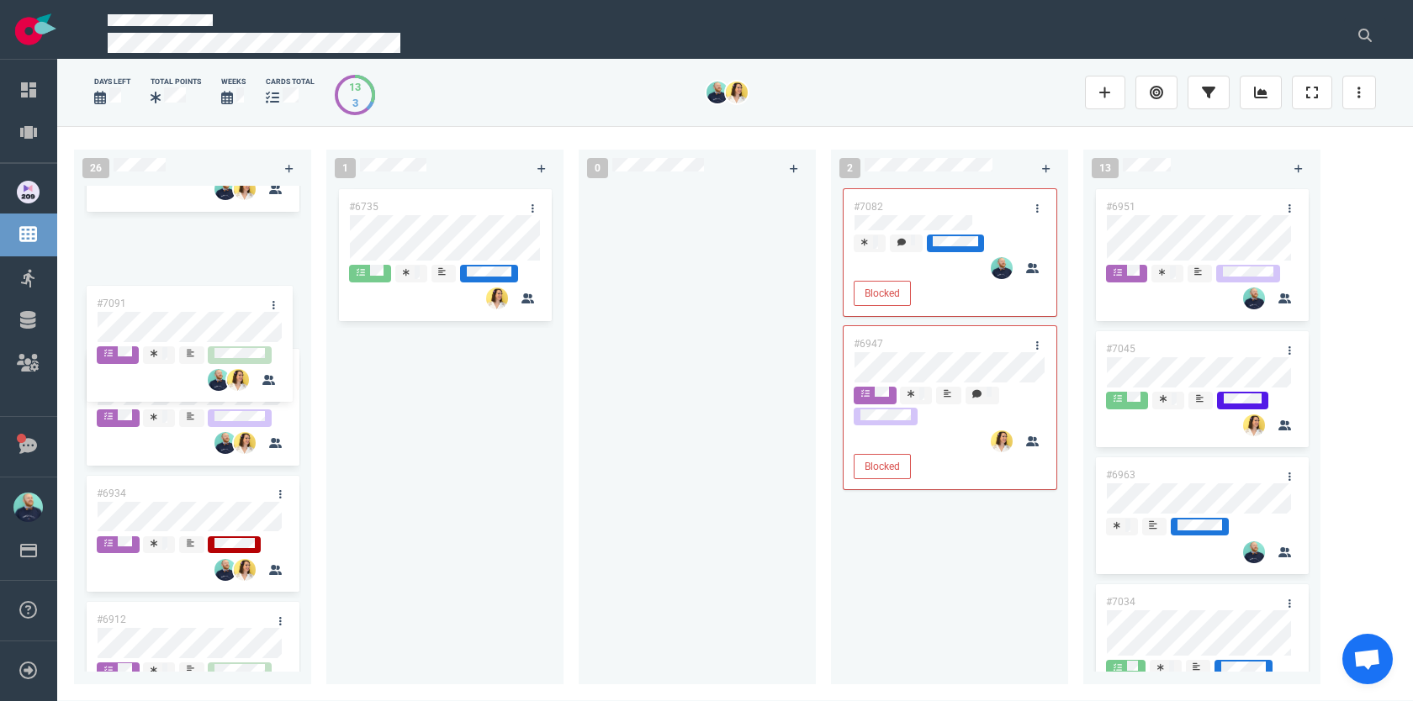
drag, startPoint x: 177, startPoint y: 408, endPoint x: 177, endPoint y: 309, distance: 99.2
click at [177, 309] on div "#6662 #6944 #7051 #6767 #6985 #6955 #6855 #7069 #6901 #7008 #6987 #7087 #7091 #…" at bounding box center [192, 429] width 237 height 486
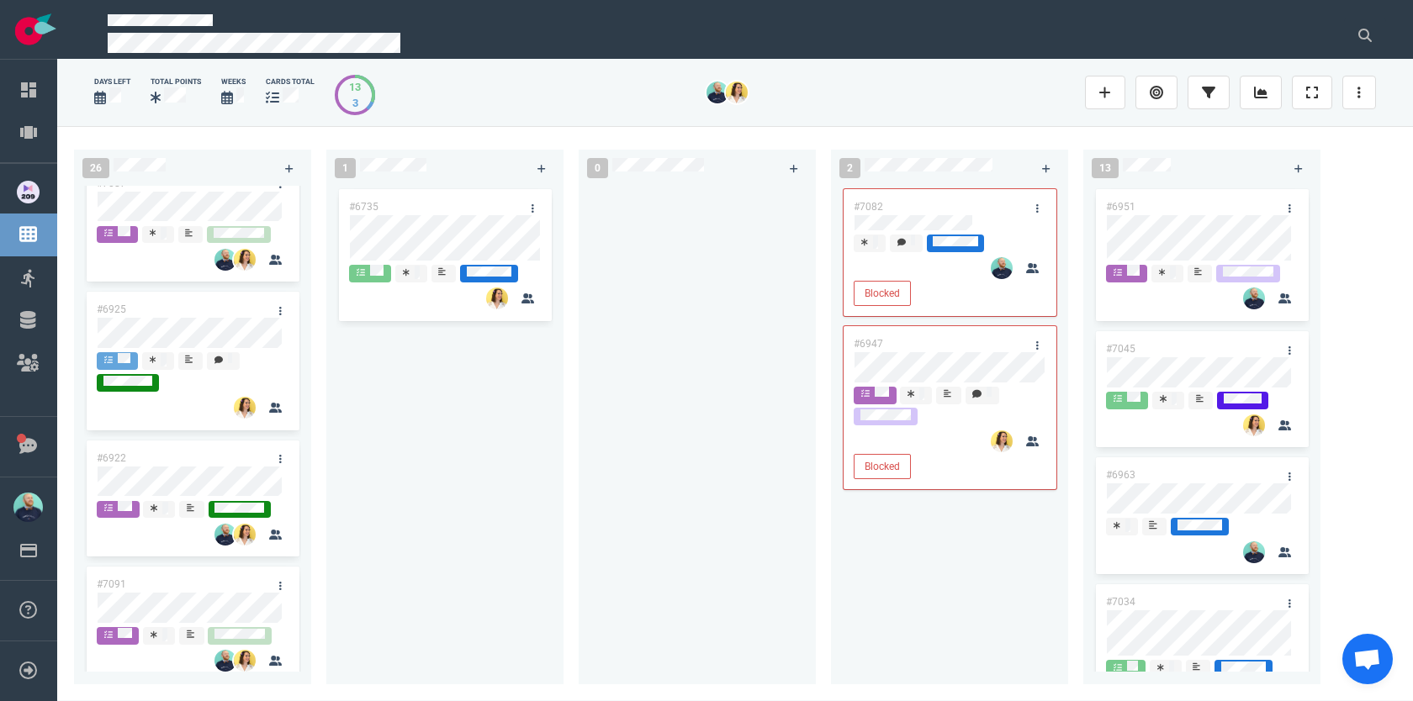
scroll to position [1418, 0]
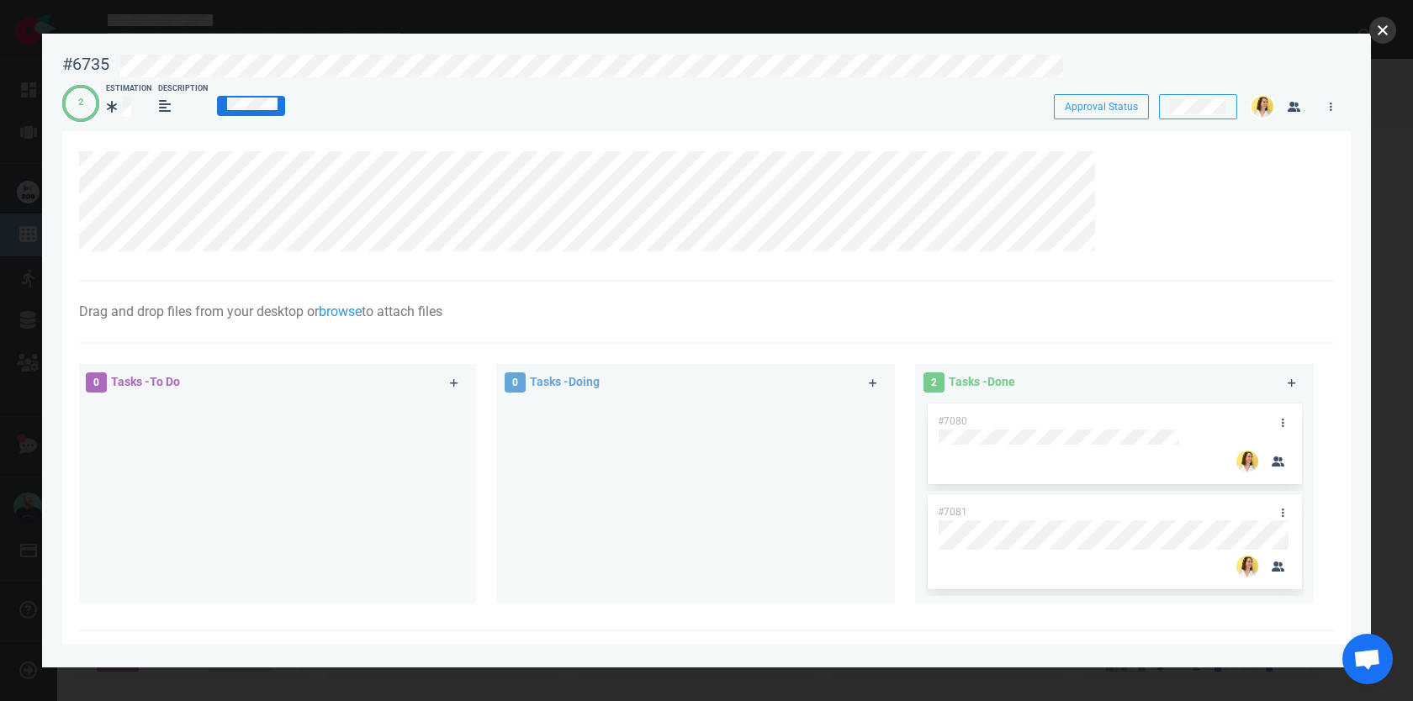
click at [1384, 29] on button "close" at bounding box center [1382, 30] width 27 height 27
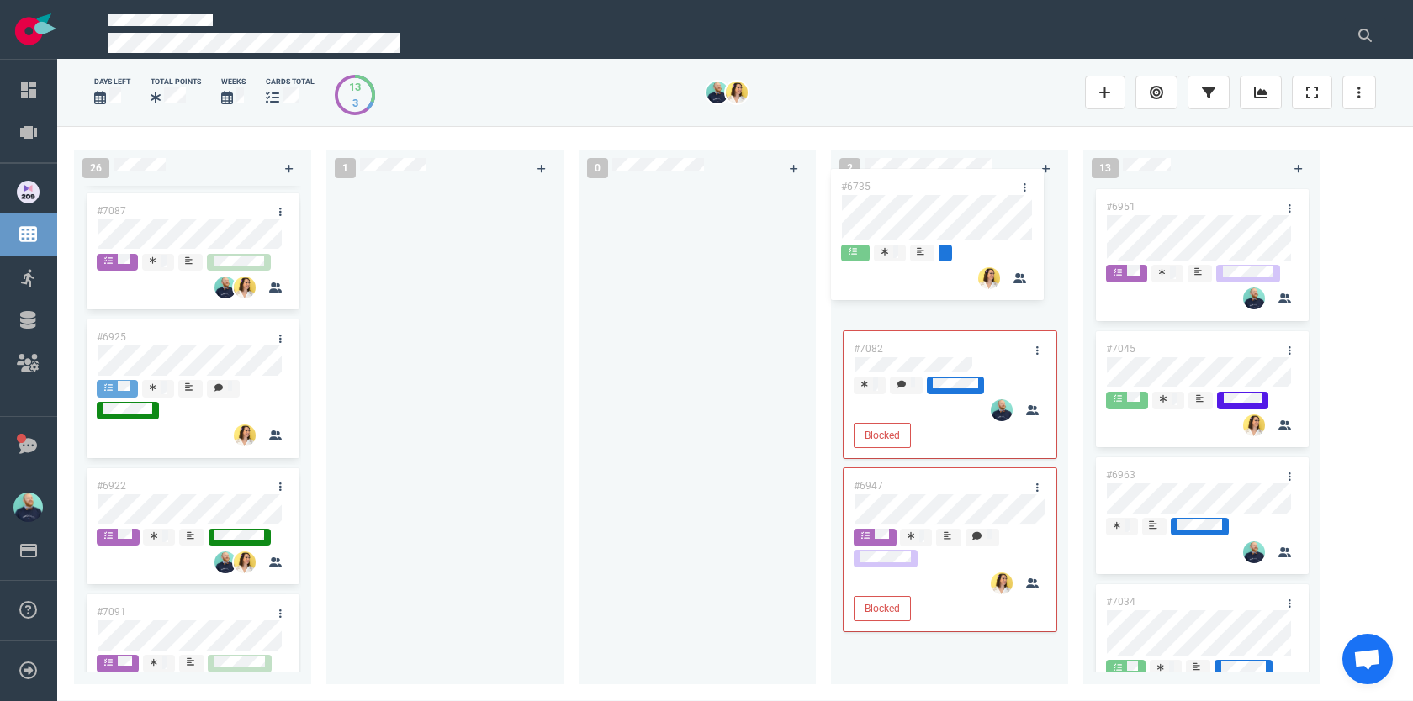
click at [947, 191] on div "26 #6662 #6944 #7051 #6767 #6985 #6955 #6855 #7069 #6901 #7008 #6987 #7087 #692…" at bounding box center [735, 413] width 1356 height 574
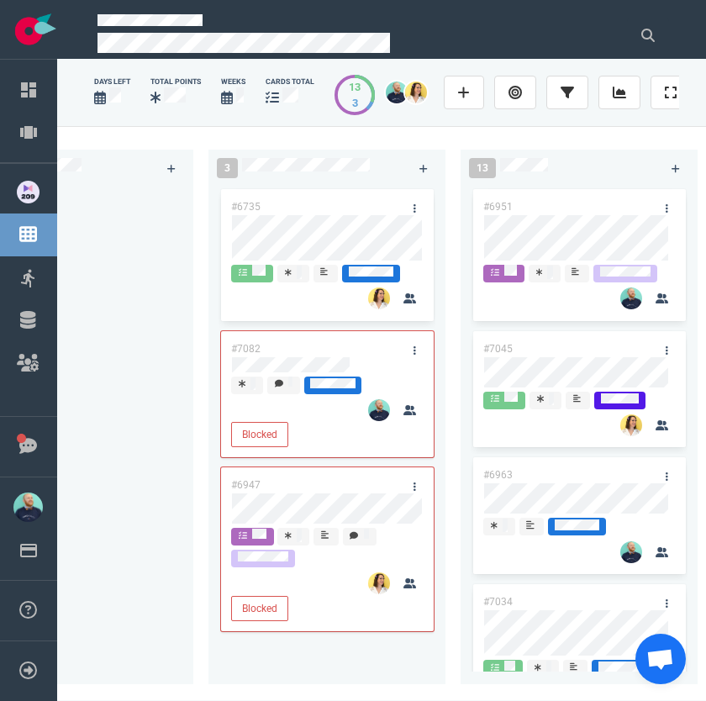
scroll to position [0, 635]
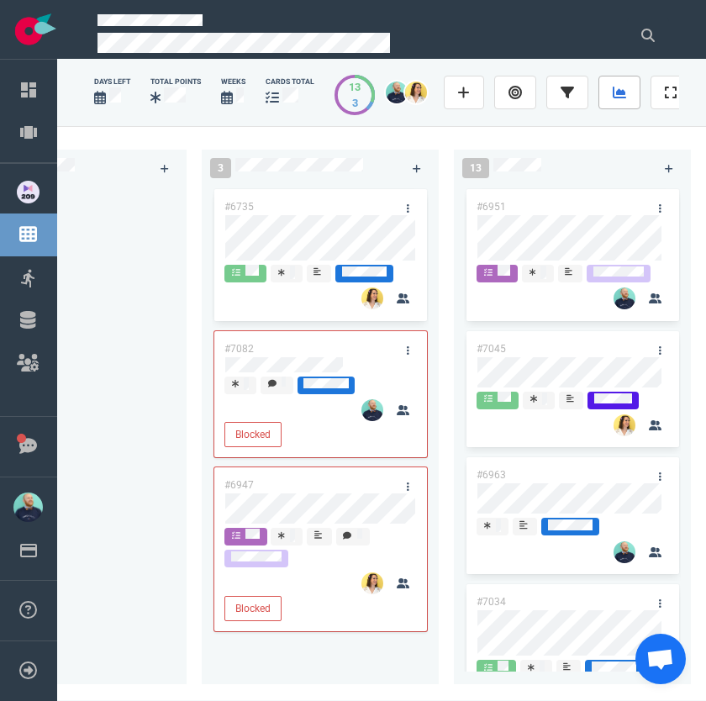
click at [627, 96] on icon at bounding box center [619, 92] width 13 height 13
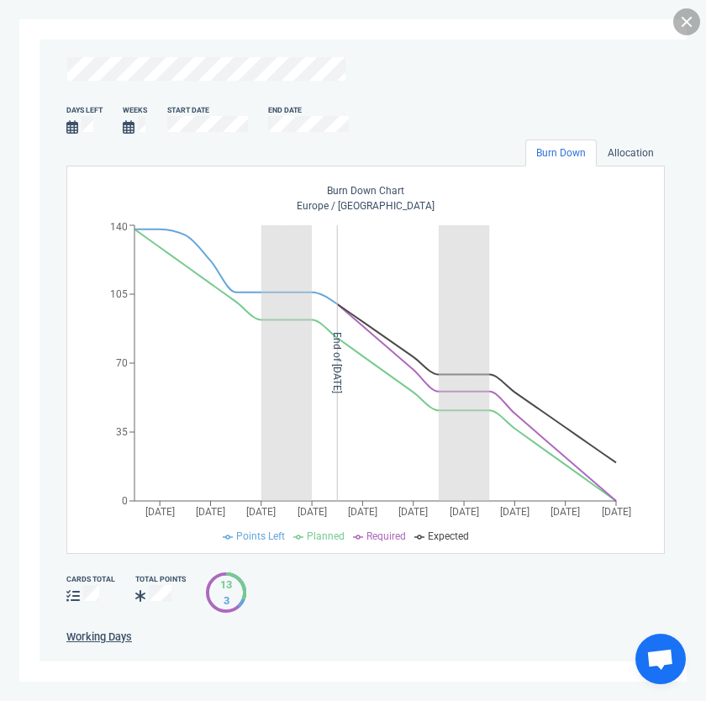
click at [678, 14] on link at bounding box center [687, 21] width 27 height 27
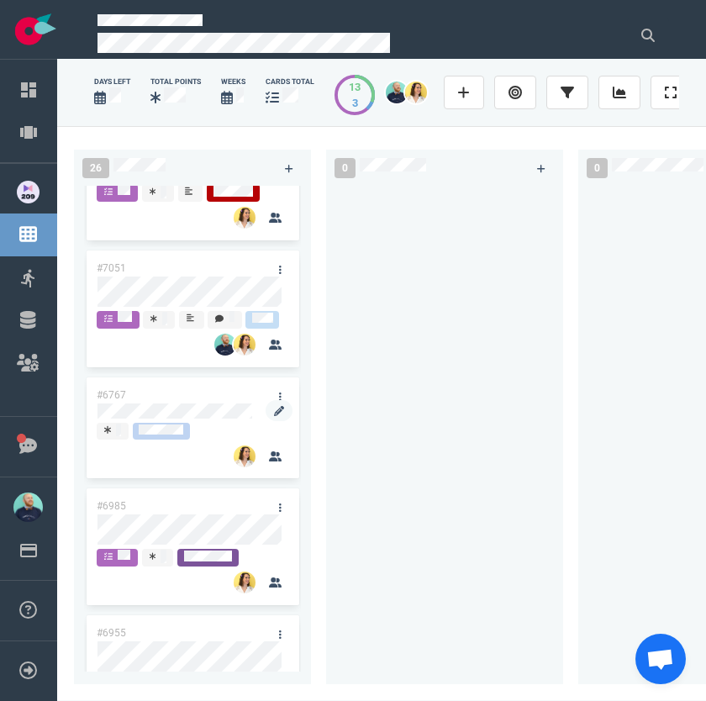
scroll to position [230, 0]
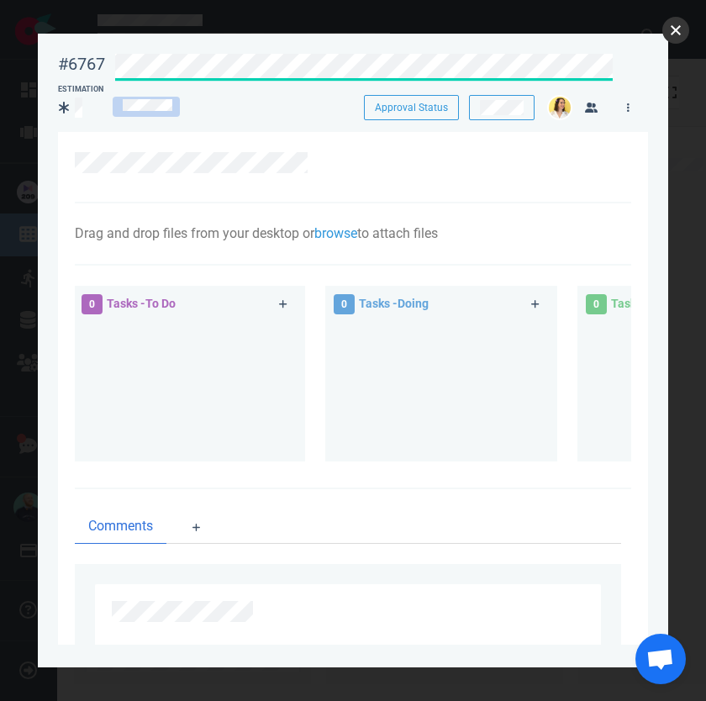
click at [676, 27] on button "close" at bounding box center [676, 30] width 27 height 27
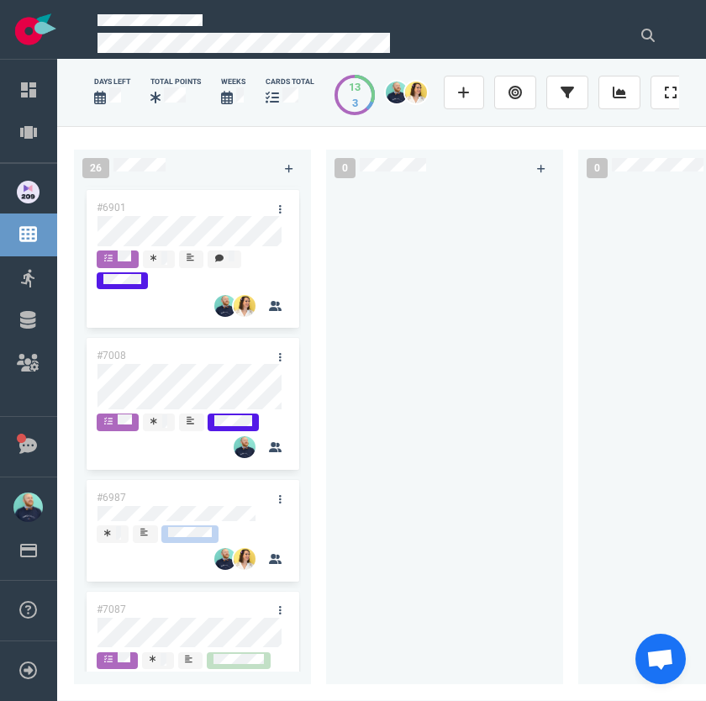
scroll to position [1029, 0]
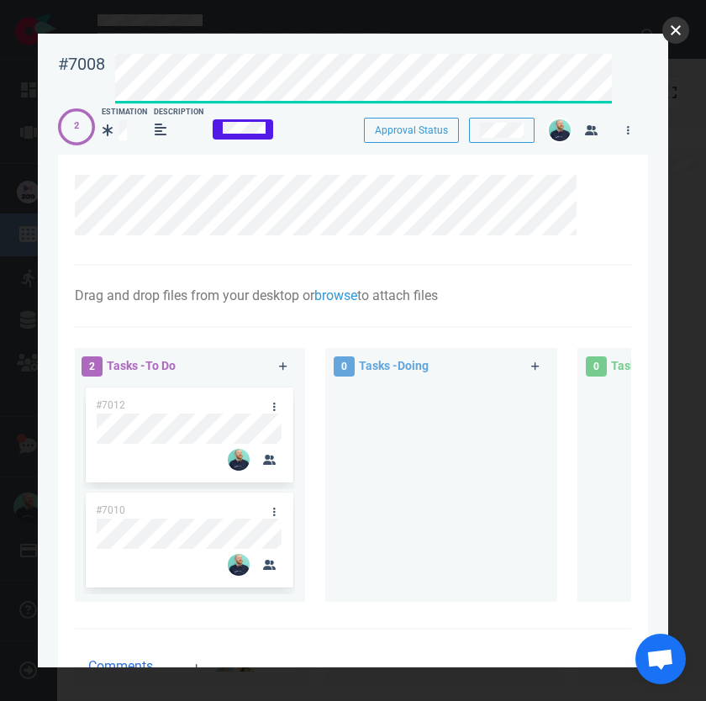
click at [670, 29] on button "close" at bounding box center [676, 30] width 27 height 27
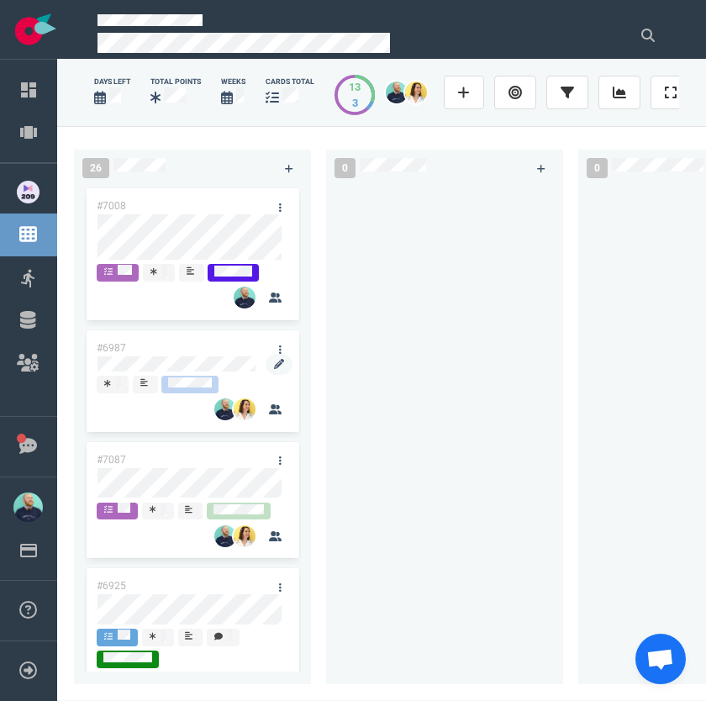
scroll to position [1209, 0]
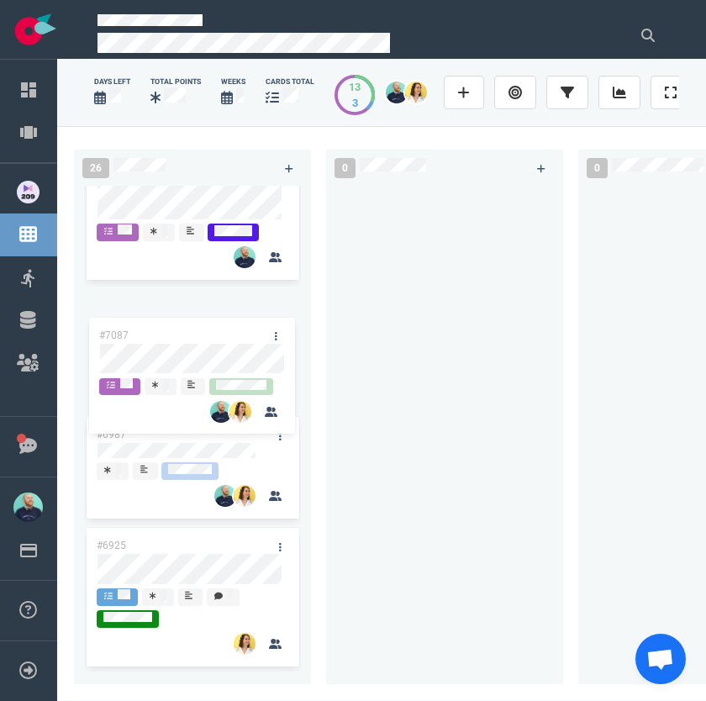
drag, startPoint x: 161, startPoint y: 463, endPoint x: 156, endPoint y: 355, distance: 108.6
click at [156, 355] on div "#6662 #6944 #7051 #6767 #6985 #6955 #6855 #7069 #6901 #7008 #6987 #7087 #6925 #…" at bounding box center [192, 429] width 237 height 486
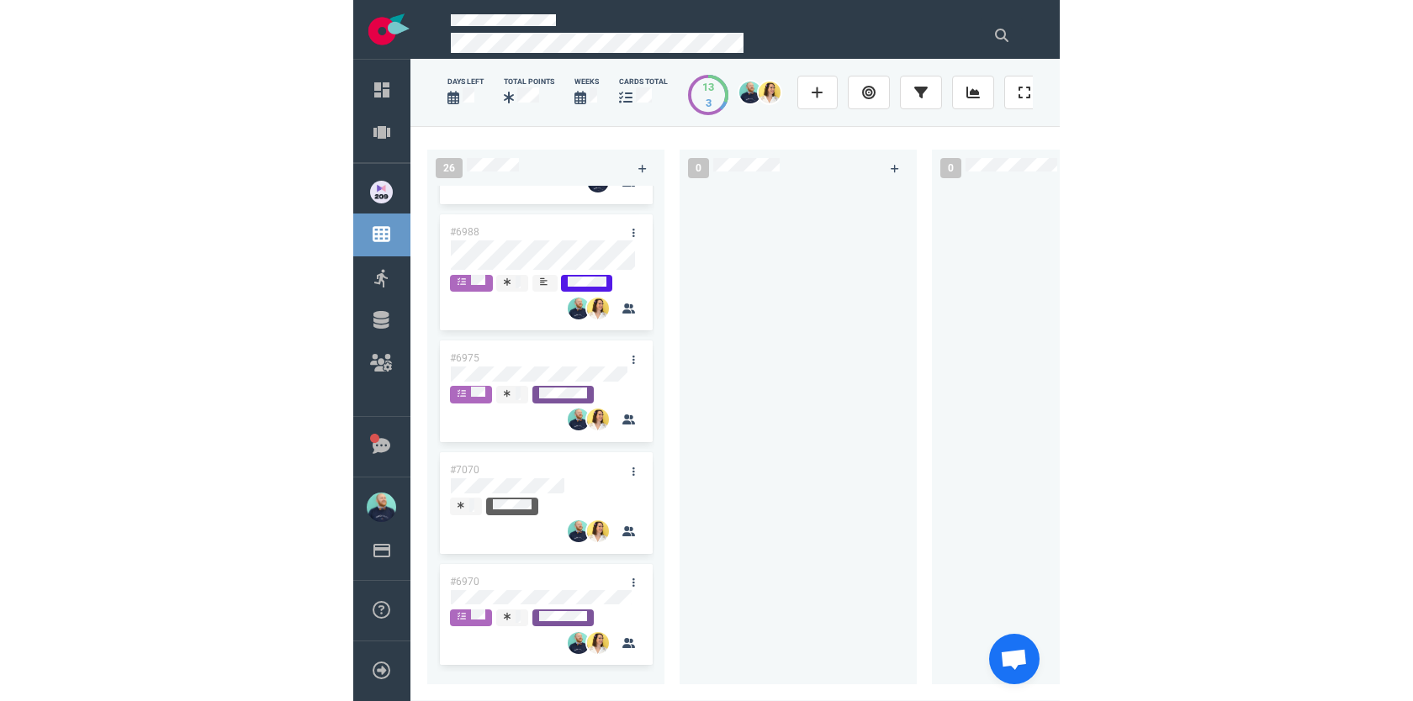
scroll to position [0, 0]
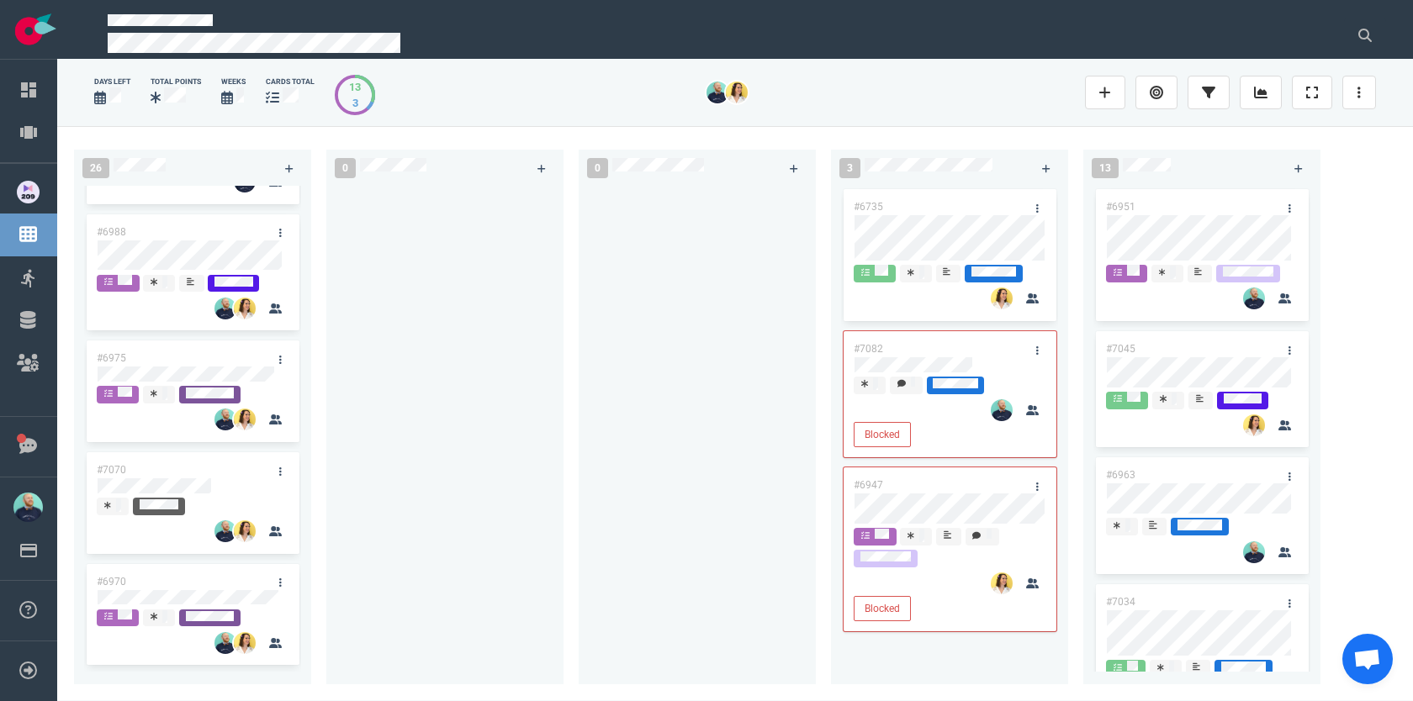
click at [484, 341] on div at bounding box center [444, 425] width 217 height 479
click at [505, 307] on div at bounding box center [444, 425] width 217 height 479
